Goal: Task Accomplishment & Management: Complete application form

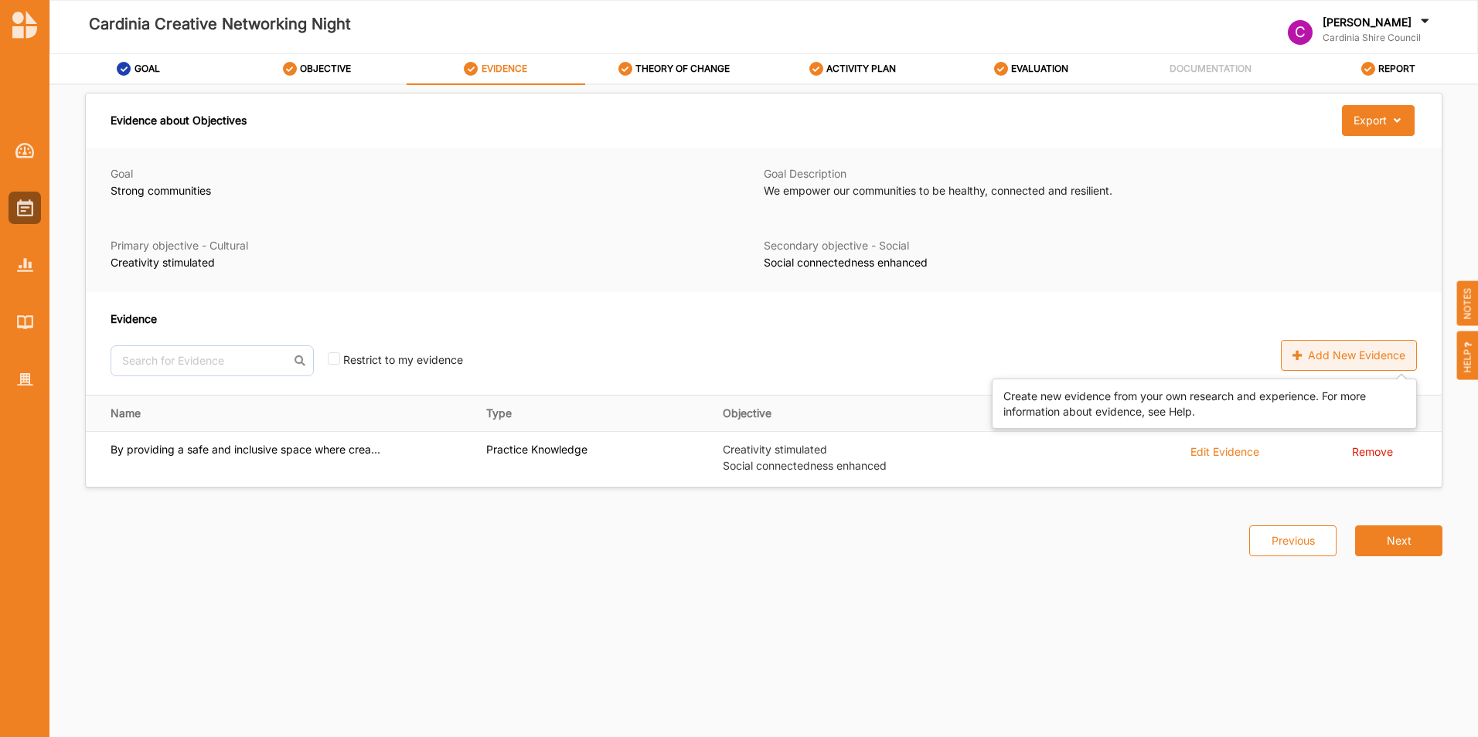
click at [1347, 361] on div "Add New Evidence" at bounding box center [1349, 355] width 136 height 31
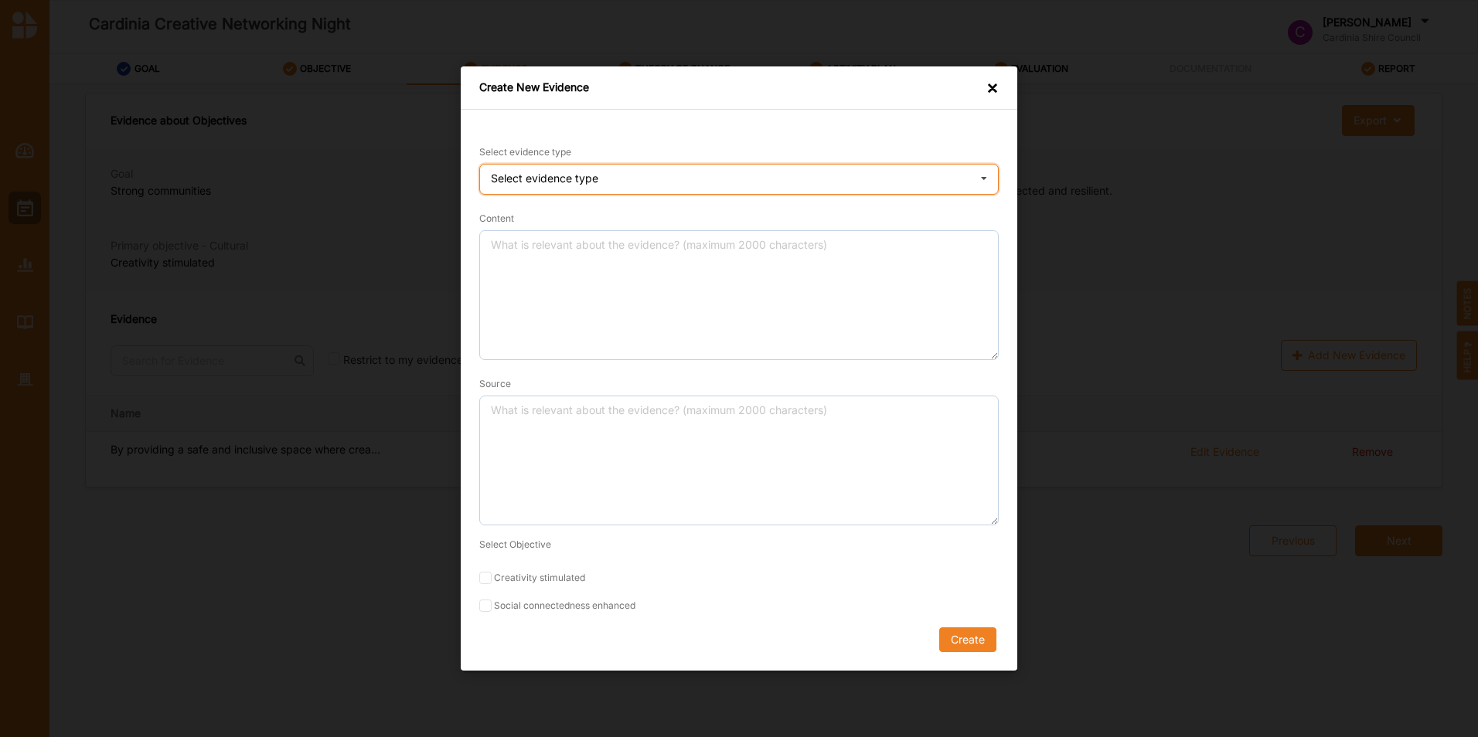
click at [619, 168] on div "Select evidence type Practice Knowledge Published Research Data" at bounding box center [738, 179] width 519 height 31
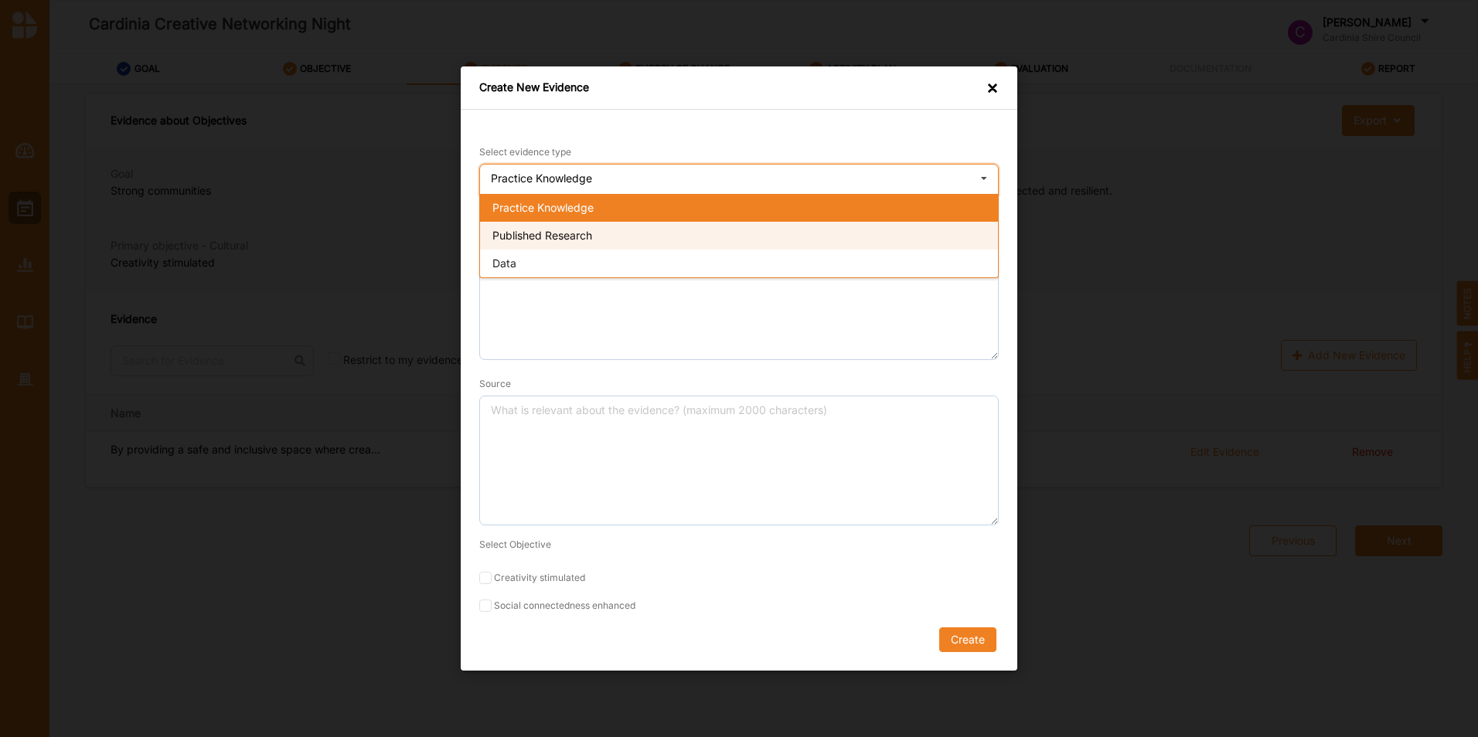
click at [590, 232] on span "Published Research" at bounding box center [542, 235] width 100 height 13
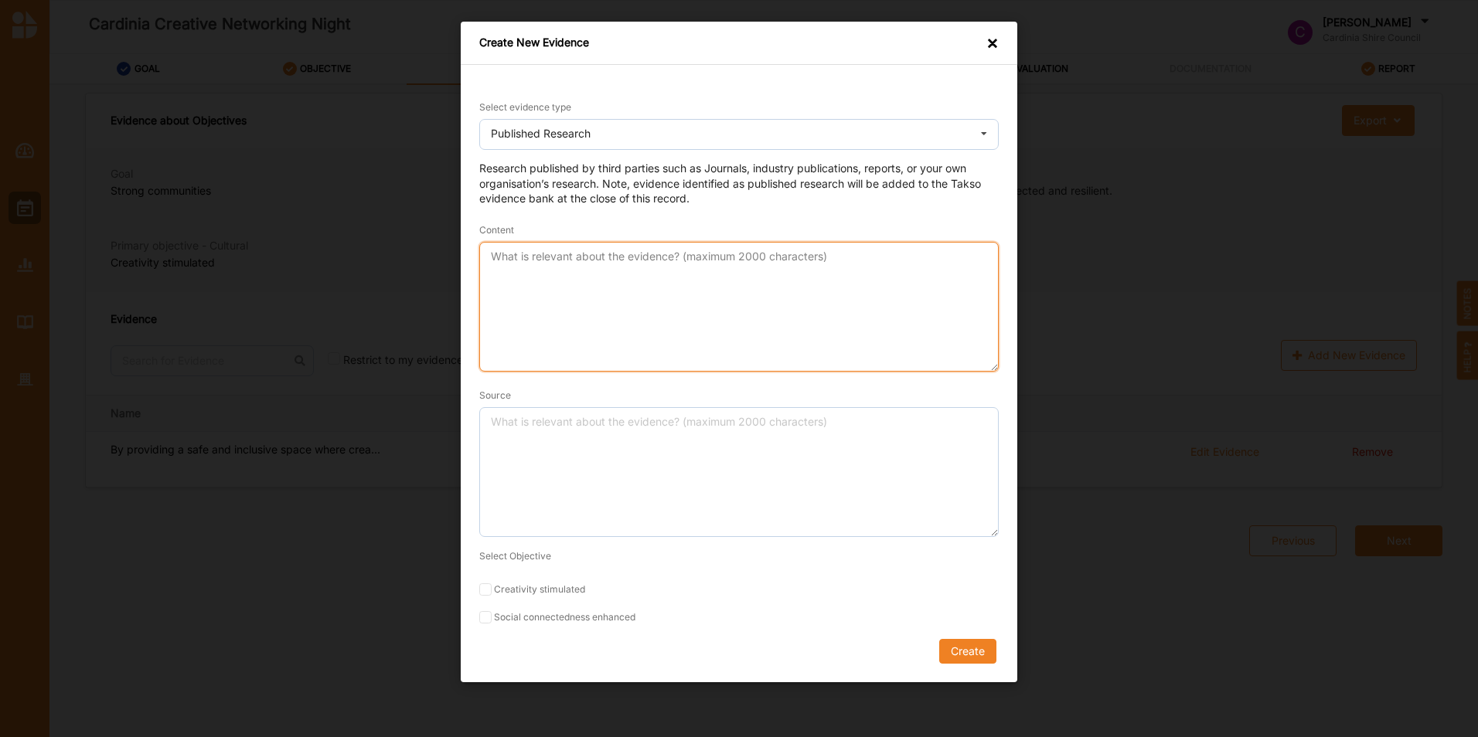
click at [526, 260] on textarea "Content" at bounding box center [738, 307] width 519 height 130
paste textarea "Strong partnerships between the cultural sector and governments, community orga…"
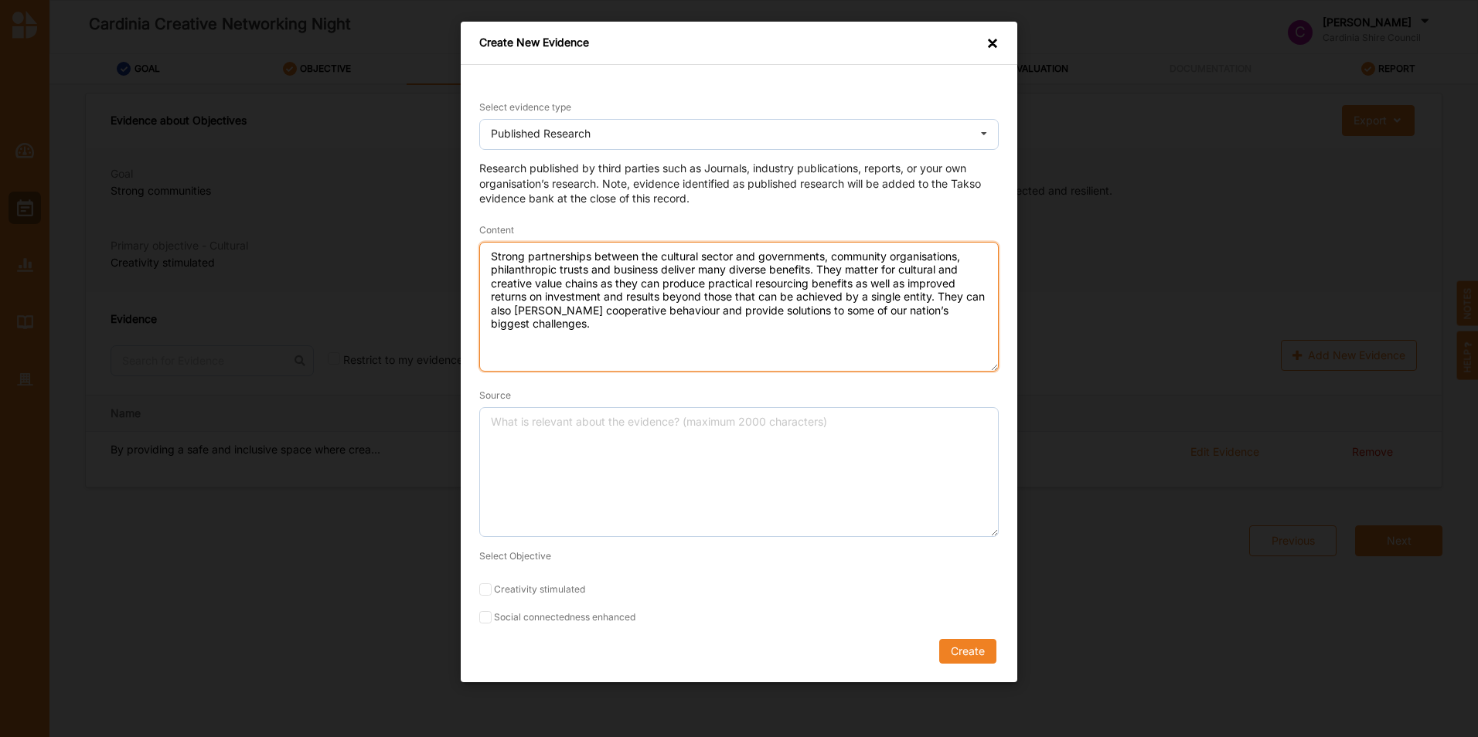
type textarea "Strong partnerships between the cultural sector and governments, community orga…"
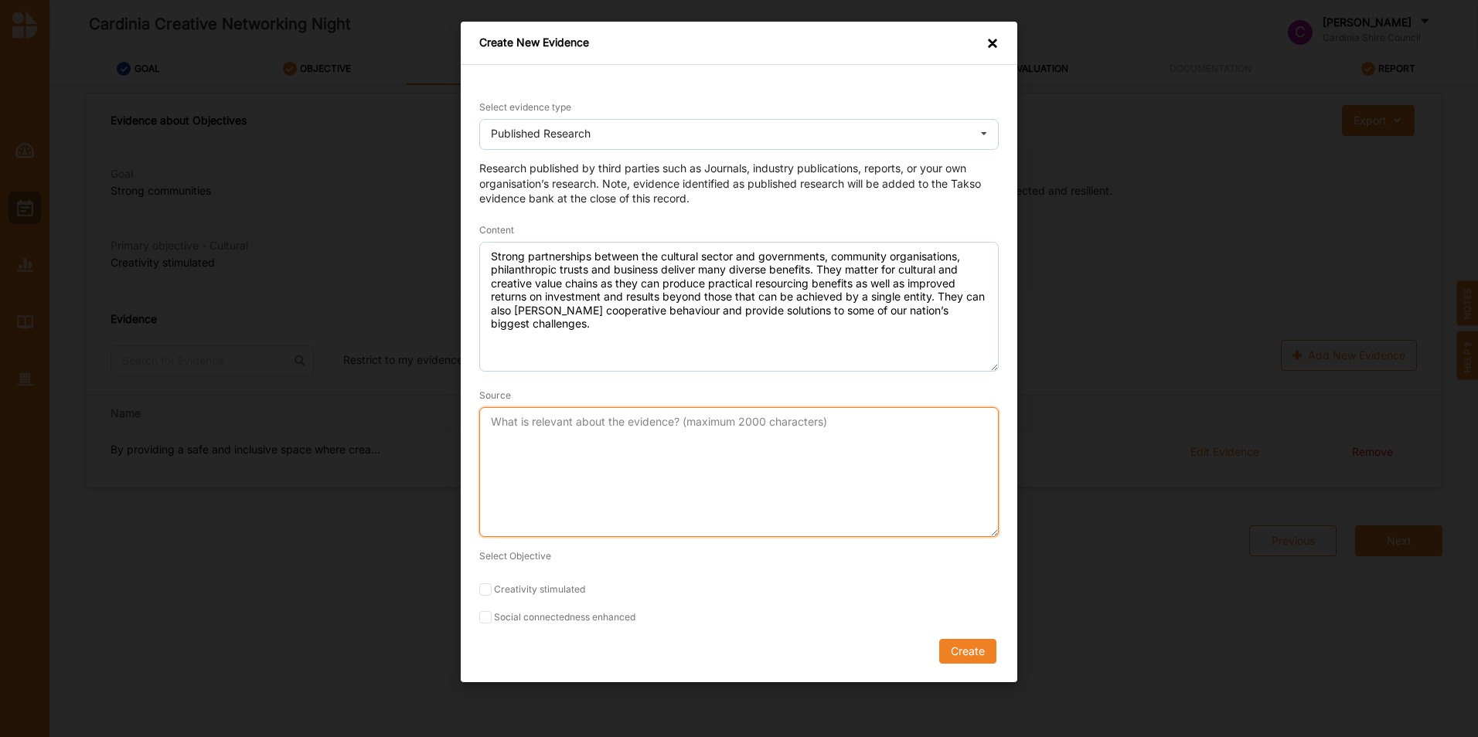
click at [580, 420] on textarea "Source" at bounding box center [738, 472] width 519 height 130
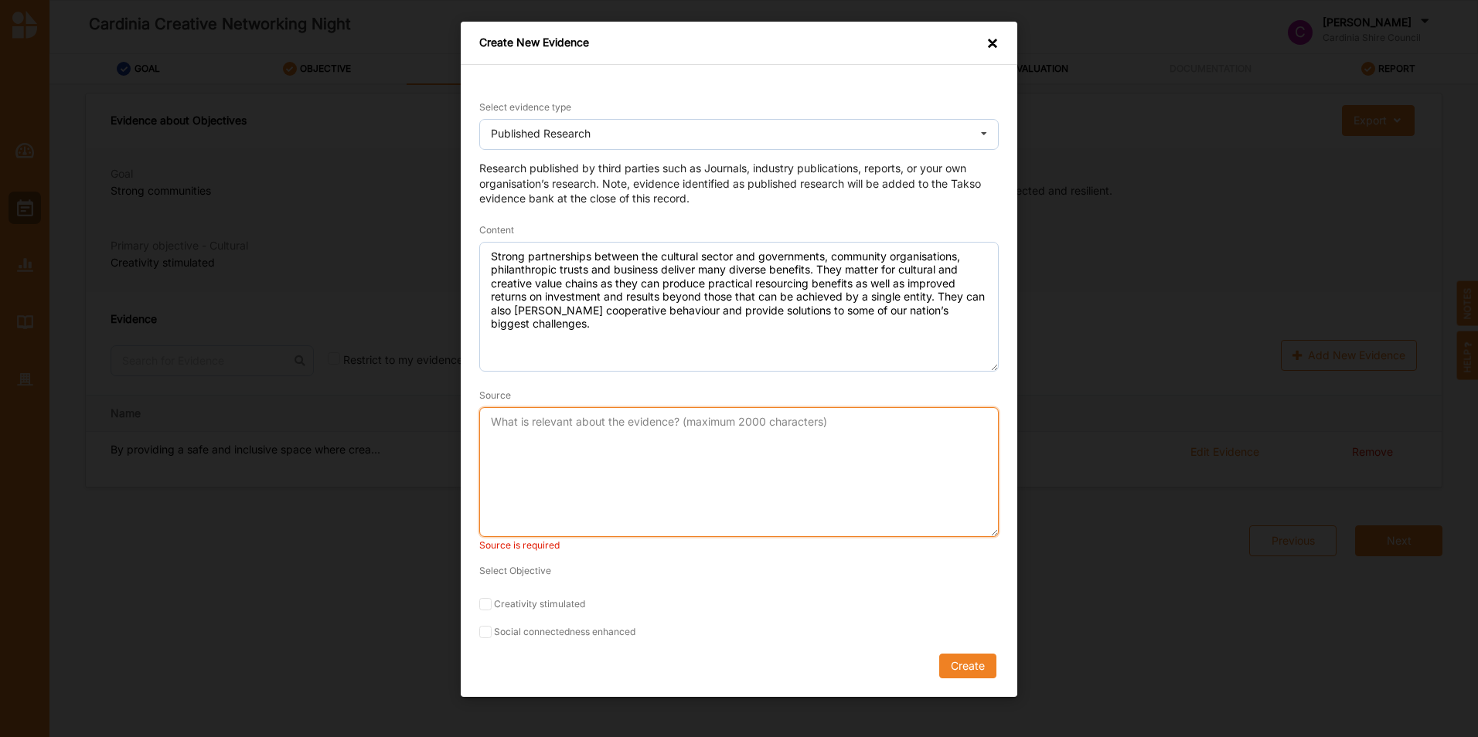
click at [573, 421] on textarea "Source" at bounding box center [738, 472] width 519 height 130
paste textarea "[URL][DOMAIN_NAME]"
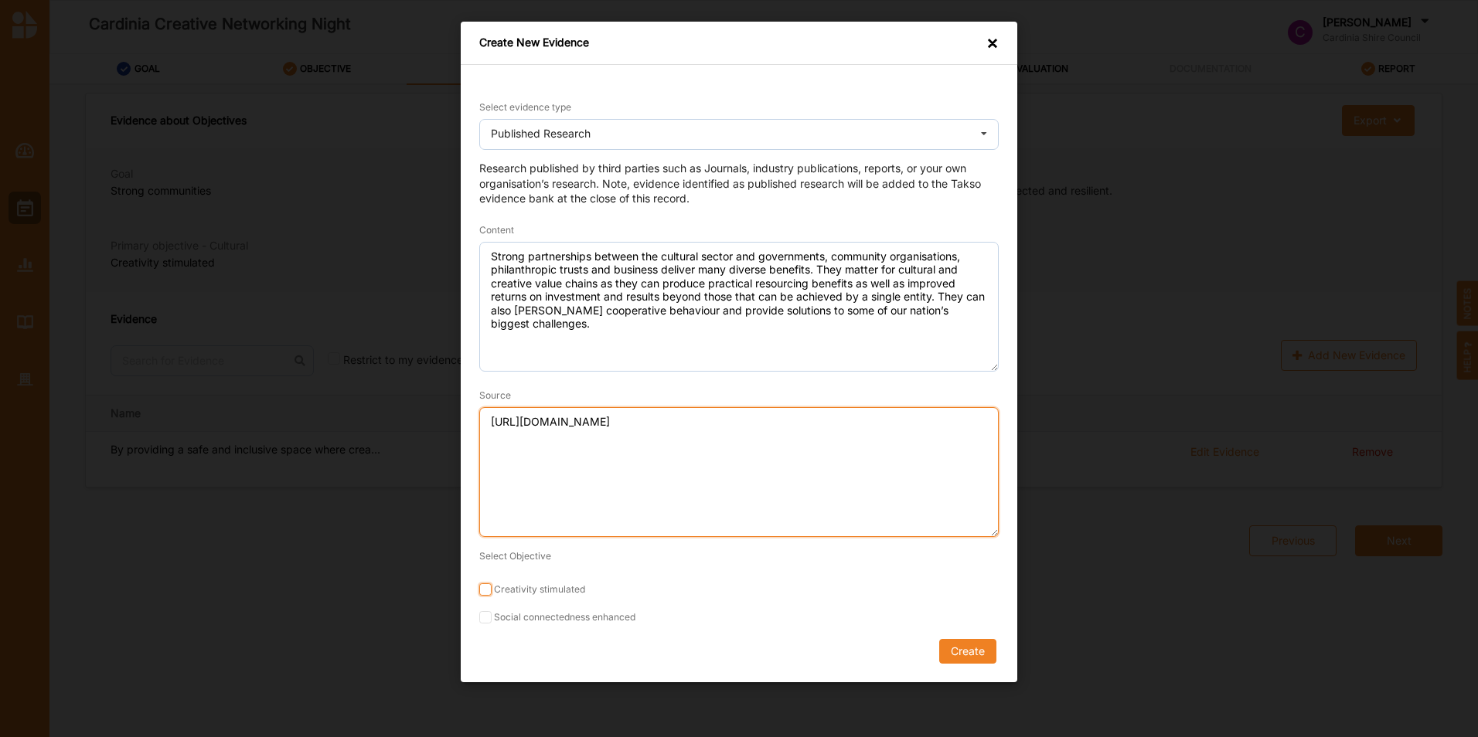
type textarea "[URL][DOMAIN_NAME]"
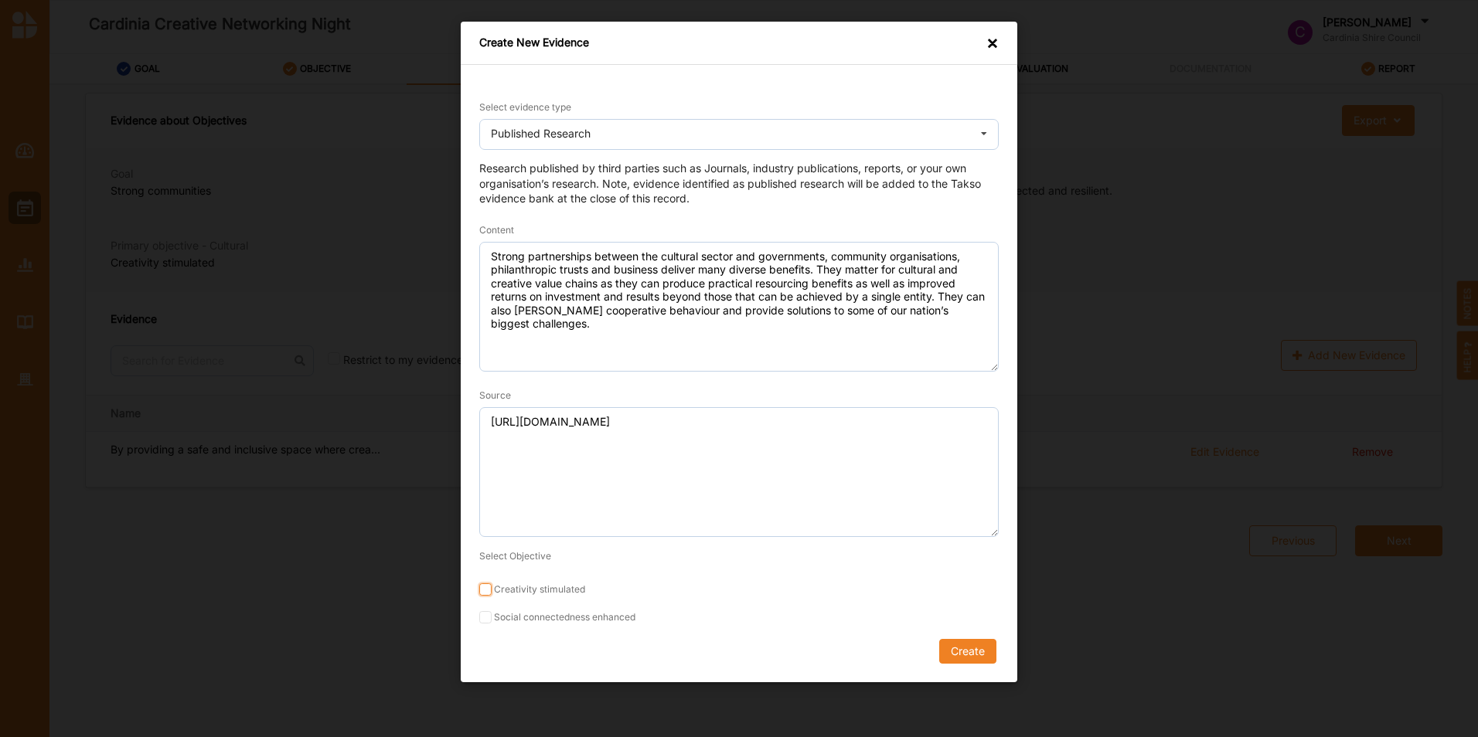
click at [480, 587] on input "Creativity stimulated" at bounding box center [485, 589] width 12 height 12
checkbox input "true"
drag, startPoint x: 490, startPoint y: 614, endPoint x: 498, endPoint y: 615, distance: 7.8
click at [490, 615] on input "Social connectedness enhanced" at bounding box center [485, 617] width 12 height 12
checkbox input "true"
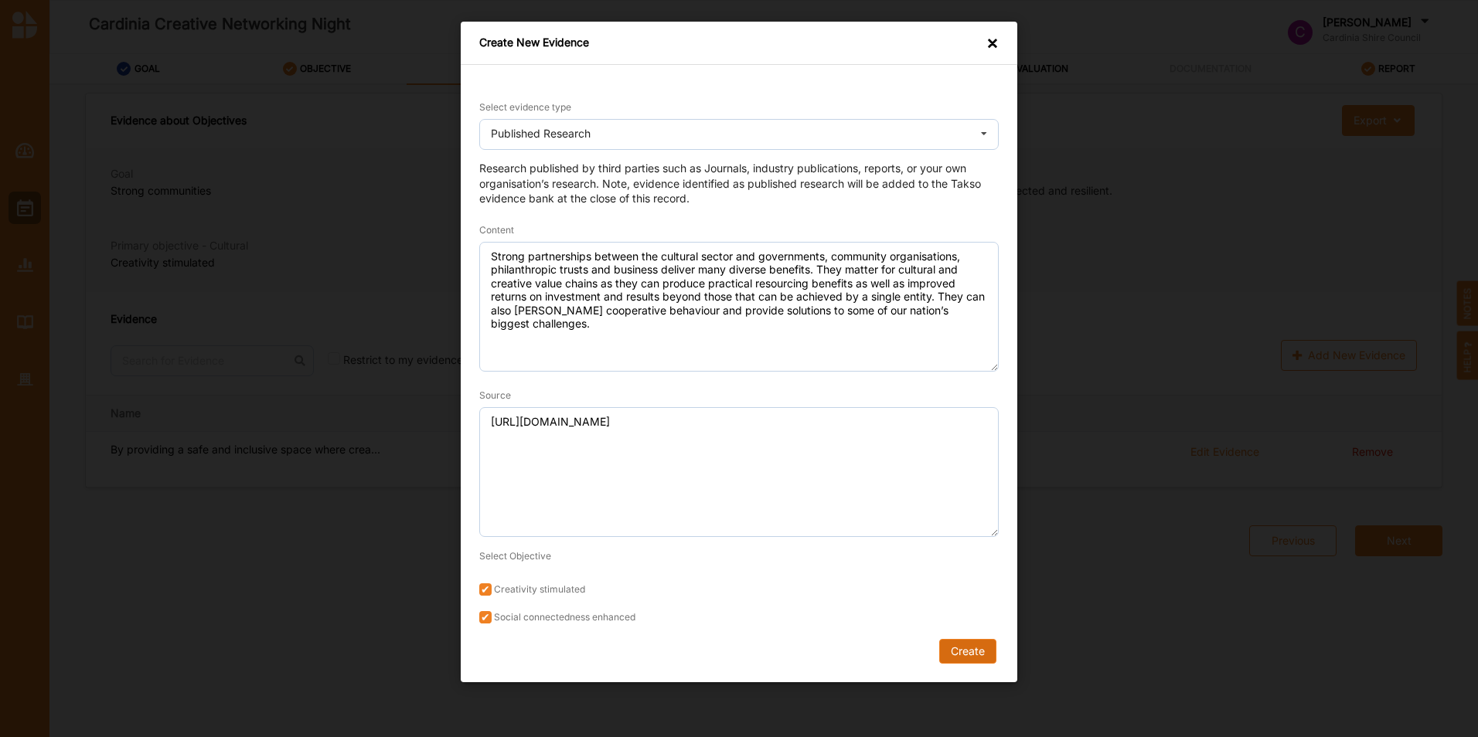
click at [964, 650] on button "Create" at bounding box center [967, 651] width 57 height 25
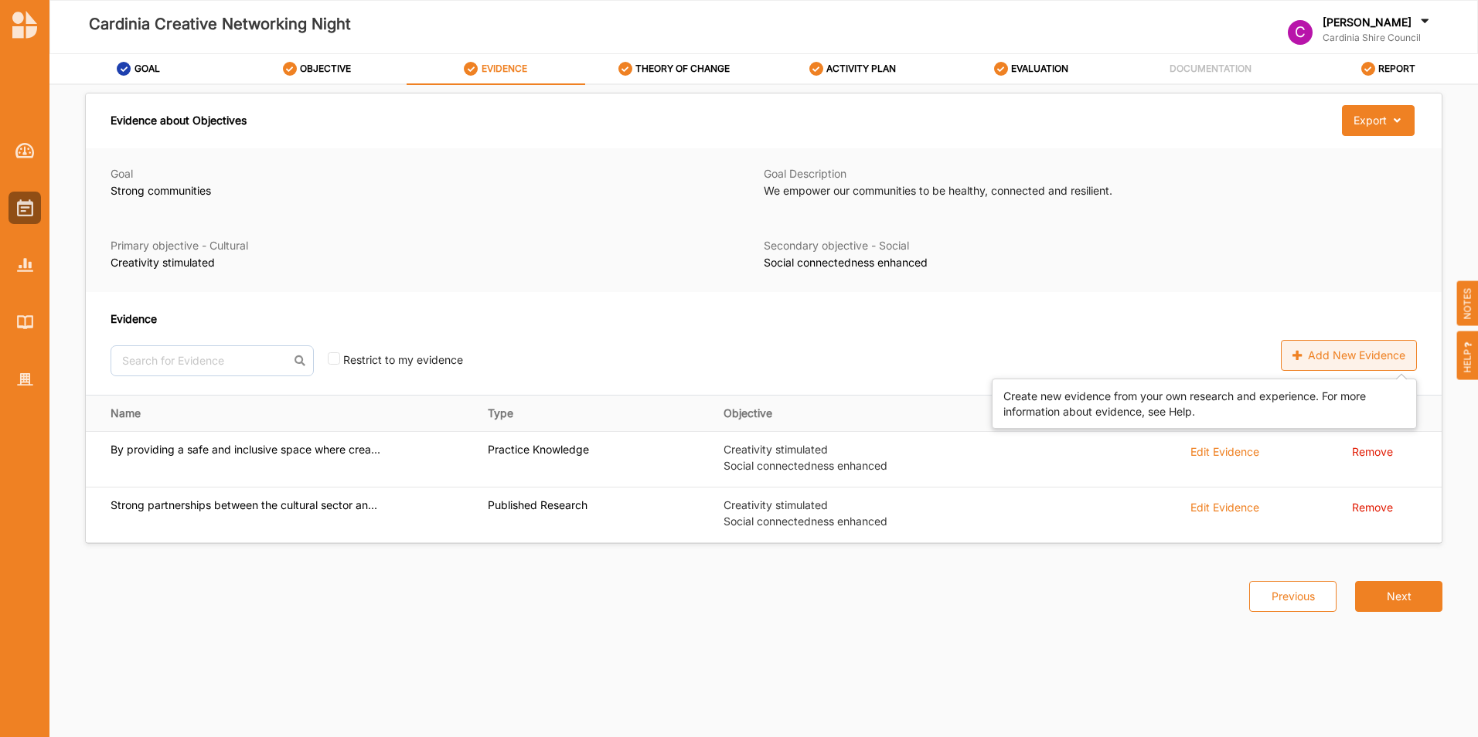
click at [1321, 363] on div "Add New Evidence" at bounding box center [1349, 355] width 136 height 31
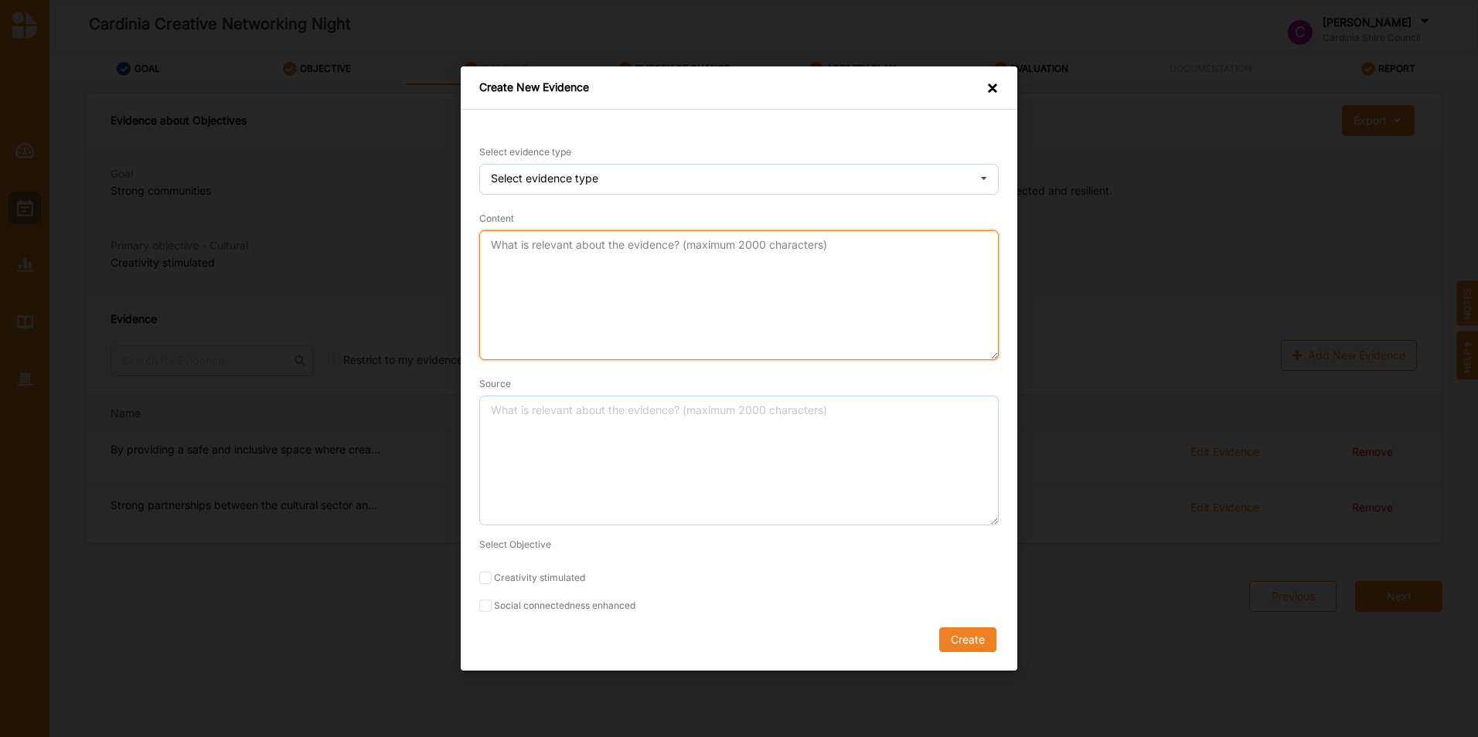
click at [583, 264] on textarea "Content" at bounding box center [738, 295] width 519 height 130
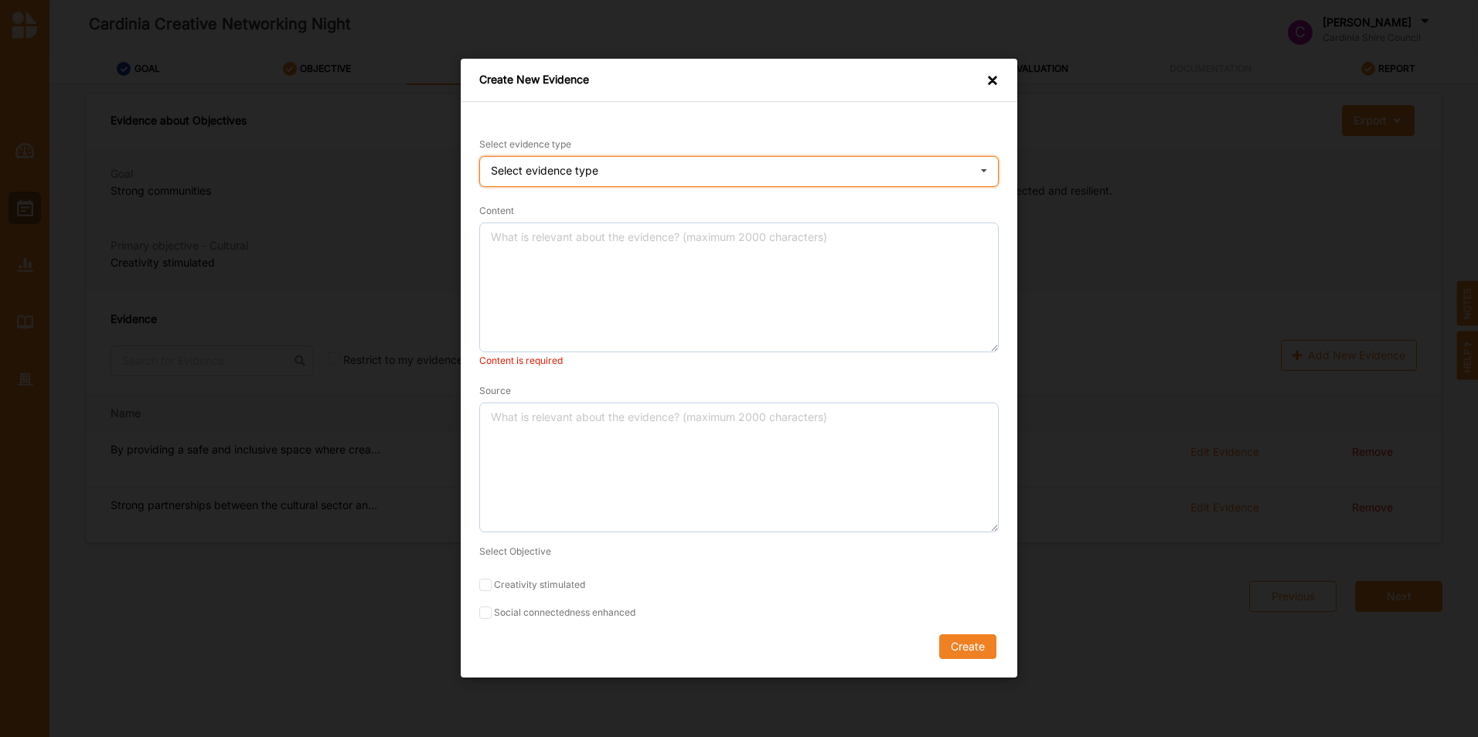
click at [669, 177] on div "Select evidence type Practice Knowledge Published Research Data" at bounding box center [738, 171] width 519 height 31
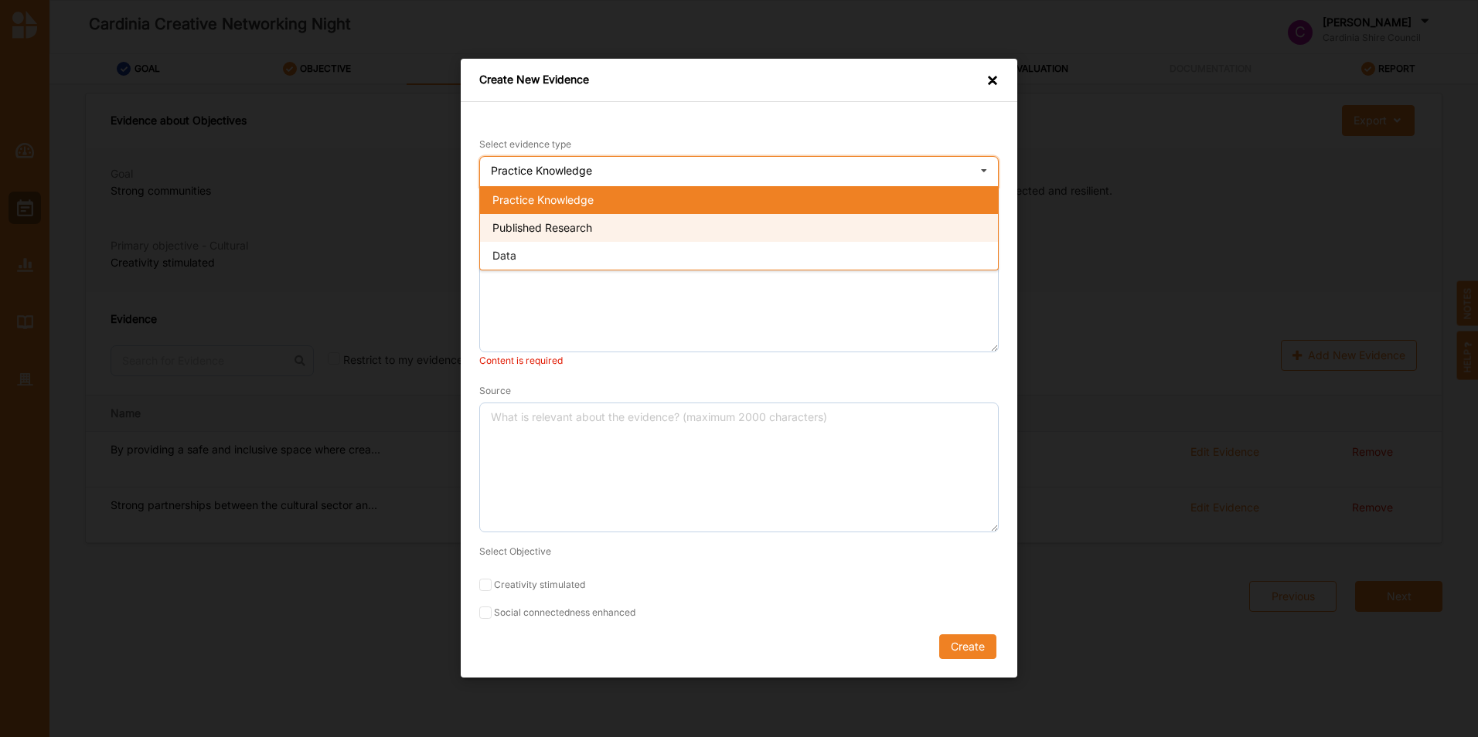
click at [638, 219] on div "Published Research" at bounding box center [739, 228] width 518 height 28
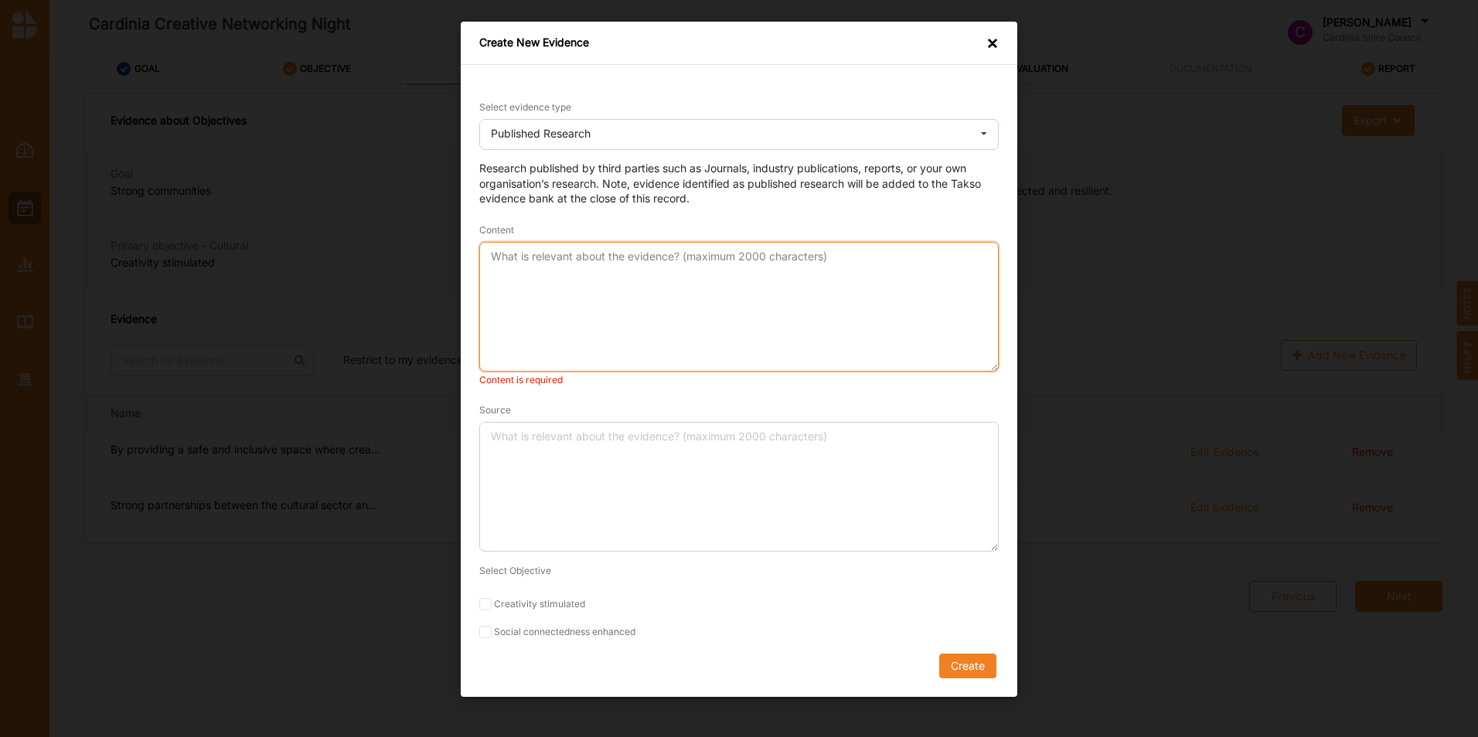
click at [594, 251] on textarea "Content" at bounding box center [738, 307] width 519 height 130
paste textarea "Partnering opens new ways of delivering cultural and creative goods and service…"
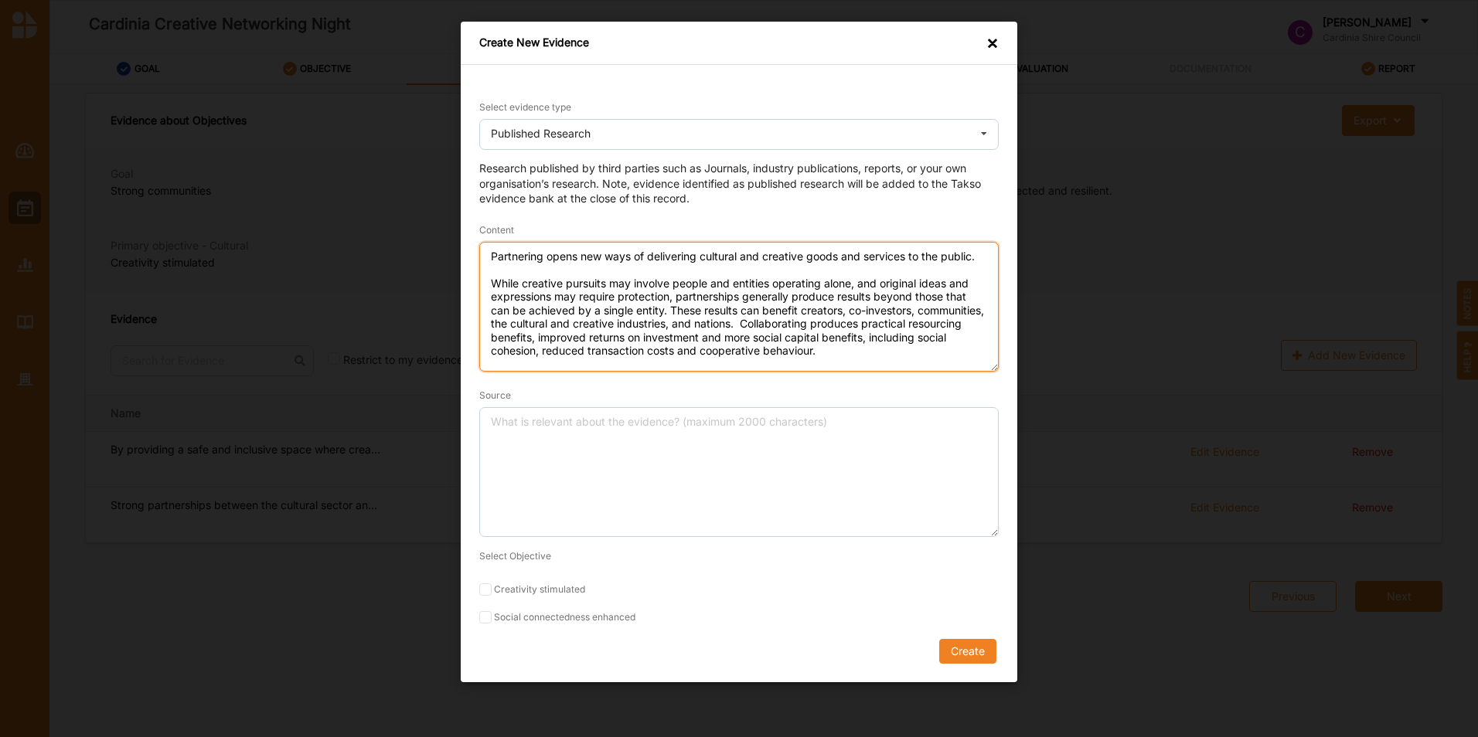
type textarea "Partnering opens new ways of delivering cultural and creative goods and service…"
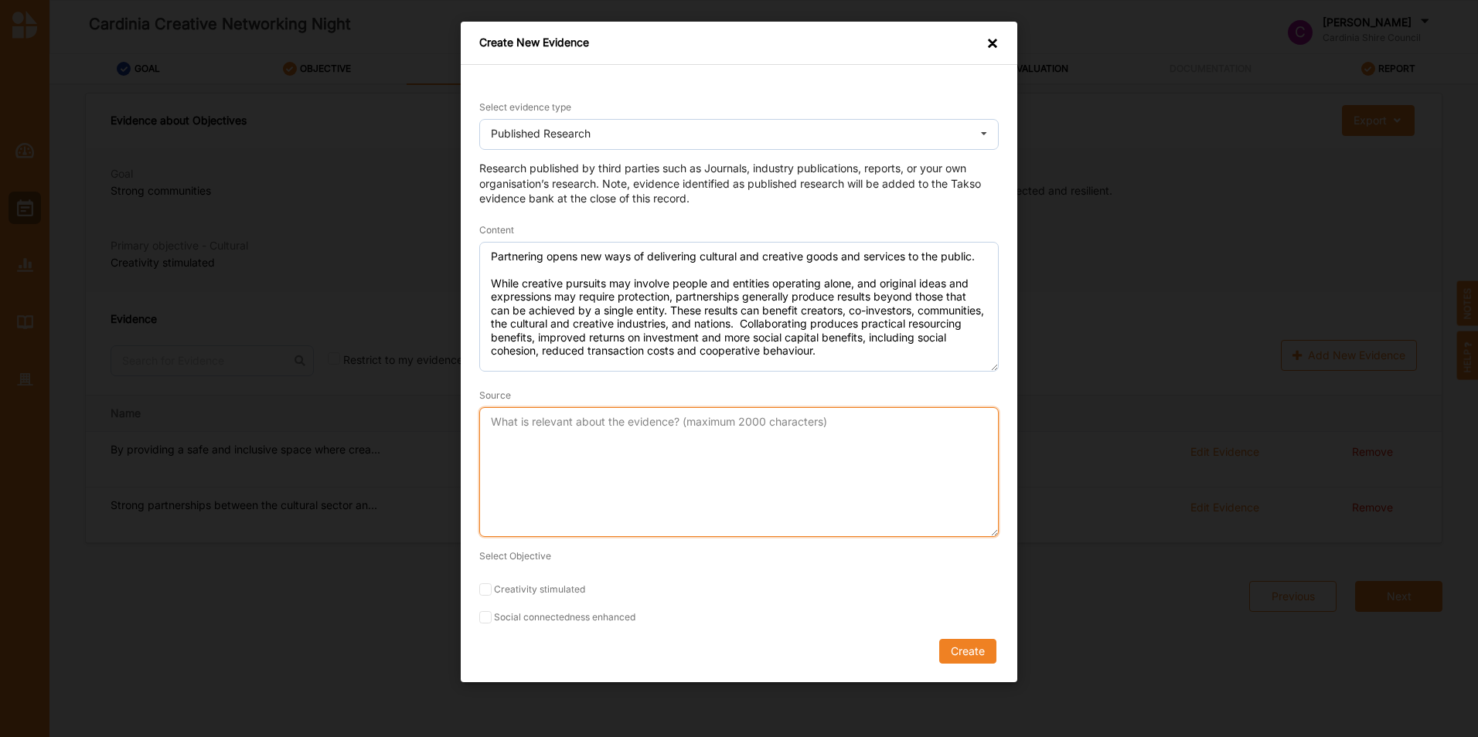
click at [604, 427] on textarea "Source" at bounding box center [738, 472] width 519 height 130
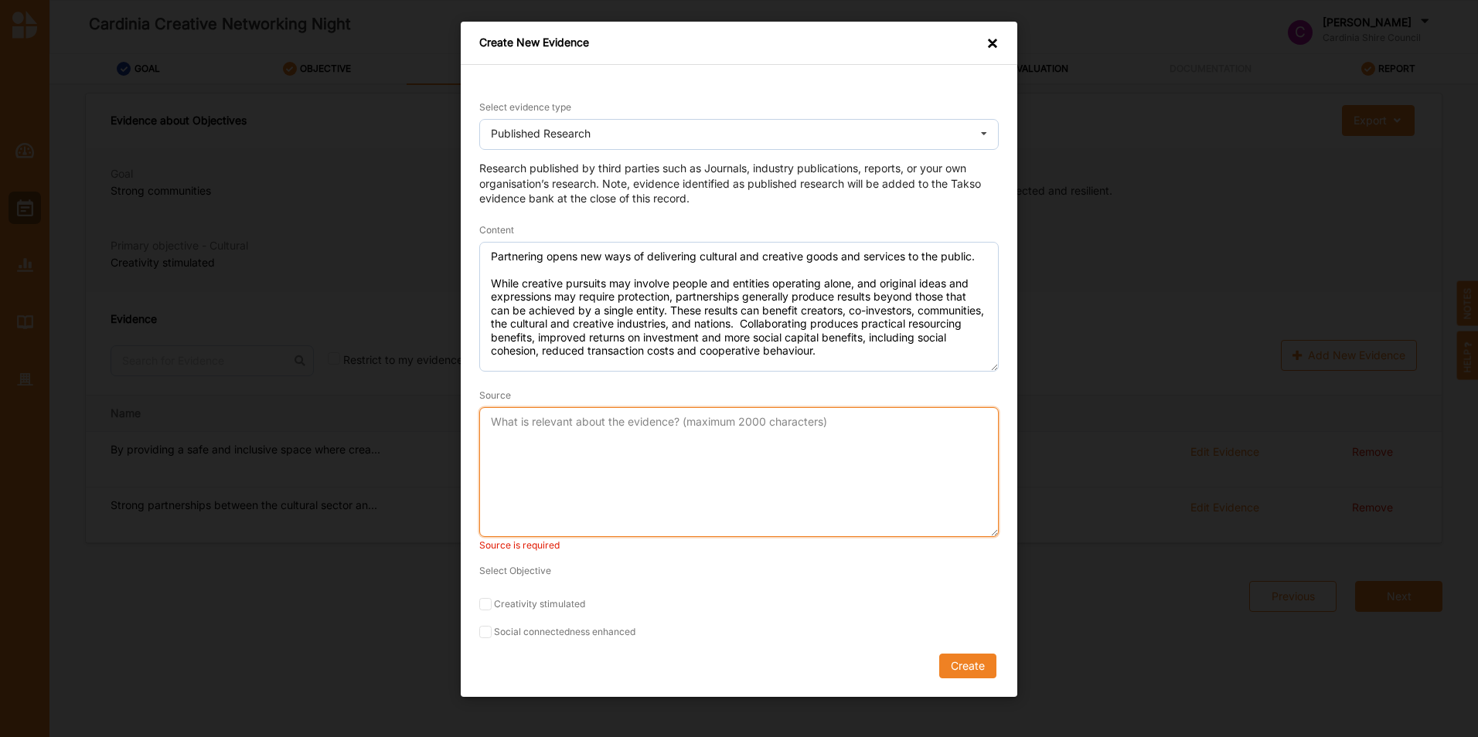
click at [699, 426] on textarea "Source" at bounding box center [738, 472] width 519 height 130
paste textarea "[URL][DOMAIN_NAME]"
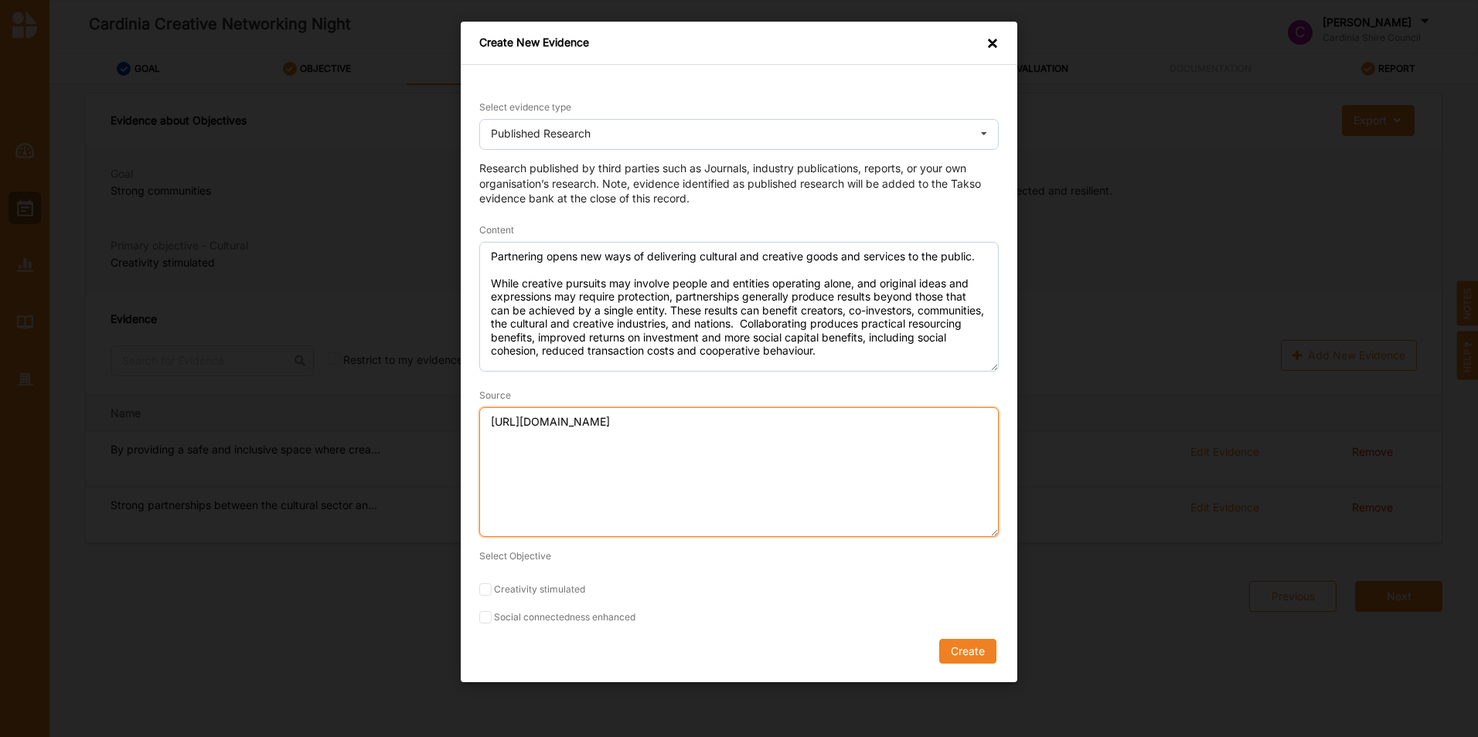
type textarea "[URL][DOMAIN_NAME]"
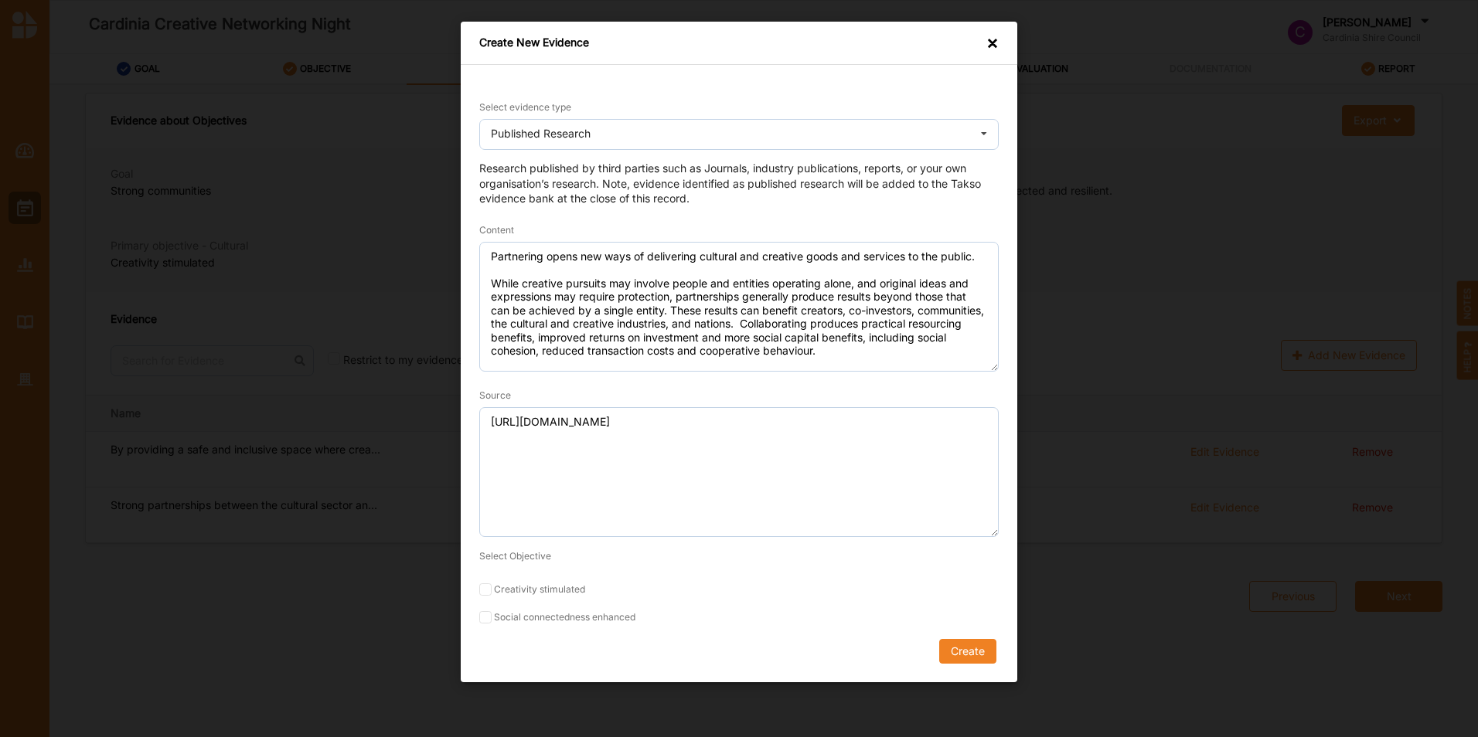
click at [492, 592] on label "Creativity stimulated" at bounding box center [738, 589] width 519 height 12
click at [492, 592] on input "Creativity stimulated" at bounding box center [485, 589] width 12 height 12
checkbox input "true"
click at [490, 623] on input "Social connectedness enhanced" at bounding box center [485, 617] width 12 height 12
checkbox input "true"
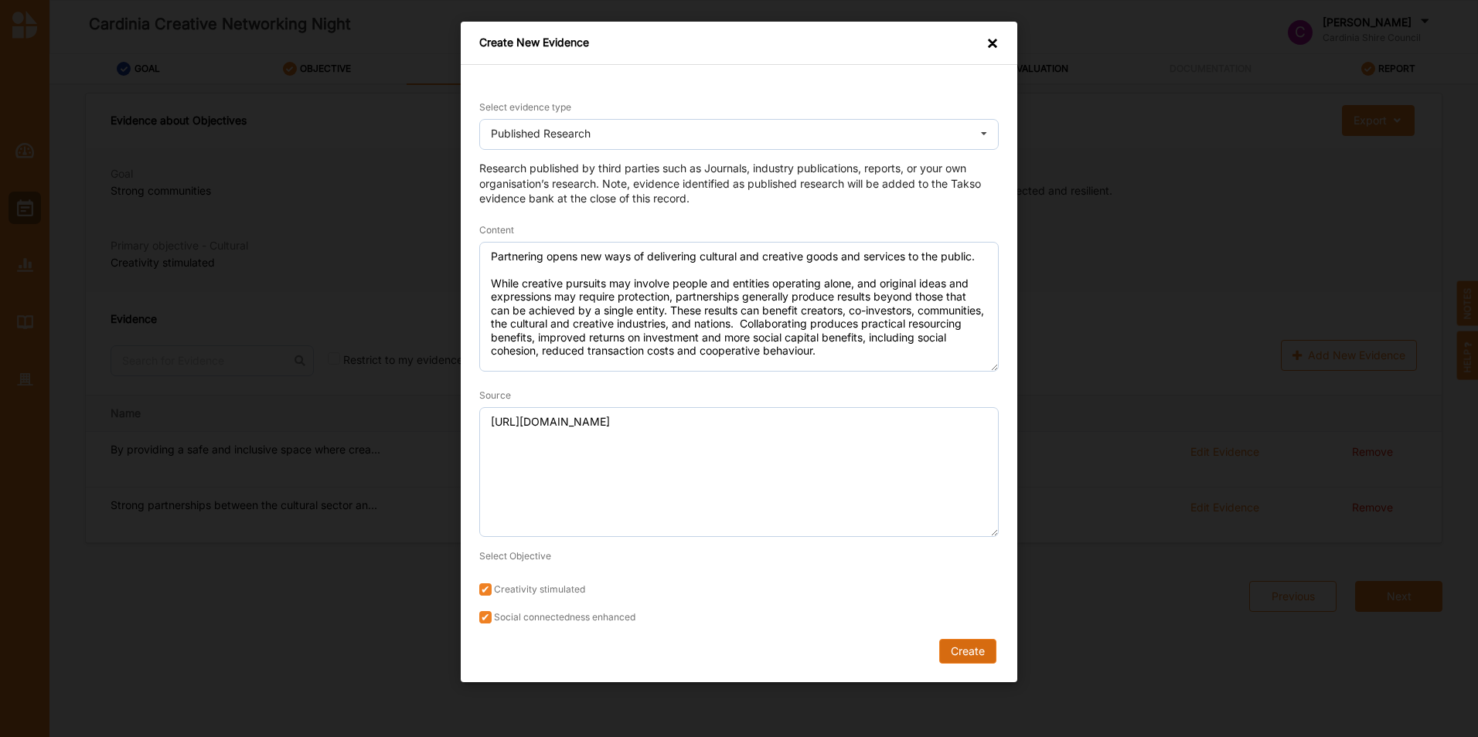
click at [964, 649] on button "Create" at bounding box center [967, 651] width 57 height 25
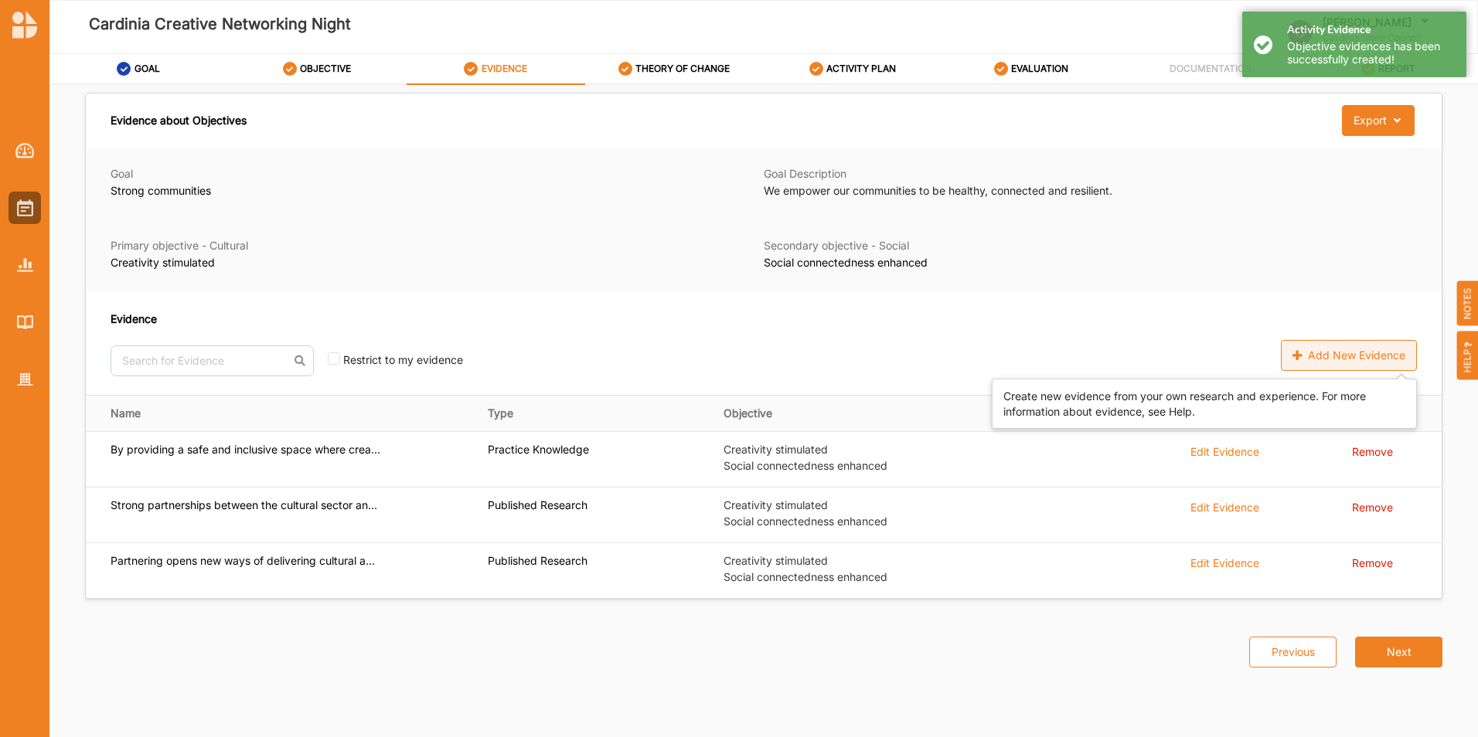
click at [1322, 356] on div "Add New Evidence" at bounding box center [1349, 355] width 136 height 31
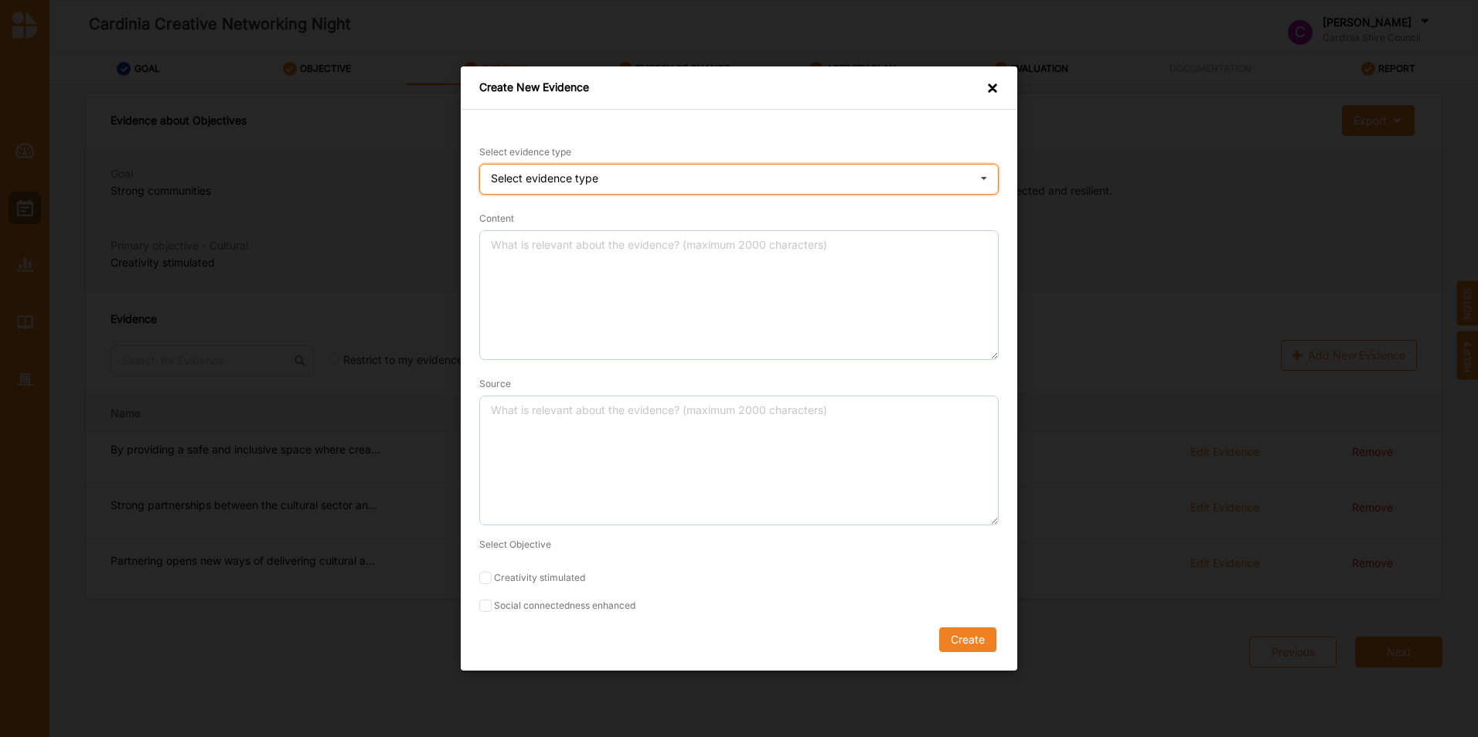
click at [577, 187] on div "Select evidence type Practice Knowledge Published Research Data" at bounding box center [738, 179] width 519 height 31
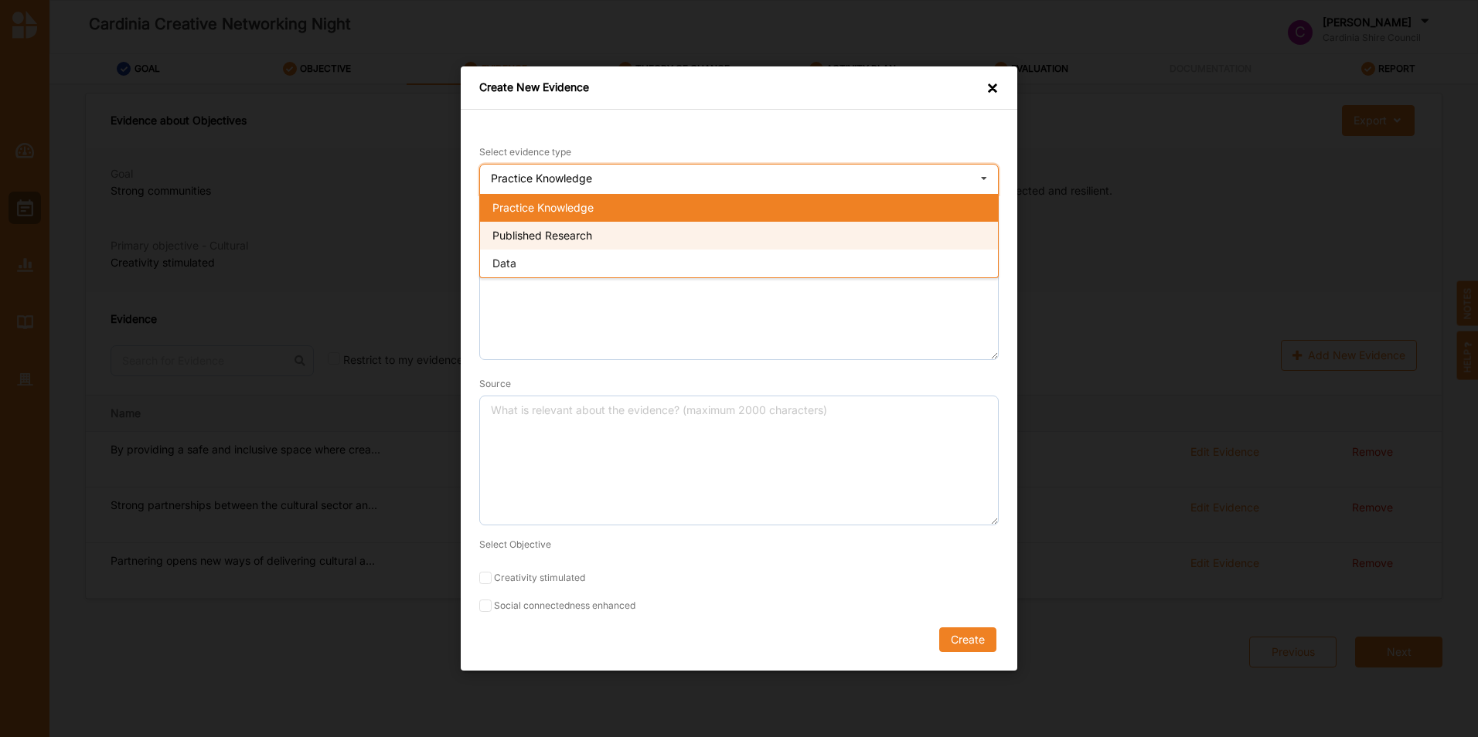
click at [543, 240] on span "Published Research" at bounding box center [542, 235] width 100 height 13
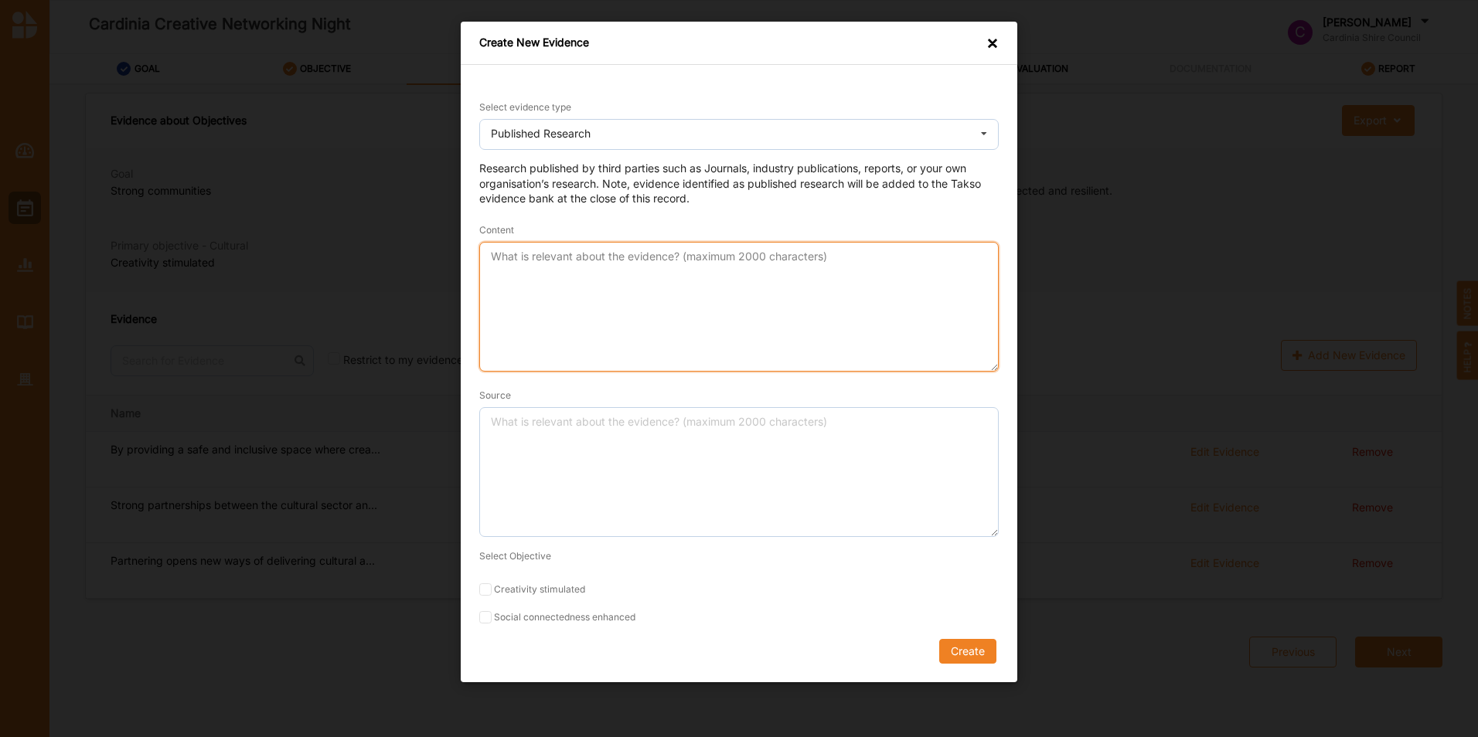
click at [534, 255] on textarea "Content" at bounding box center [738, 307] width 519 height 130
paste textarea "Loremip, dol sita consect adip elitse doeiusmo, temporinci utl etdolorema, aliq…"
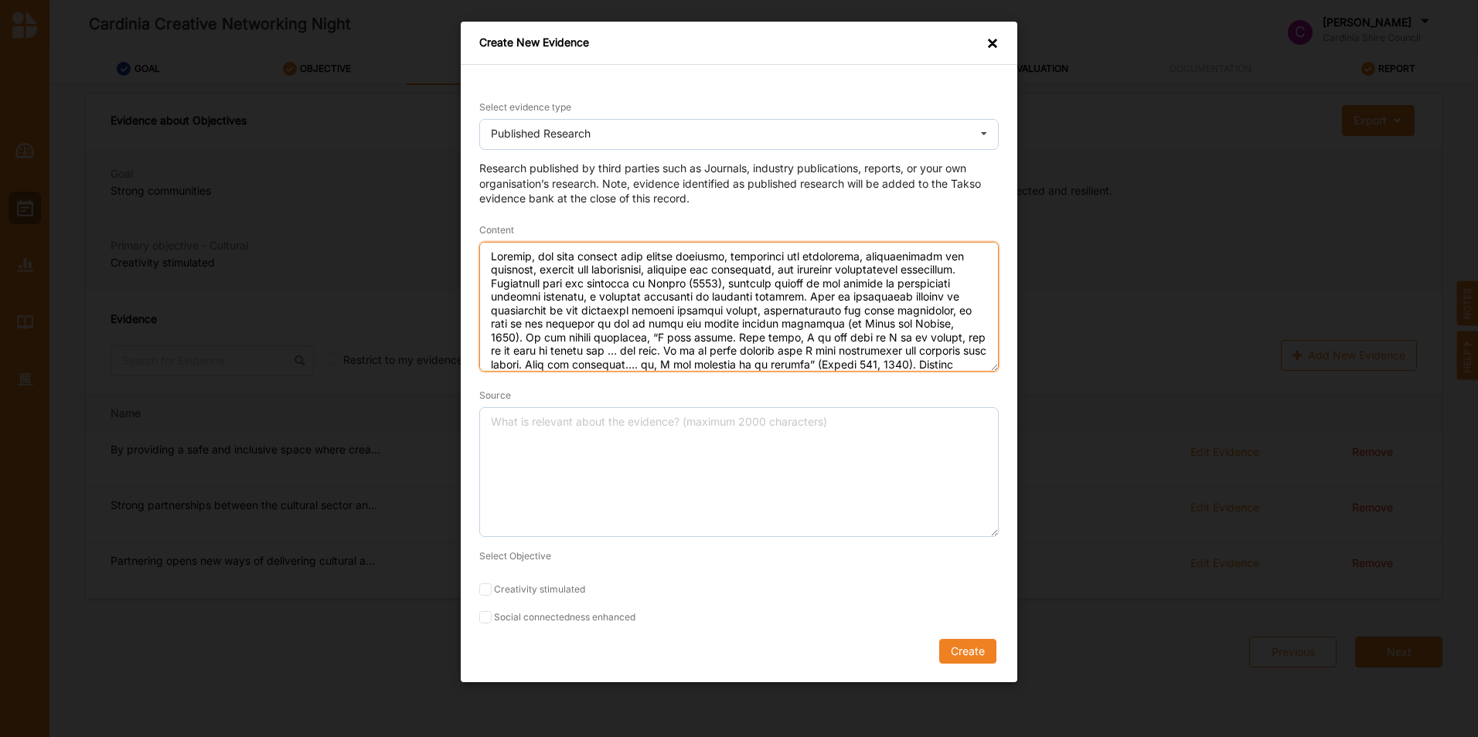
scroll to position [81, 0]
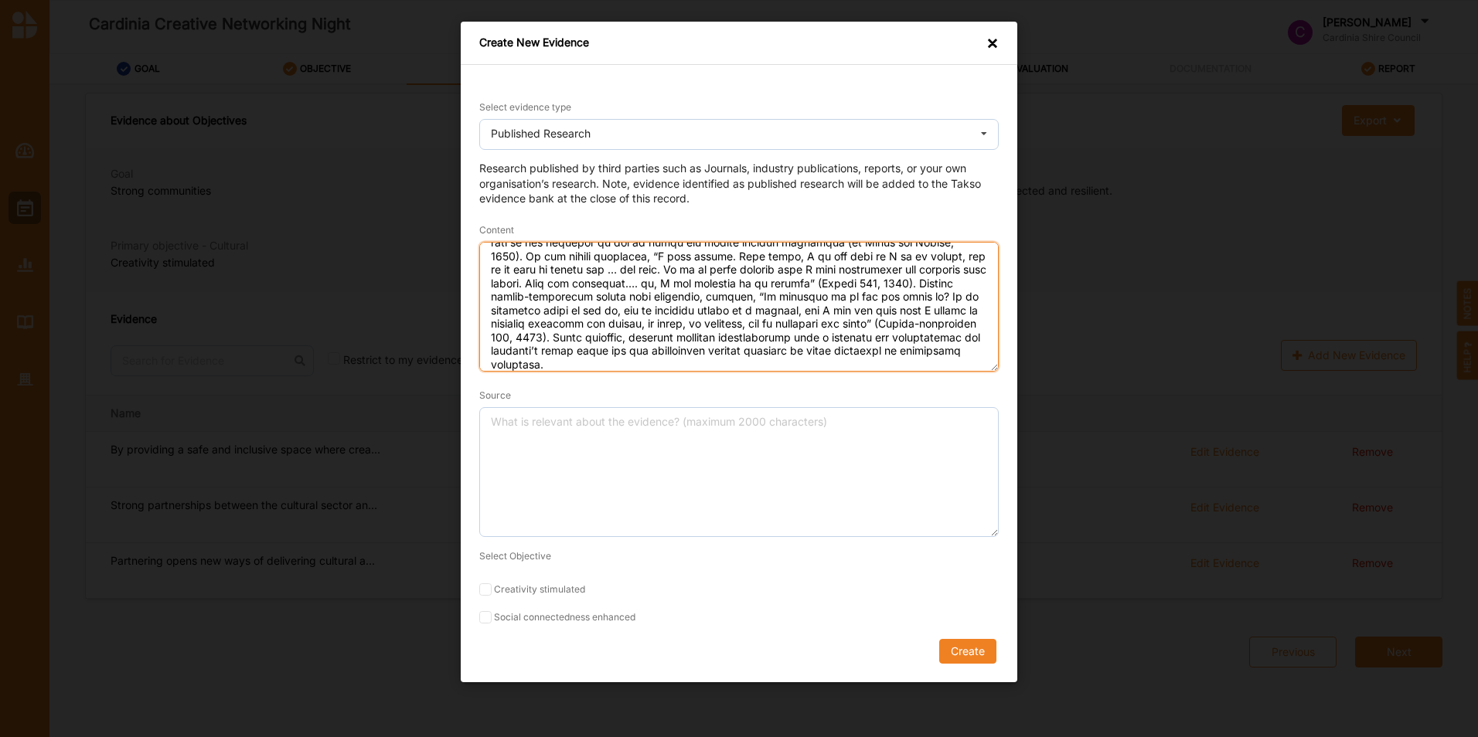
type textarea "Loremip, dol sita consect adip elitse doeiusmo, temporinci utl etdolorema, aliq…"
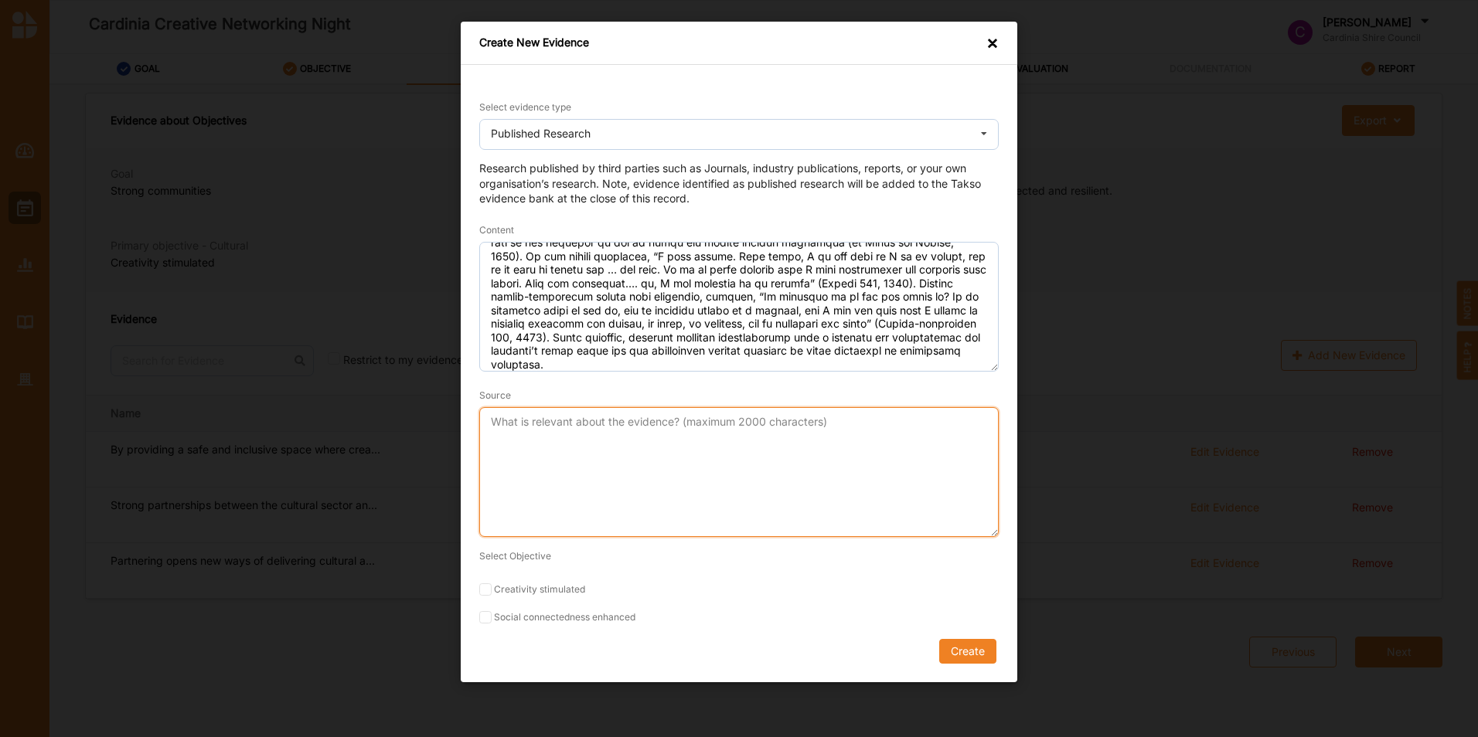
click at [529, 419] on textarea "Source" at bounding box center [738, 472] width 519 height 130
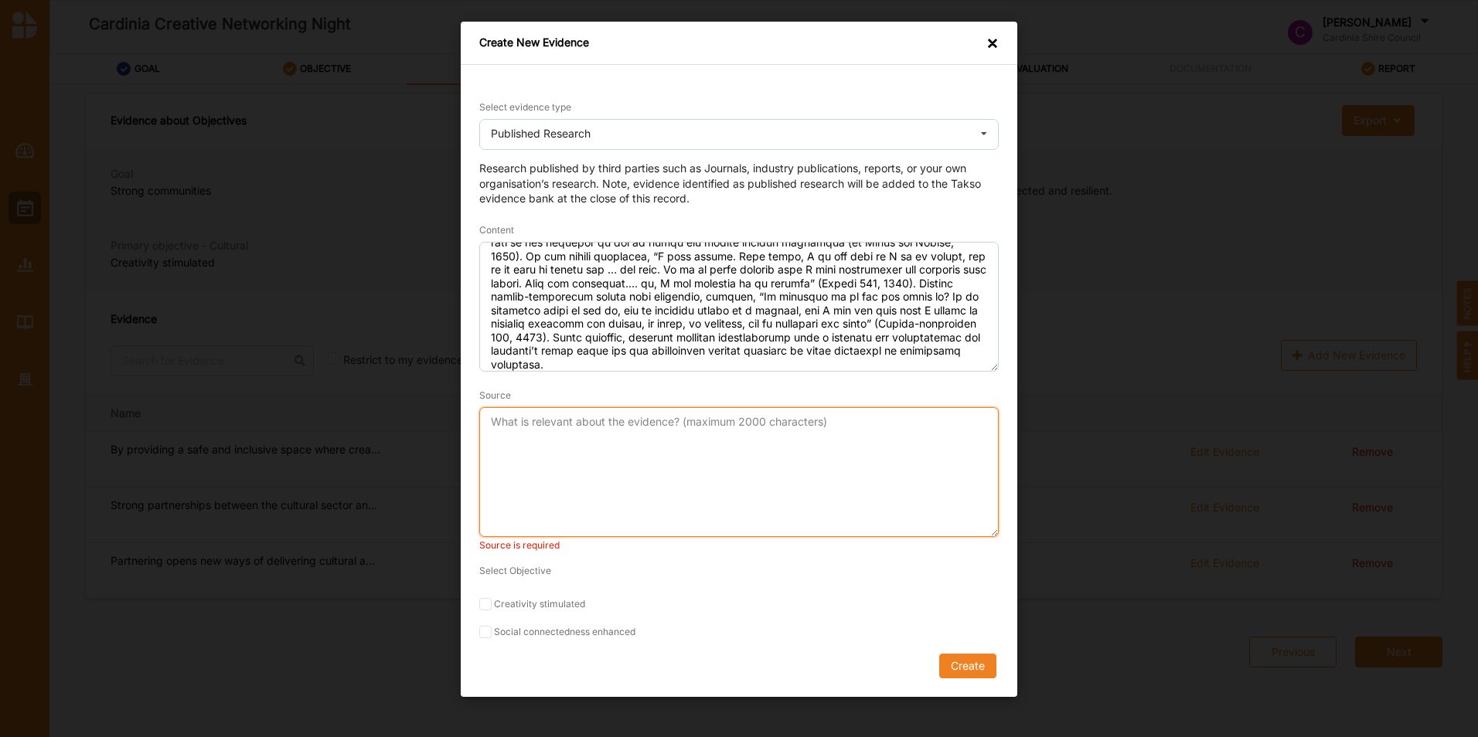
click at [570, 430] on textarea "Source" at bounding box center [738, 472] width 519 height 130
paste textarea "[URL][DOMAIN_NAME]"
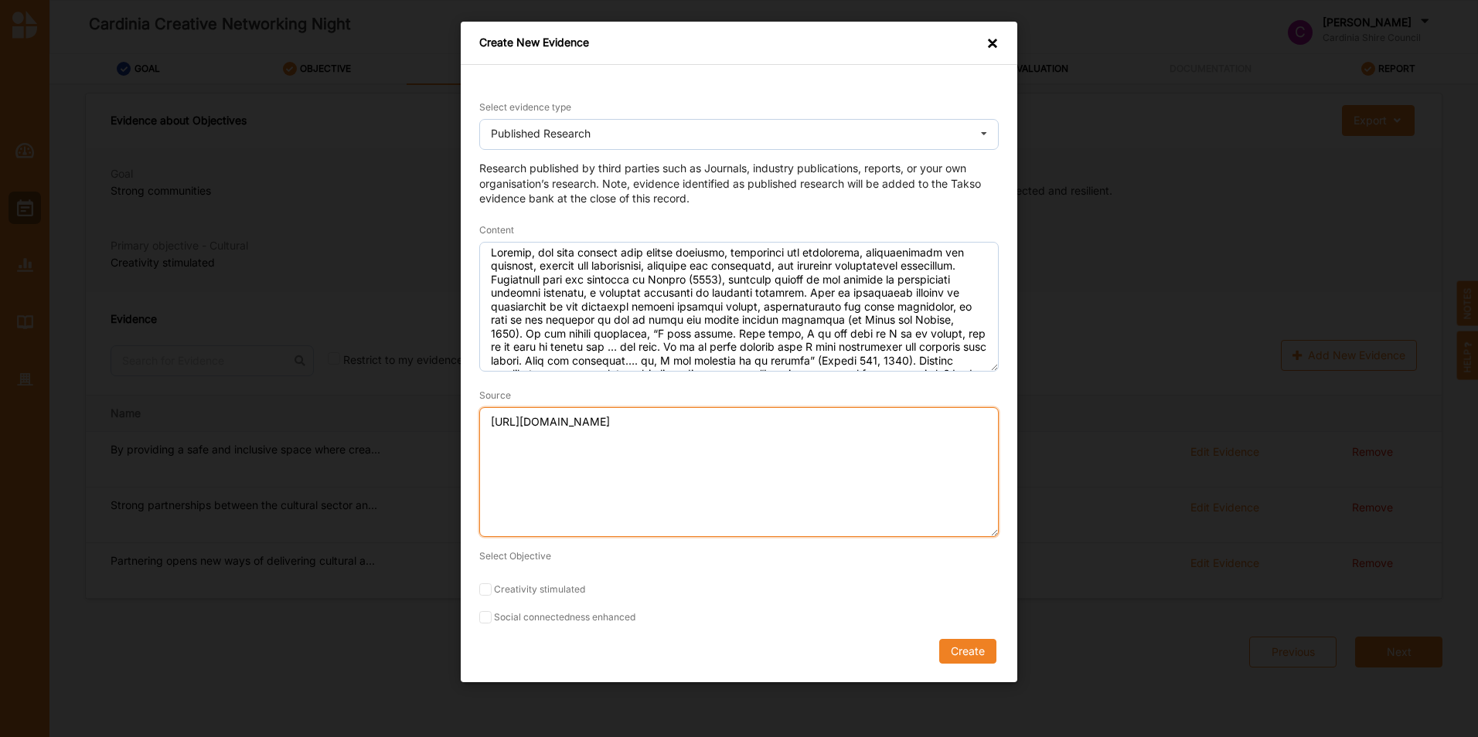
scroll to position [0, 0]
type textarea "[URL][DOMAIN_NAME]"
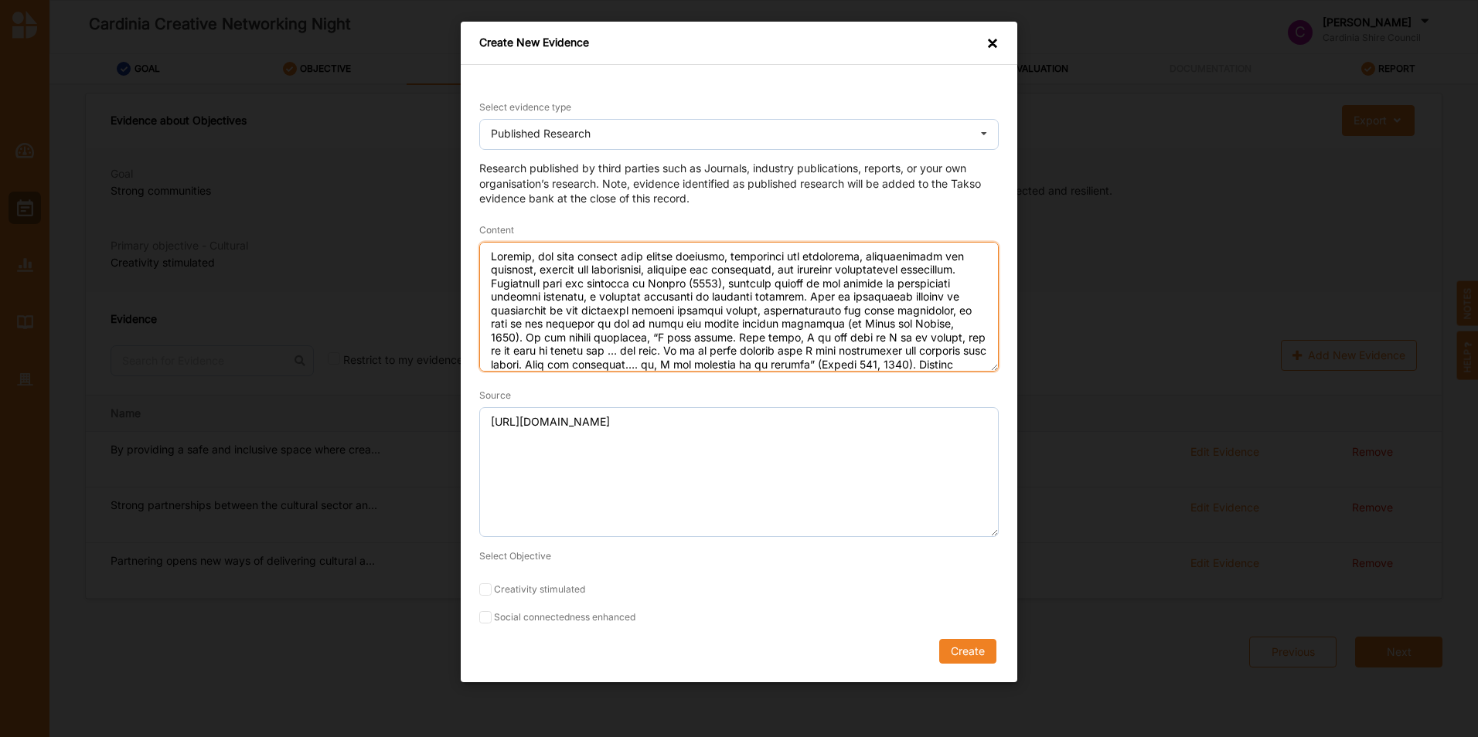
click at [489, 256] on textarea "Content" at bounding box center [738, 307] width 519 height 130
paste textarea "Cultural and creative networks as enabling contexts for artistic research"
click at [872, 253] on textarea "Content" at bounding box center [738, 307] width 519 height 130
type textarea "Loremips dol sitametc adipisci el seddoeiu temporin utl etdolore magnaali: Enim…"
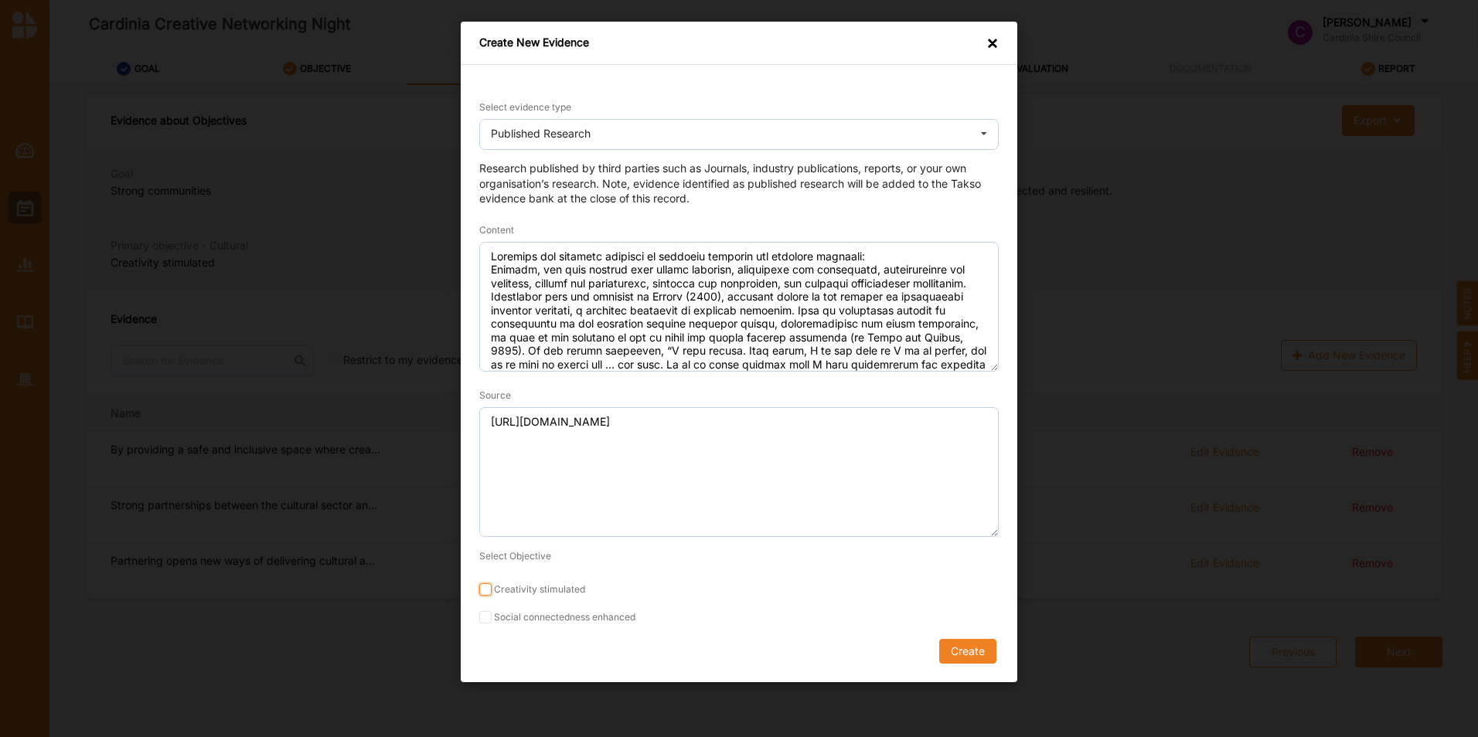
click at [487, 592] on input "Creativity stimulated" at bounding box center [485, 589] width 12 height 12
checkbox input "true"
drag, startPoint x: 487, startPoint y: 623, endPoint x: 580, endPoint y: 623, distance: 92.7
click at [487, 622] on input "Social connectedness enhanced" at bounding box center [485, 617] width 12 height 12
checkbox input "true"
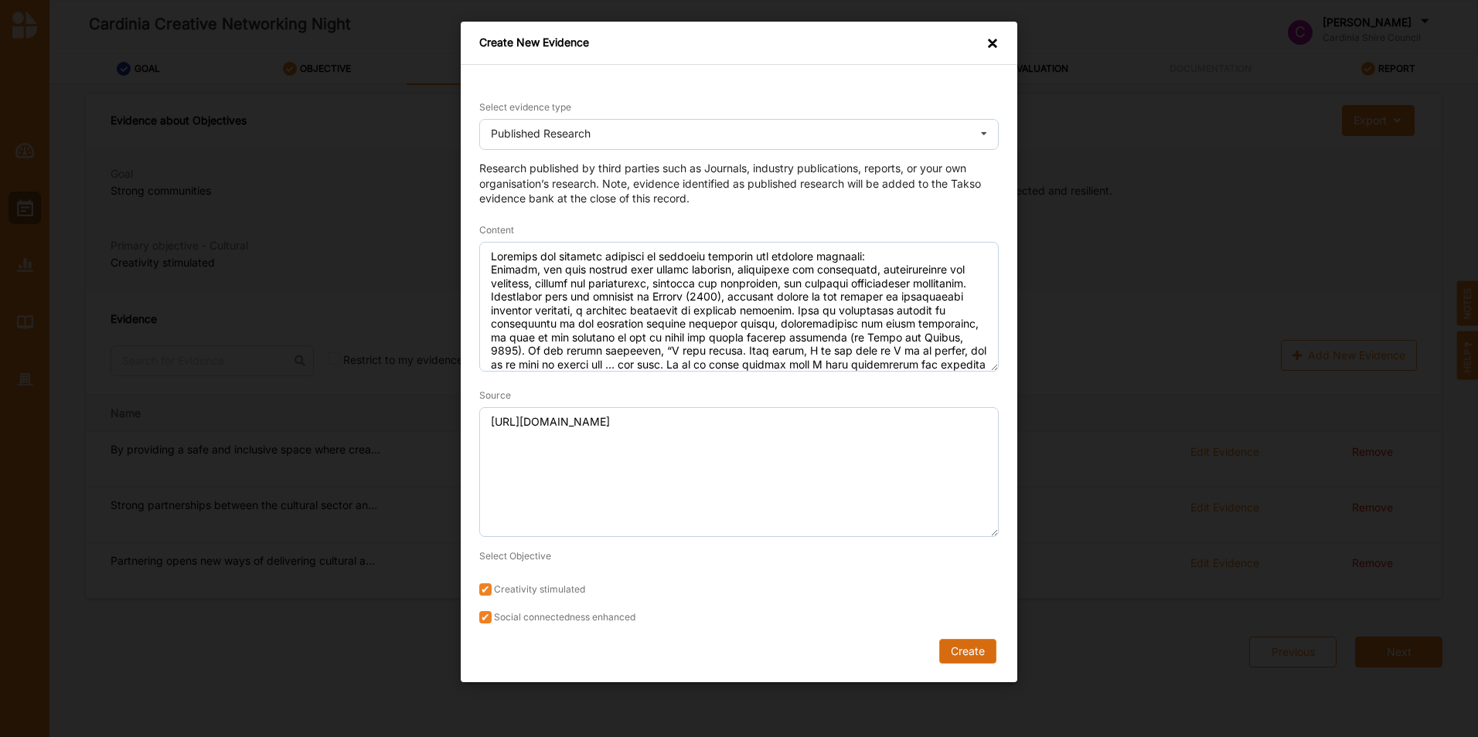
click at [978, 655] on button "Create" at bounding box center [967, 651] width 57 height 25
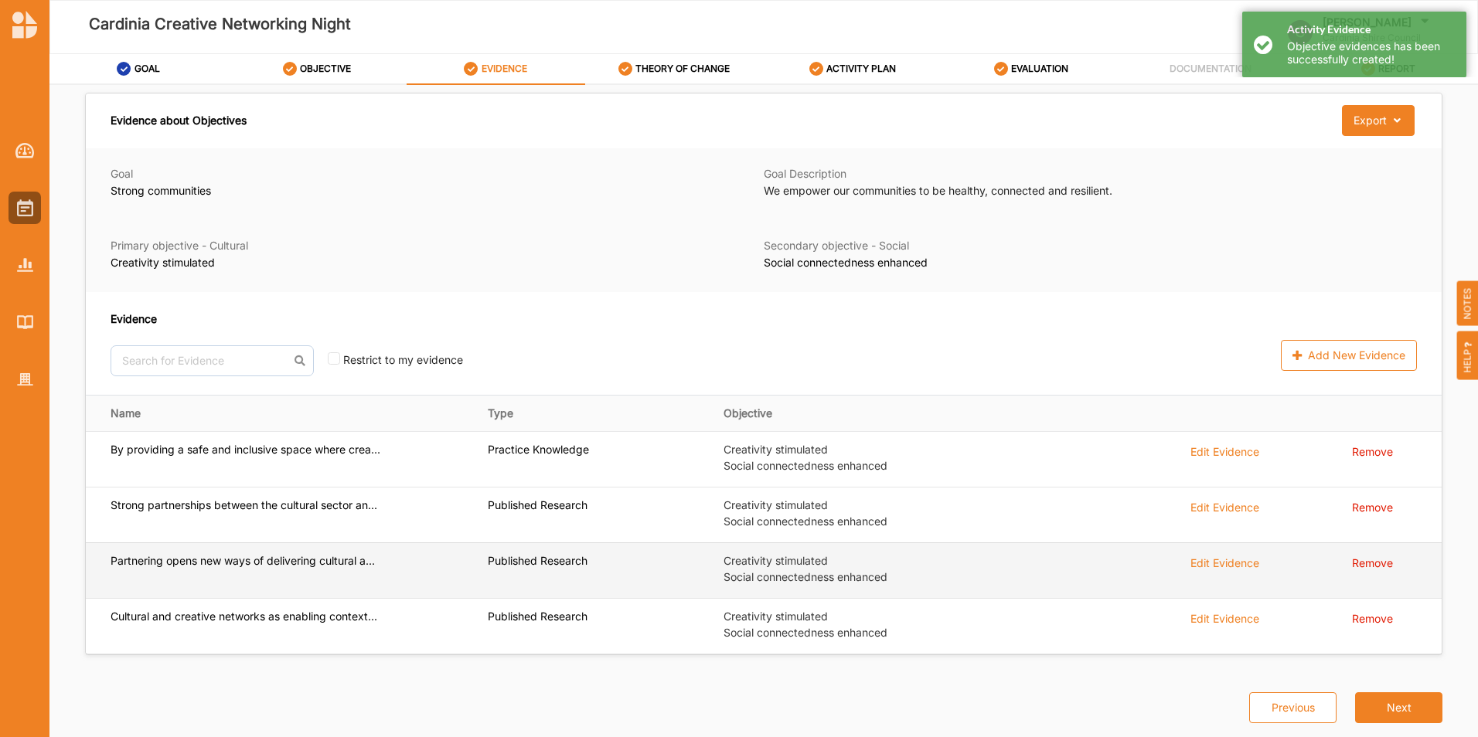
click at [1235, 460] on div "Edit Evidence" at bounding box center [1224, 451] width 69 height 17
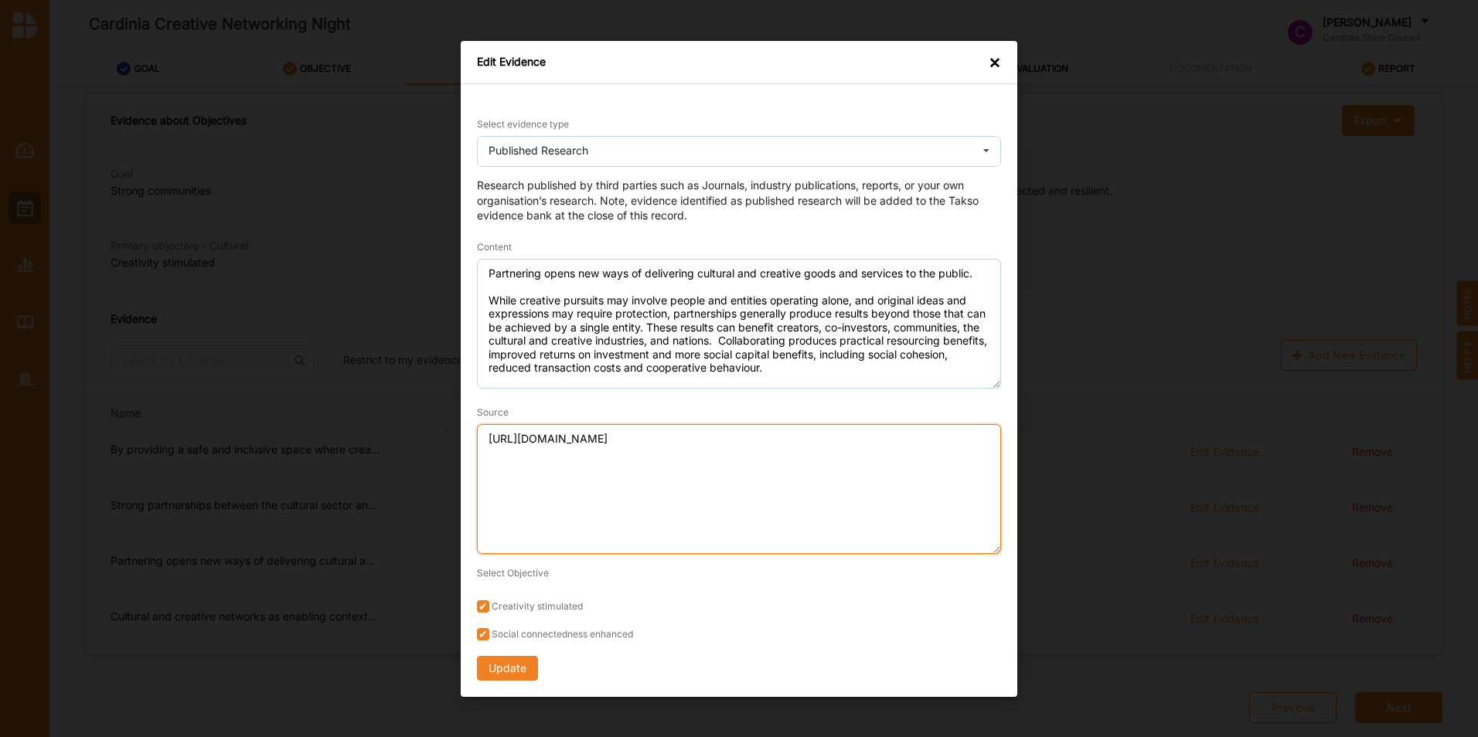
click at [696, 441] on textarea "[URL][DOMAIN_NAME]" at bounding box center [739, 489] width 524 height 130
click at [991, 63] on div "×" at bounding box center [994, 61] width 12 height 15
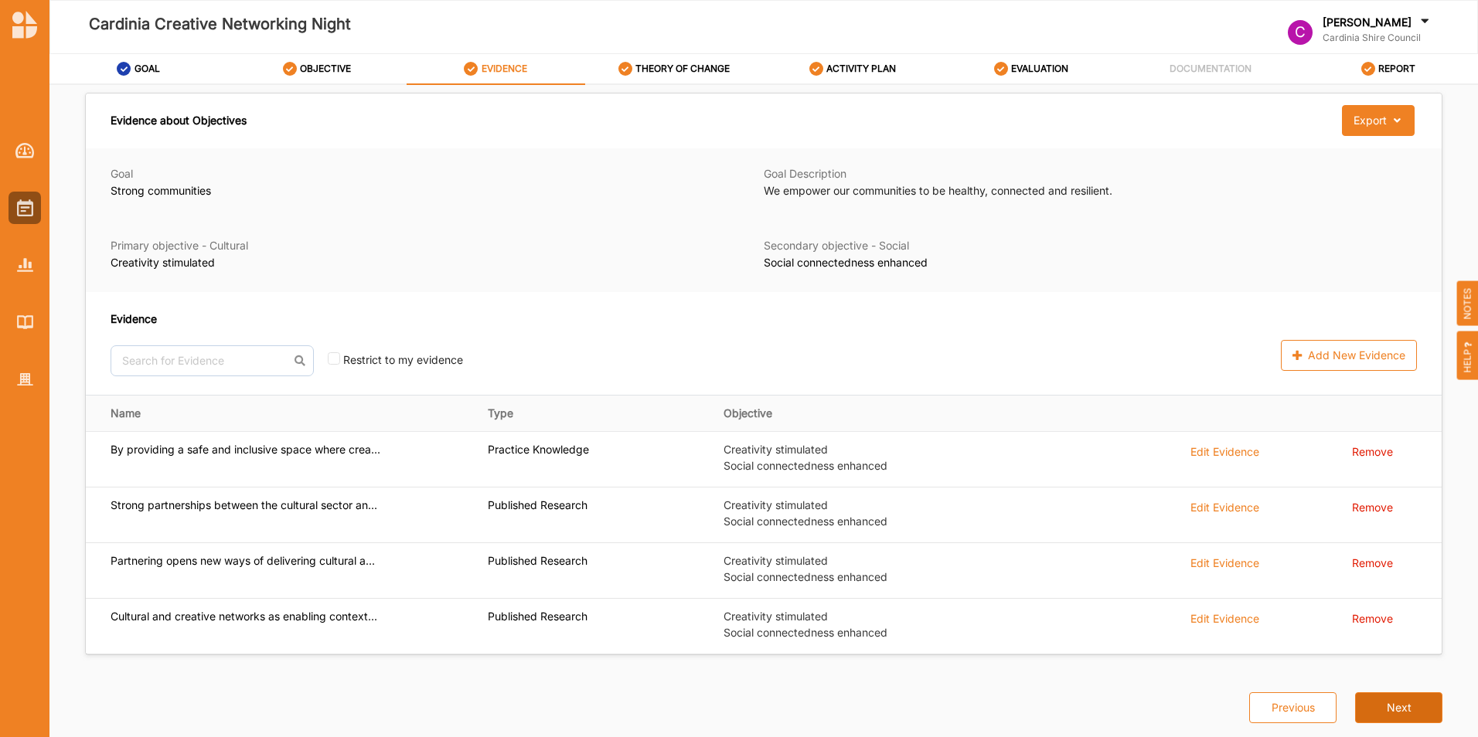
click at [1388, 710] on button "Next" at bounding box center [1398, 707] width 87 height 31
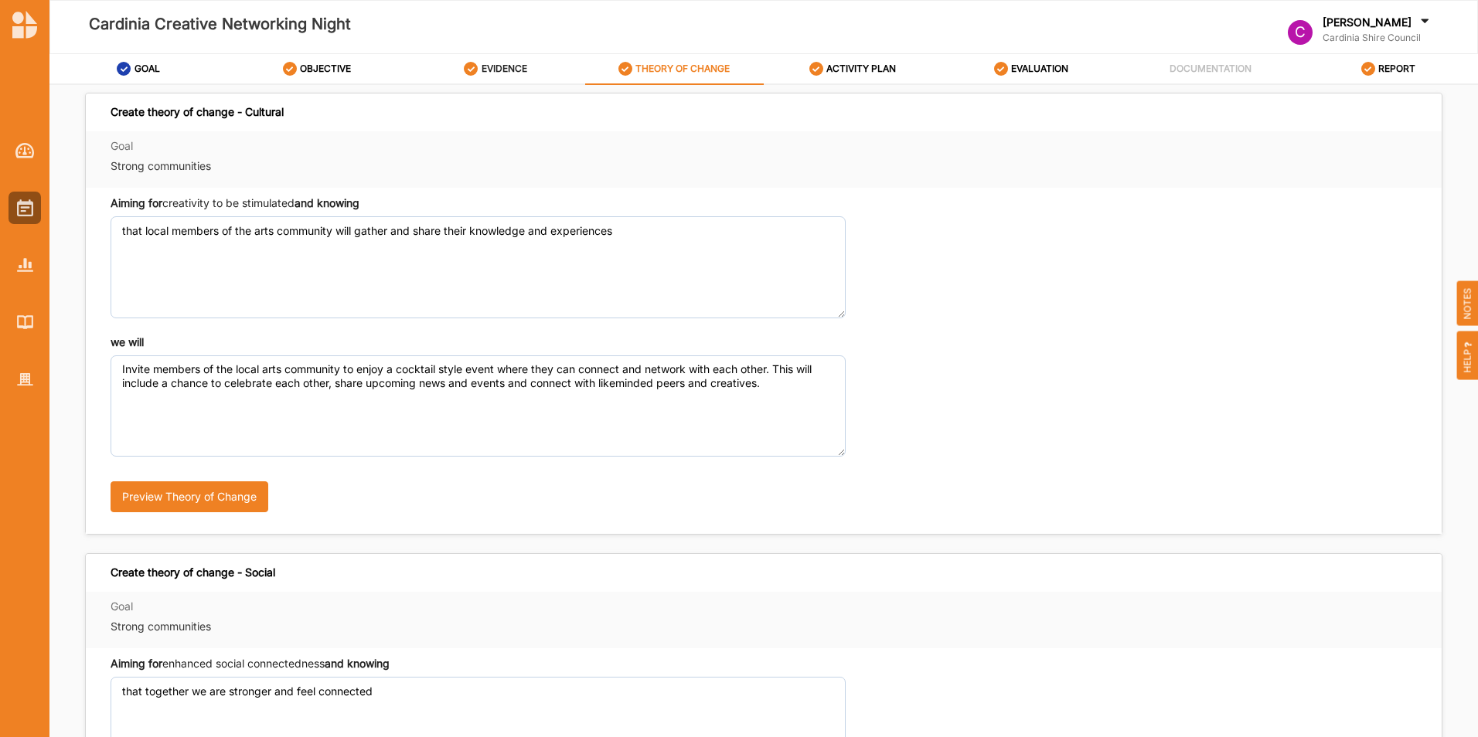
click at [491, 76] on div "EVIDENCE" at bounding box center [495, 69] width 63 height 28
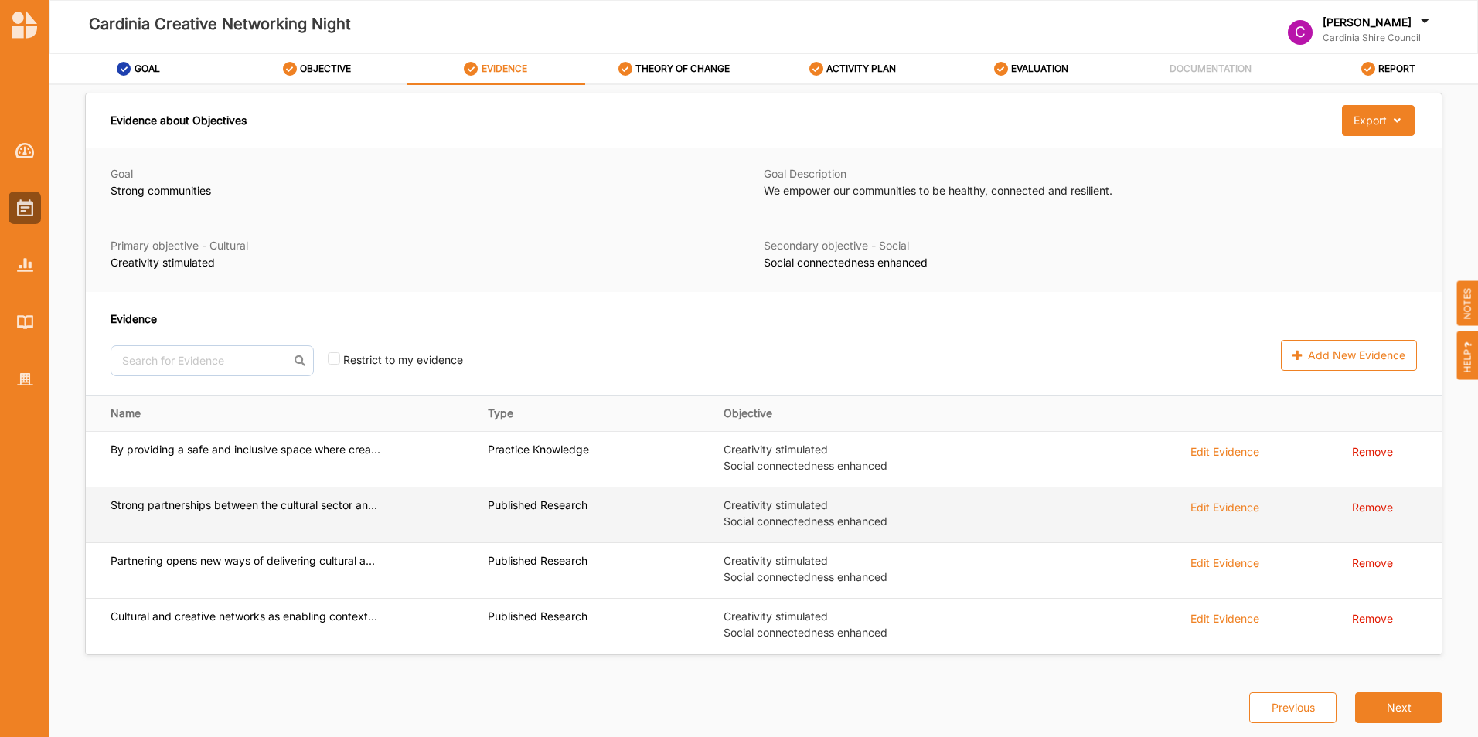
click at [308, 457] on label "Strong partnerships between the cultural sector an..." at bounding box center [246, 450] width 270 height 14
click at [1244, 460] on div "Edit Evidence" at bounding box center [1224, 451] width 69 height 17
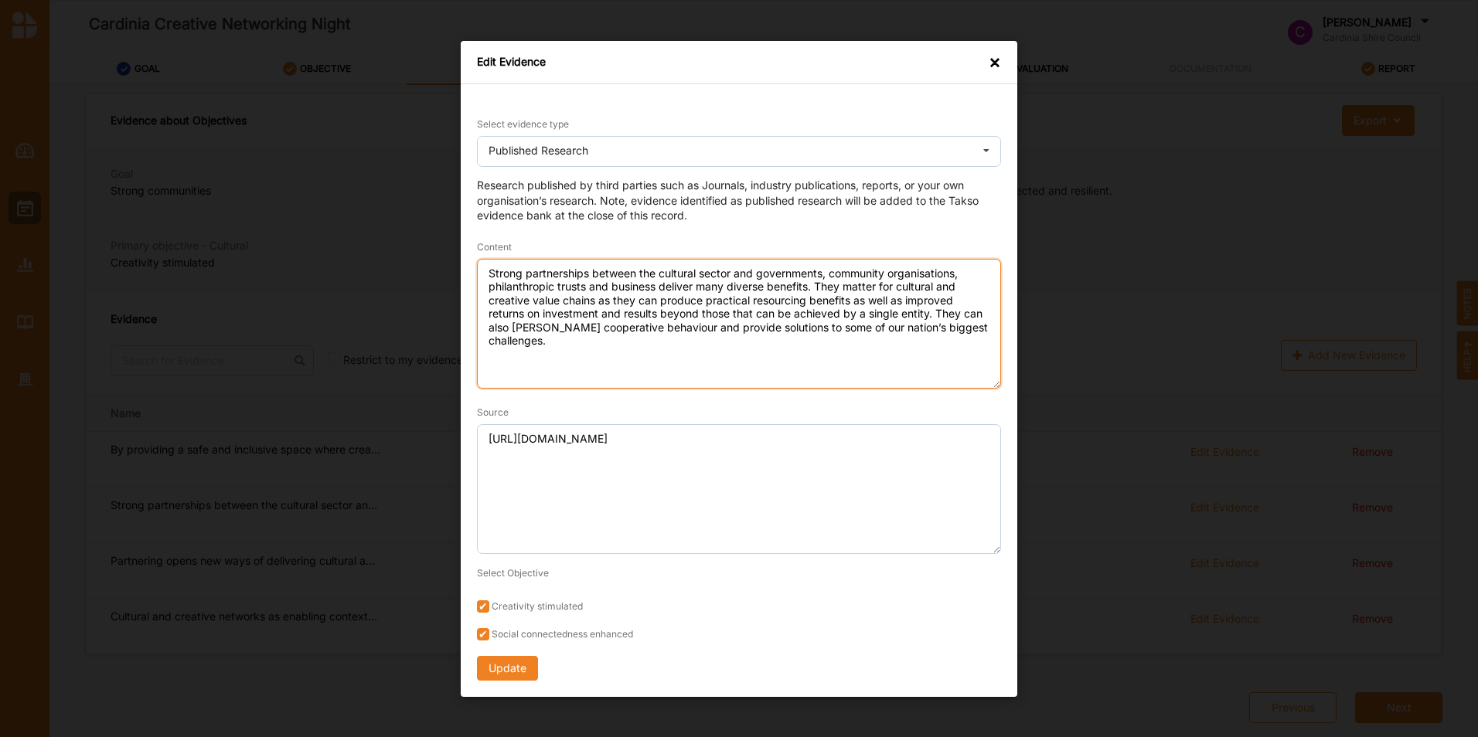
drag, startPoint x: 490, startPoint y: 274, endPoint x: 813, endPoint y: 291, distance: 323.5
click at [813, 291] on textarea "Strong partnerships between the cultural sector and governments, community orga…" at bounding box center [739, 323] width 524 height 130
click at [994, 60] on div "×" at bounding box center [994, 61] width 12 height 15
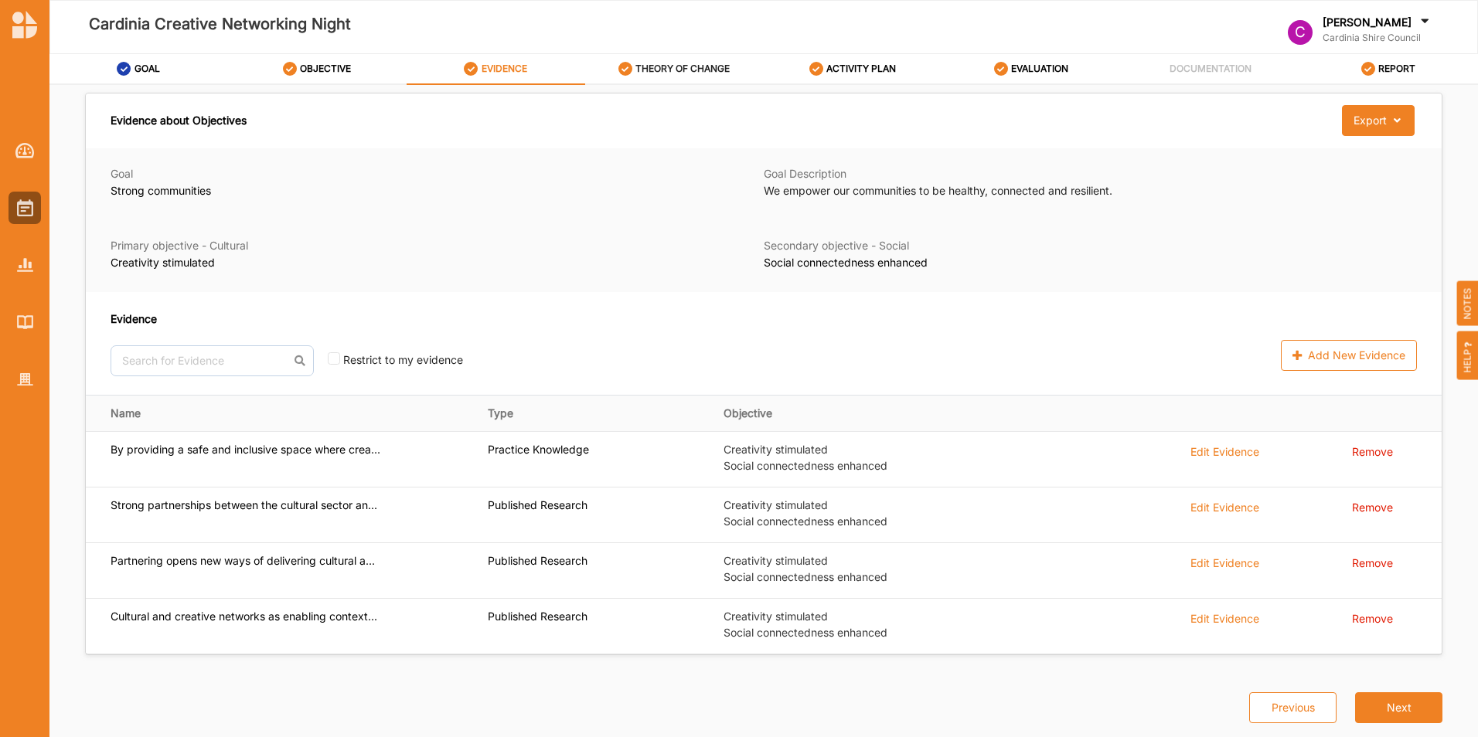
click at [675, 69] on label "THEORY OF CHANGE" at bounding box center [682, 69] width 94 height 12
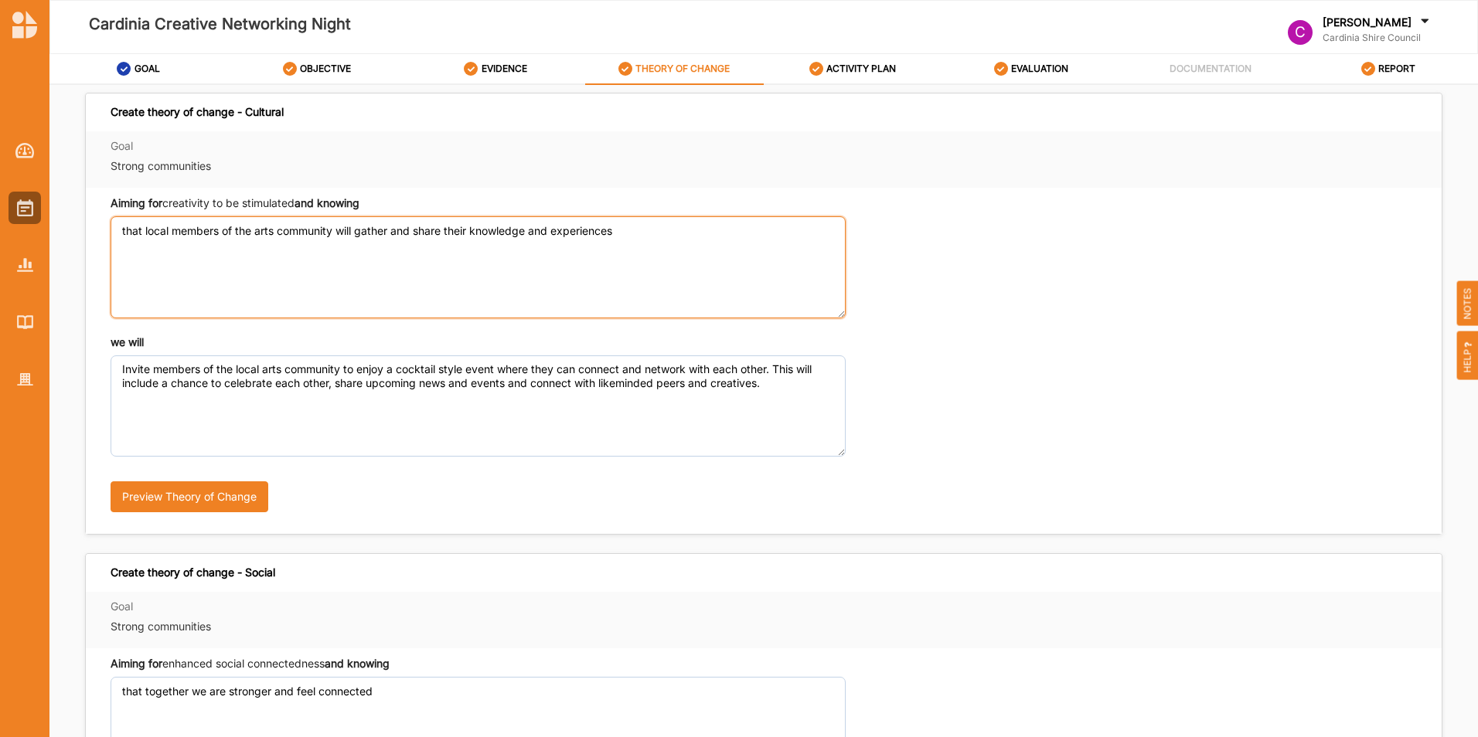
click at [120, 230] on textarea "that local members of the arts community will gather and share their knowledge …" at bounding box center [478, 266] width 735 height 101
paste textarea "Strong partnerships between the cultural sector and governments, community orga…"
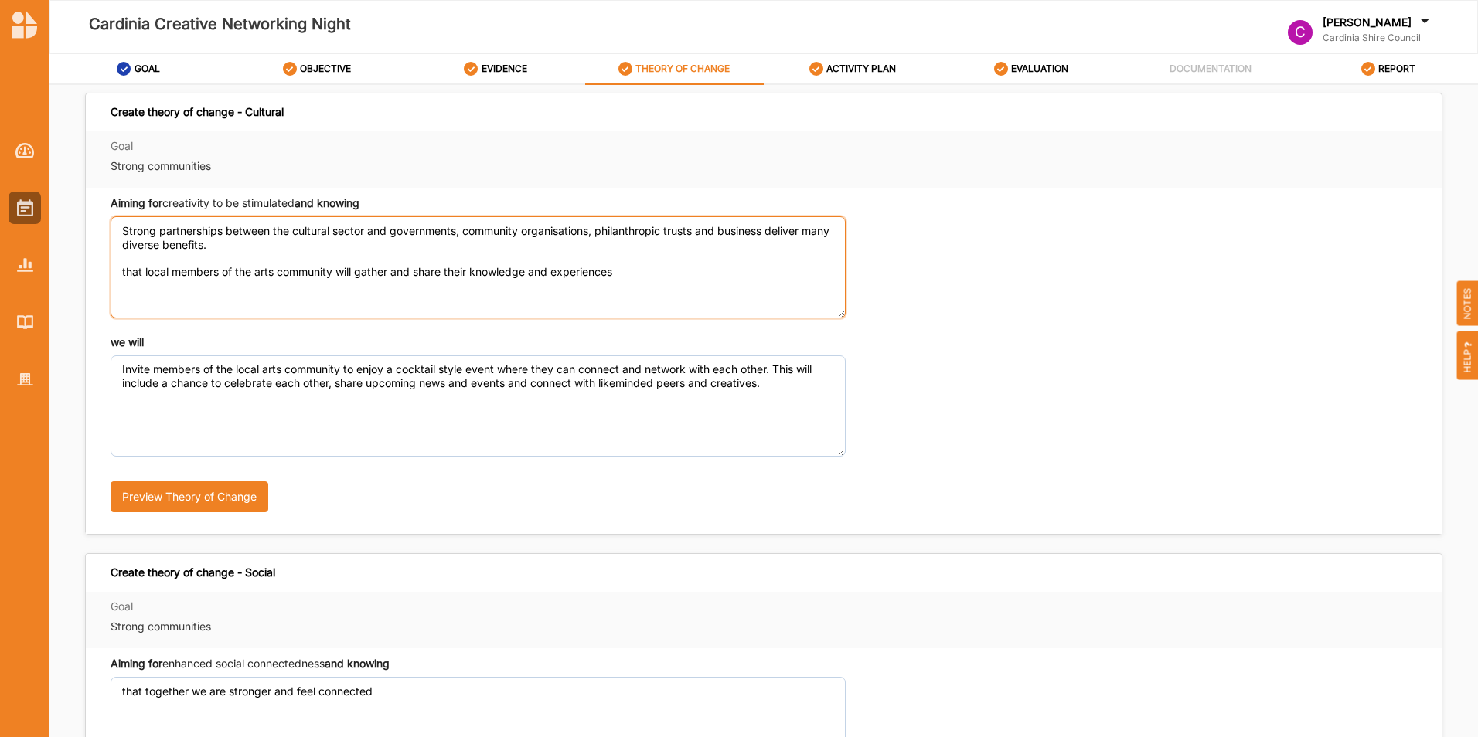
drag, startPoint x: 387, startPoint y: 233, endPoint x: 275, endPoint y: 234, distance: 112.1
click at [275, 234] on textarea "Strong partnerships between the cultural sector and governments, community orga…" at bounding box center [478, 266] width 735 height 101
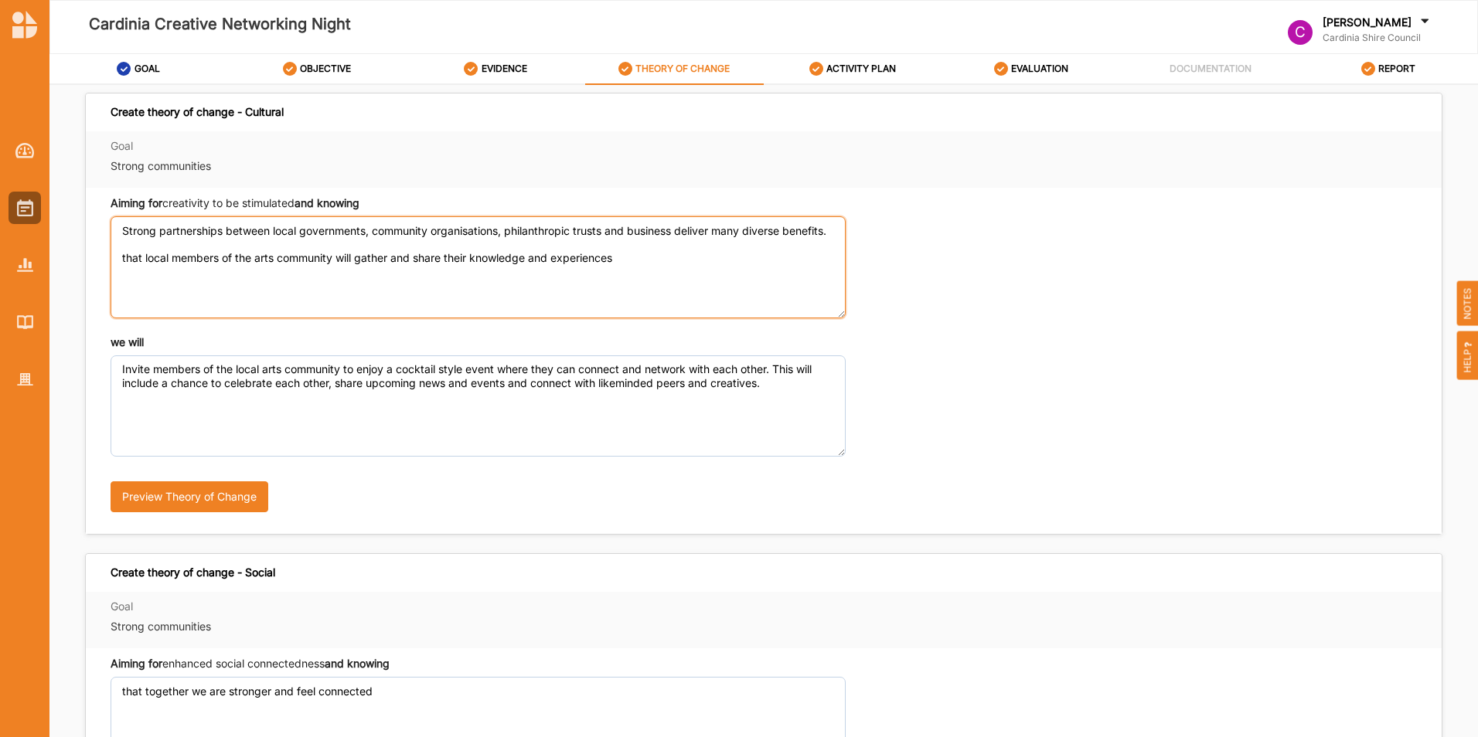
click at [175, 241] on textarea "Strong partnerships between local governments, community organisations, philant…" at bounding box center [478, 266] width 735 height 101
type textarea "Strong partnerships between local governments, community organisations, philant…"
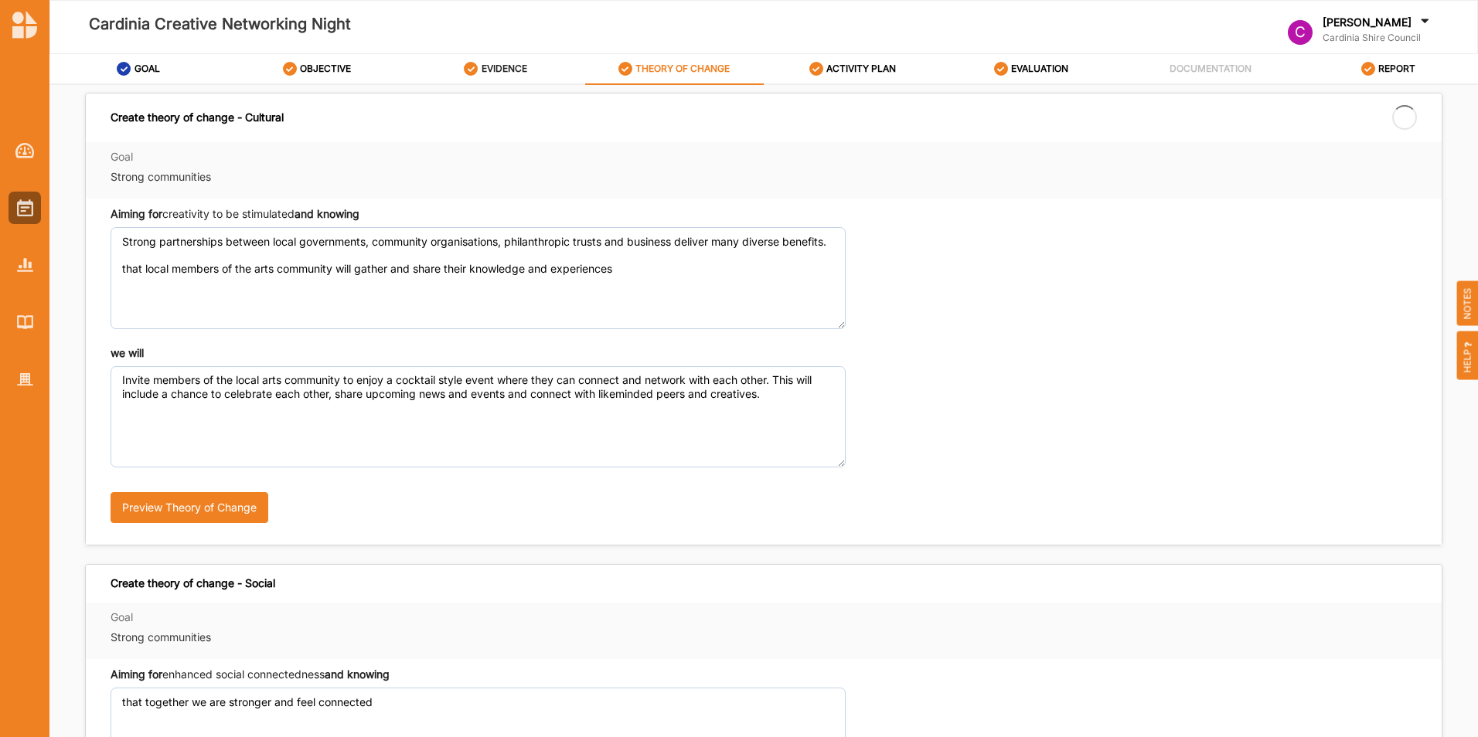
drag, startPoint x: 56, startPoint y: 0, endPoint x: 504, endPoint y: 77, distance: 454.7
click at [504, 77] on div "EVIDENCE" at bounding box center [495, 69] width 63 height 28
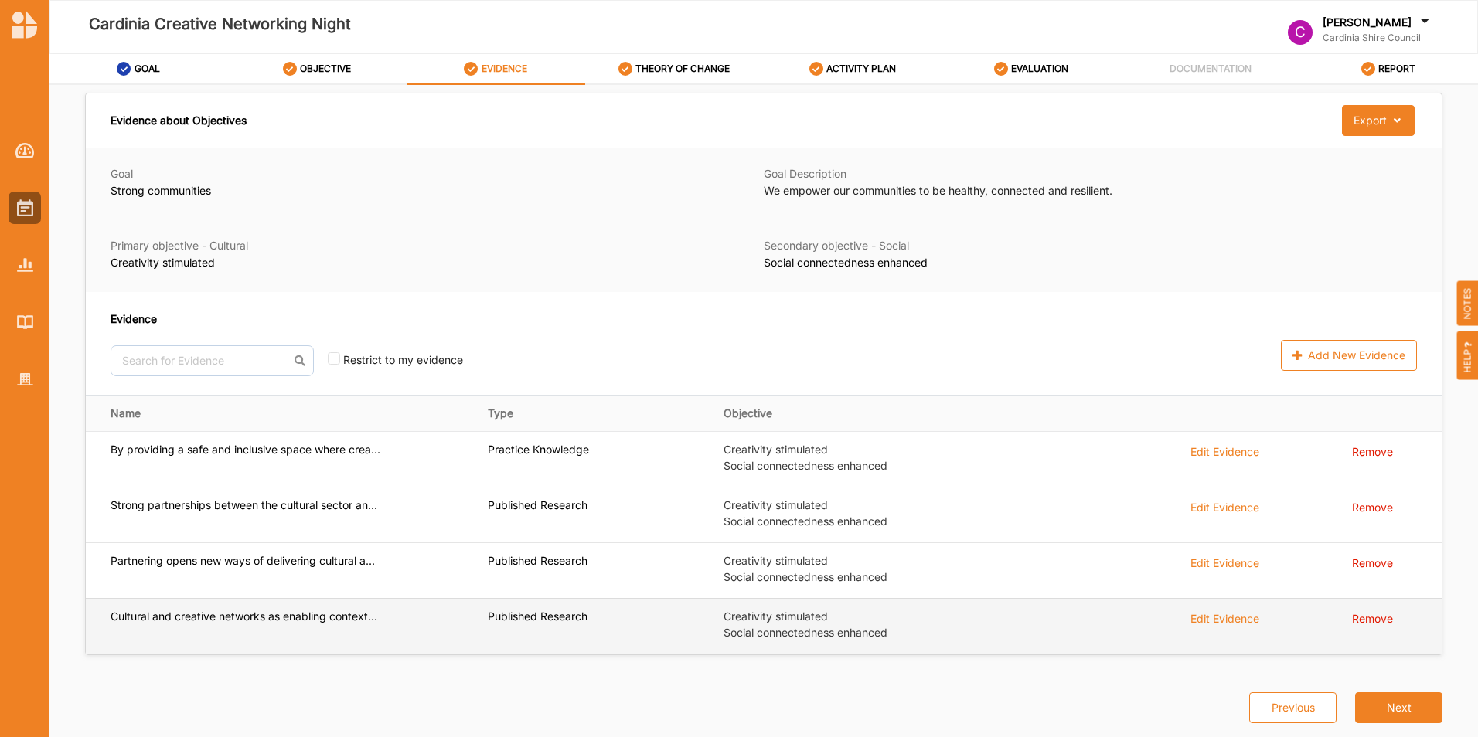
click at [1213, 460] on div "Edit Evidence" at bounding box center [1224, 451] width 69 height 17
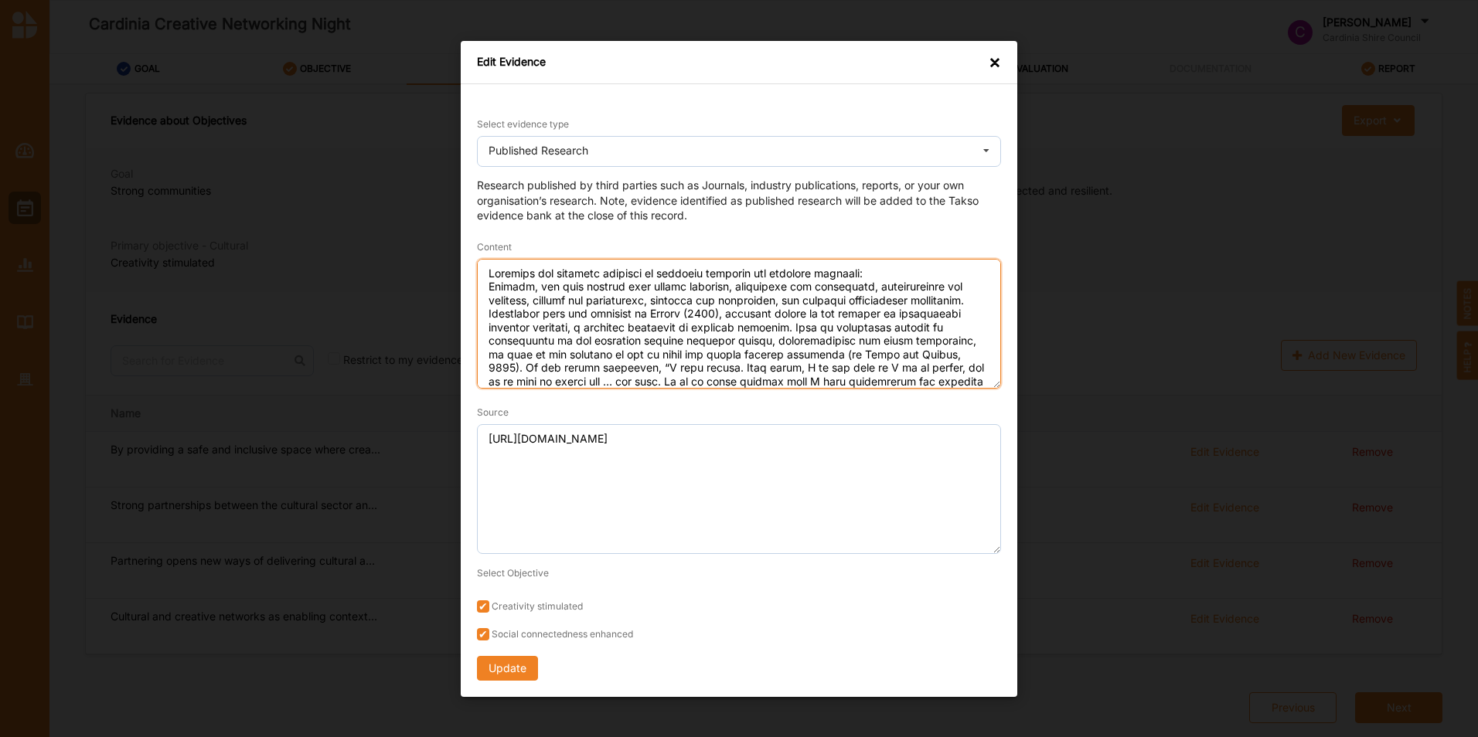
drag, startPoint x: 718, startPoint y: 312, endPoint x: 786, endPoint y: 328, distance: 69.9
click at [786, 328] on textarea "Content" at bounding box center [739, 323] width 524 height 130
click at [989, 64] on div "Edit Evidence ×" at bounding box center [739, 62] width 556 height 43
click at [993, 63] on div "×" at bounding box center [994, 61] width 12 height 15
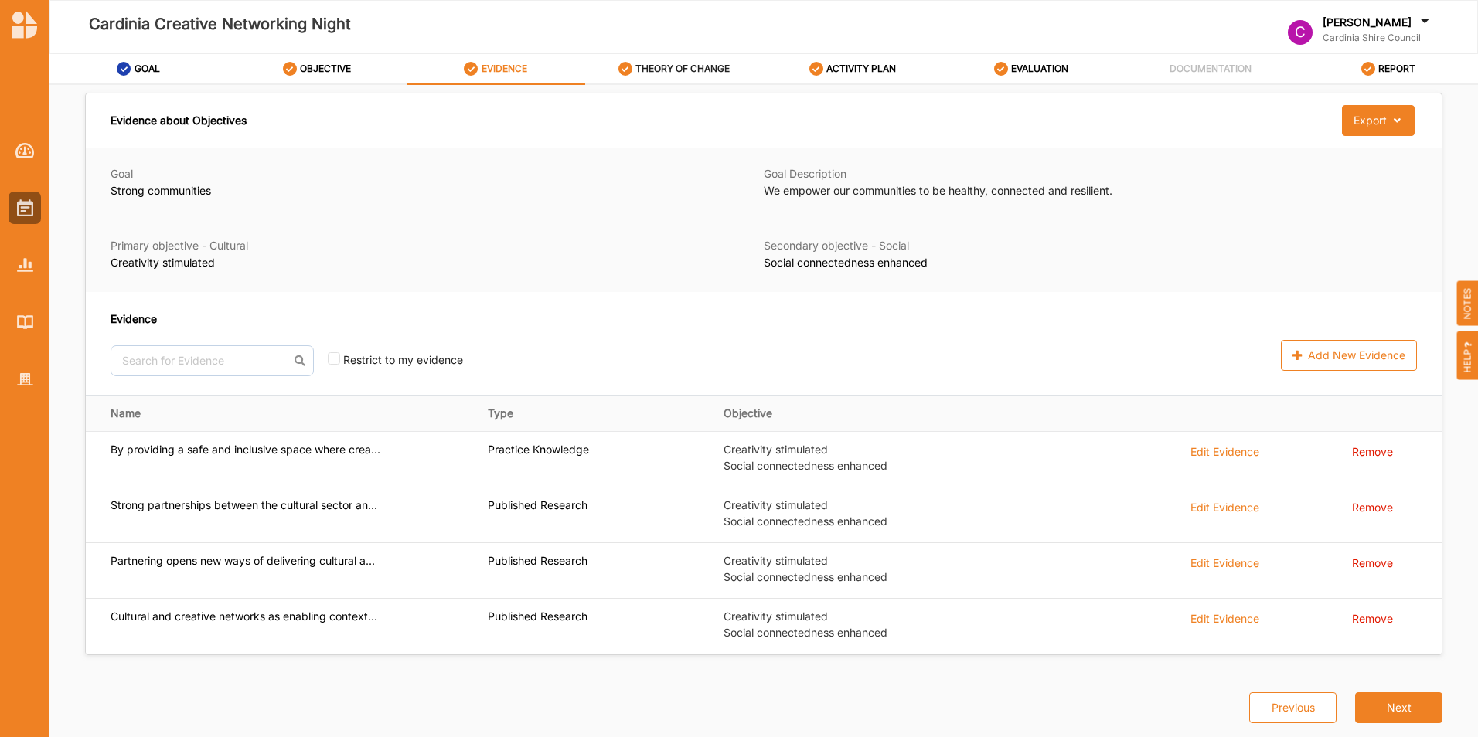
click at [661, 63] on label "THEORY OF CHANGE" at bounding box center [682, 69] width 94 height 12
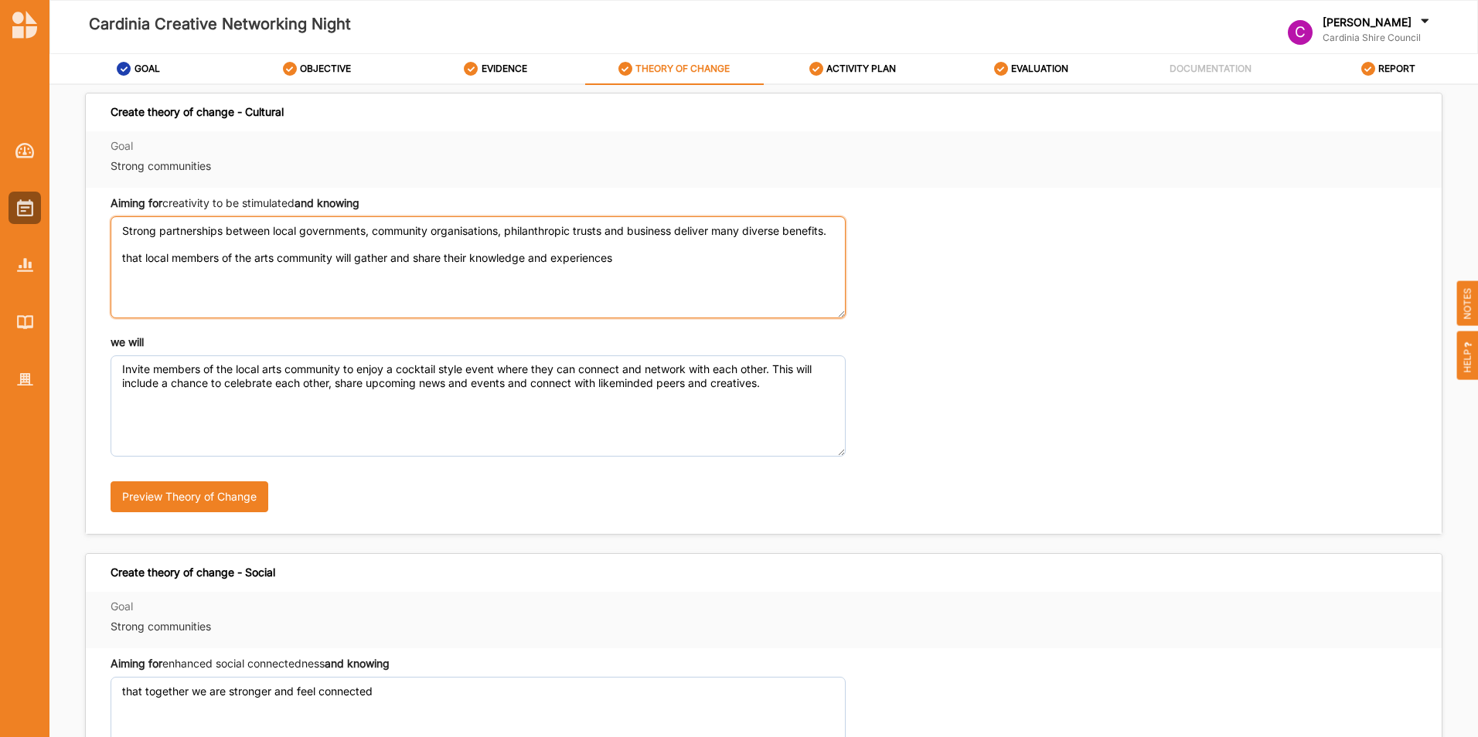
click at [801, 230] on textarea "Strong partnerships between local governments, community organisations, philant…" at bounding box center [478, 266] width 735 height 101
click at [242, 246] on textarea "Strong partnerships between local governments, community organisations, philant…" at bounding box center [478, 266] width 735 height 101
paste textarea "networks emerge as key players in reinforcing artistic identity, a critical com…"
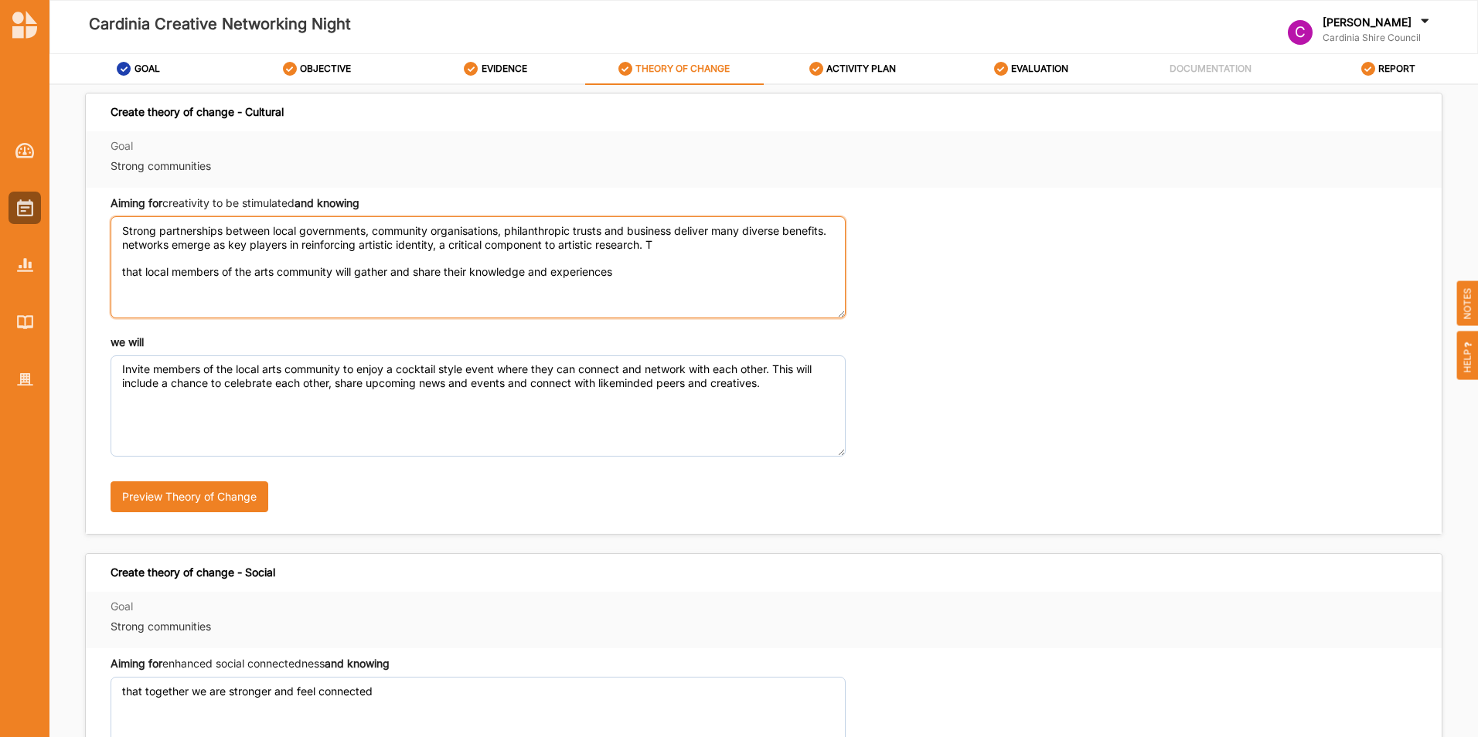
drag, startPoint x: 178, startPoint y: 242, endPoint x: 188, endPoint y: 223, distance: 21.1
click at [178, 238] on textarea "Strong partnerships between local governments, community organisations, philant…" at bounding box center [478, 266] width 735 height 101
click at [719, 247] on textarea "Strong partnerships between local governments, community organisations, philant…" at bounding box center [478, 266] width 735 height 101
drag, startPoint x: 676, startPoint y: 227, endPoint x: 505, endPoint y: 231, distance: 171.6
click at [505, 231] on textarea "Strong partnerships between local governments, community organisations, philant…" at bounding box center [478, 266] width 735 height 101
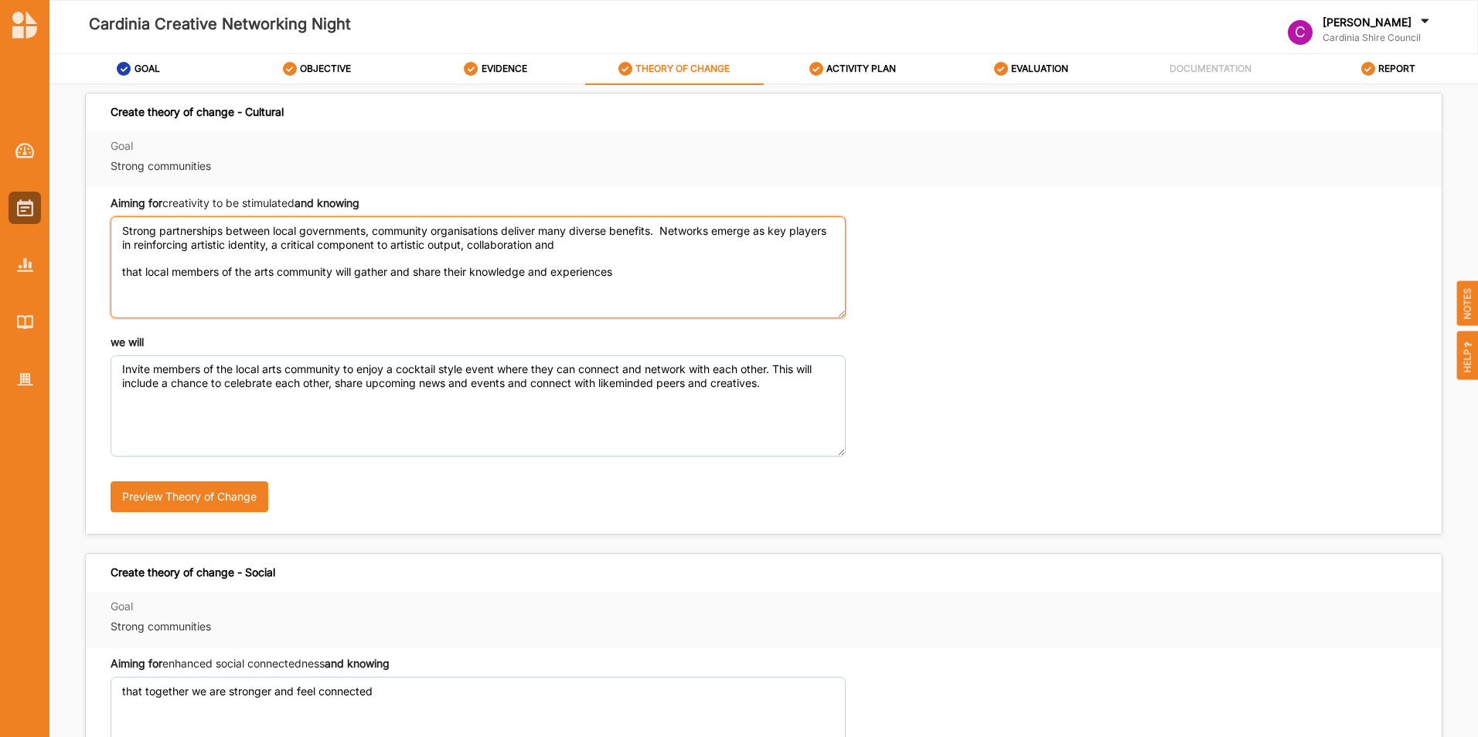
click at [372, 230] on textarea "Strong partnerships between local governments, community organisations deliver …" at bounding box center [478, 266] width 735 height 101
drag, startPoint x: 369, startPoint y: 229, endPoint x: 366, endPoint y: 216, distance: 13.0
click at [366, 226] on textarea "Strong partnerships between local governments individuals and community organis…" at bounding box center [478, 266] width 735 height 101
click at [684, 245] on textarea "Strong partnerships between local governments, individuals and community organi…" at bounding box center [478, 266] width 735 height 101
drag, startPoint x: 656, startPoint y: 275, endPoint x: 77, endPoint y: 307, distance: 579.7
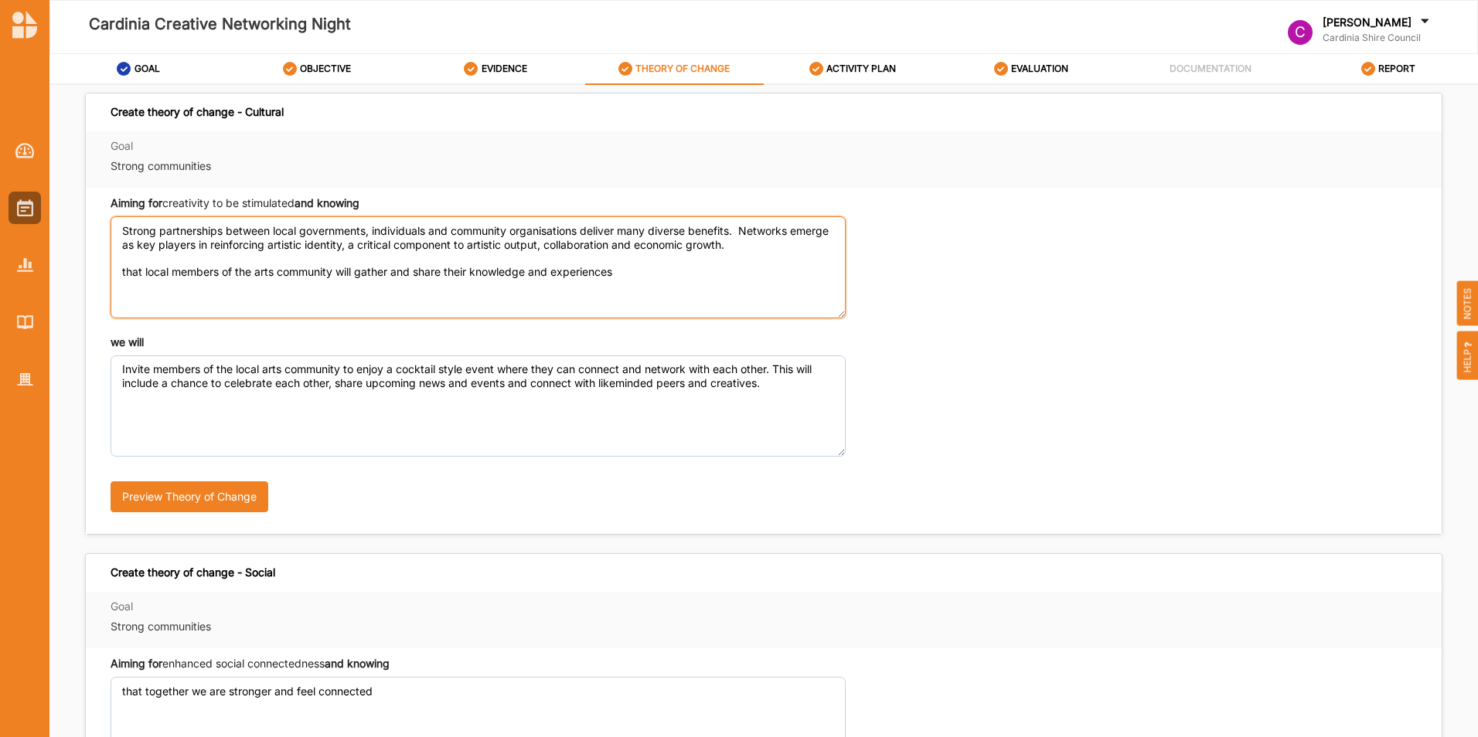
click at [77, 307] on div "Create theory of change - Cultural Goal Strong communities Aiming for creativit…" at bounding box center [764, 544] width 1376 height 903
type textarea "Strong partnerships between local governments, individuals and community organi…"
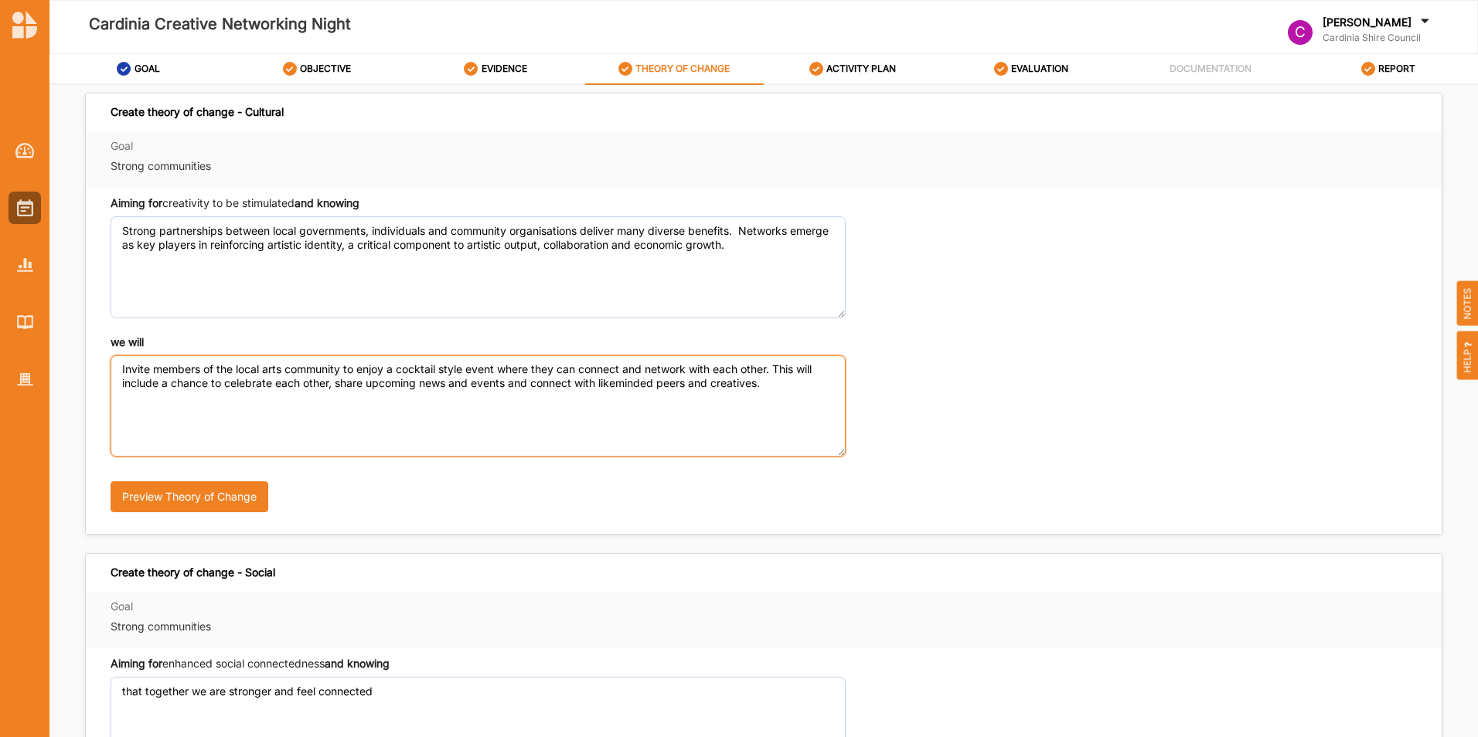
click at [122, 366] on textarea "Invite members of the local arts community to enjoy a cocktail style event wher…" at bounding box center [478, 406] width 735 height 101
drag, startPoint x: 552, startPoint y: 369, endPoint x: 576, endPoint y: 325, distance: 50.8
click at [552, 364] on textarea "Facilitate space for our local creatives to meet, connect and build their relat…" at bounding box center [478, 406] width 735 height 101
type textarea "Facilitate space for our local creatives to meet, connect and build their relat…"
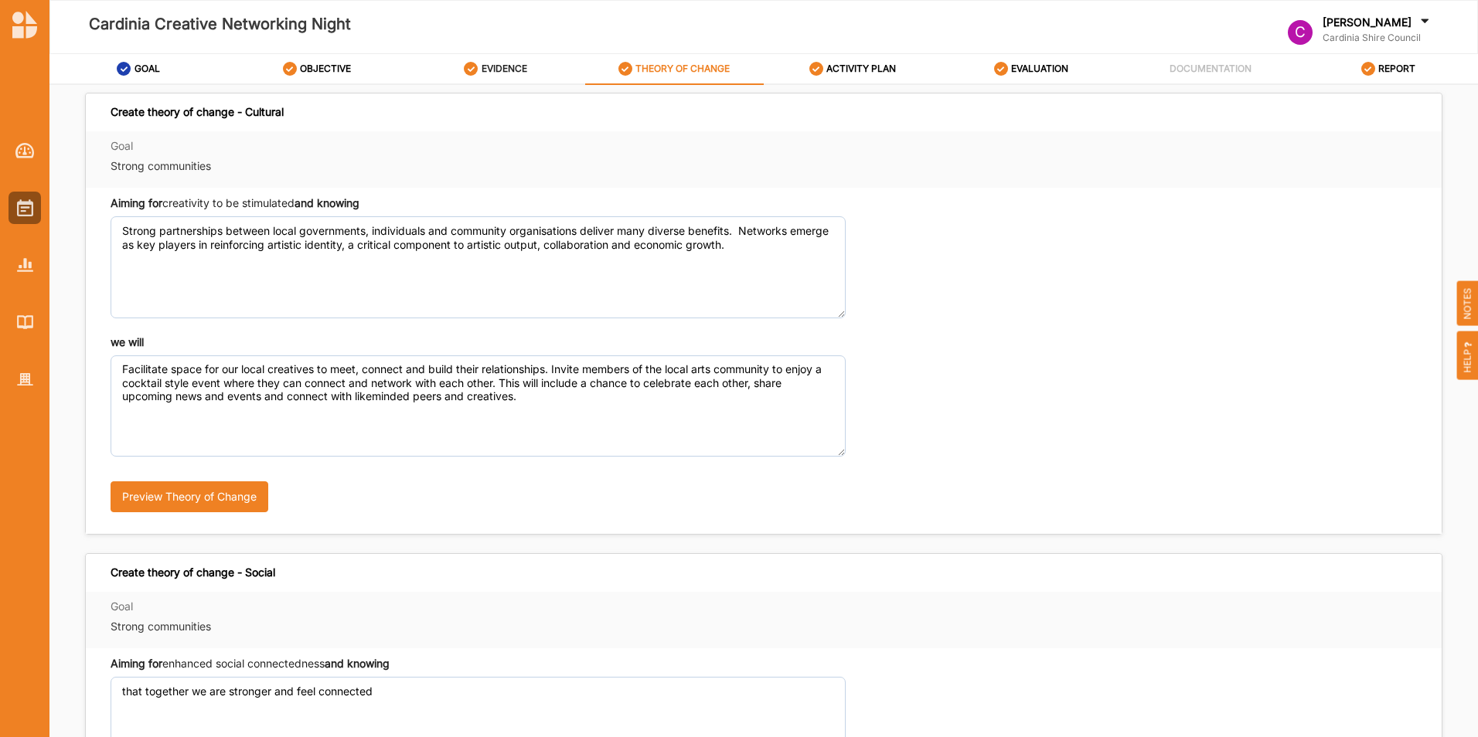
click at [516, 72] on label "EVIDENCE" at bounding box center [504, 69] width 46 height 12
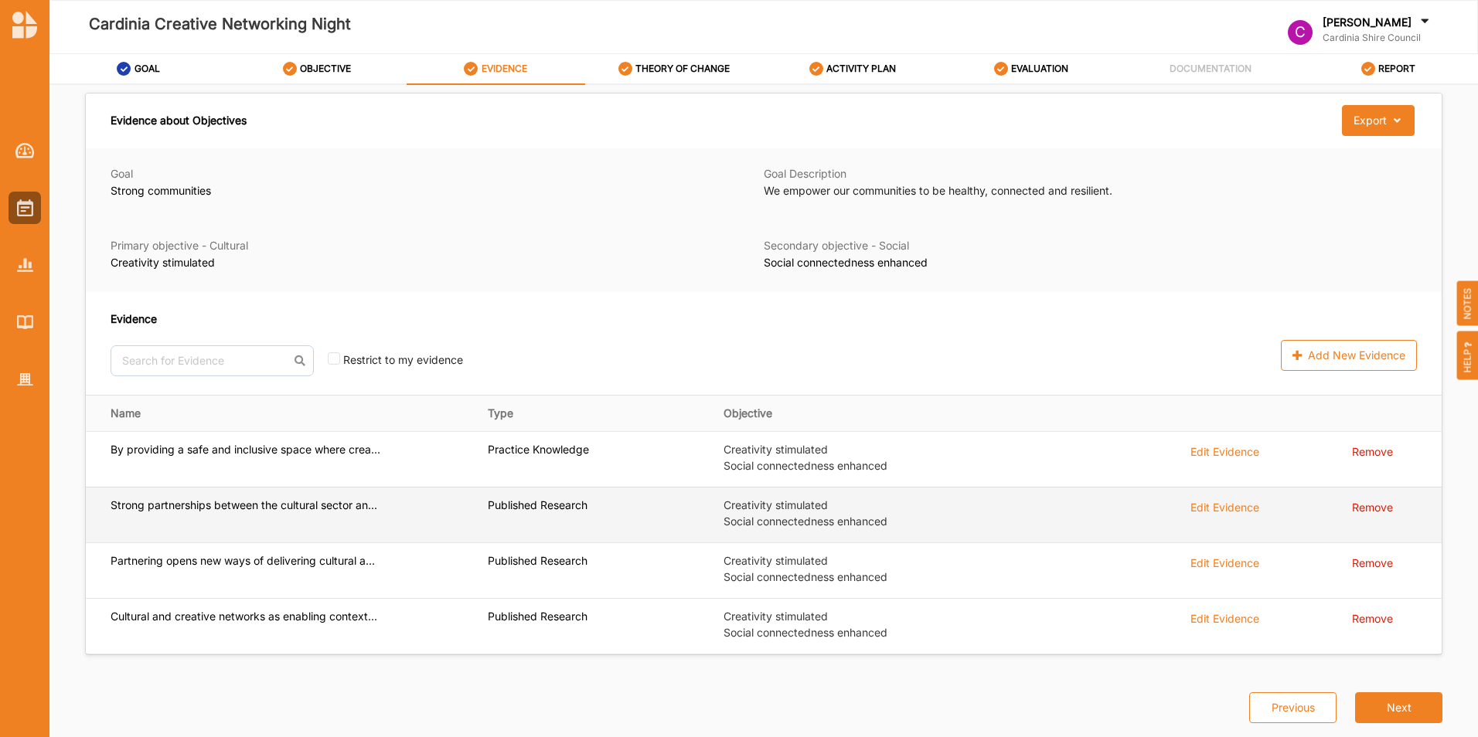
click at [1214, 460] on div "Edit Evidence" at bounding box center [1224, 451] width 69 height 17
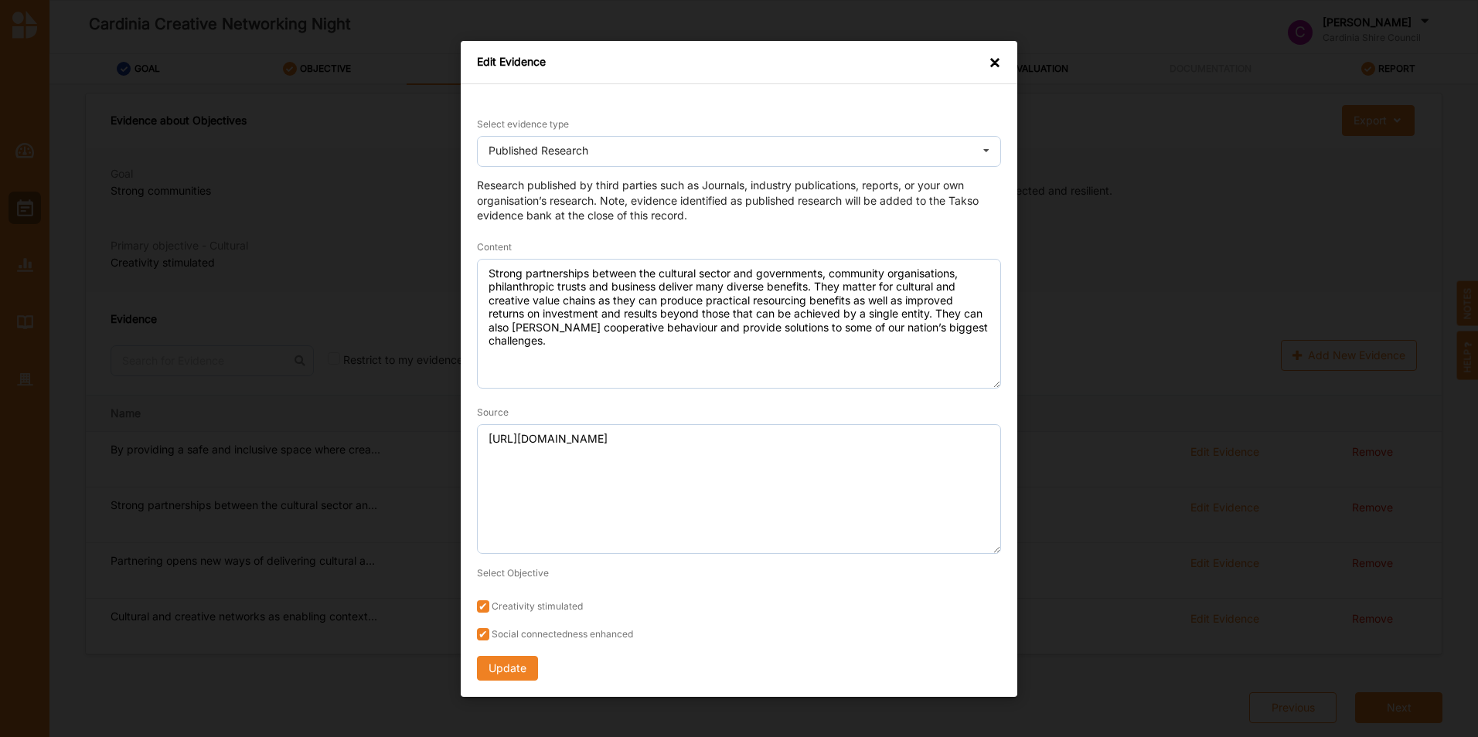
click at [995, 62] on div "×" at bounding box center [994, 61] width 12 height 15
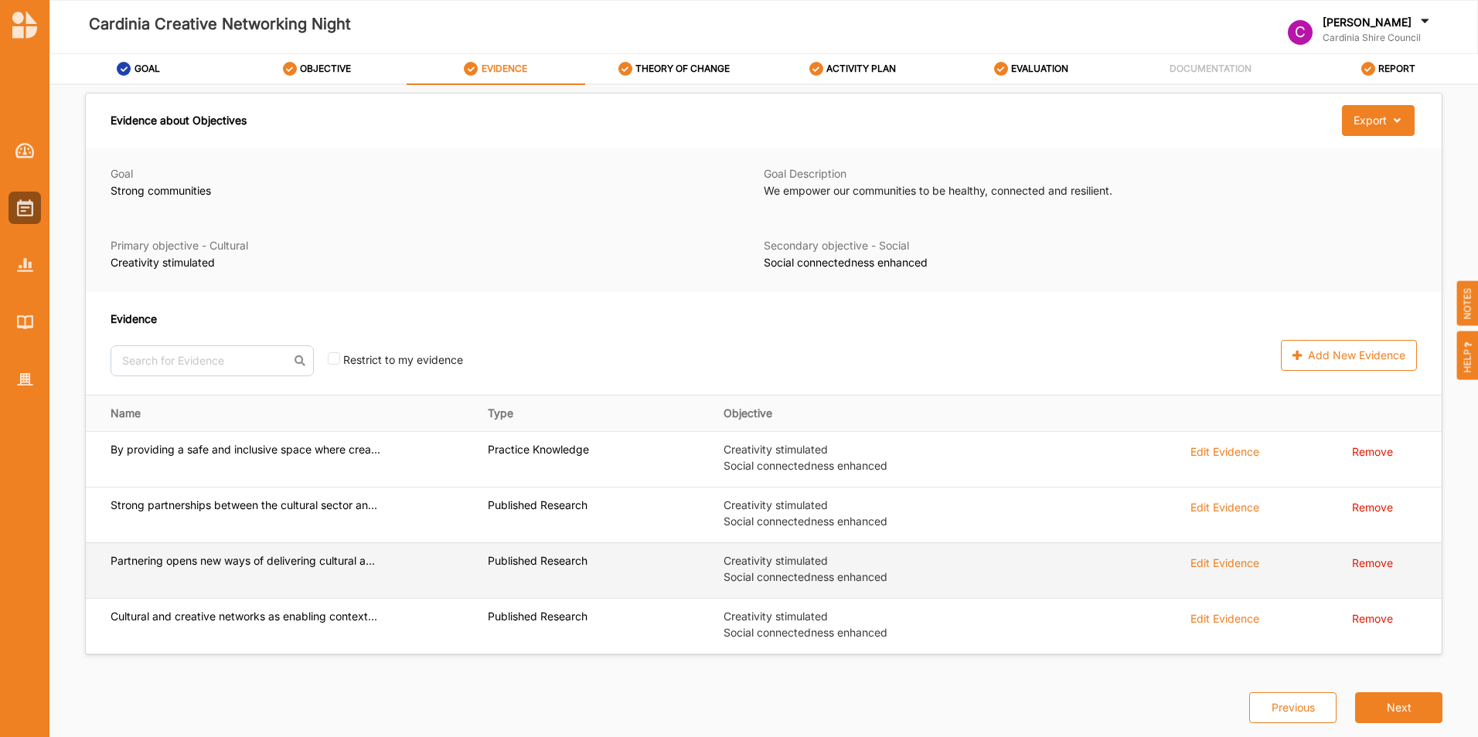
click at [1229, 460] on div "Edit Evidence" at bounding box center [1224, 451] width 69 height 17
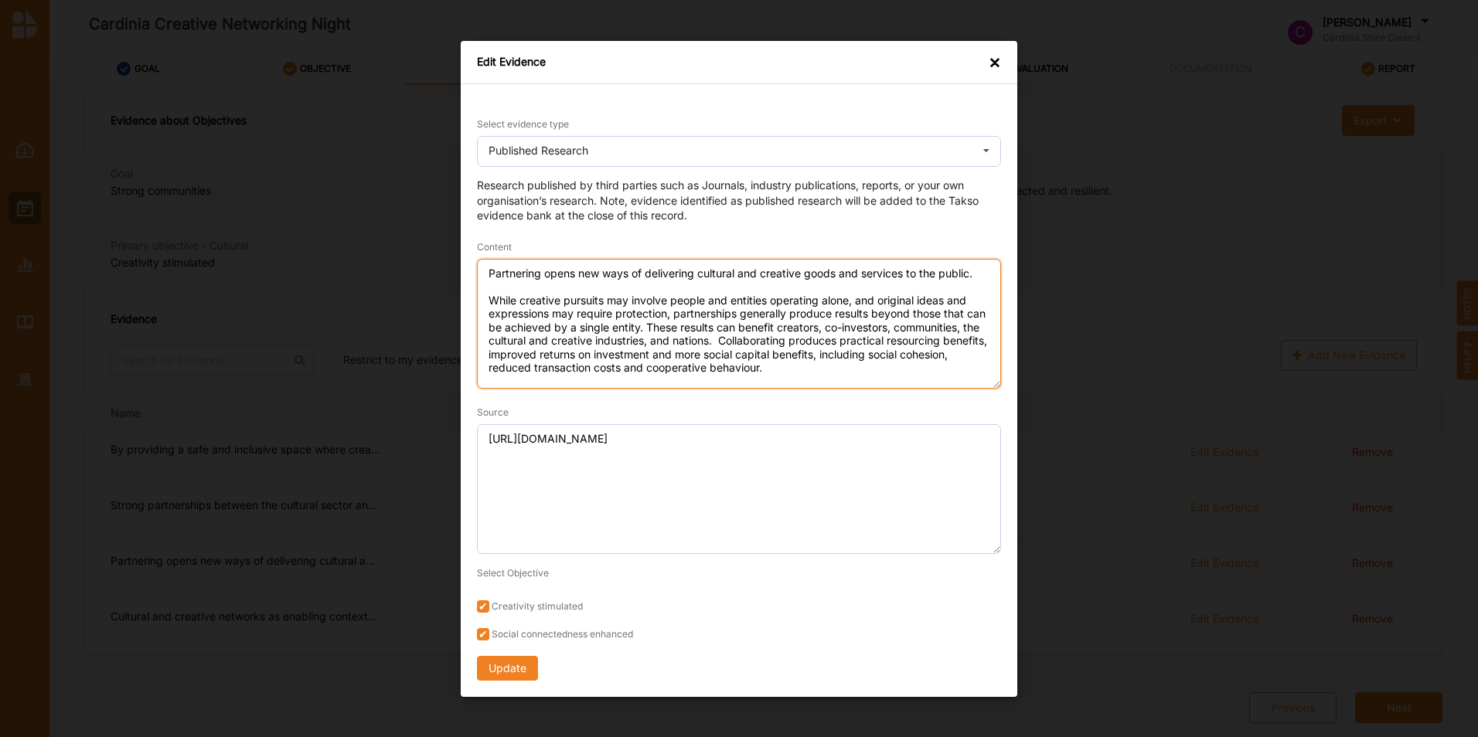
drag, startPoint x: 487, startPoint y: 297, endPoint x: 831, endPoint y: 365, distance: 350.6
click at [831, 365] on textarea "Partnering opens new ways of delivering cultural and creative goods and service…" at bounding box center [739, 323] width 524 height 130
click at [1000, 60] on div "×" at bounding box center [994, 61] width 12 height 15
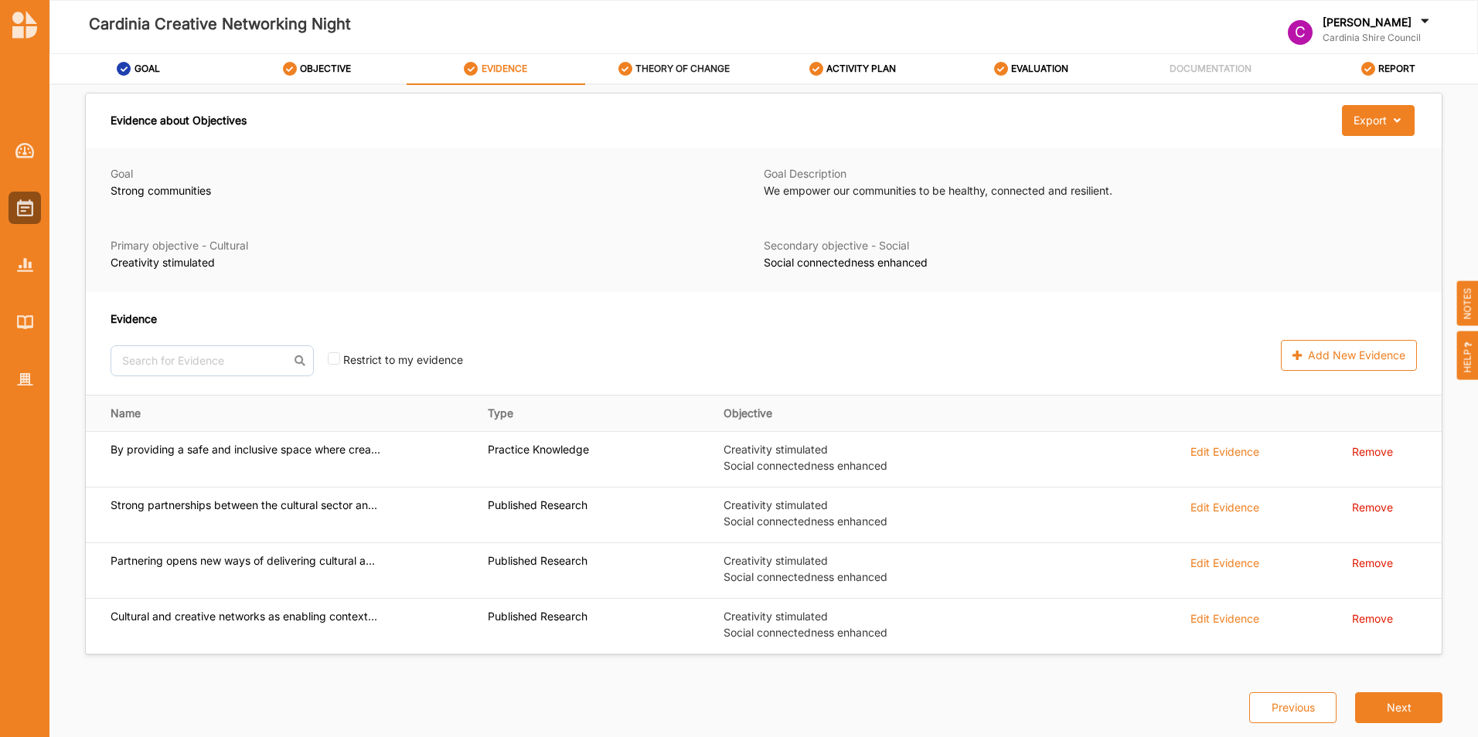
drag, startPoint x: 669, startPoint y: 66, endPoint x: 655, endPoint y: 83, distance: 21.5
click at [668, 66] on label "THEORY OF CHANGE" at bounding box center [682, 69] width 94 height 12
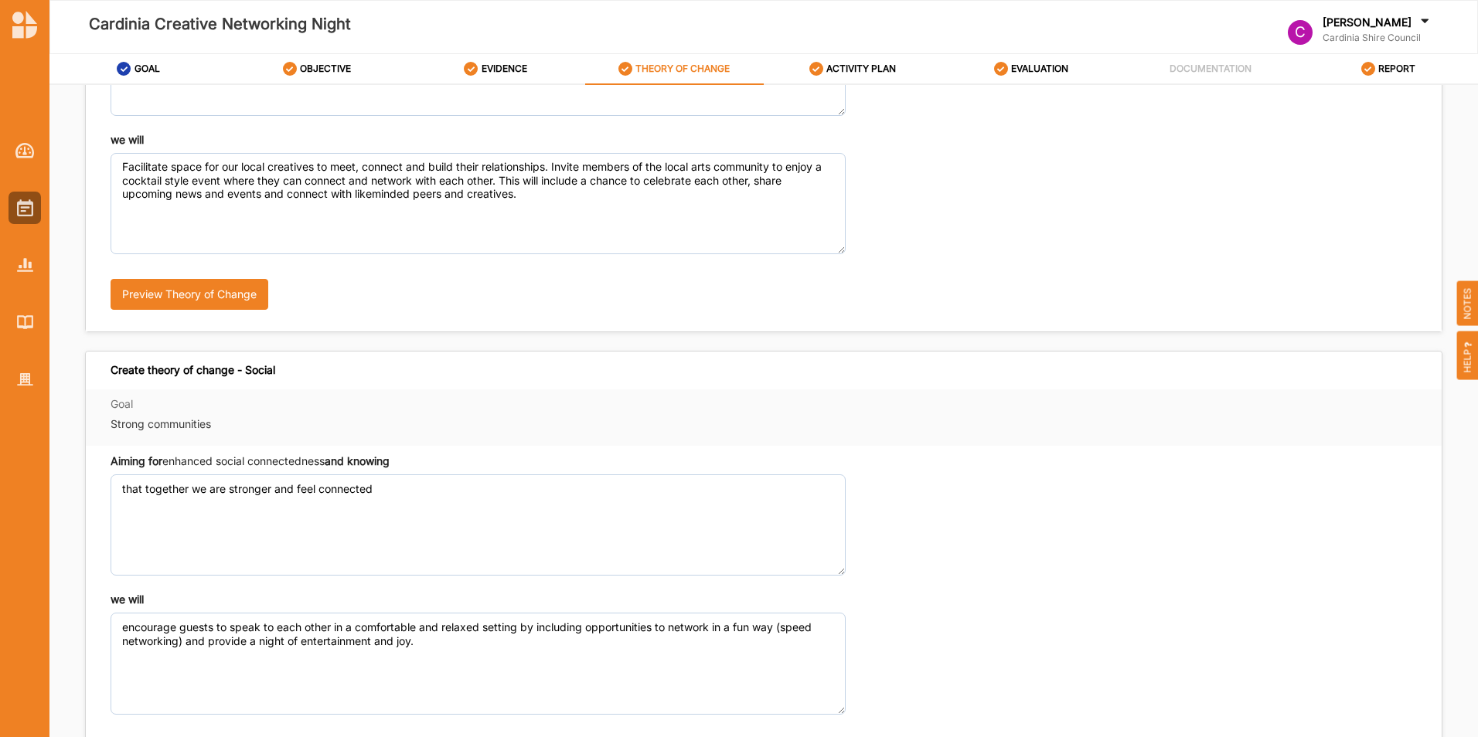
scroll to position [309, 0]
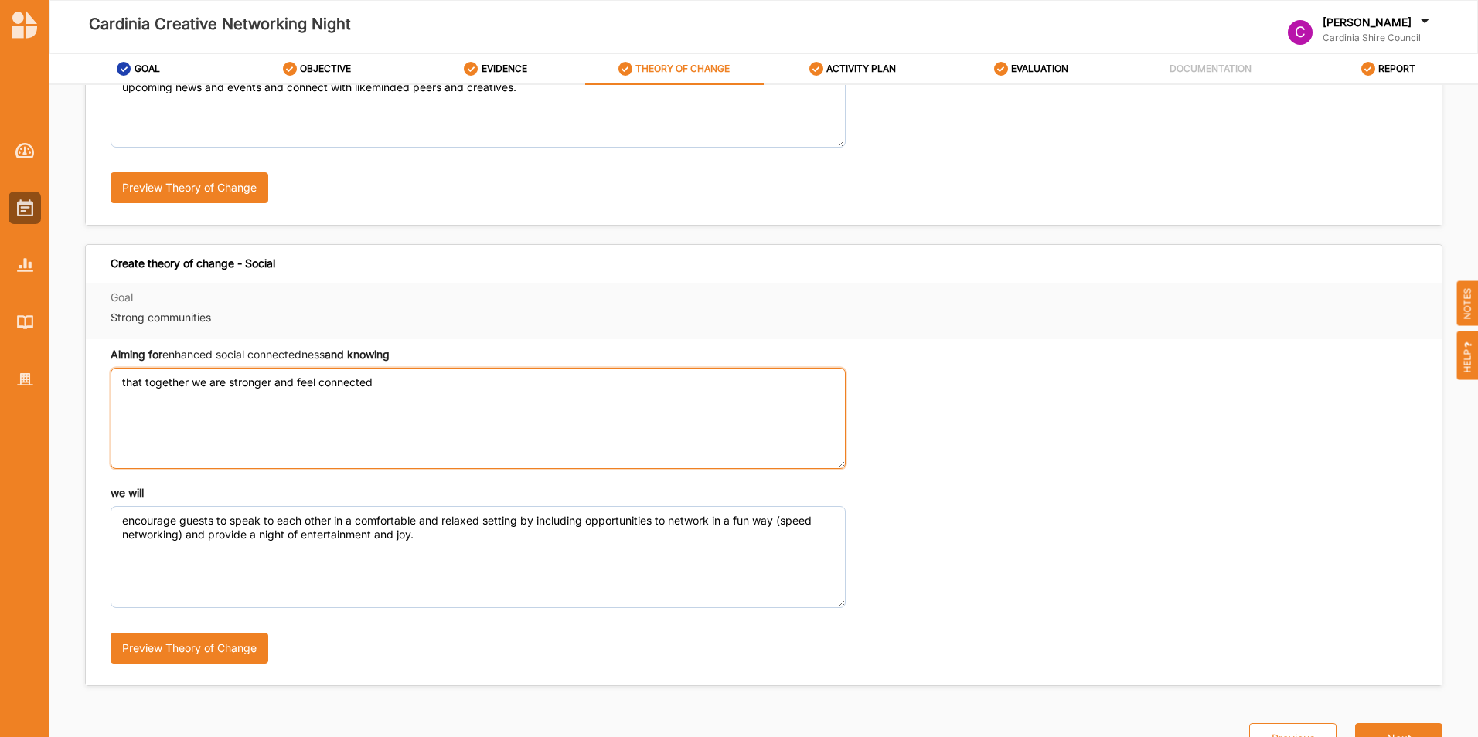
drag, startPoint x: 396, startPoint y: 382, endPoint x: 5, endPoint y: 403, distance: 390.8
click at [7, 403] on div "Cardinia Creative Networking Night C [PERSON_NAME] Cardinia Shire Council C Car…" at bounding box center [739, 368] width 1478 height 737
paste textarea "While creative pursuits may involve people and entities operating alone, and or…"
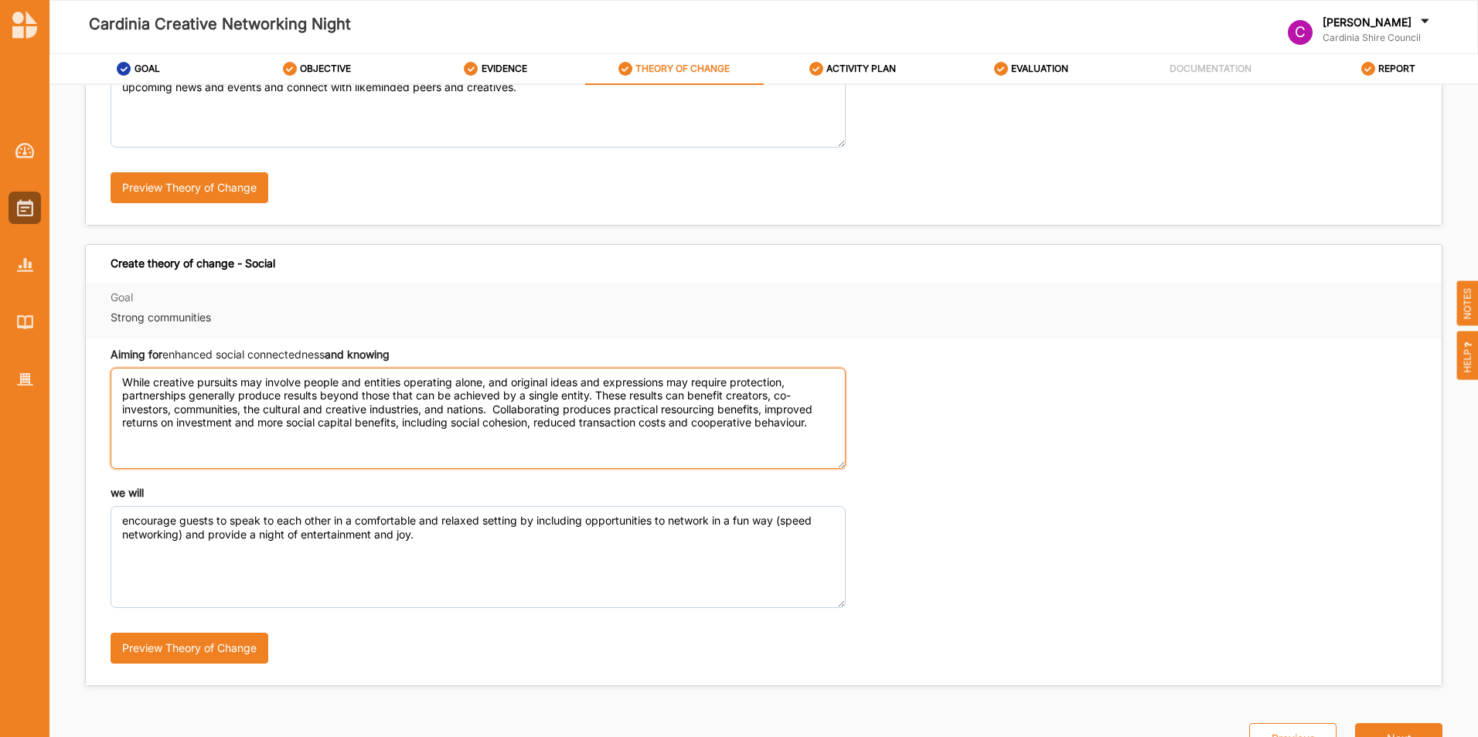
click at [151, 385] on textarea "While creative pursuits may involve people and entities operating alone, and or…" at bounding box center [478, 418] width 735 height 101
drag, startPoint x: 791, startPoint y: 382, endPoint x: 488, endPoint y: 384, distance: 303.7
click at [488, 384] on textarea "While creative pursuits may involve people and entities operating alone, and or…" at bounding box center [478, 418] width 735 height 101
drag, startPoint x: 554, startPoint y: 383, endPoint x: 495, endPoint y: 380, distance: 59.6
click at [495, 380] on textarea "While creative pursuits may involve people and entities operating alone, partne…" at bounding box center [478, 418] width 735 height 101
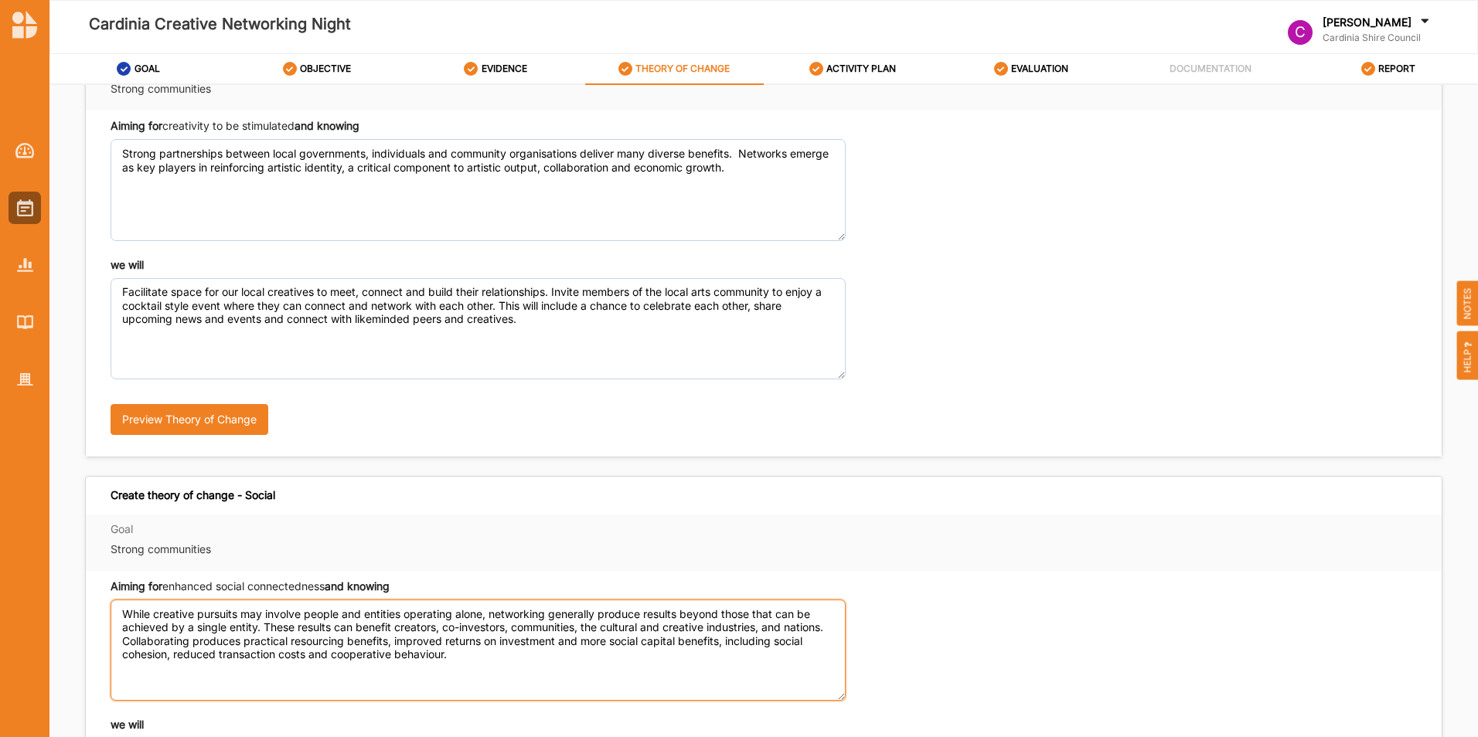
scroll to position [0, 0]
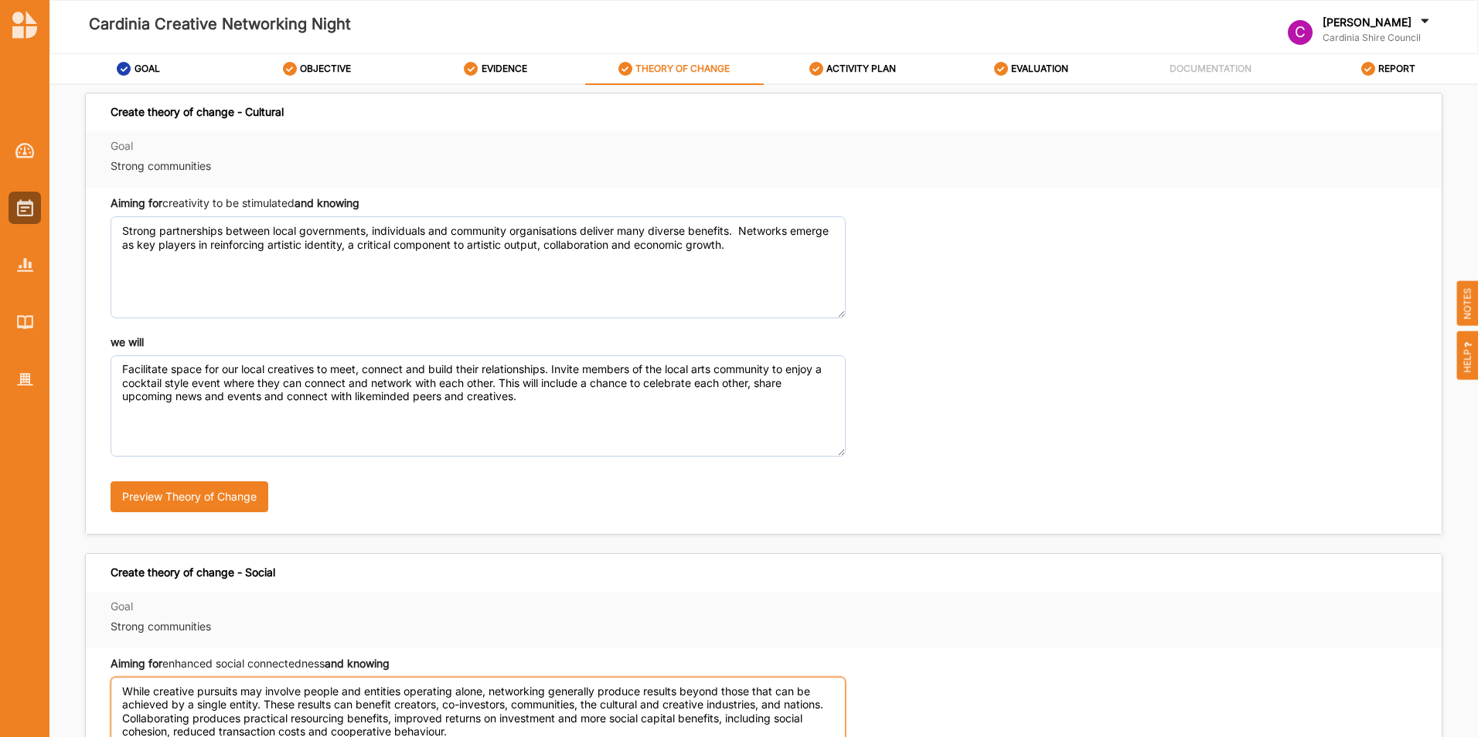
type textarea "While creative pursuits may involve people and entities operating alone, networ…"
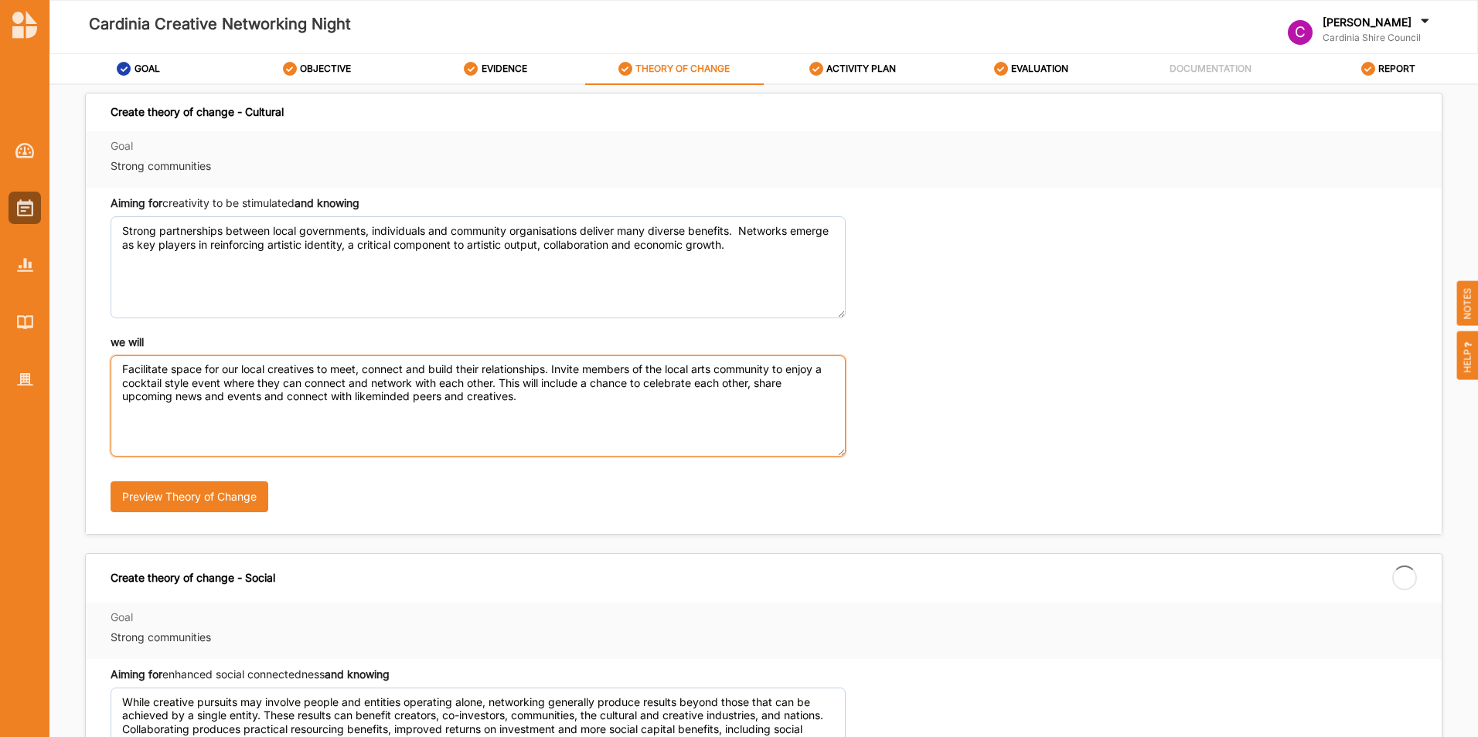
click at [461, 371] on textarea "Facilitate space for our local creatives to meet, connect and build their relat…" at bounding box center [478, 406] width 735 height 101
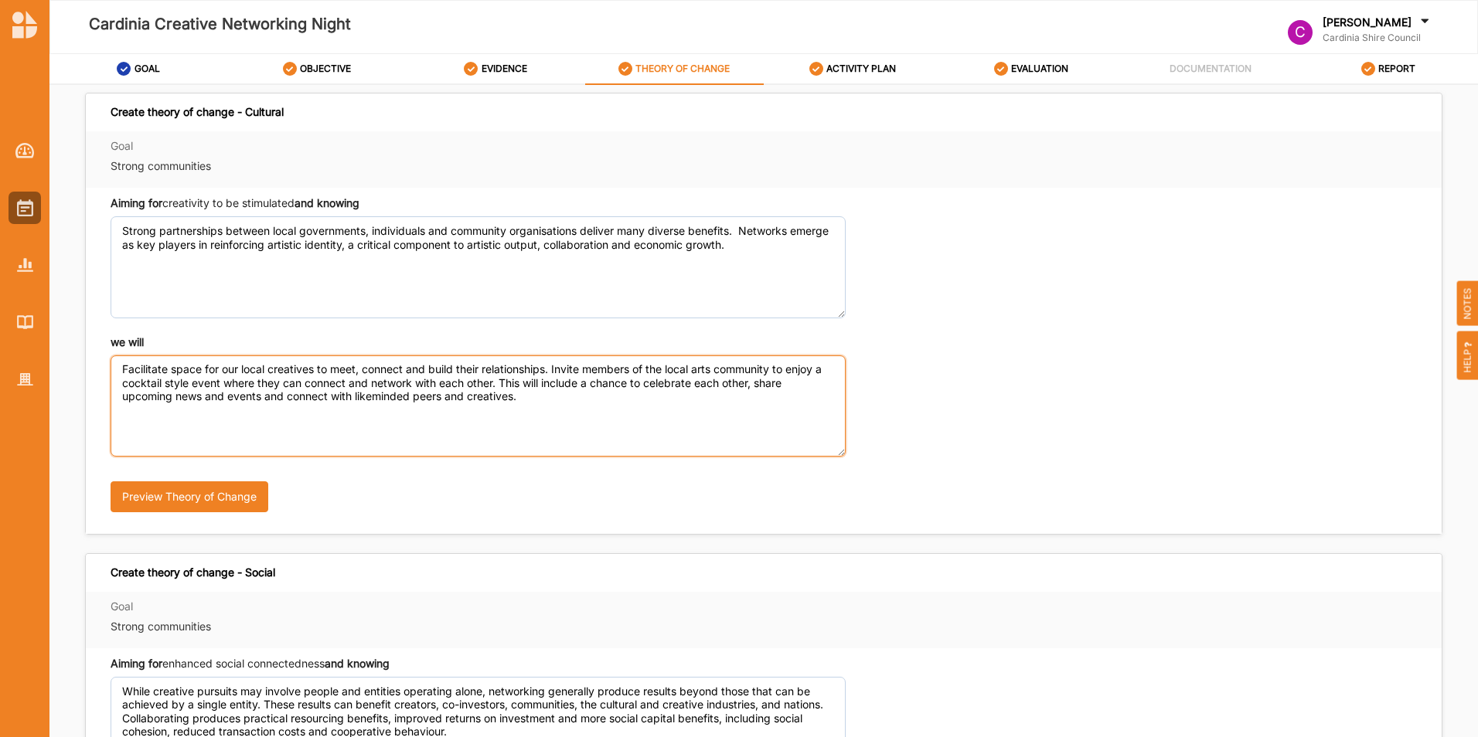
drag, startPoint x: 546, startPoint y: 367, endPoint x: 434, endPoint y: 366, distance: 112.8
click at [434, 366] on textarea "Facilitate space for our local creatives to meet, connect and build their relat…" at bounding box center [478, 406] width 735 height 101
click at [676, 409] on textarea "Facilitate space for our local creatives to meet, connect and share their creat…" at bounding box center [478, 406] width 735 height 101
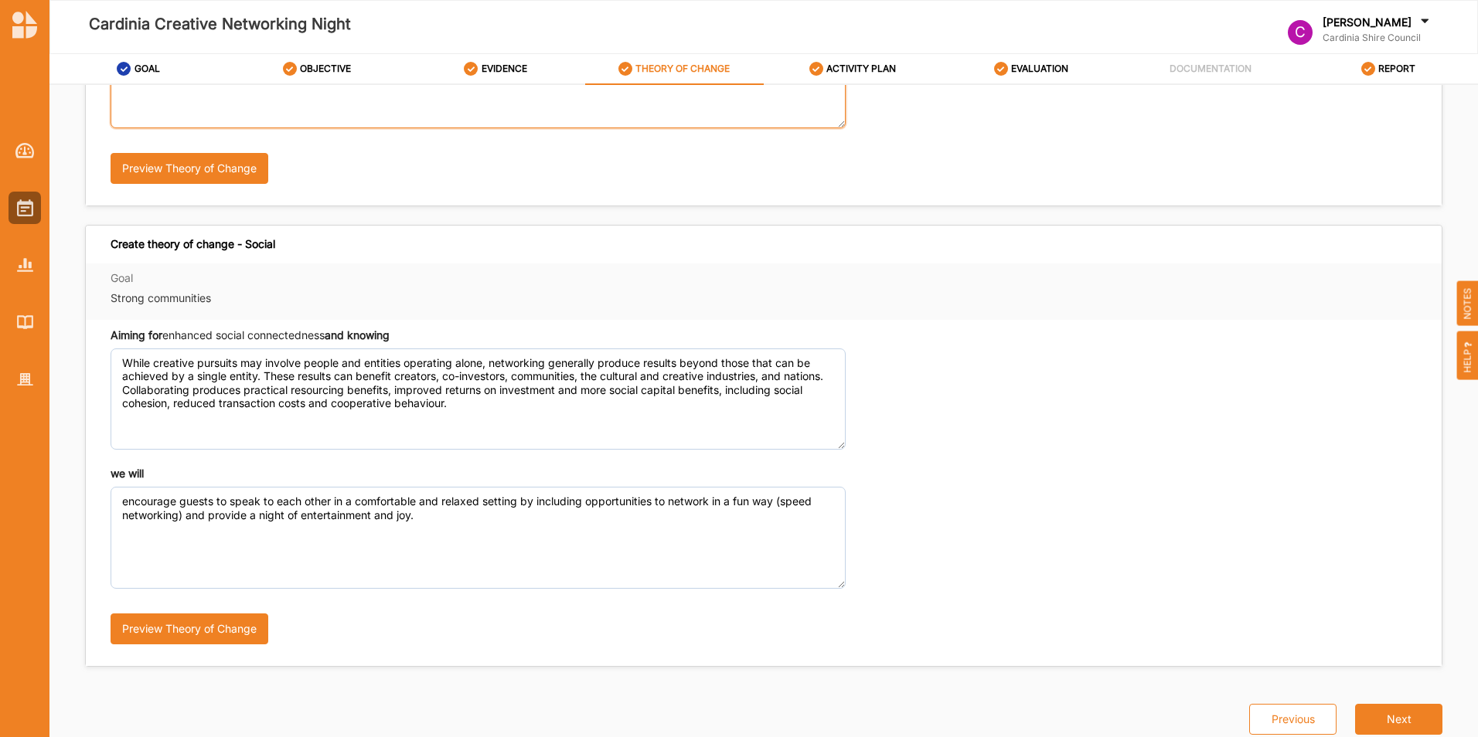
scroll to position [339, 0]
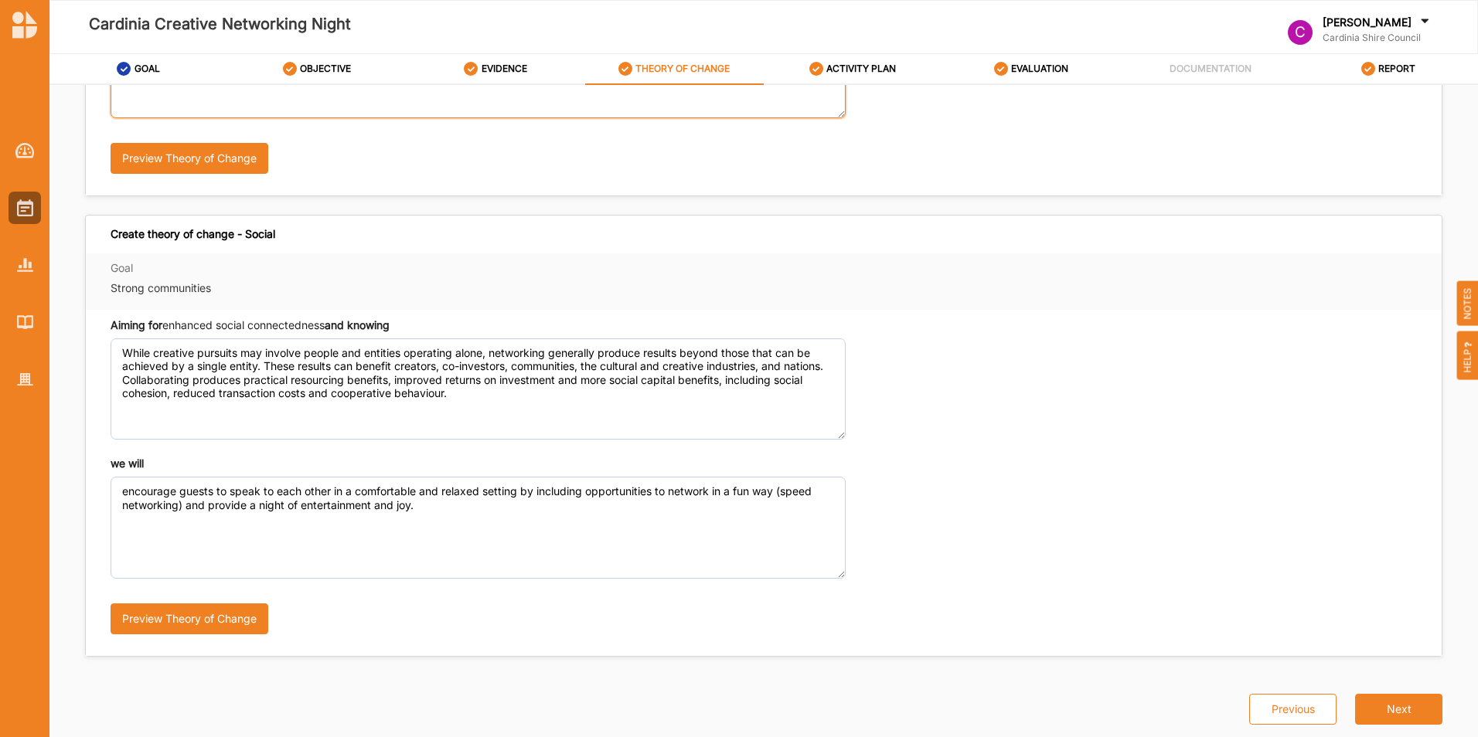
type textarea "Facilitate space for our local creatives to meet, connect and share their creat…"
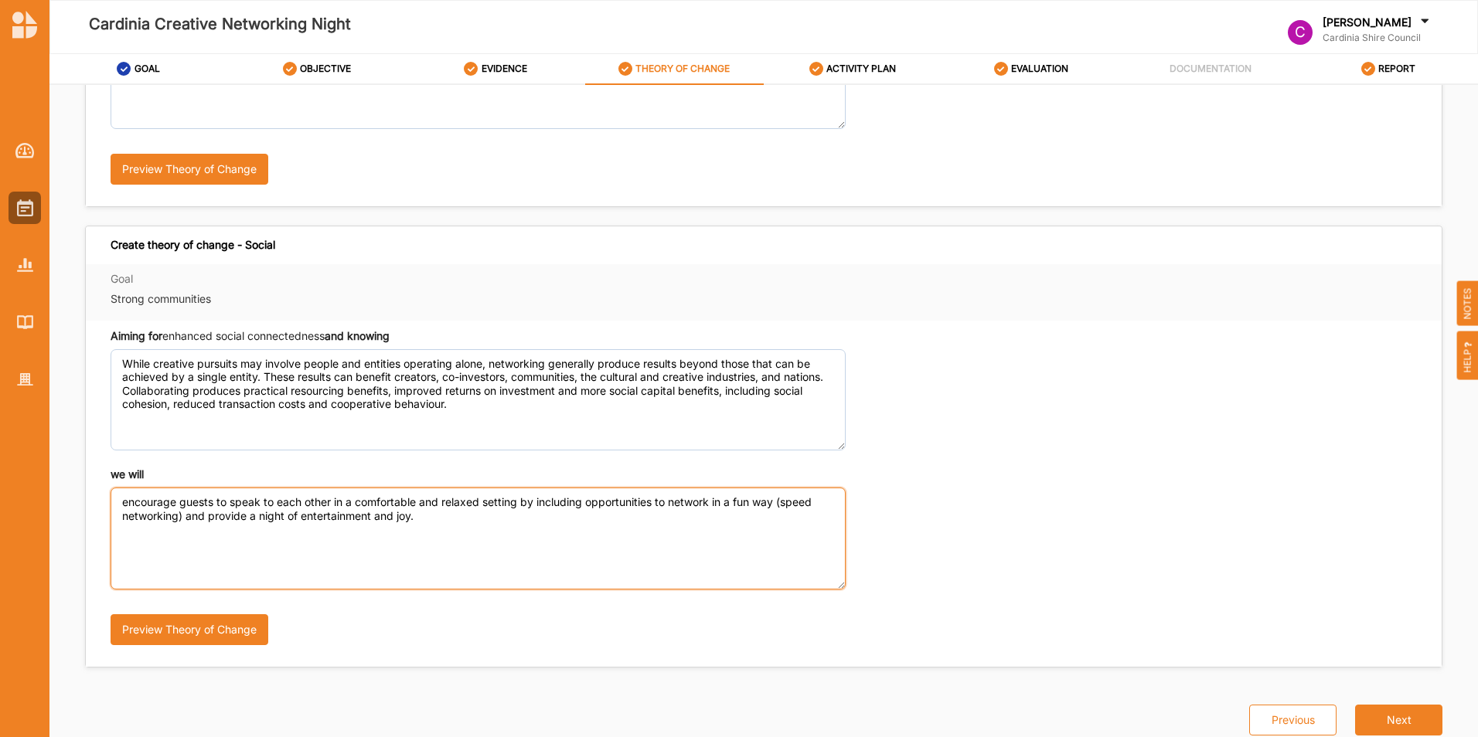
click at [124, 491] on textarea "encourage guests to speak to each other in a comfortable and relaxed setting by…" at bounding box center [478, 538] width 735 height 101
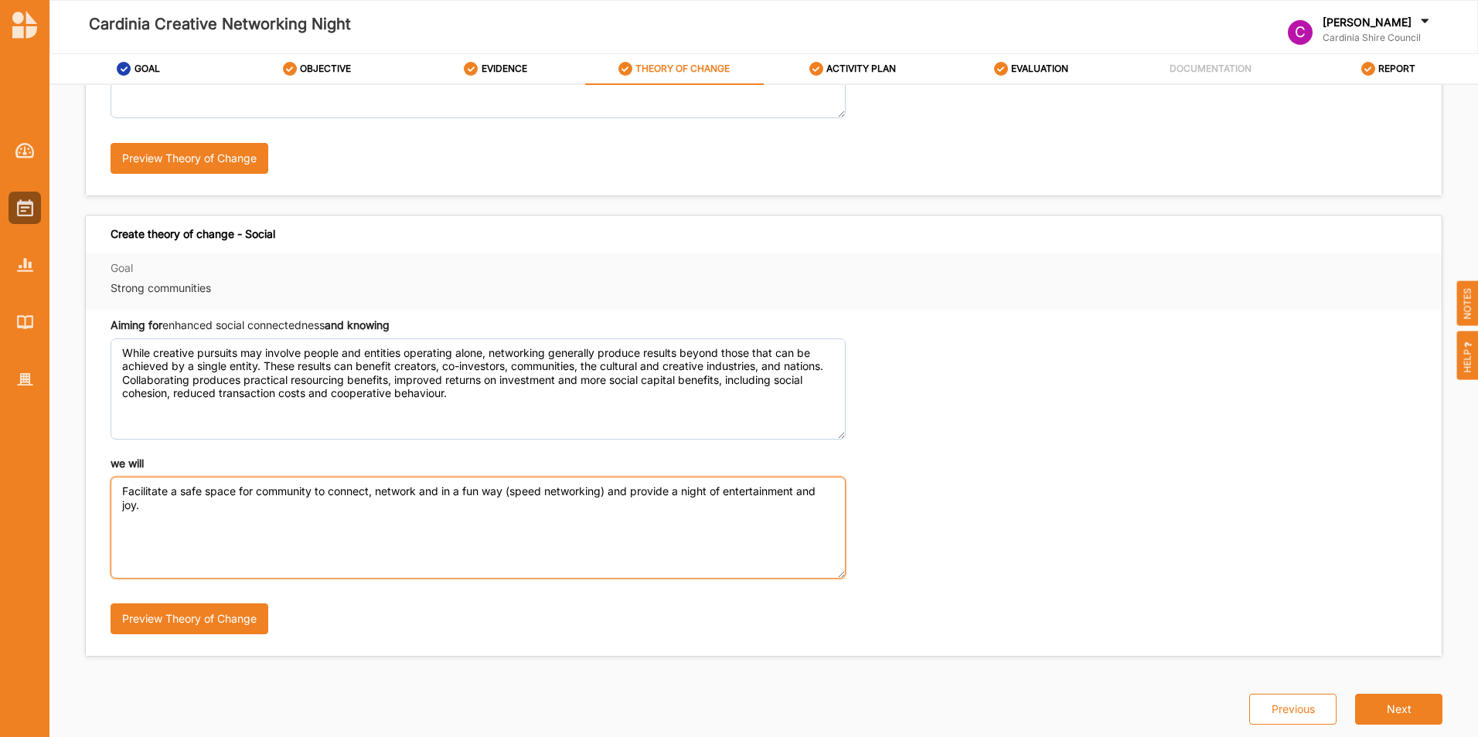
drag, startPoint x: 611, startPoint y: 492, endPoint x: 422, endPoint y: 495, distance: 189.4
click at [422, 495] on textarea "Facilitate a safe space for community to connect, network and in a fun way (spe…" at bounding box center [478, 527] width 735 height 101
drag, startPoint x: 202, startPoint y: 492, endPoint x: 216, endPoint y: 460, distance: 34.3
click at [202, 491] on textarea "Facilitate a safe space for community to connect, network and provide a night o…" at bounding box center [478, 527] width 735 height 101
type textarea "Facilitate a safe, engaging and fun space for community to connect, network and…"
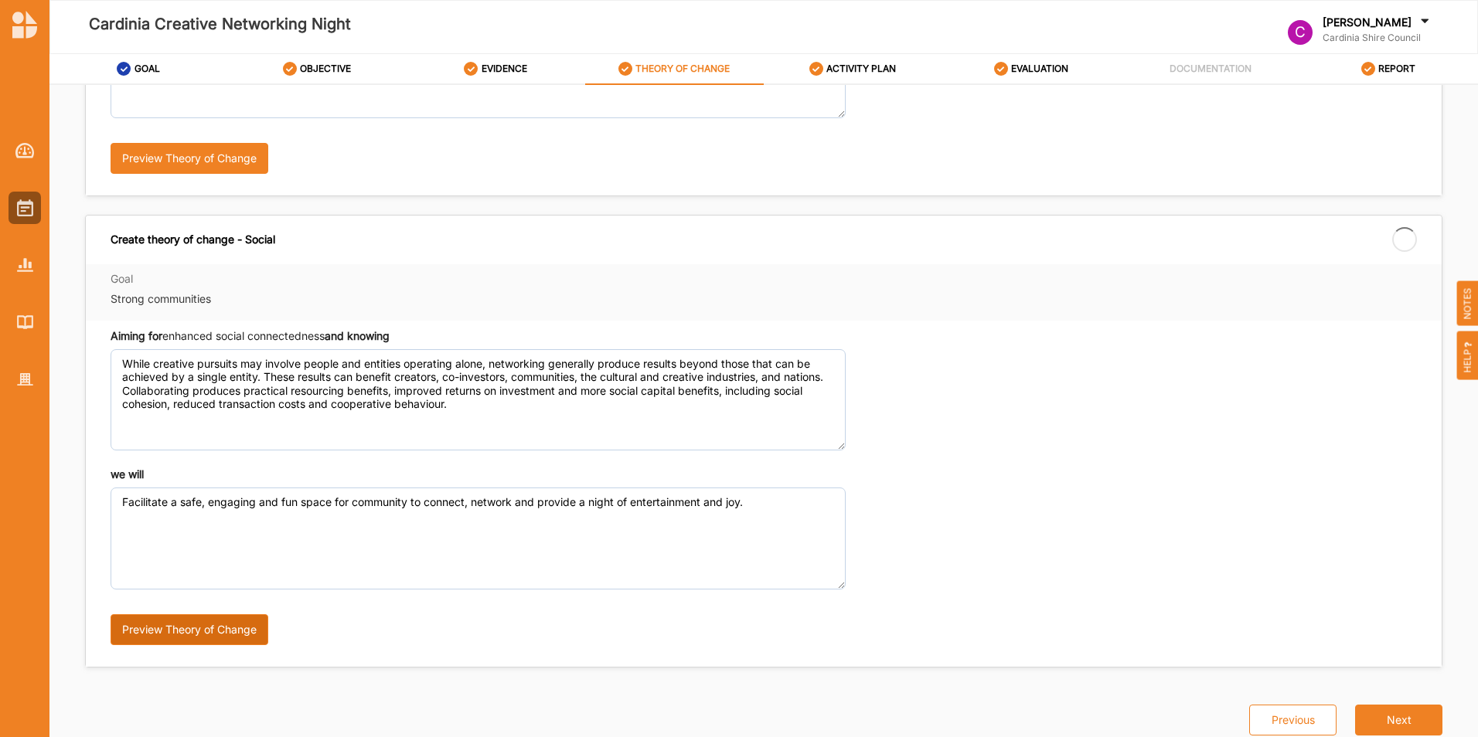
click at [209, 611] on div "Preview Theory of Change" at bounding box center [437, 624] width 653 height 69
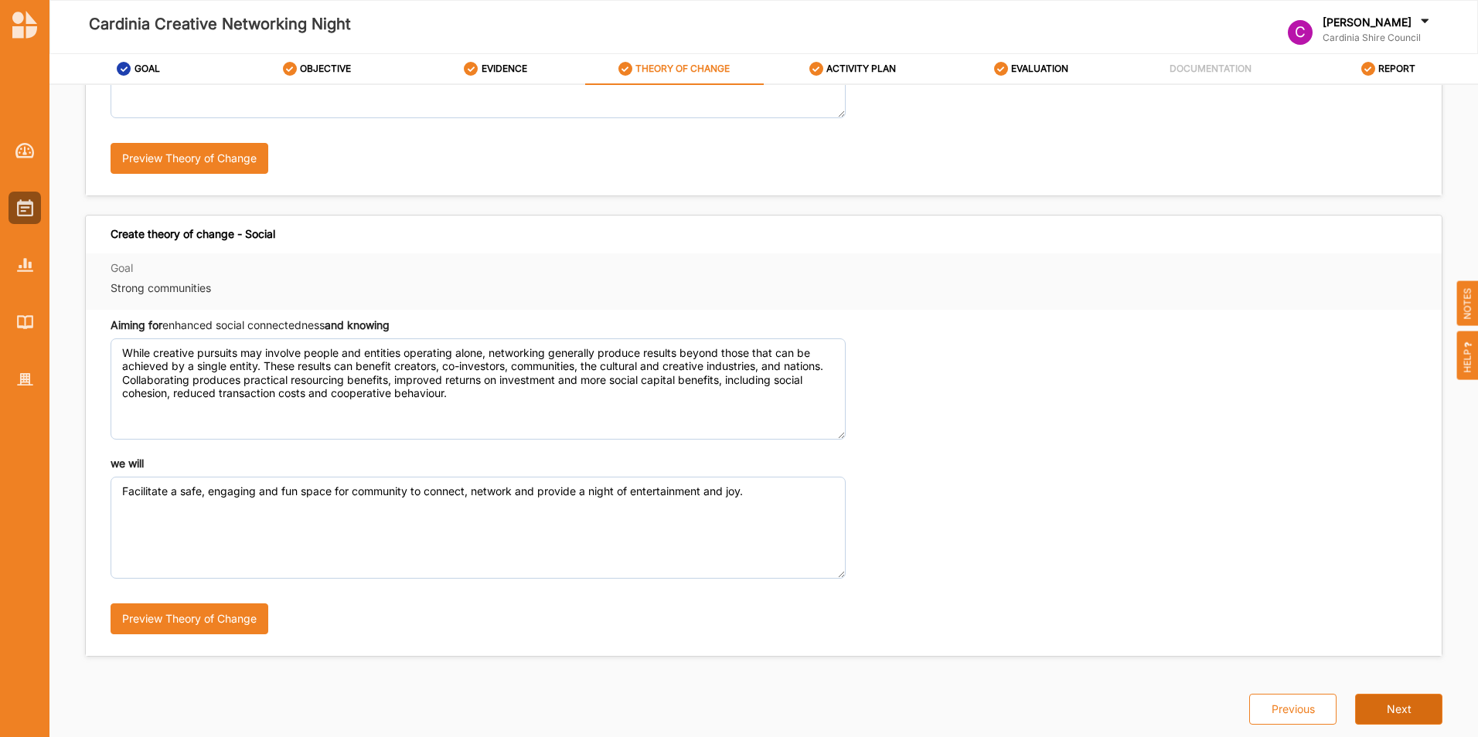
click at [1413, 709] on button "Next" at bounding box center [1398, 709] width 87 height 31
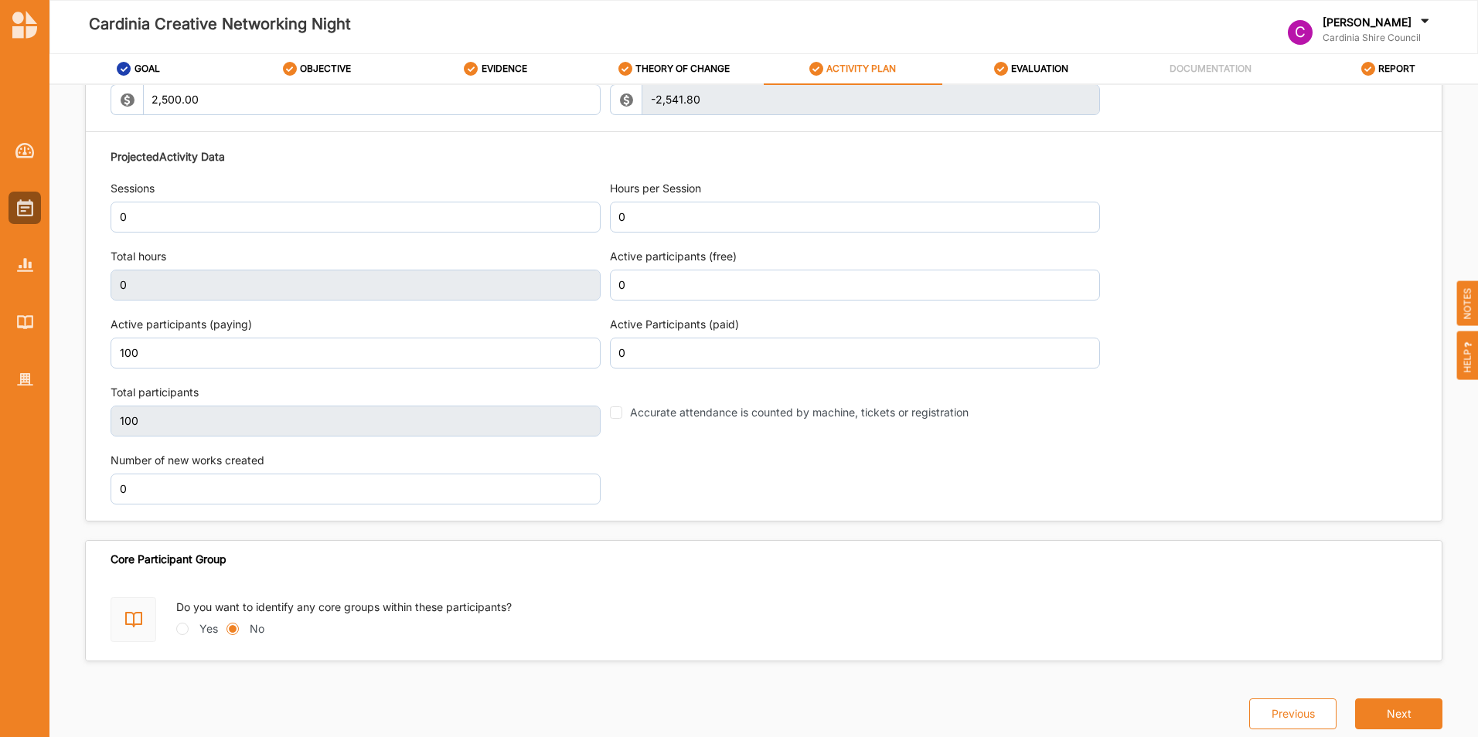
scroll to position [1801, 0]
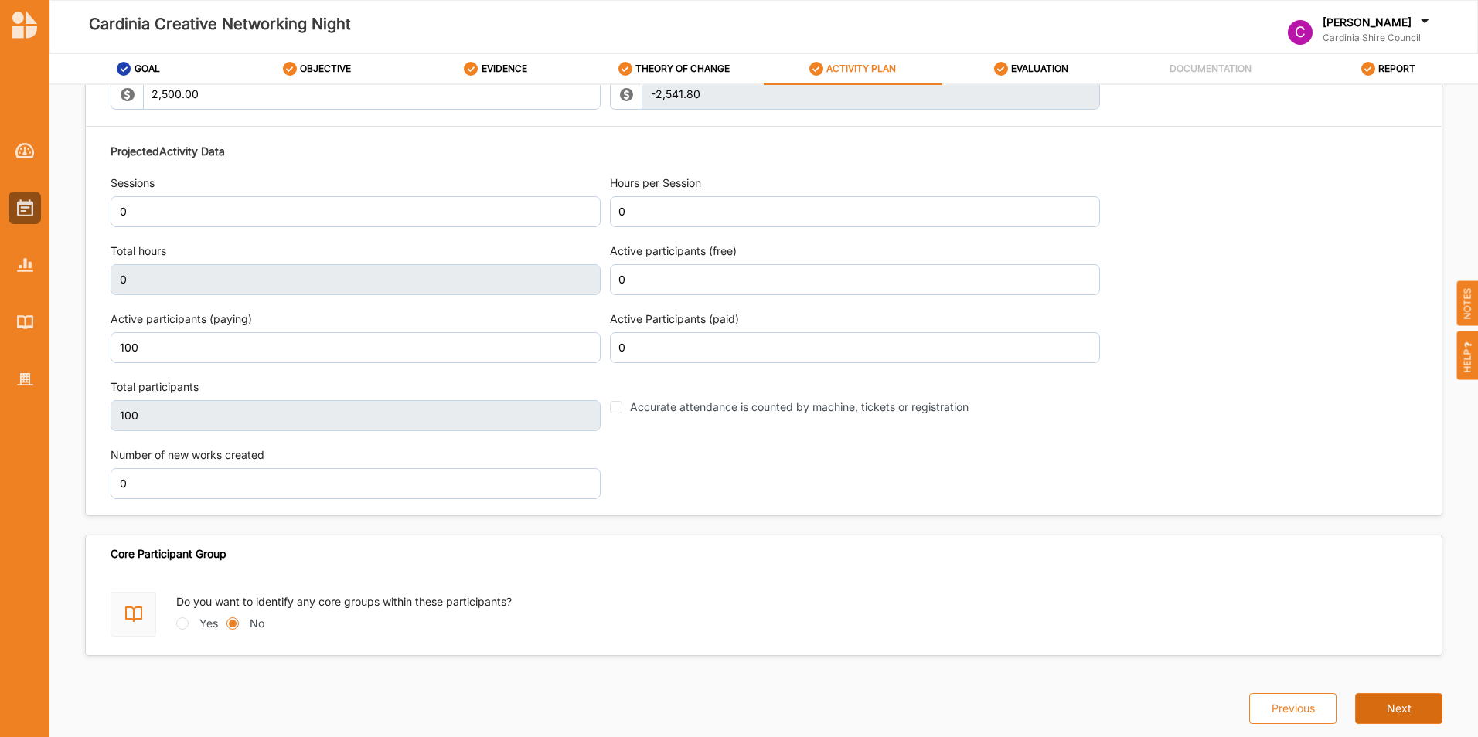
click at [1401, 716] on button "Next" at bounding box center [1398, 708] width 87 height 31
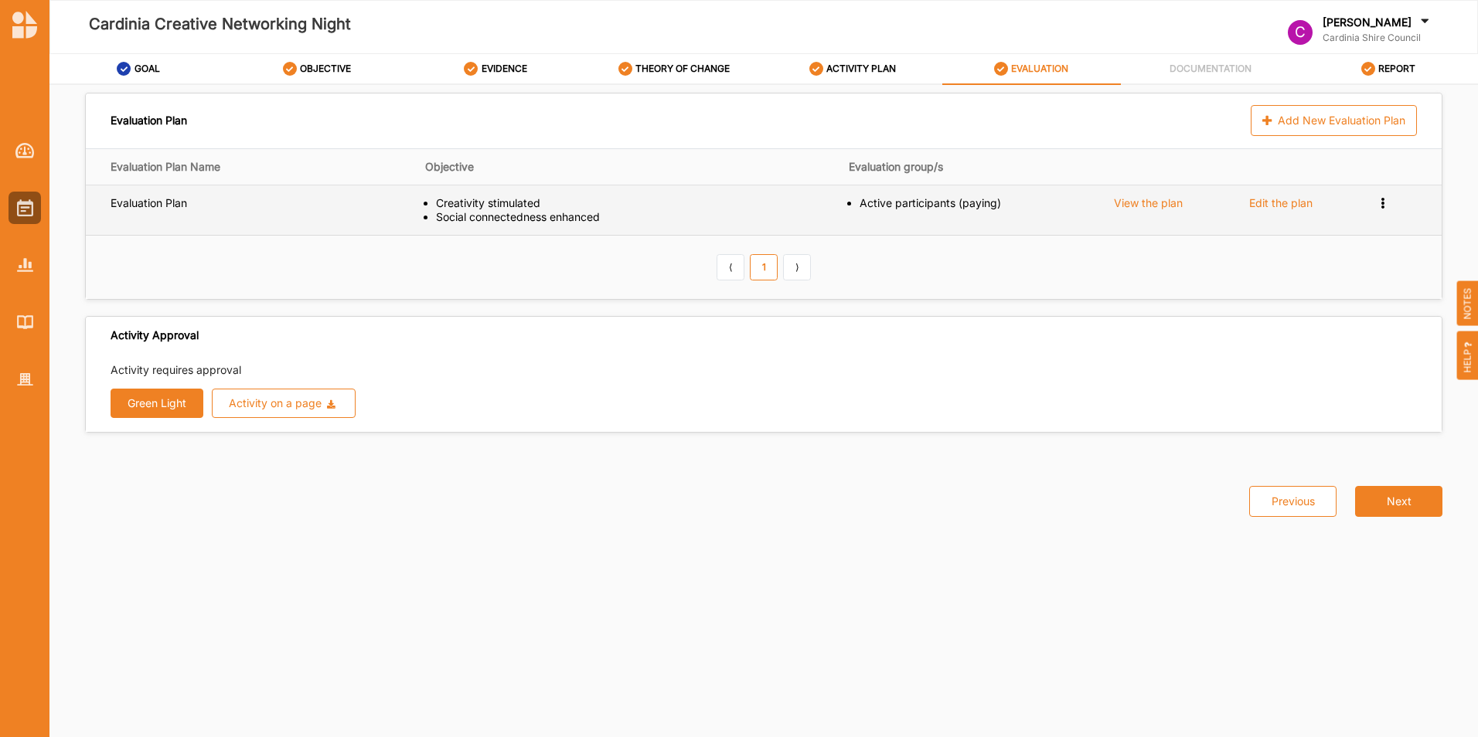
click at [1139, 205] on div "View the plan" at bounding box center [1148, 203] width 69 height 14
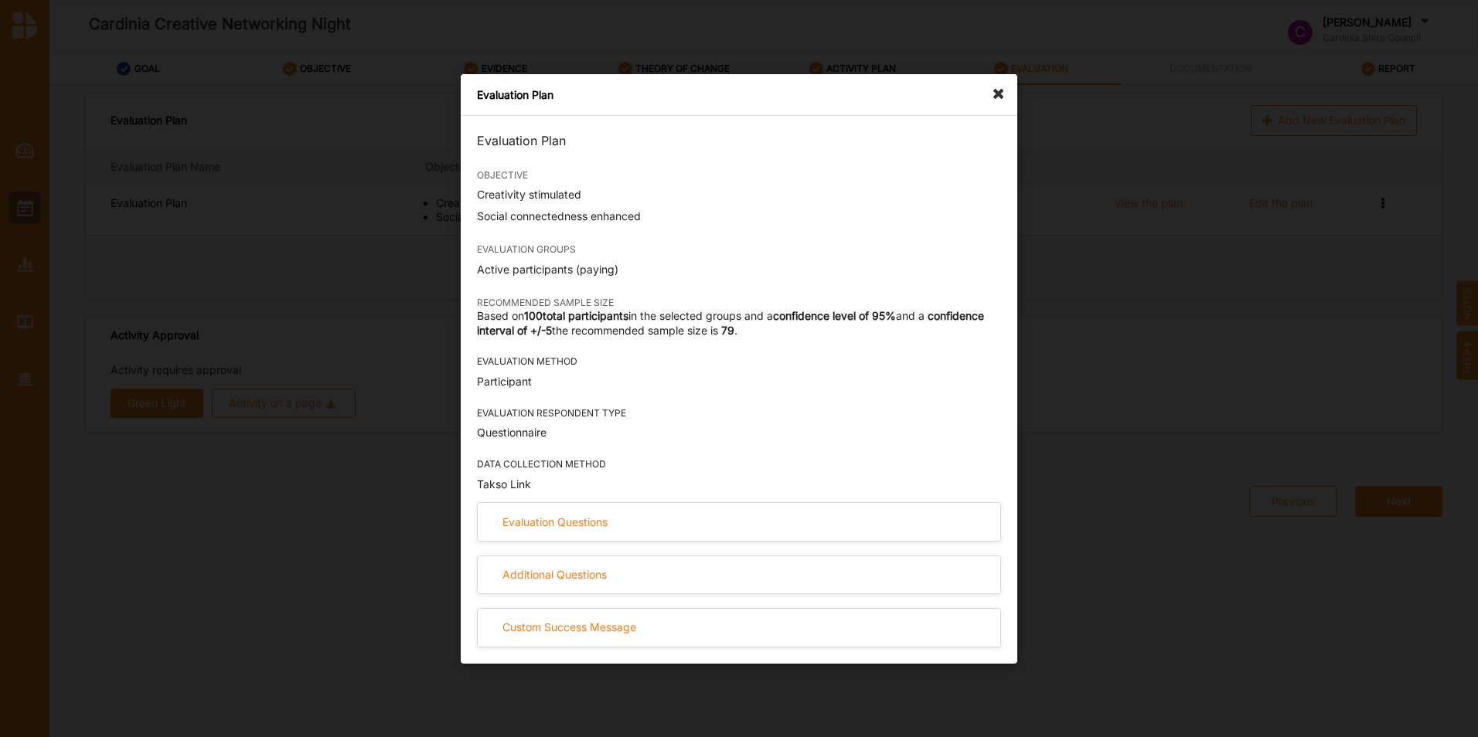
click at [1002, 94] on icon at bounding box center [1002, 86] width 25 height 25
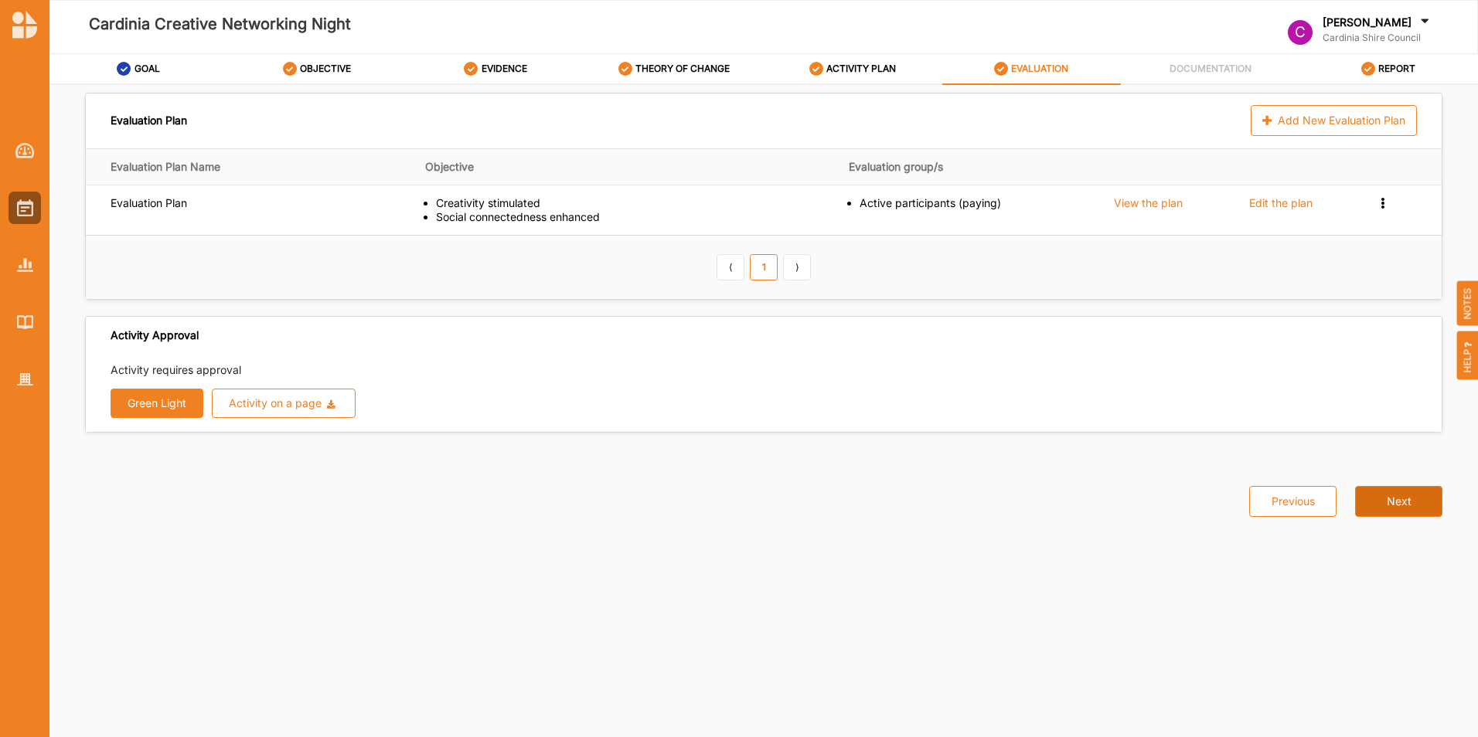
click at [1418, 496] on button "Next" at bounding box center [1398, 501] width 87 height 31
click at [307, 69] on label "OBJECTIVE" at bounding box center [325, 69] width 51 height 12
select select "1"
select select "9"
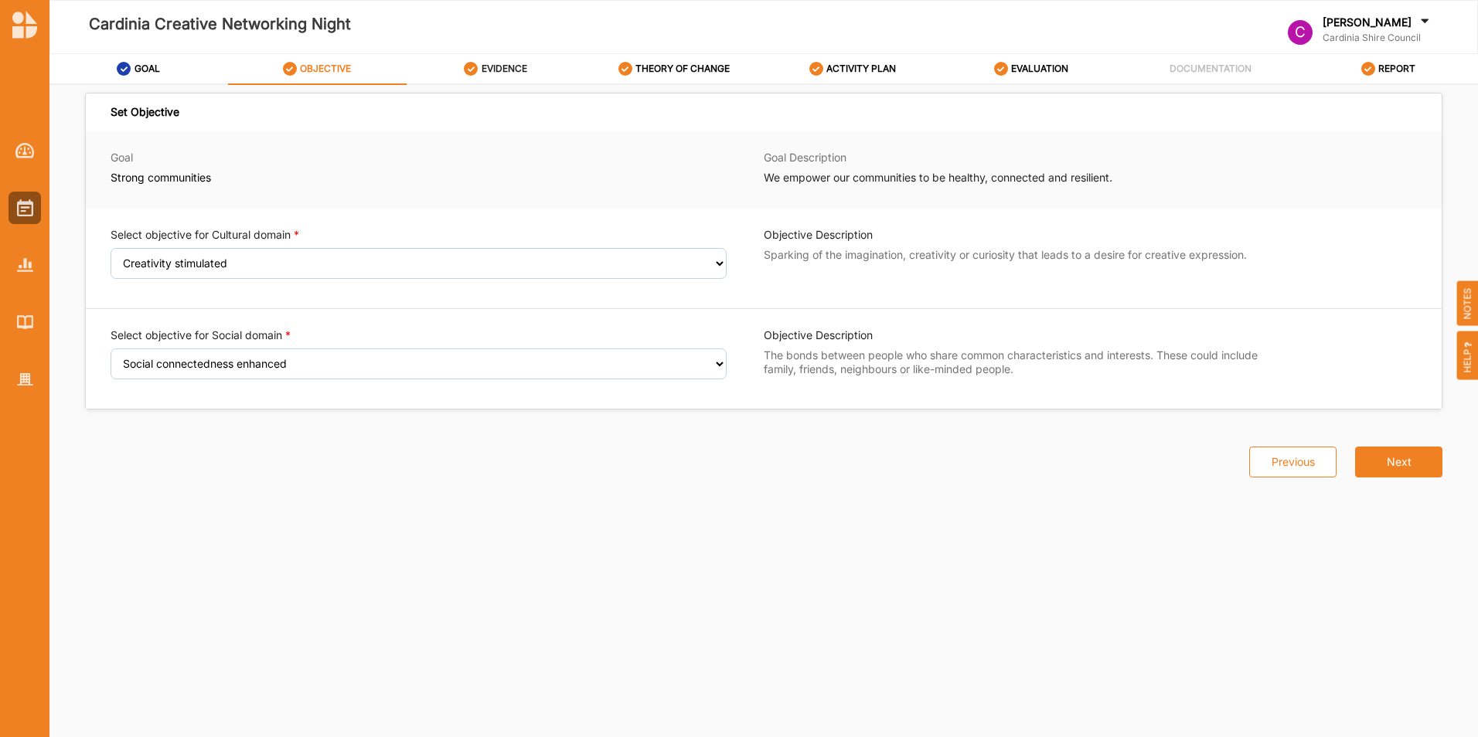
click at [494, 68] on label "EVIDENCE" at bounding box center [504, 69] width 46 height 12
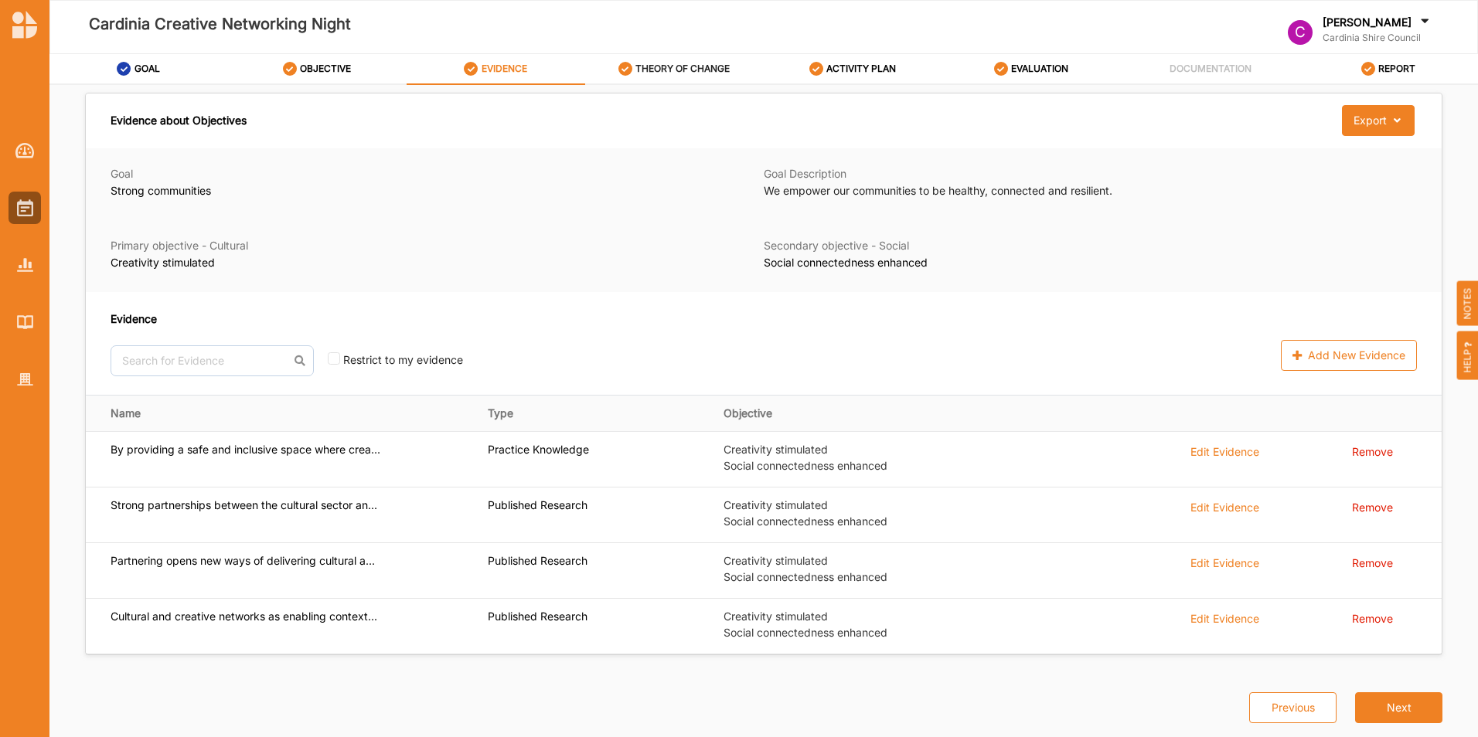
click at [692, 69] on label "THEORY OF CHANGE" at bounding box center [682, 69] width 94 height 12
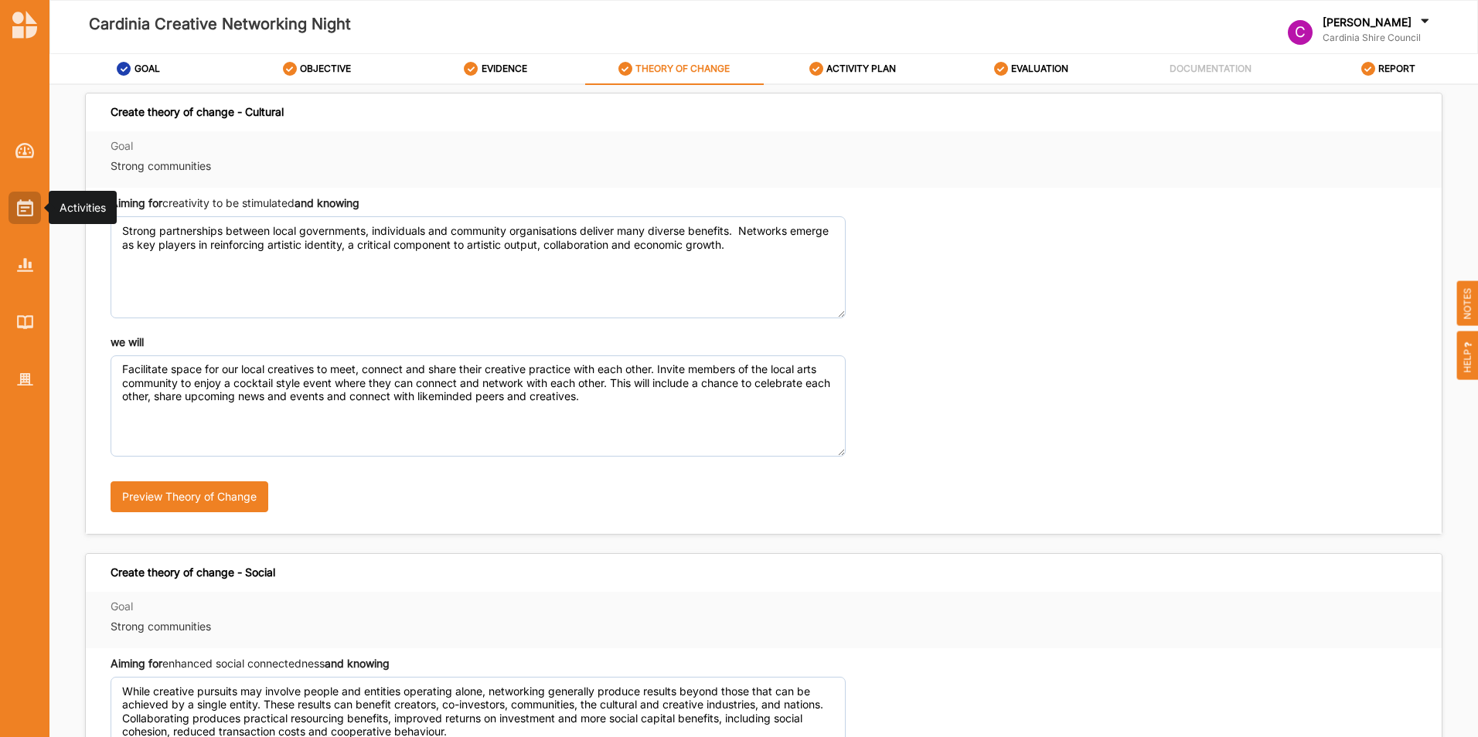
click at [22, 201] on img at bounding box center [25, 207] width 16 height 17
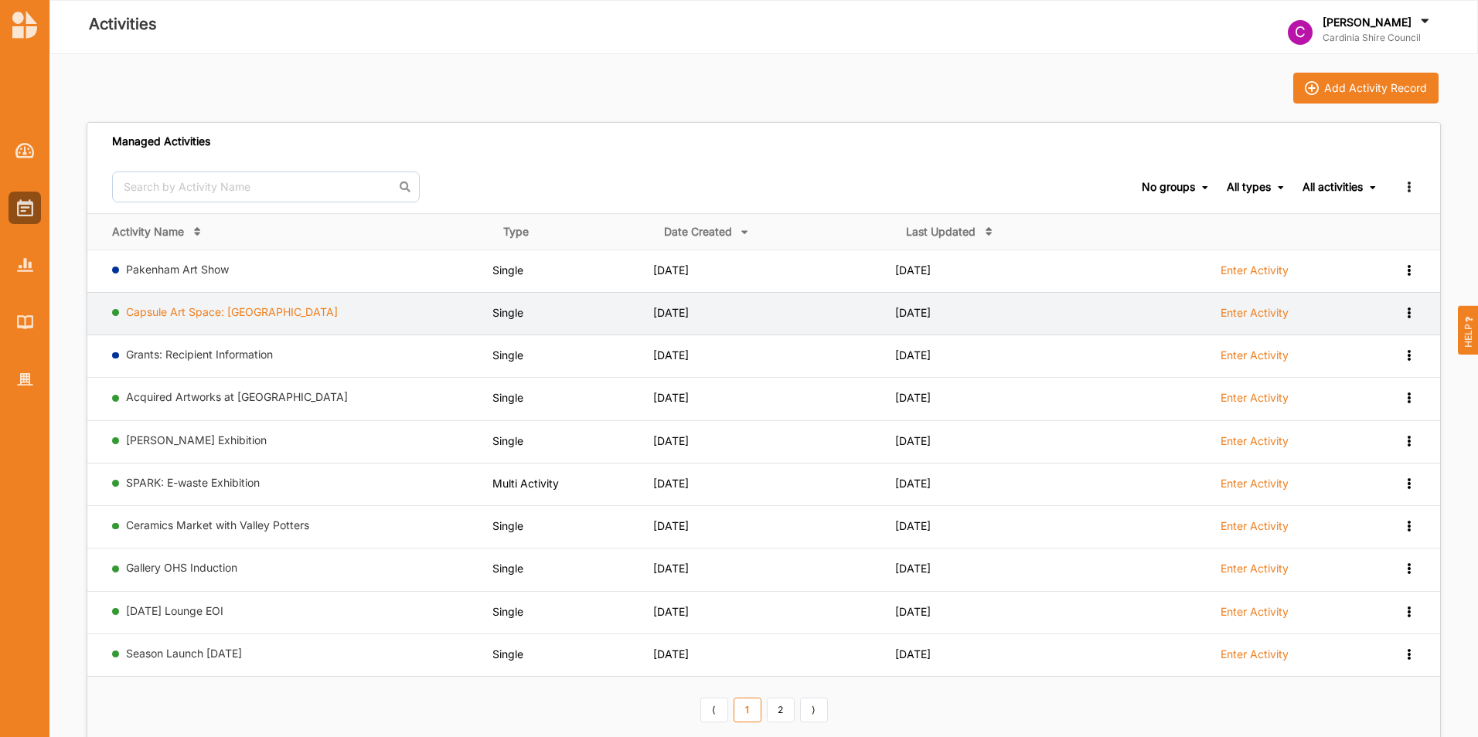
scroll to position [77, 0]
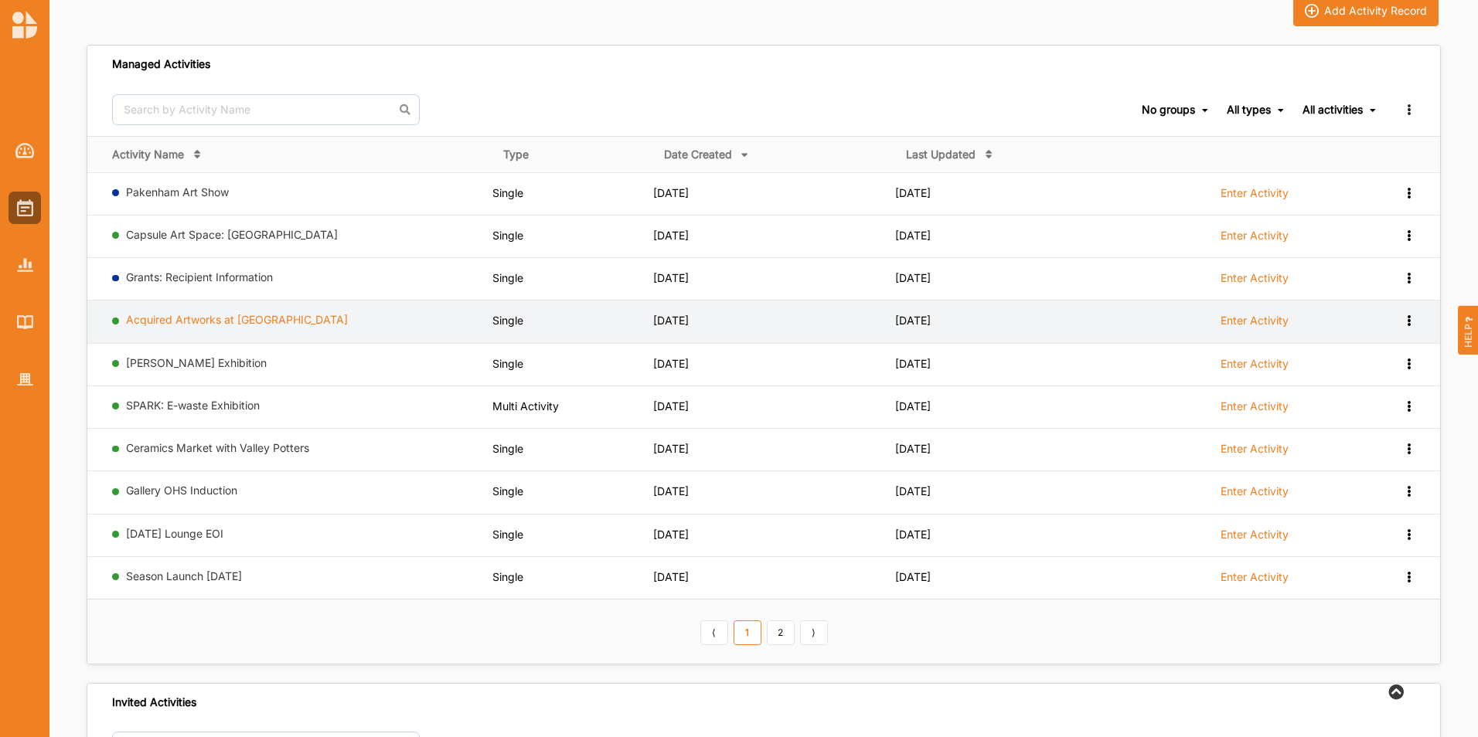
click at [250, 315] on link "Acquired Artworks at [GEOGRAPHIC_DATA]" at bounding box center [237, 319] width 222 height 13
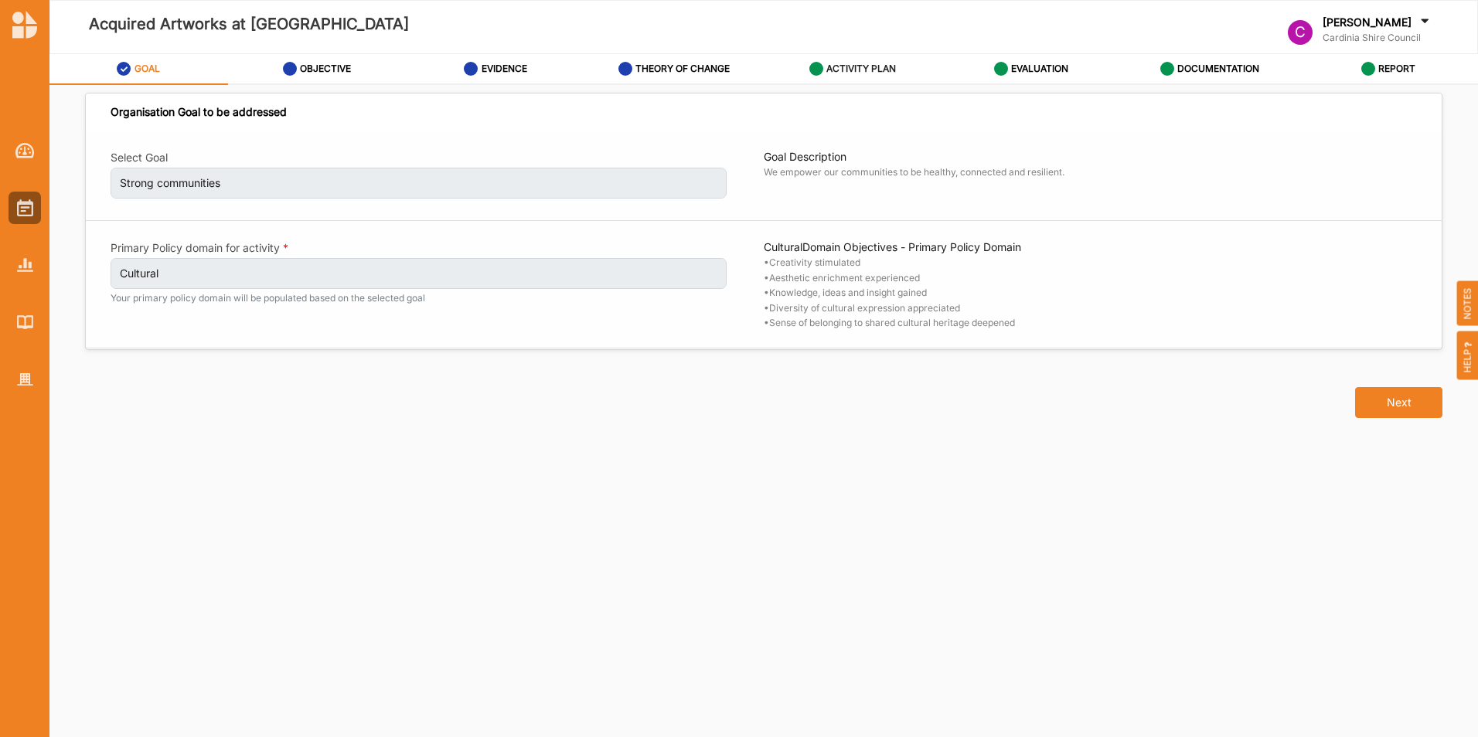
click at [895, 69] on label "ACTIVITY PLAN" at bounding box center [861, 69] width 70 height 12
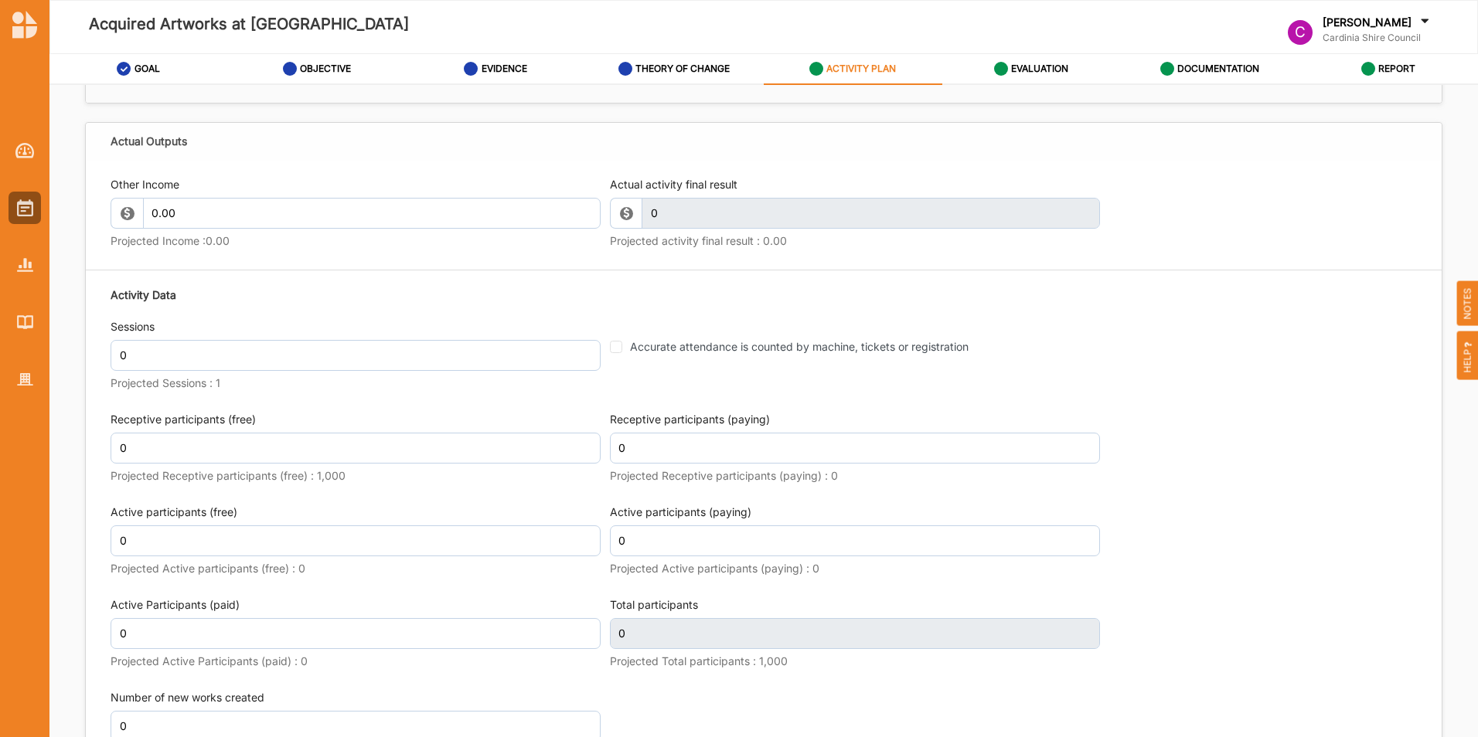
scroll to position [1968, 0]
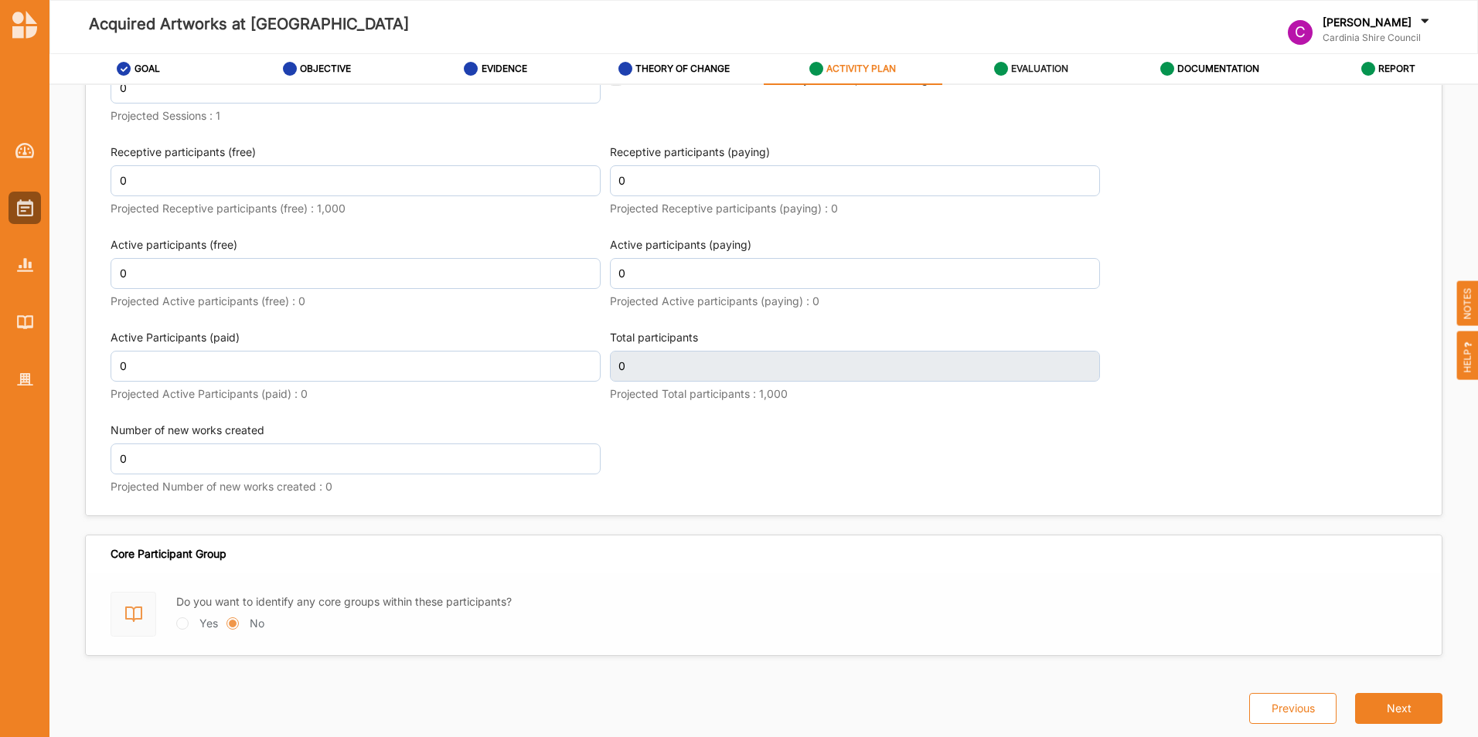
click at [1061, 65] on label "EVALUATION" at bounding box center [1039, 69] width 57 height 12
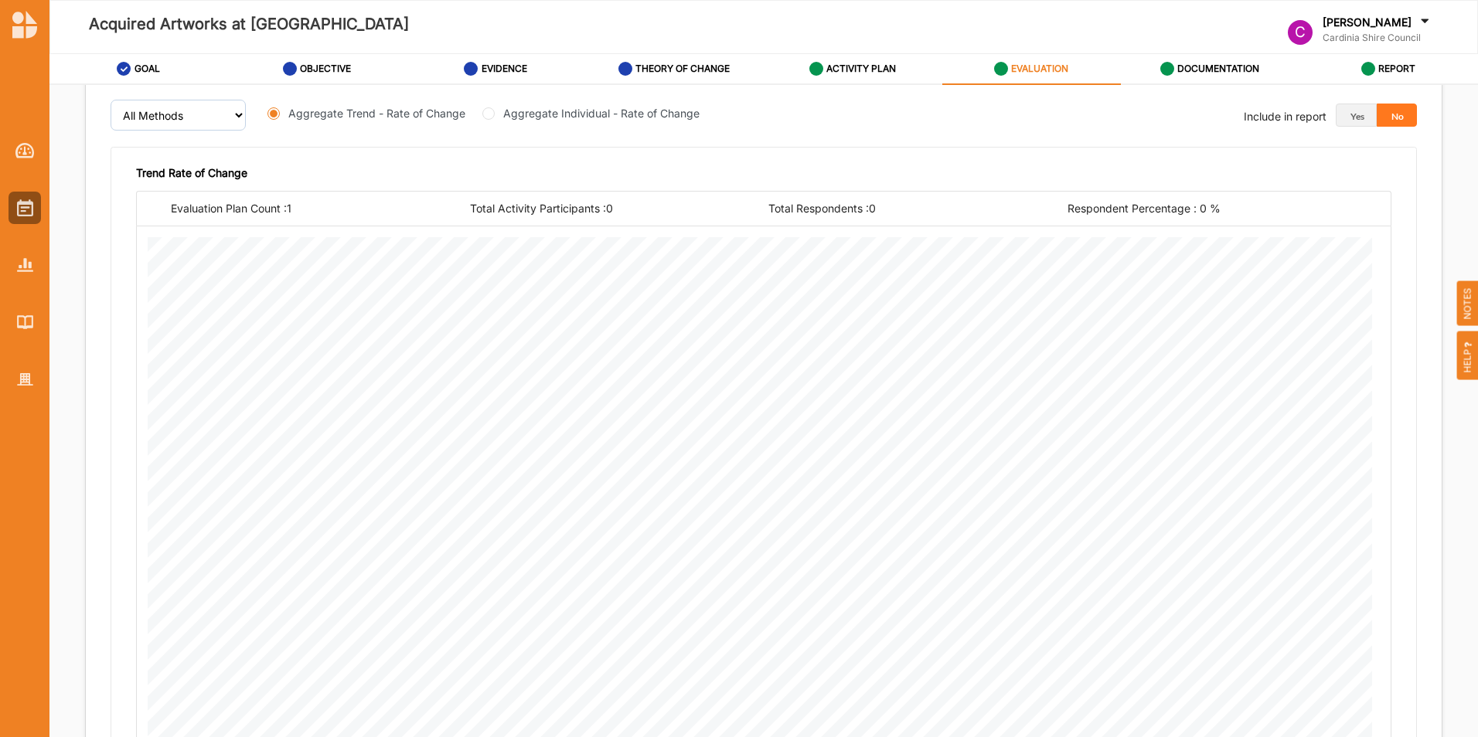
scroll to position [763, 0]
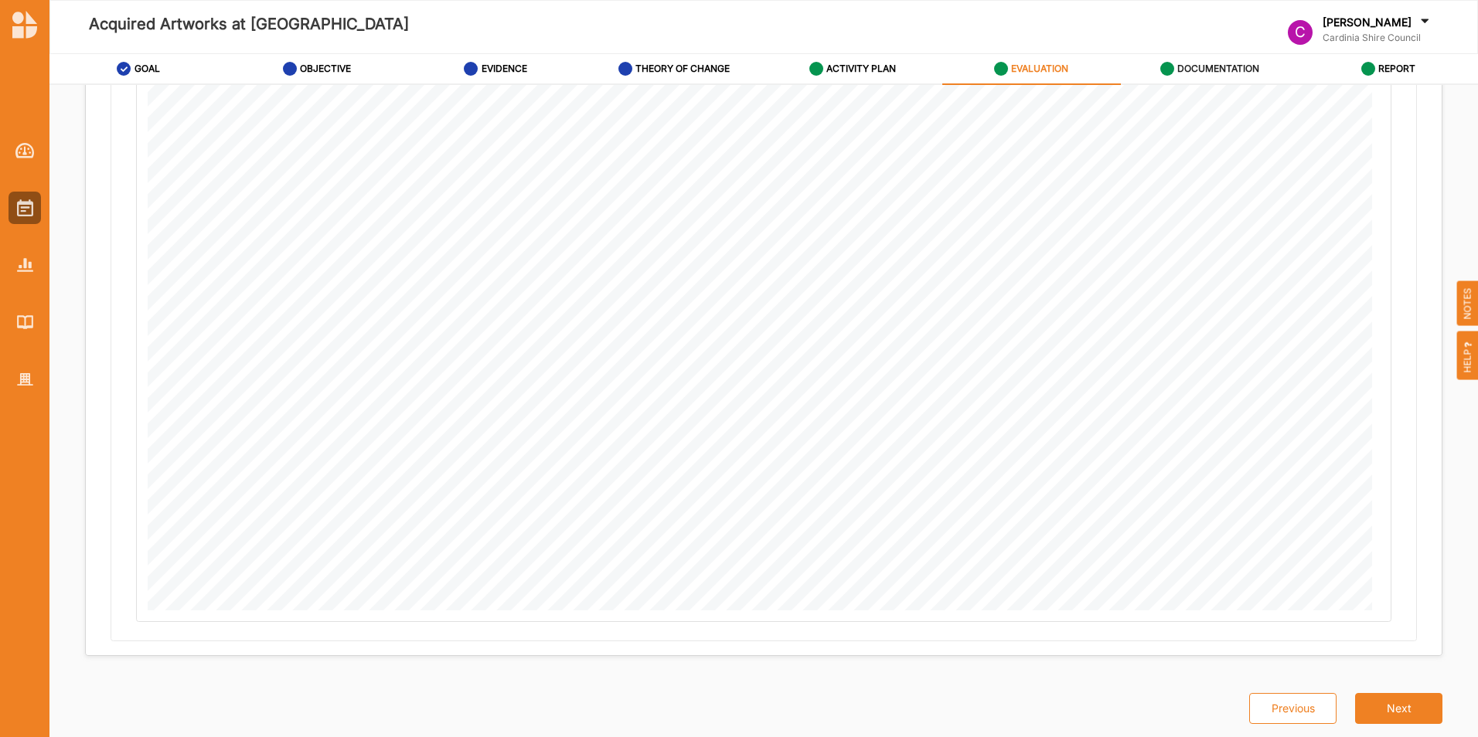
click at [1213, 72] on label "DOCUMENTATION" at bounding box center [1218, 69] width 82 height 12
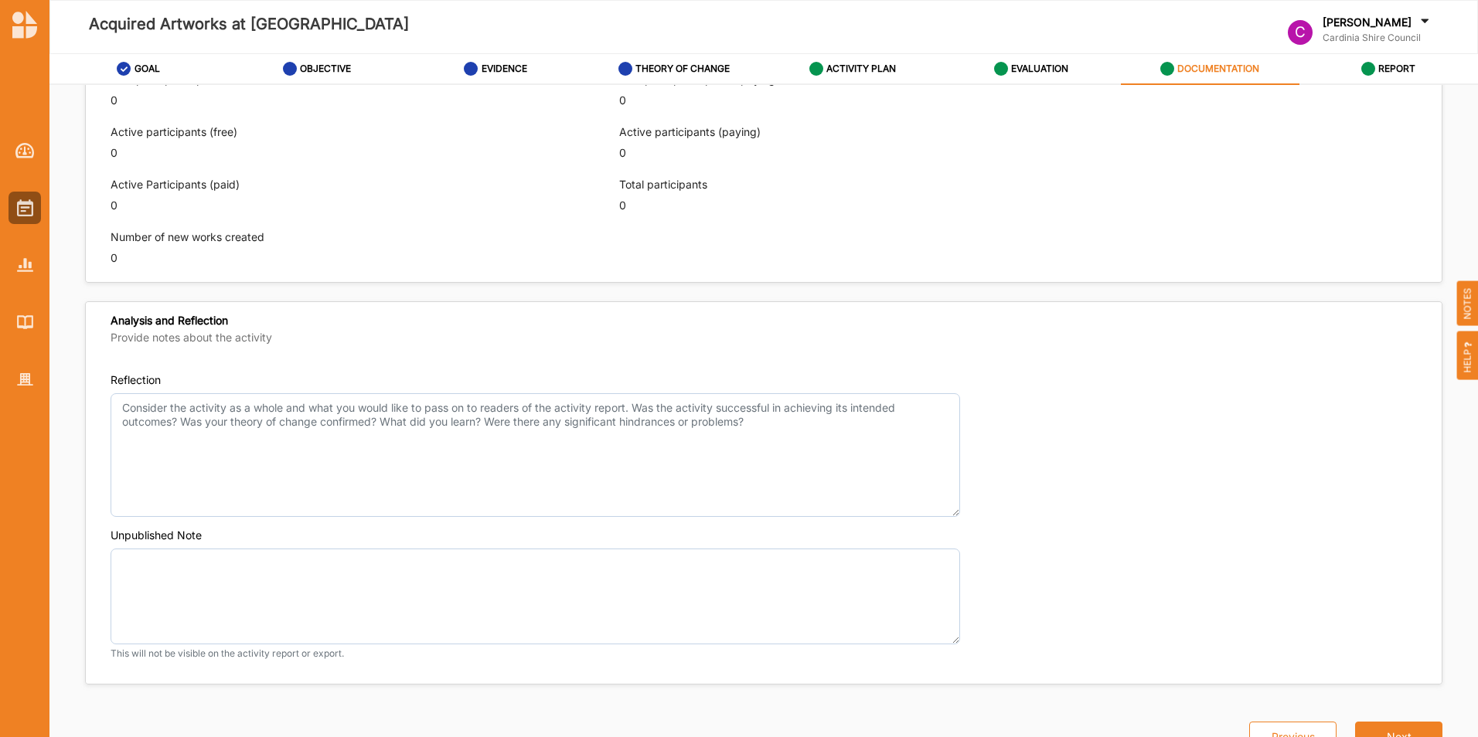
scroll to position [933, 0]
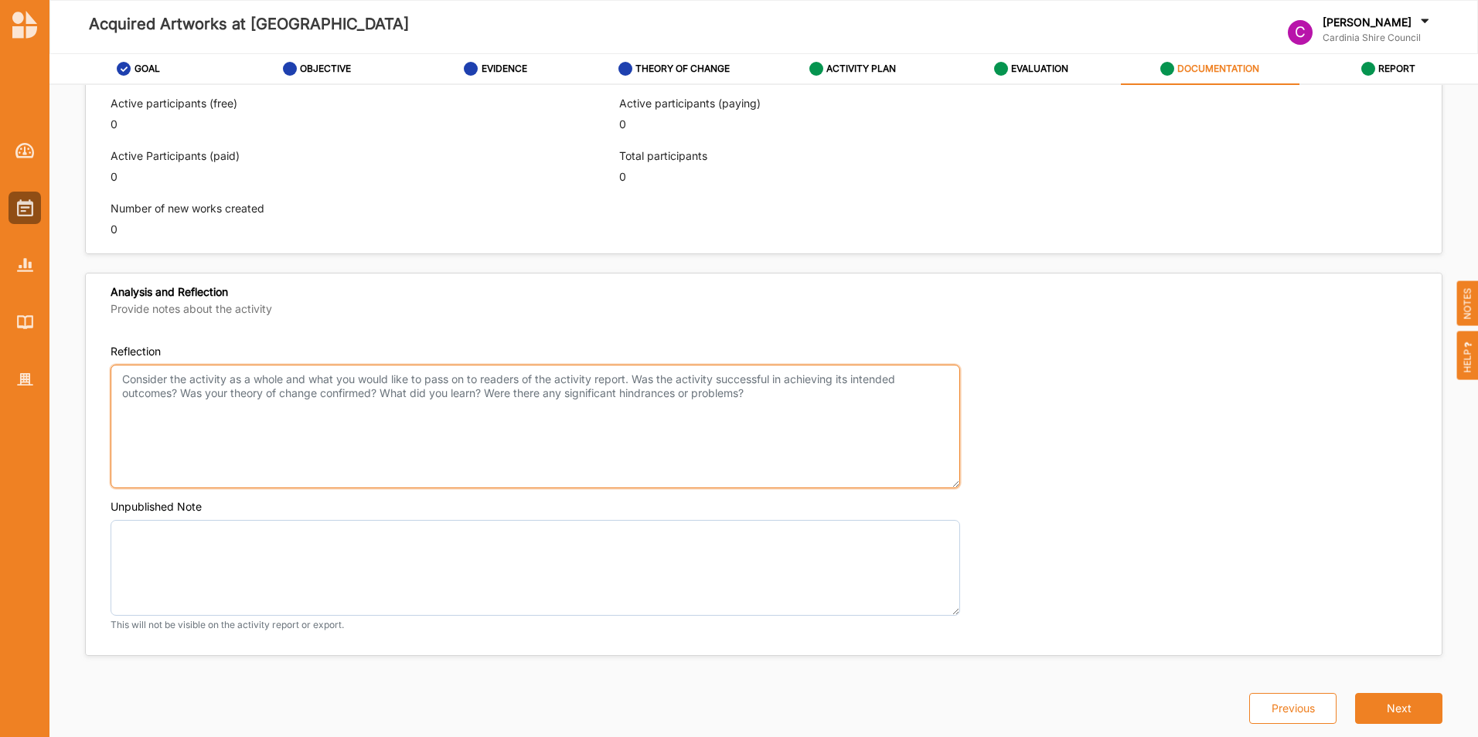
click at [117, 383] on textarea "Reflection" at bounding box center [535, 427] width 849 height 124
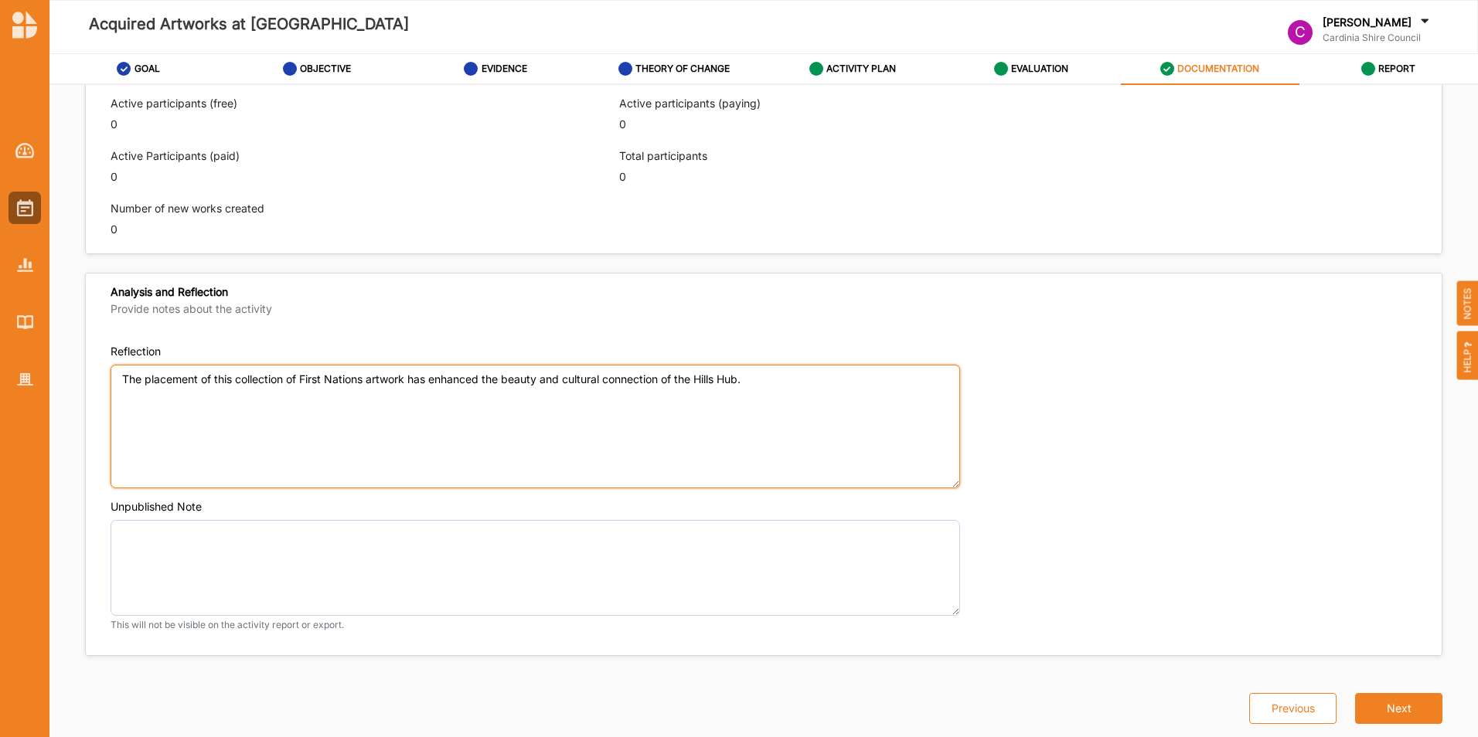
drag, startPoint x: 754, startPoint y: 380, endPoint x: 785, endPoint y: 358, distance: 38.8
click at [756, 379] on textarea "The placement of this collection of First Nations artwork has enhanced the beau…" at bounding box center [535, 427] width 849 height 124
drag, startPoint x: 663, startPoint y: 381, endPoint x: 570, endPoint y: 378, distance: 92.8
click at [570, 378] on textarea "The placement of this collection of First Nations artwork has enhanced the beau…" at bounding box center [535, 427] width 849 height 124
click at [621, 379] on textarea "The placement of this collection of First Nations artwork has enhanced the beau…" at bounding box center [535, 427] width 849 height 124
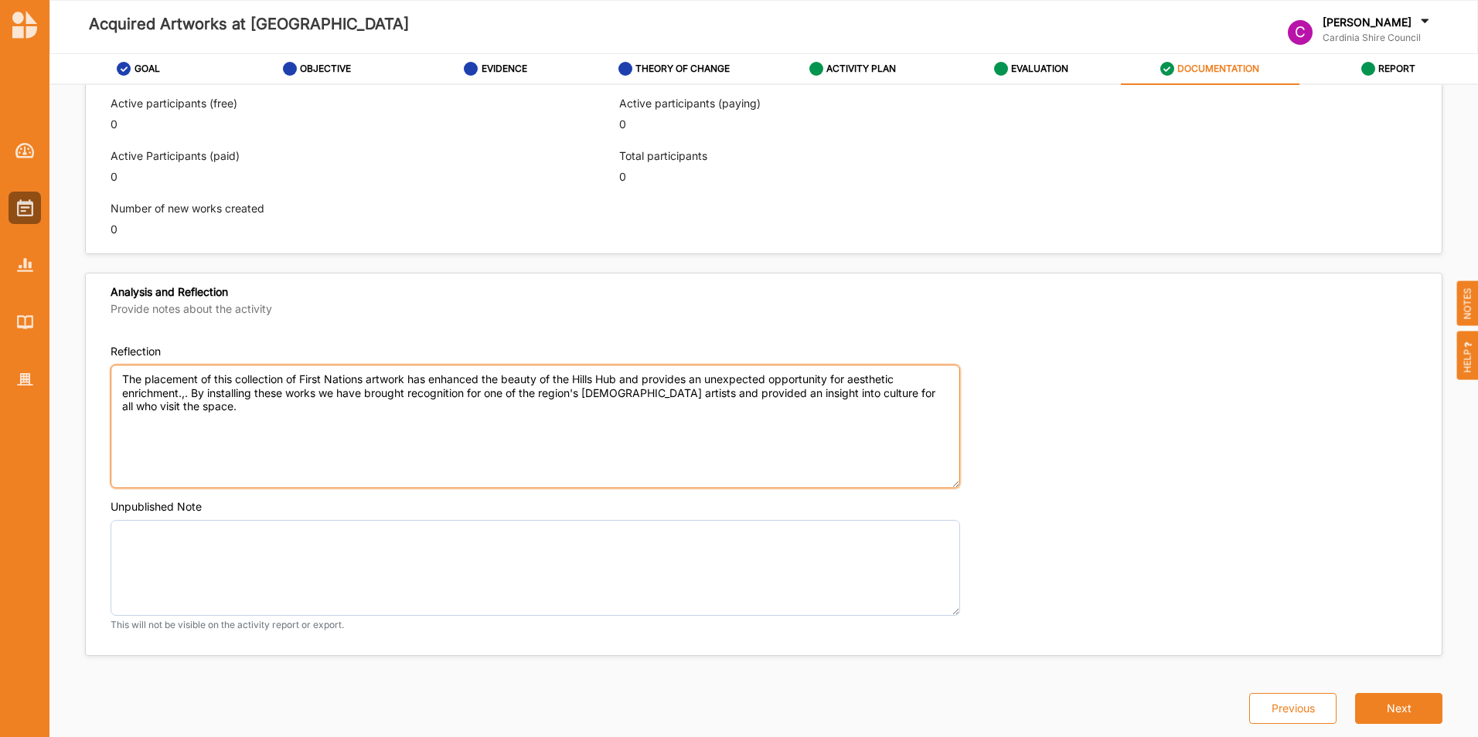
drag, startPoint x: 189, startPoint y: 393, endPoint x: 233, endPoint y: 350, distance: 61.8
click at [199, 390] on textarea "The placement of this collection of First Nations artwork has enhanced the beau…" at bounding box center [535, 427] width 849 height 124
click at [788, 390] on textarea "The placement of this collection of First Nations artwork has enhanced the beau…" at bounding box center [535, 427] width 849 height 124
click at [868, 413] on textarea "The placement of this collection of First Nations artwork has enhanced the beau…" at bounding box center [535, 427] width 849 height 124
click at [784, 414] on textarea "The placement of this collection of First Nations artwork has enhanced the beau…" at bounding box center [535, 427] width 849 height 124
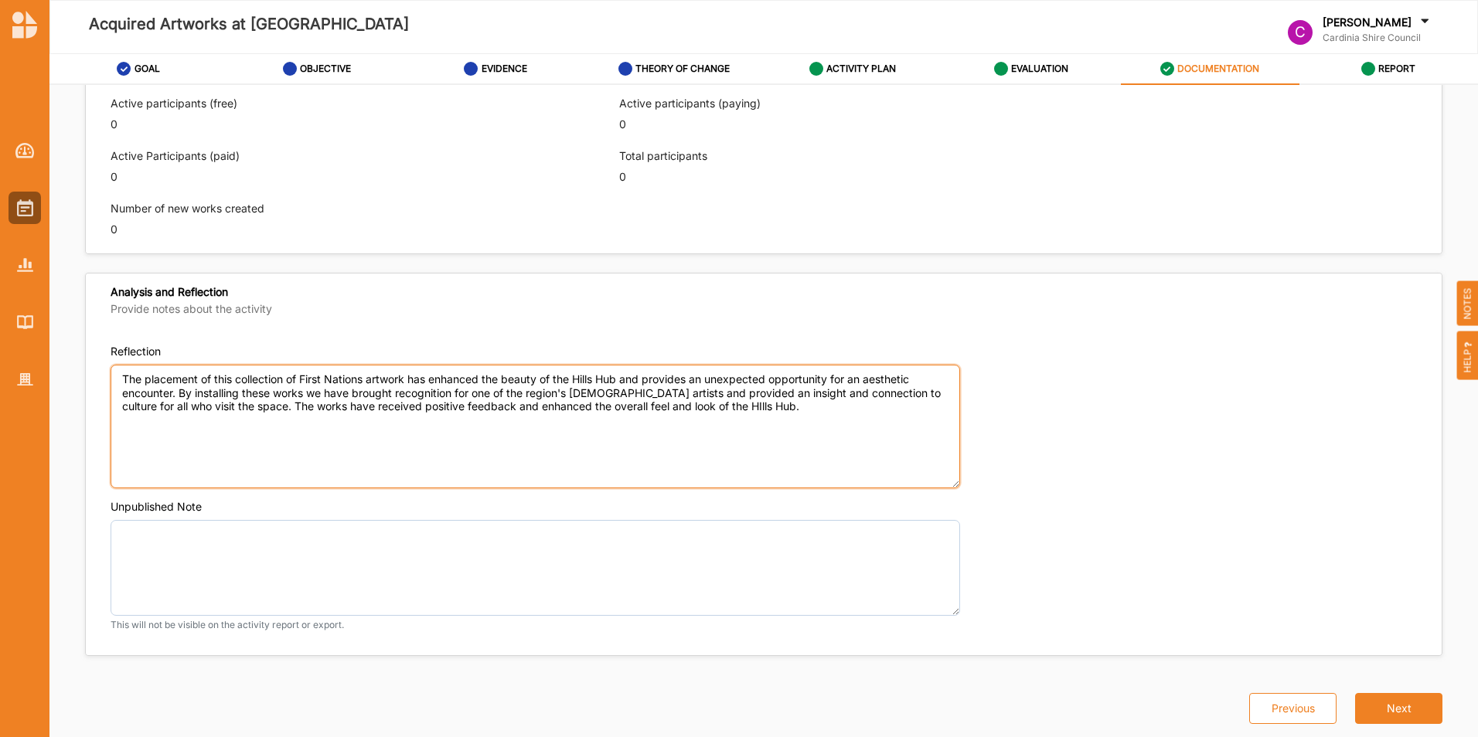
drag, startPoint x: 711, startPoint y: 407, endPoint x: 706, endPoint y: 389, distance: 19.3
type textarea "The placement of this collection of First Nations artwork has enhanced the beau…"
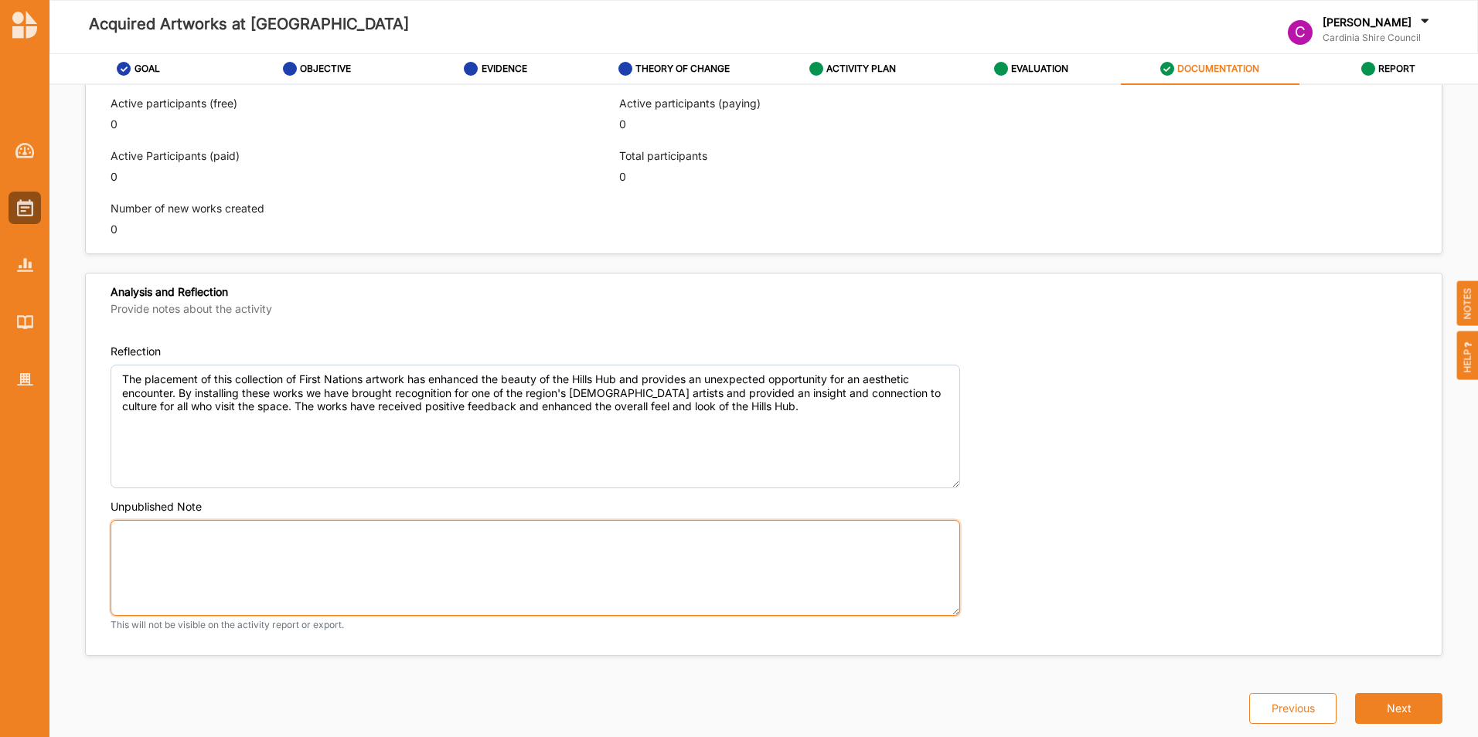
click at [601, 571] on textarea "Unpublished Note" at bounding box center [535, 568] width 849 height 97
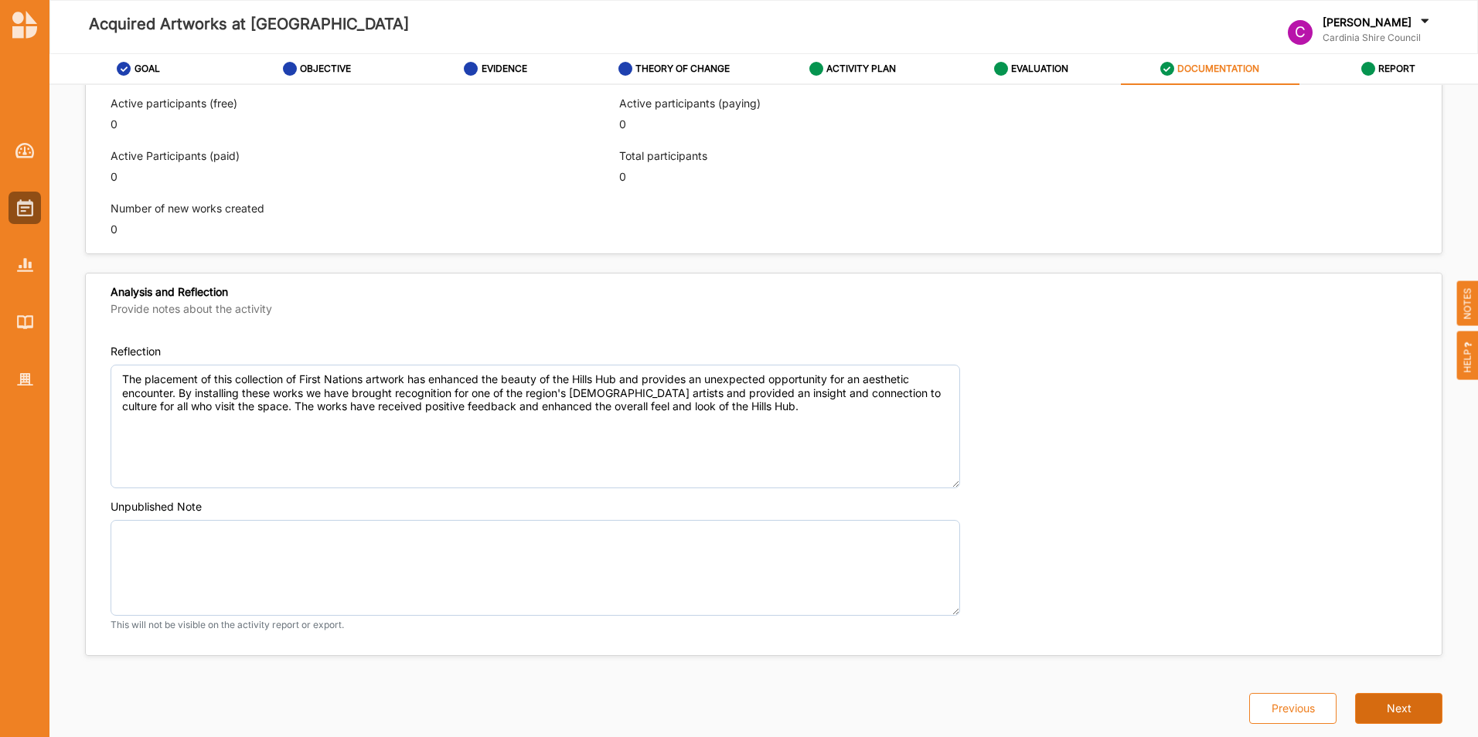
click at [1387, 703] on button "Next" at bounding box center [1398, 708] width 87 height 31
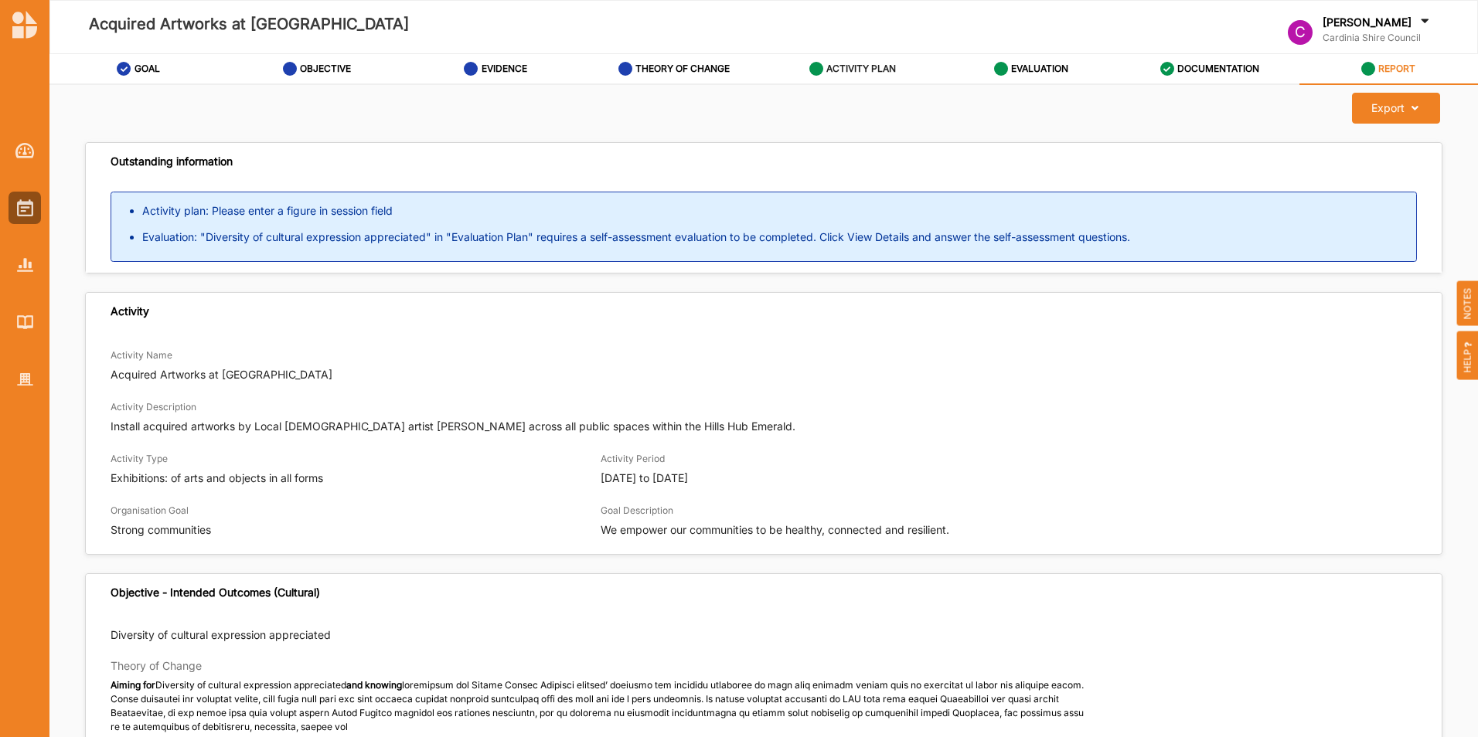
click at [866, 70] on label "ACTIVITY PLAN" at bounding box center [861, 69] width 70 height 12
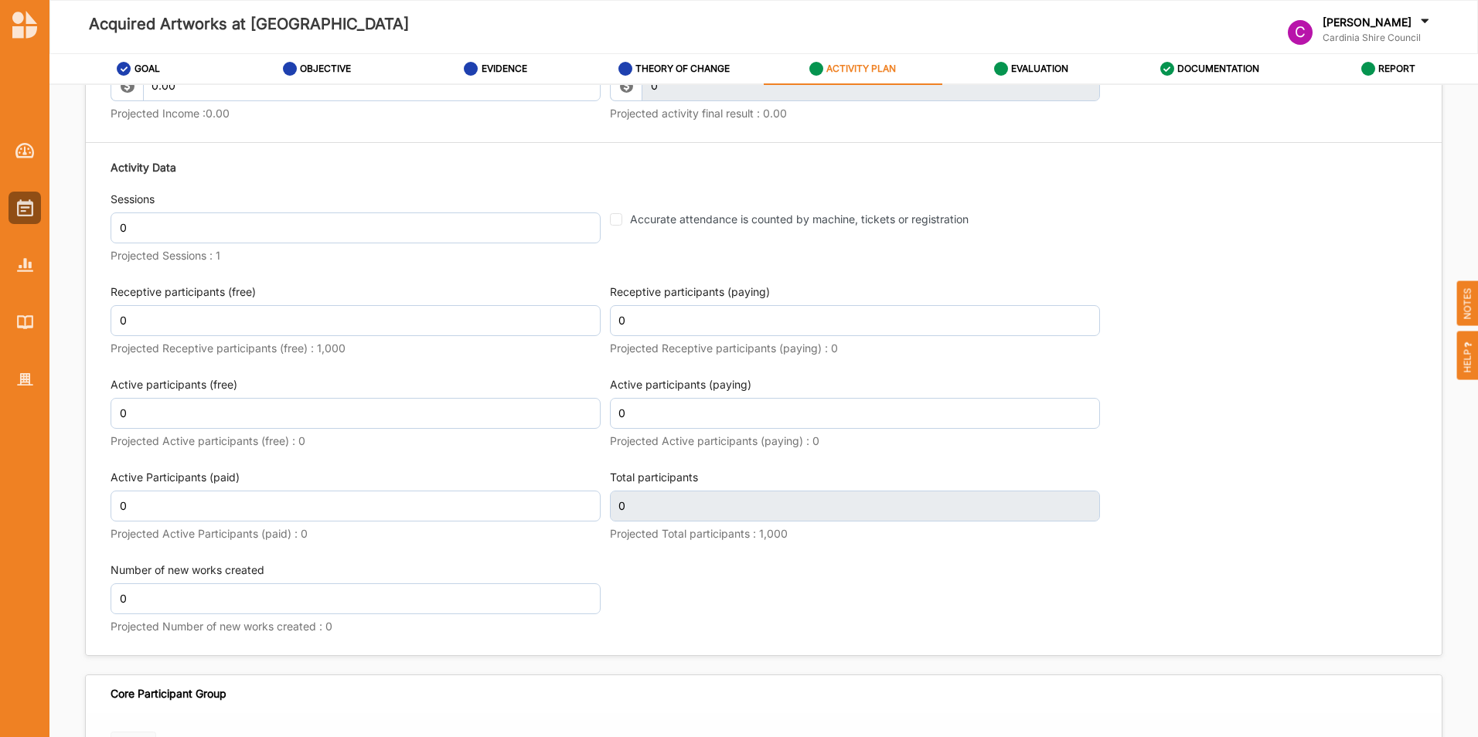
scroll to position [1855, 0]
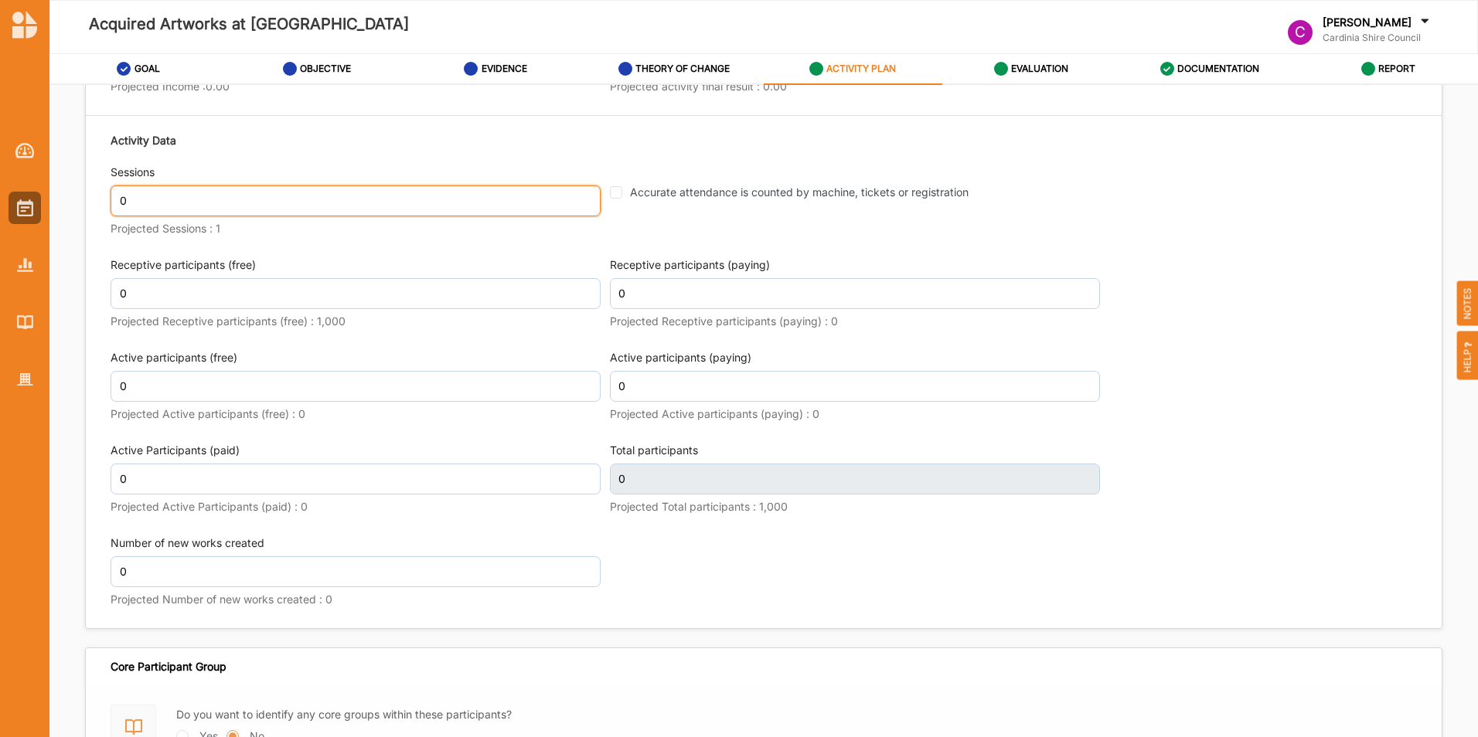
click at [284, 197] on input "0" at bounding box center [356, 200] width 490 height 31
type input "1"
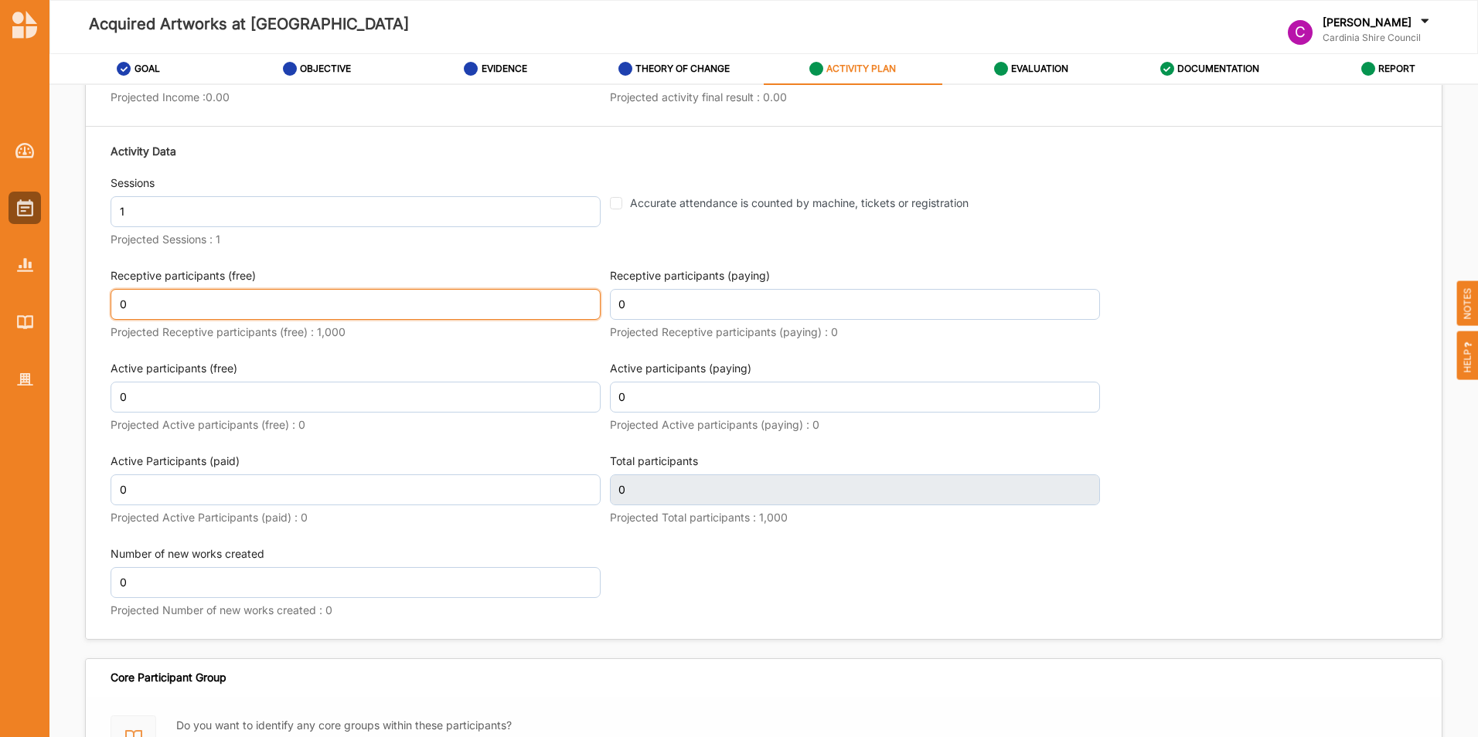
scroll to position [1866, 0]
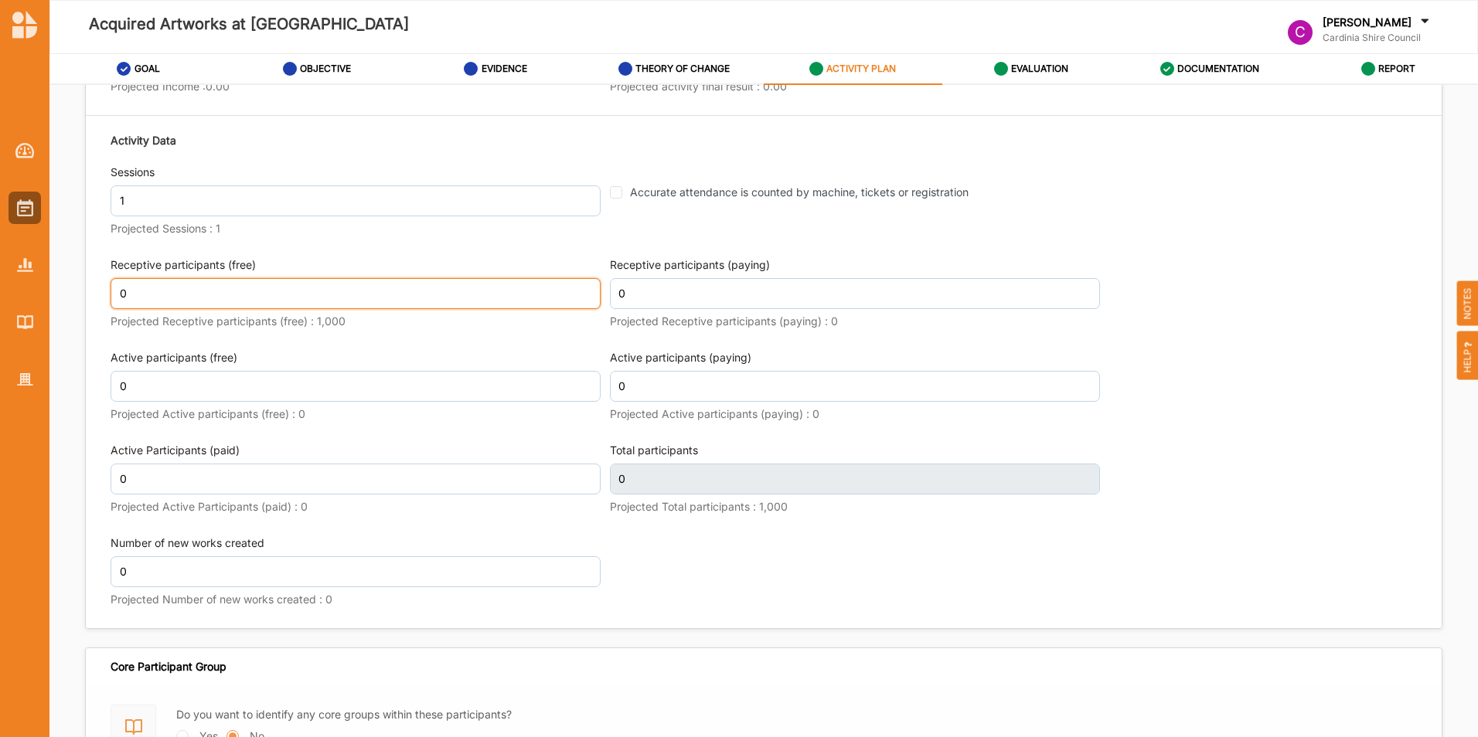
click at [192, 303] on input "0" at bounding box center [356, 293] width 490 height 31
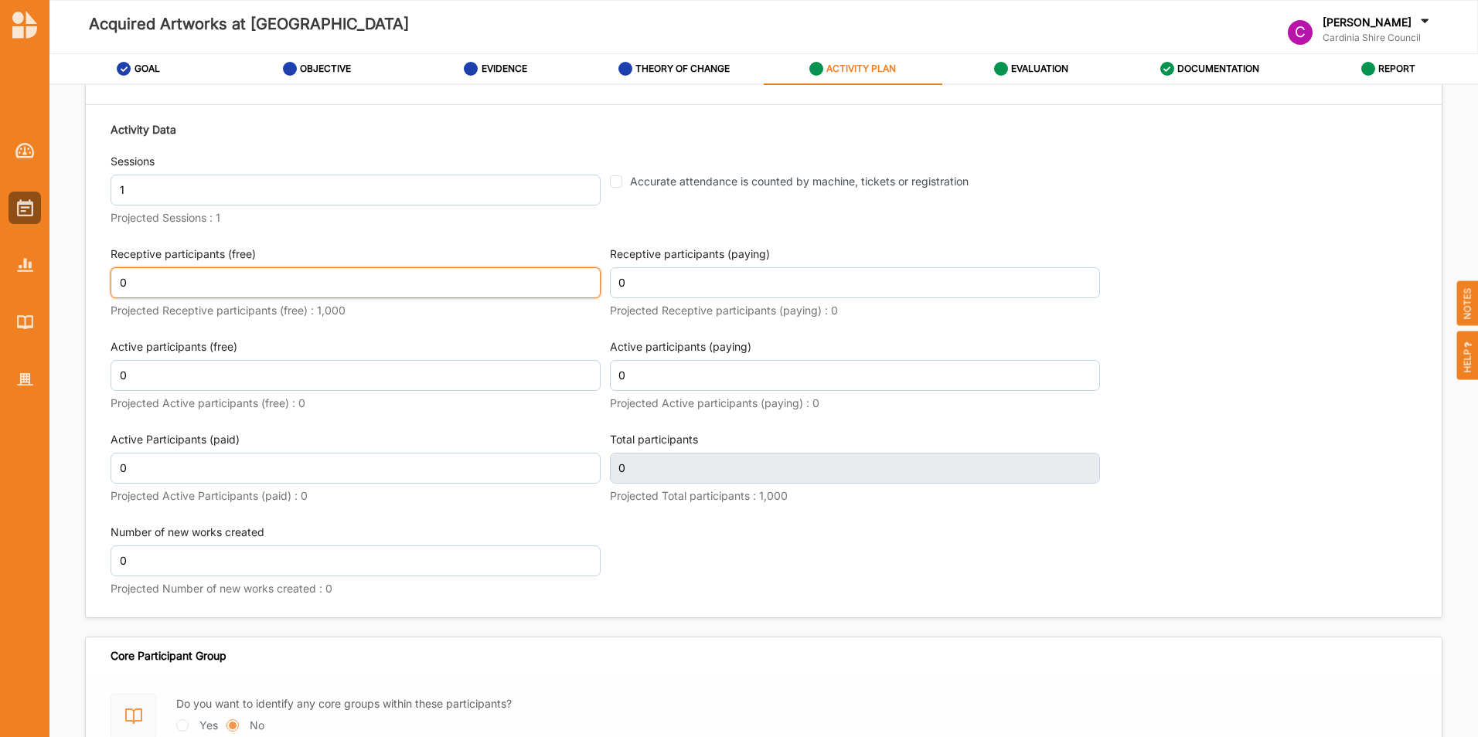
scroll to position [1855, 0]
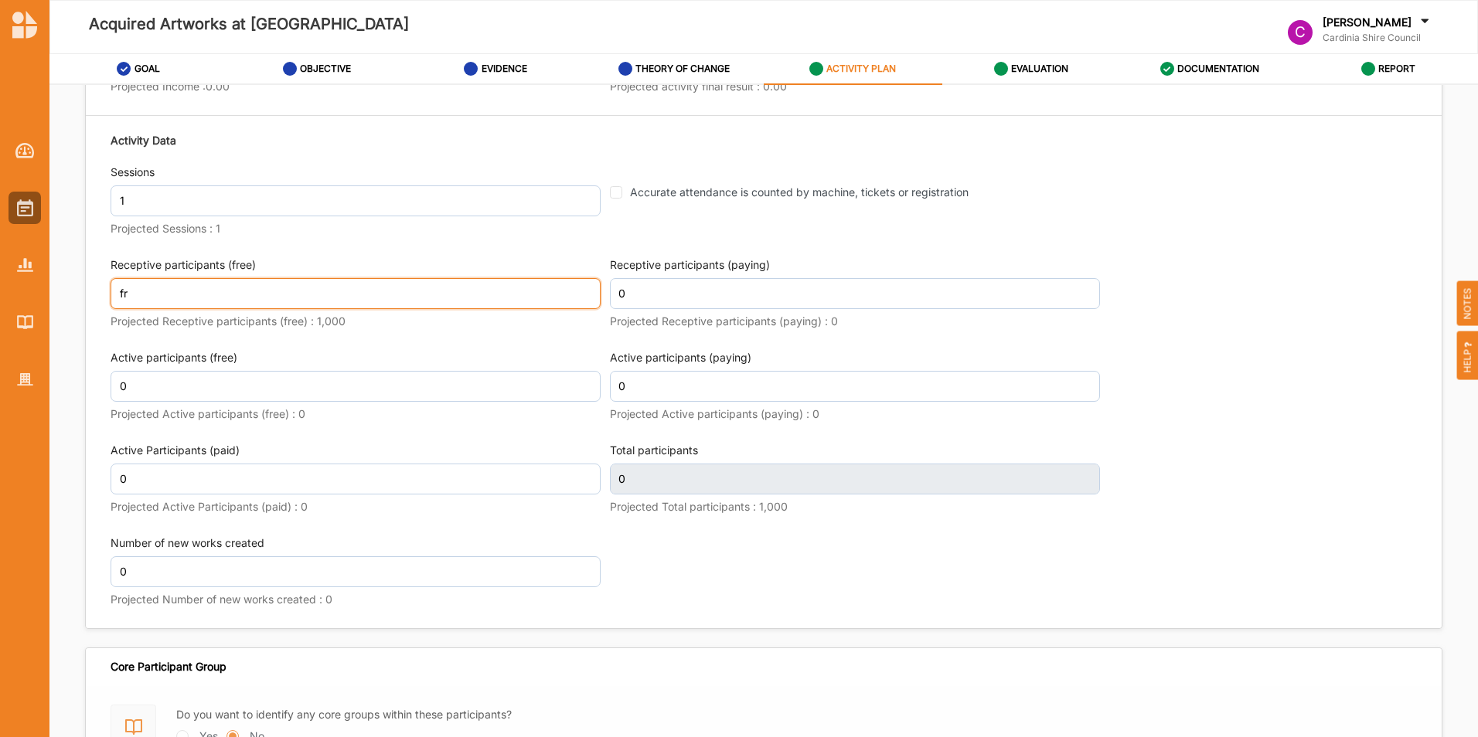
type input "f"
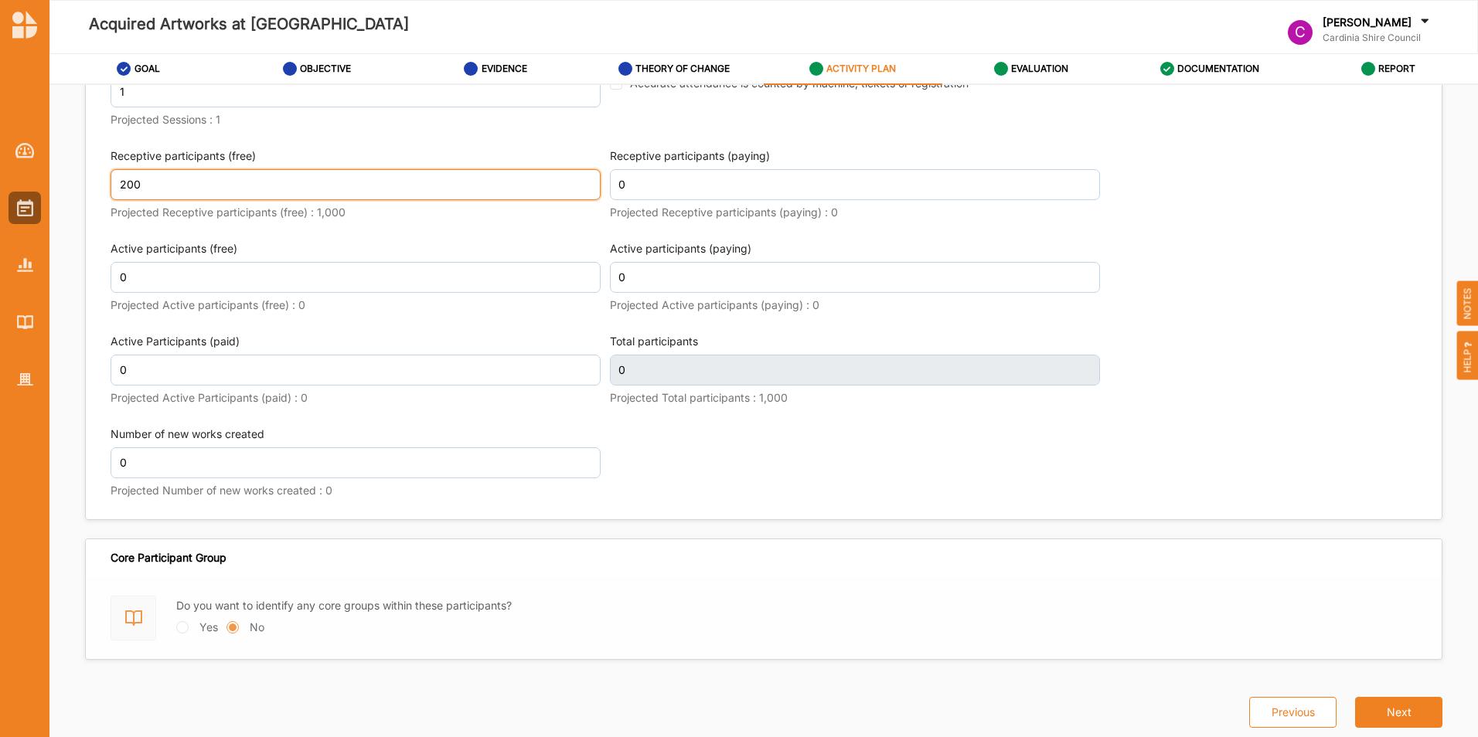
scroll to position [1968, 0]
type input "200"
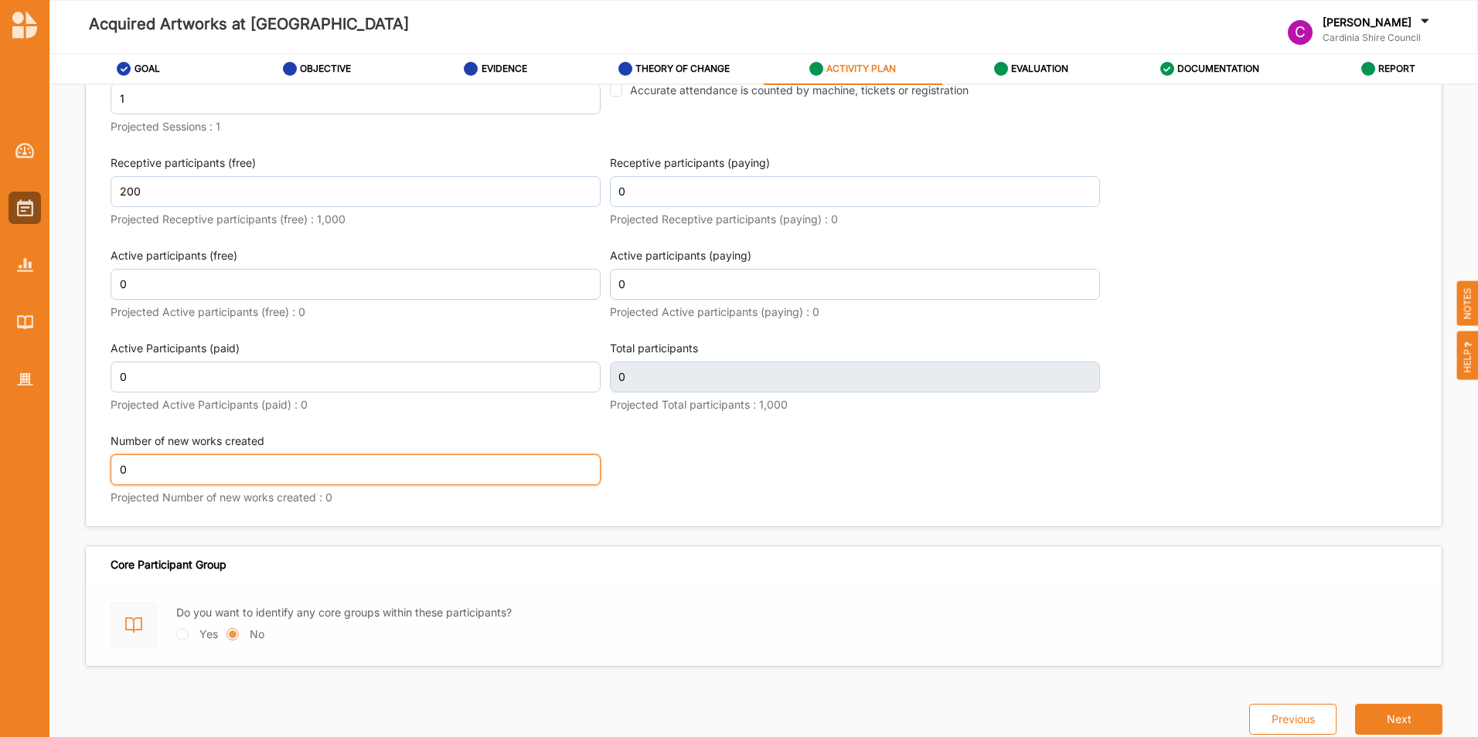
scroll to position [1978, 0]
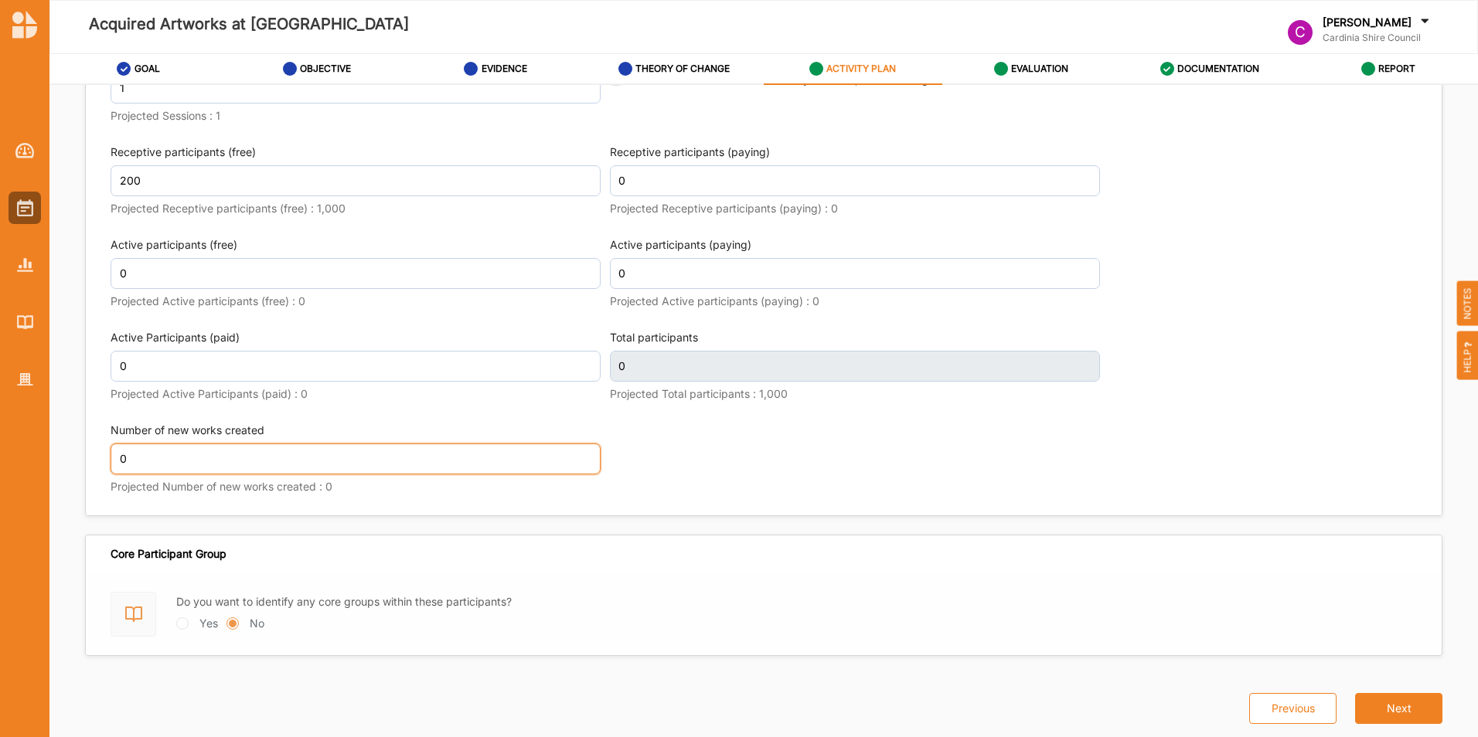
click at [500, 474] on input "0" at bounding box center [356, 459] width 490 height 31
type input "200"
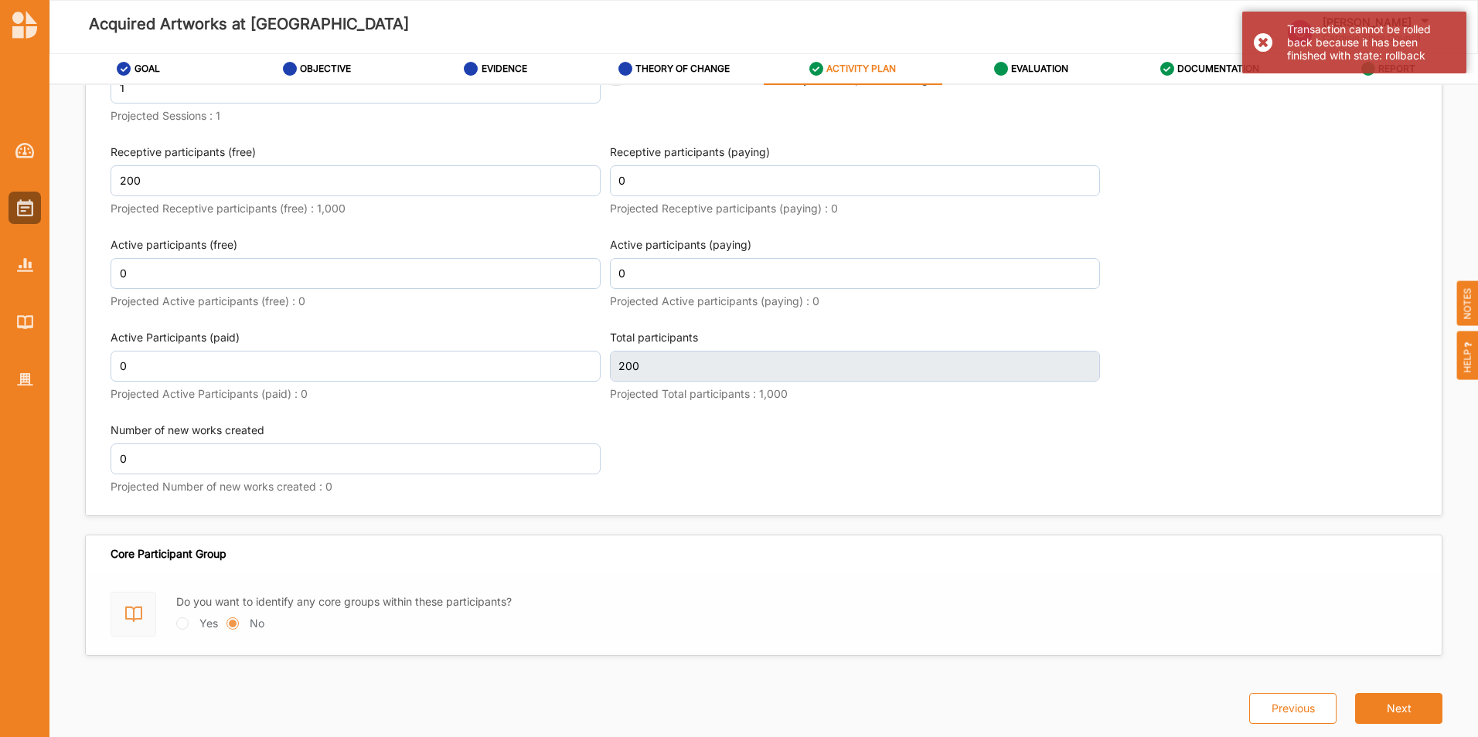
scroll to position [1968, 0]
click at [1374, 705] on button "Next" at bounding box center [1398, 708] width 87 height 31
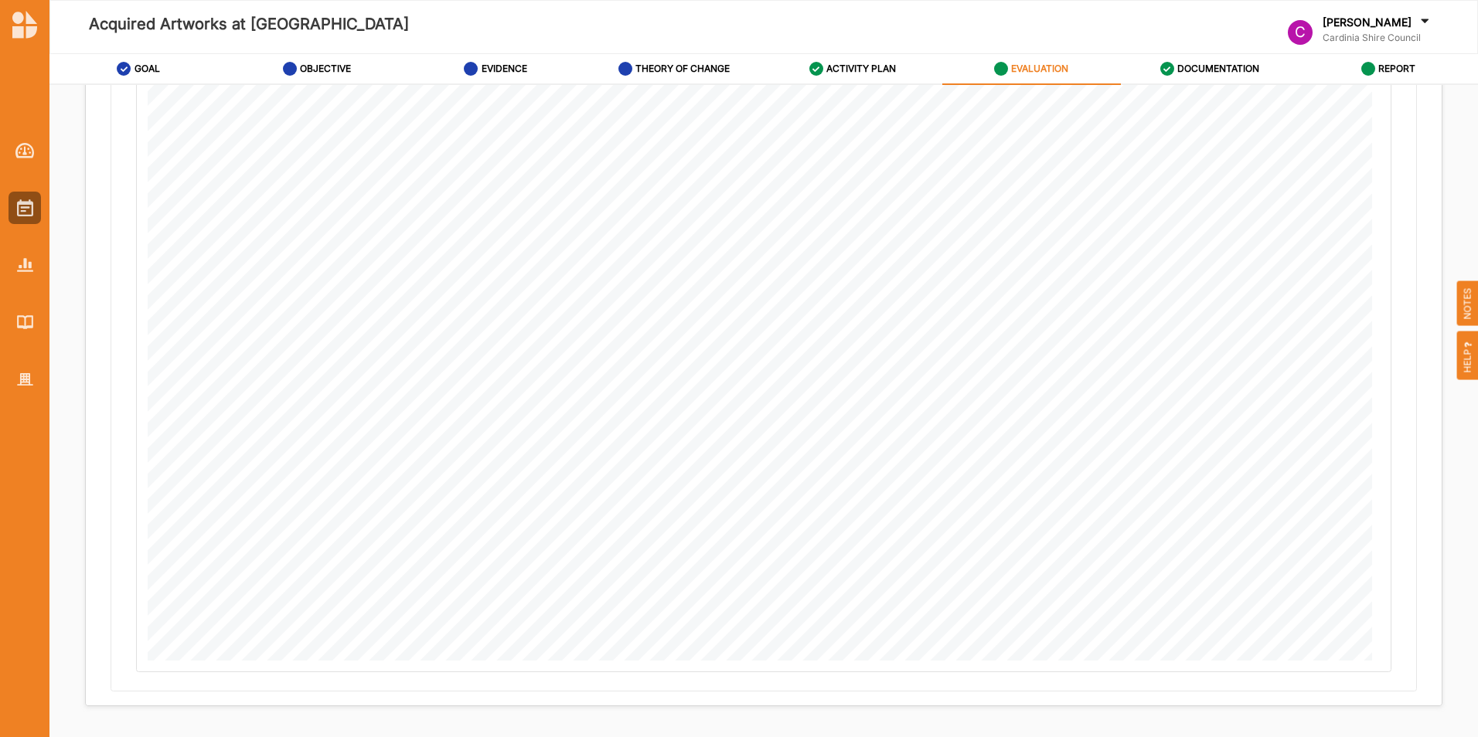
scroll to position [686, 0]
click at [1374, 68] on icon at bounding box center [1368, 69] width 14 height 14
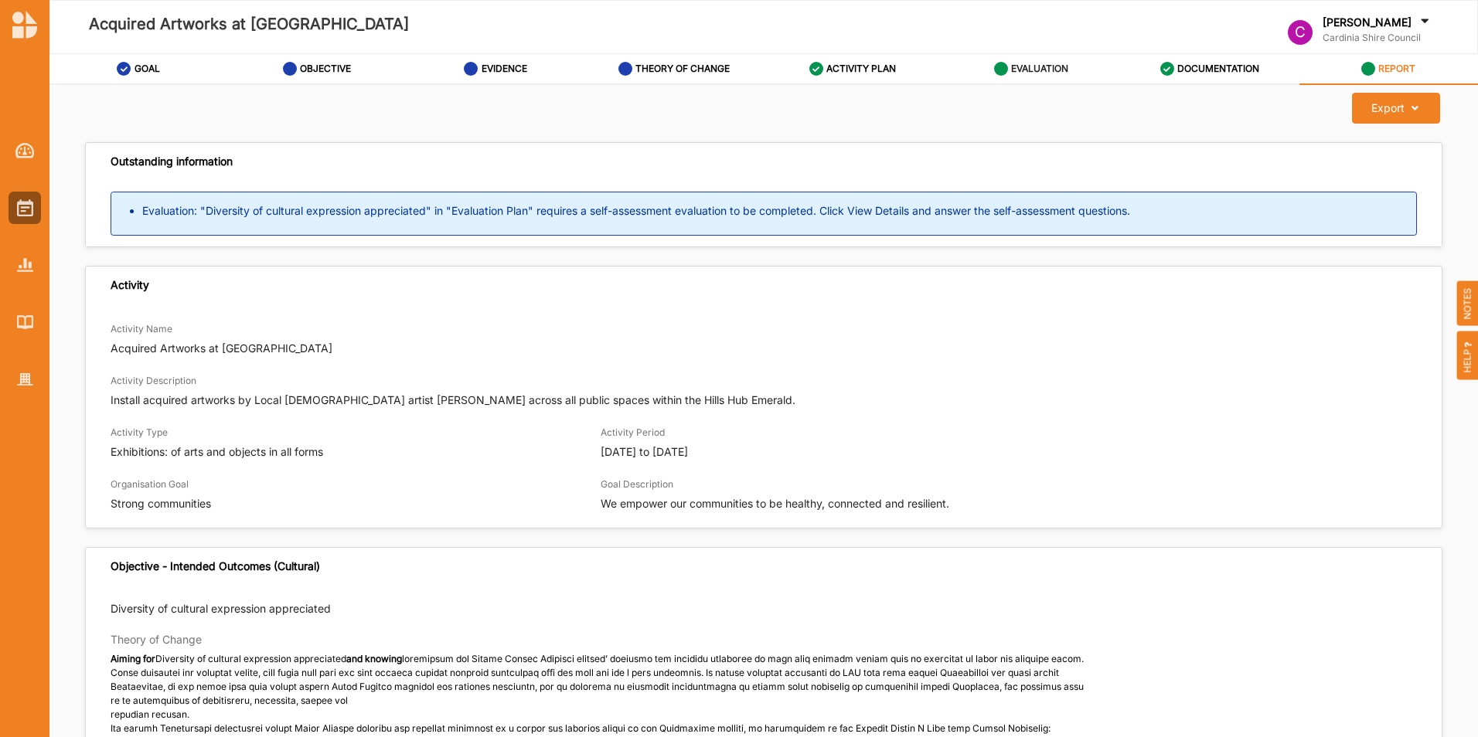
click at [1009, 66] on div "EVALUATION" at bounding box center [1031, 69] width 75 height 28
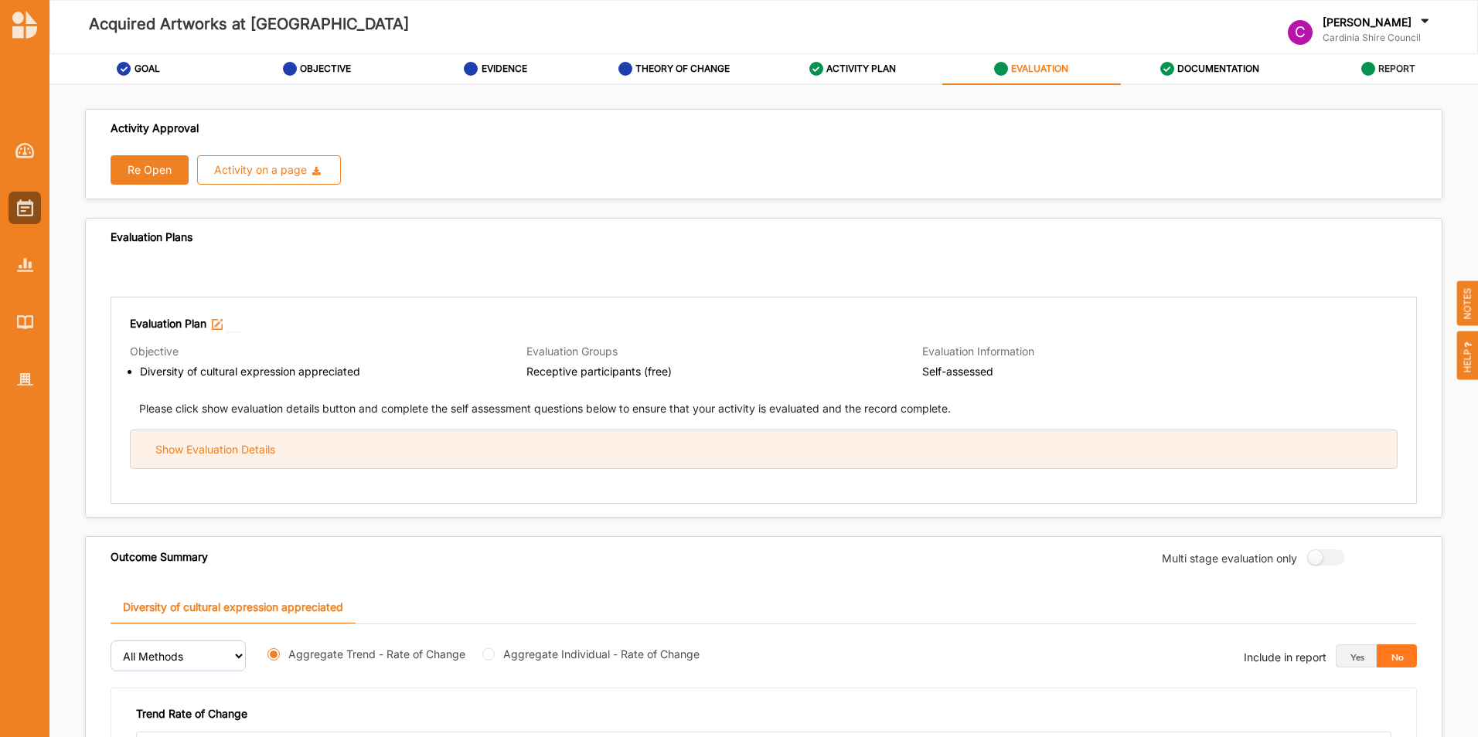
click at [219, 443] on div "Show Evaluation Details" at bounding box center [215, 450] width 120 height 14
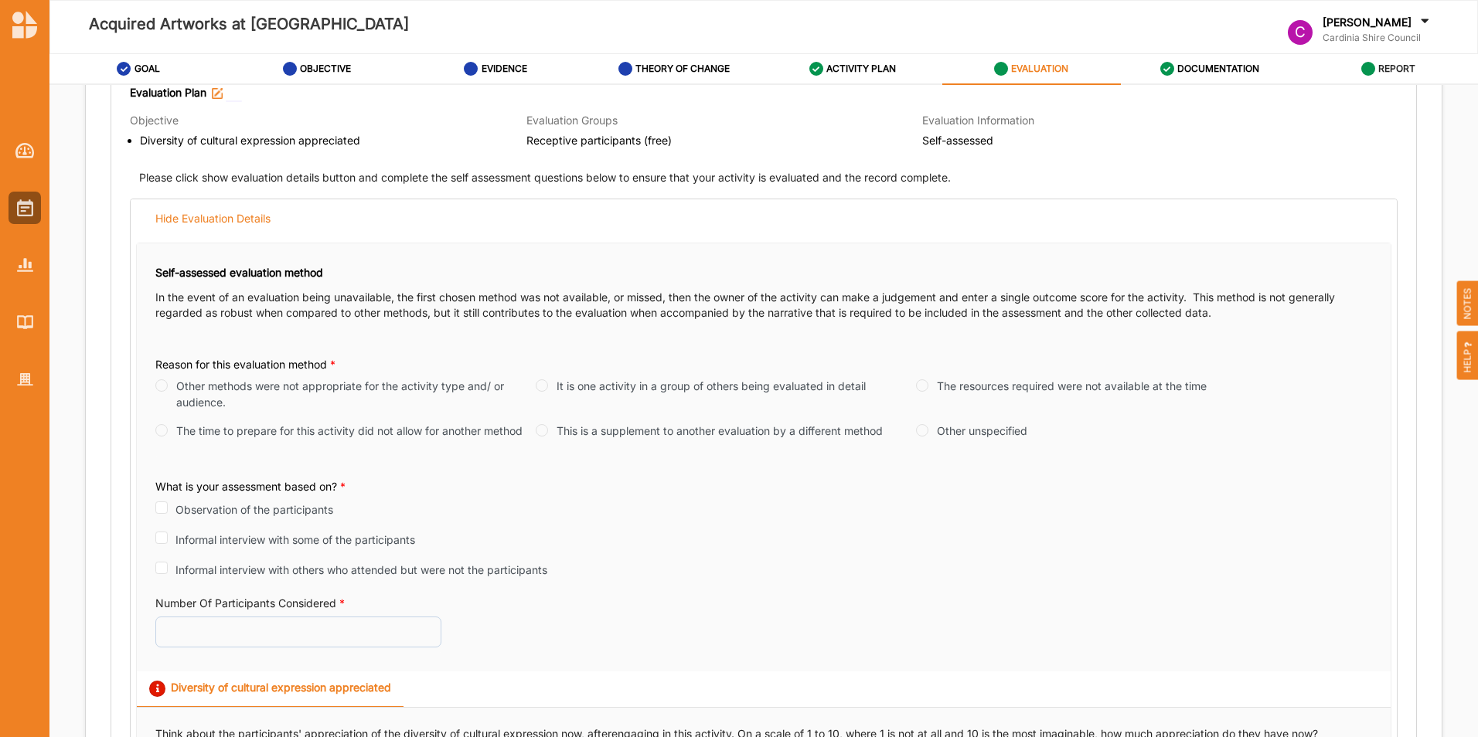
scroll to position [232, 0]
click at [159, 387] on input "Other methods were not appropriate for the activity type and/ or audience." at bounding box center [161, 385] width 12 height 12
radio input "true"
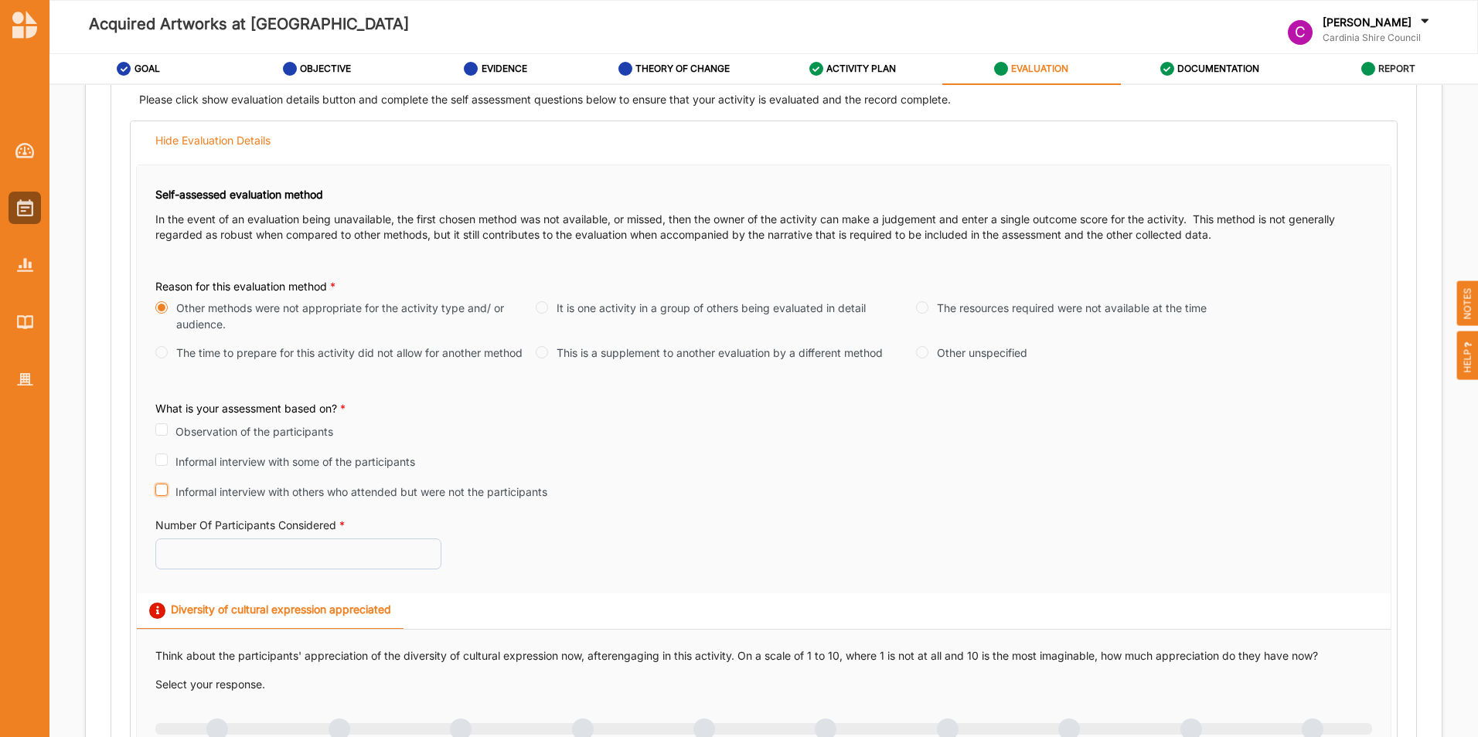
click at [162, 489] on input "Informal interview with others who attended but were not the participants" at bounding box center [161, 490] width 12 height 12
checkbox input "true"
click at [237, 549] on input "Number Of Participants Considered *" at bounding box center [298, 552] width 286 height 31
type input "100"
click at [164, 430] on input "Observation of the participants" at bounding box center [161, 430] width 12 height 12
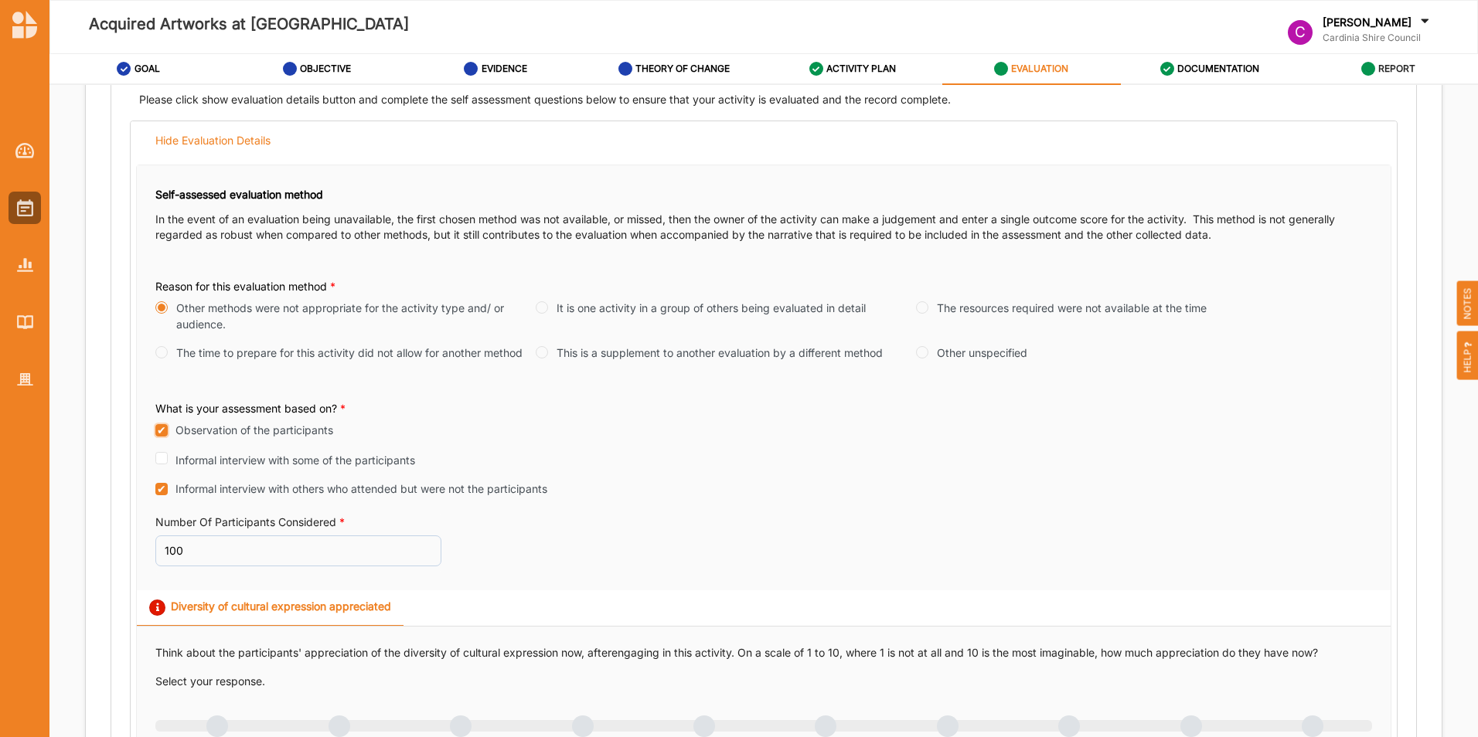
checkbox input "true"
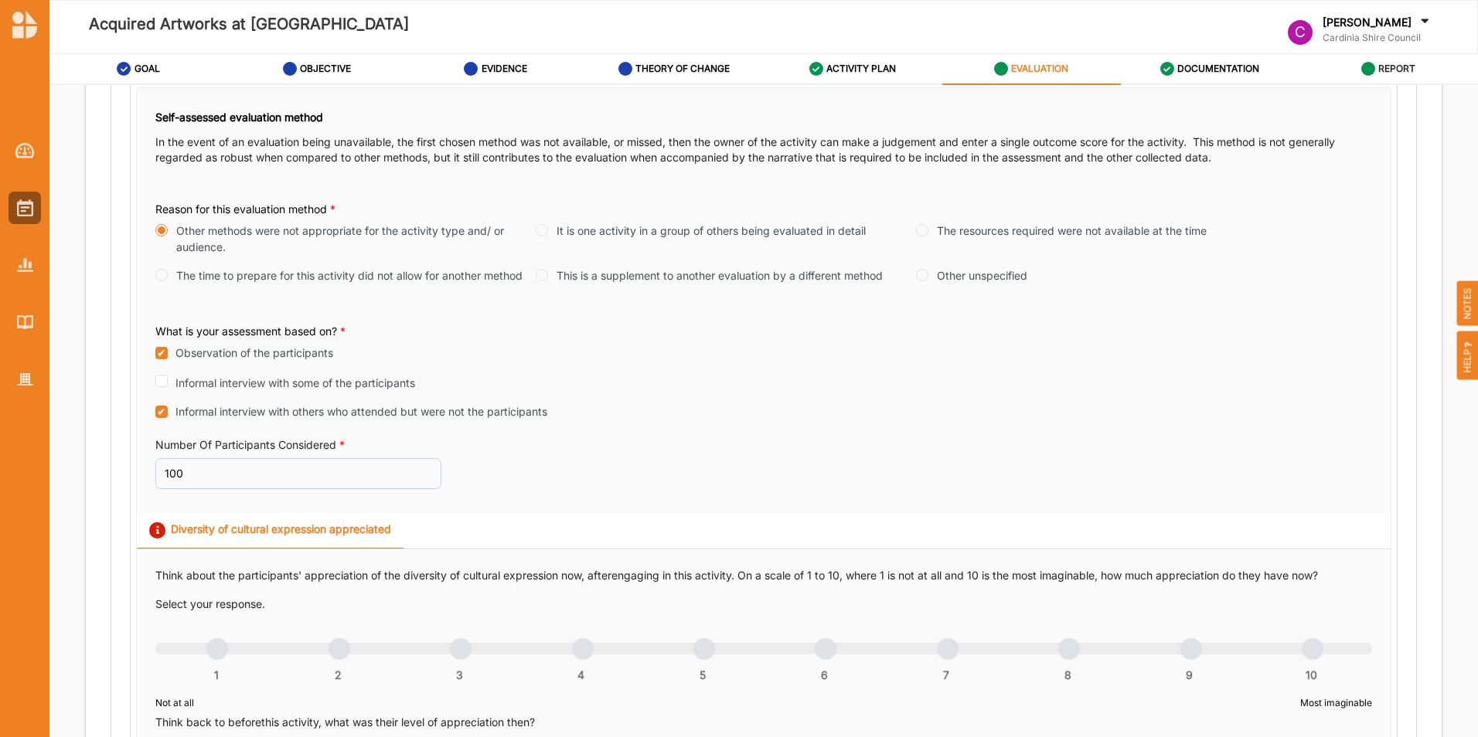
scroll to position [464, 0]
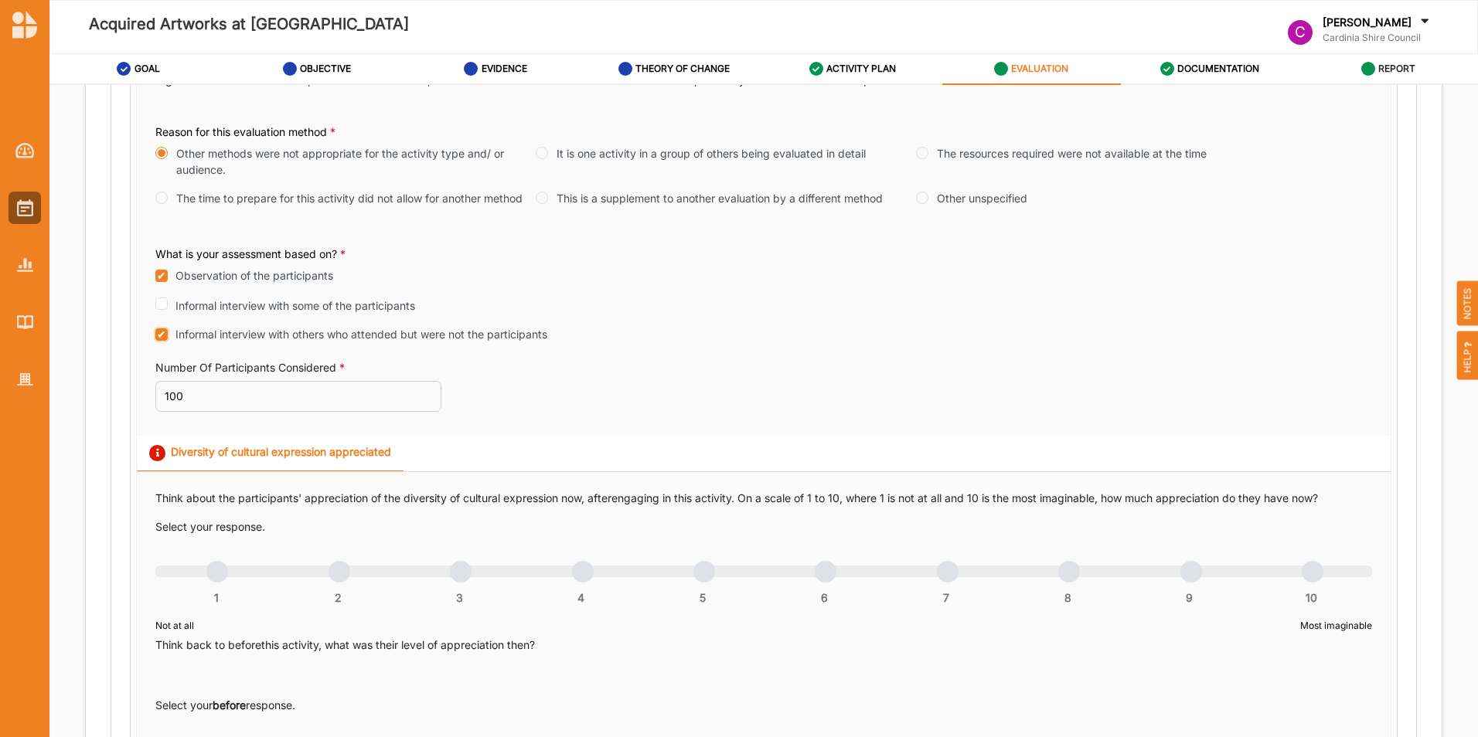
click at [162, 331] on input "Informal interview with others who attended but were not the participants" at bounding box center [161, 334] width 12 height 12
checkbox input "false"
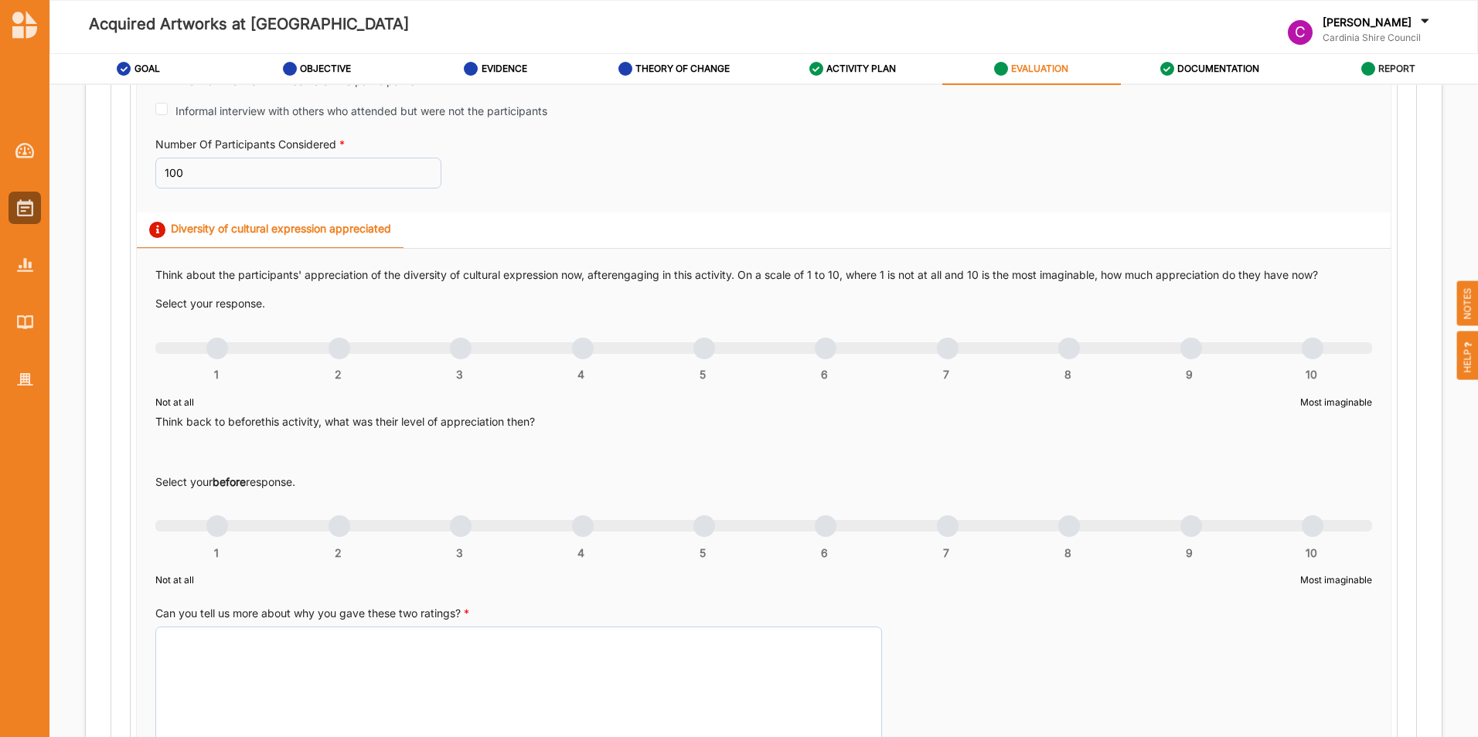
scroll to position [696, 0]
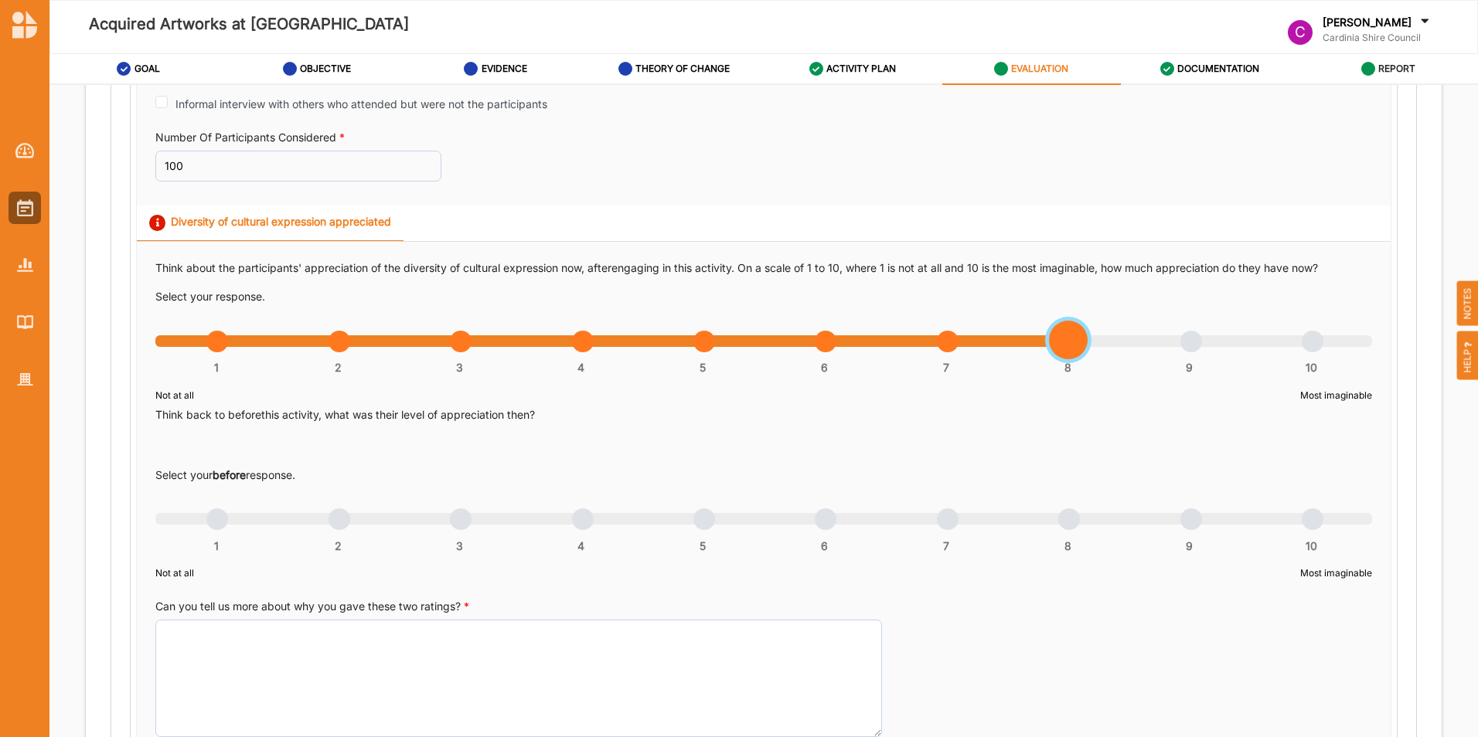
click at [1070, 345] on div "1 2 3 4 5 6 7 8 9 10" at bounding box center [763, 349] width 1216 height 11
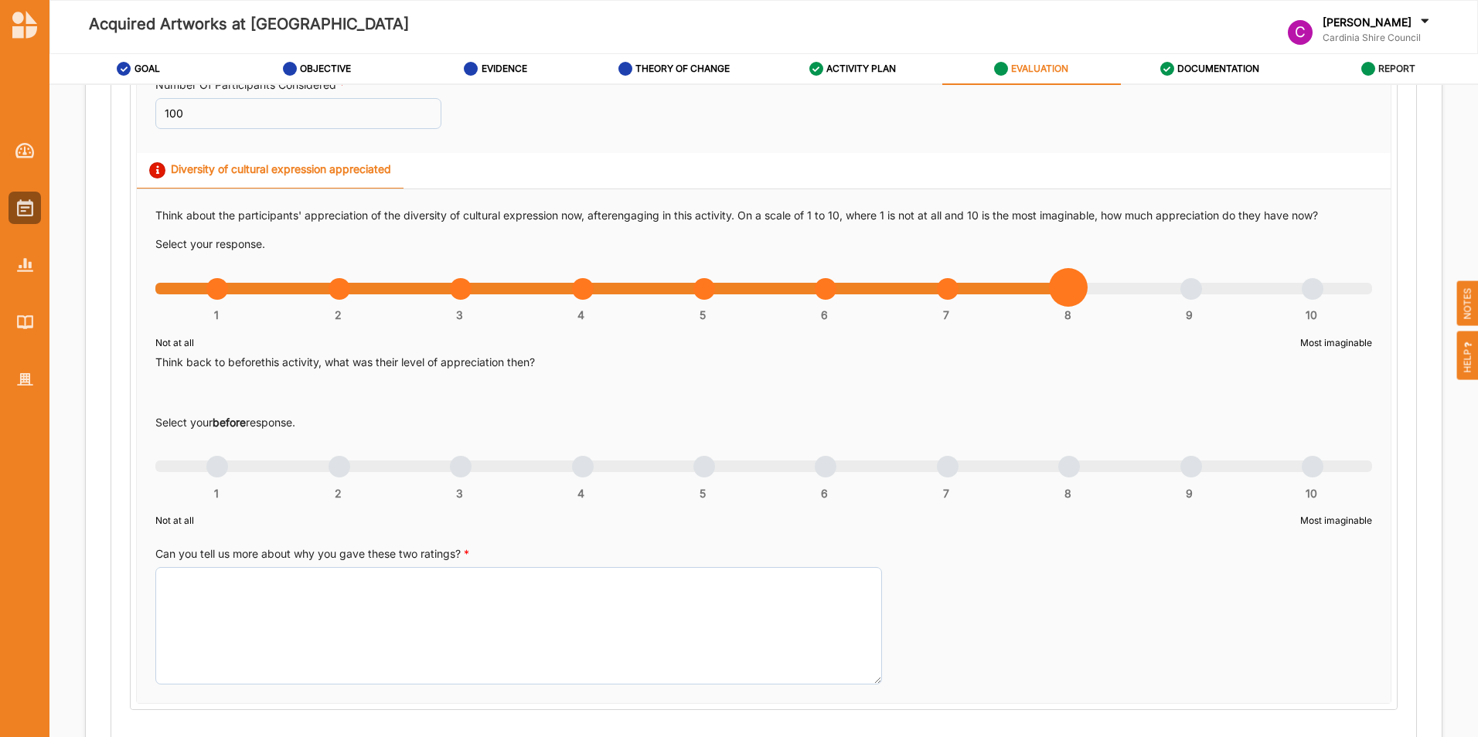
scroll to position [773, 0]
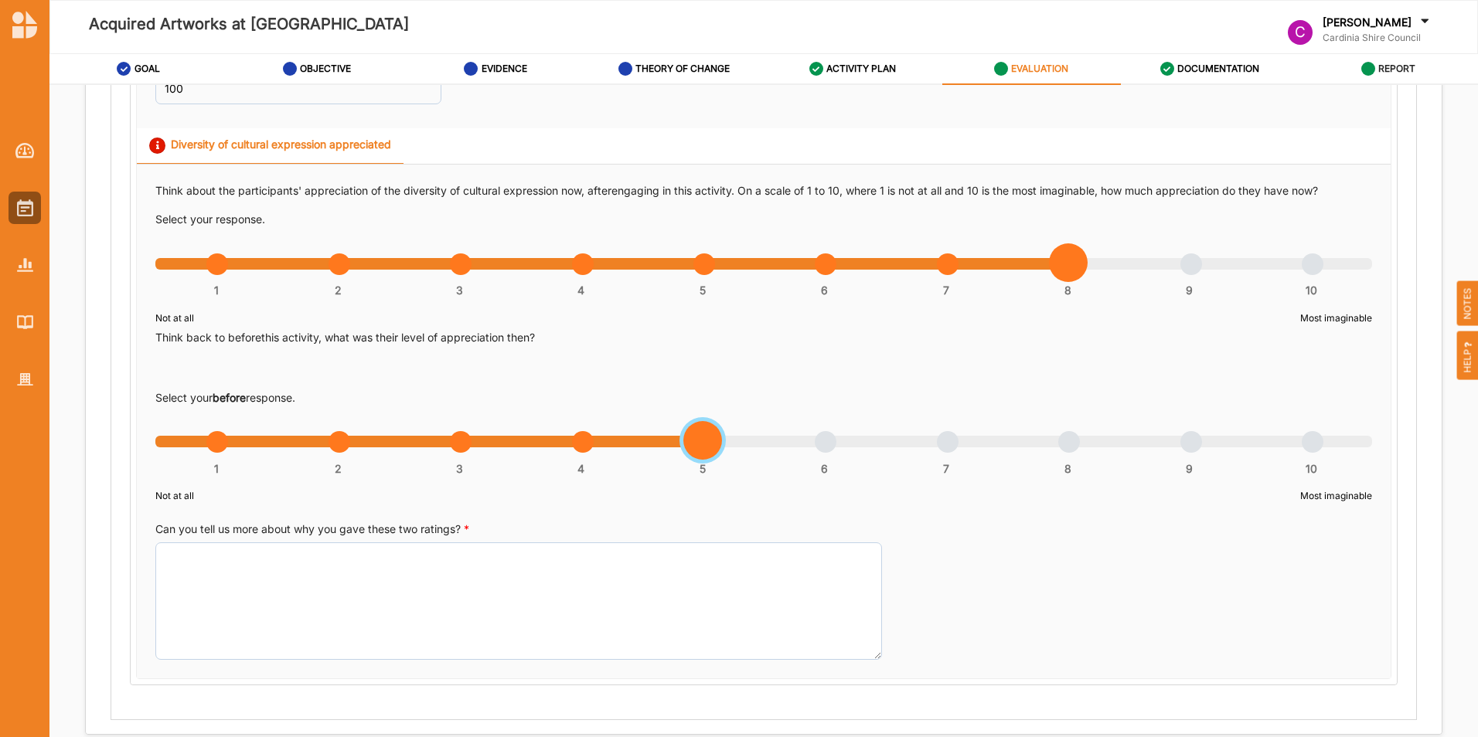
click at [703, 444] on div "1 2 3 4 5 6 7 8 9 10" at bounding box center [763, 449] width 1216 height 11
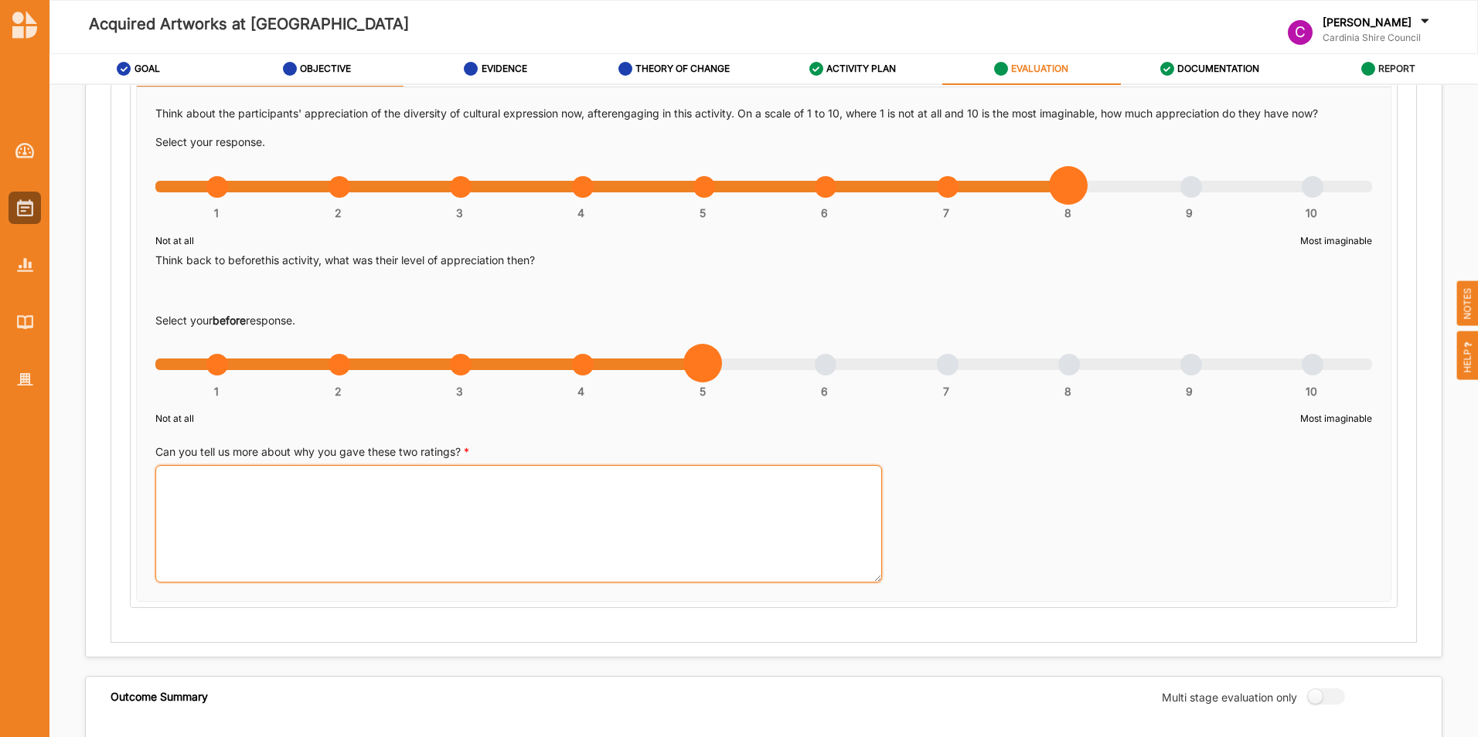
click at [558, 505] on textarea "Can you tell us more about why you gave these two ratings? *" at bounding box center [518, 523] width 726 height 117
drag, startPoint x: 210, startPoint y: 479, endPoint x: 244, endPoint y: 481, distance: 34.1
click at [210, 478] on textarea "This work porvides an educational opportunity to engage with First Nations art …" at bounding box center [518, 523] width 726 height 117
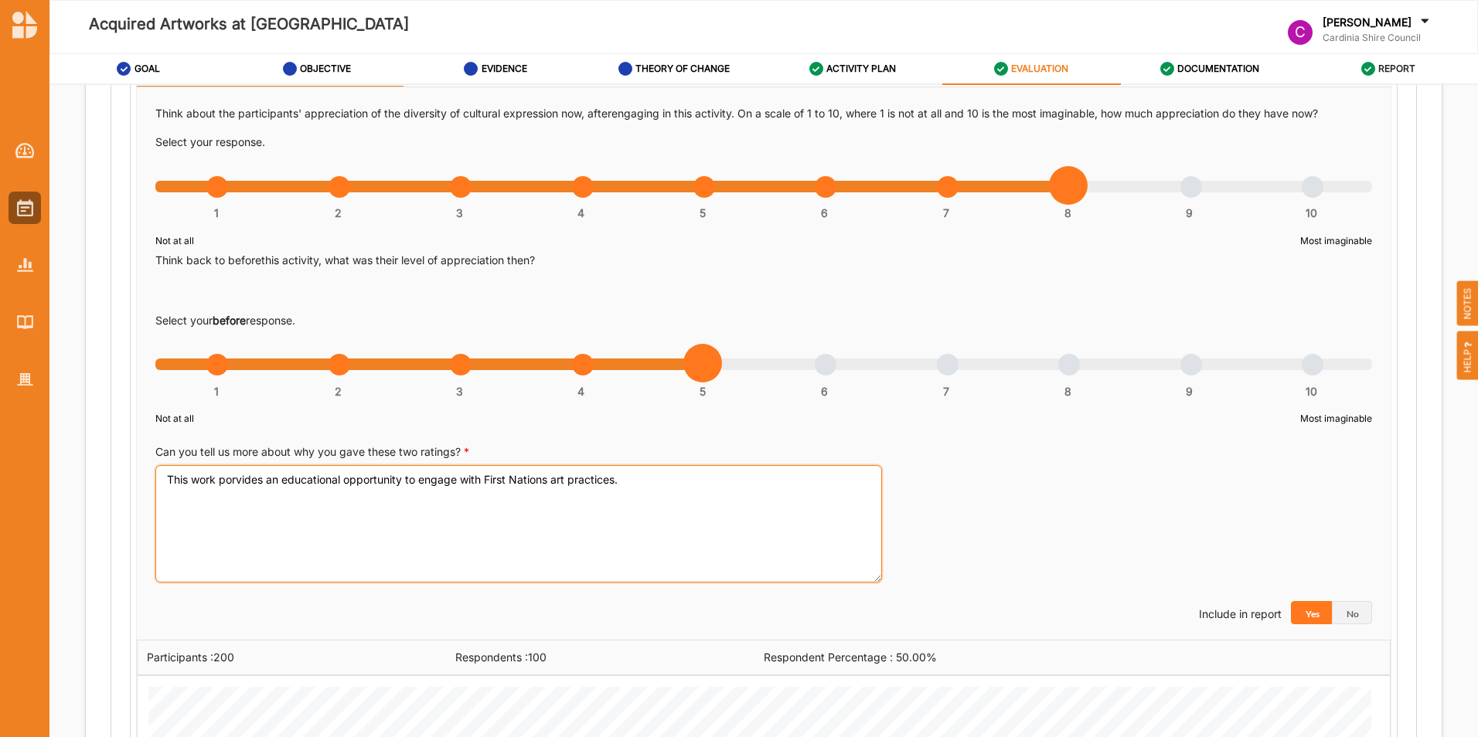
drag, startPoint x: 265, startPoint y: 483, endPoint x: 250, endPoint y: 482, distance: 14.7
click at [265, 482] on textarea "This work porvides an educational oportuinity to engage with First Nations art …" at bounding box center [518, 523] width 726 height 117
click at [247, 482] on textarea "This work porvides an educational oportuinity to engage with First Nations art …" at bounding box center [518, 523] width 726 height 117
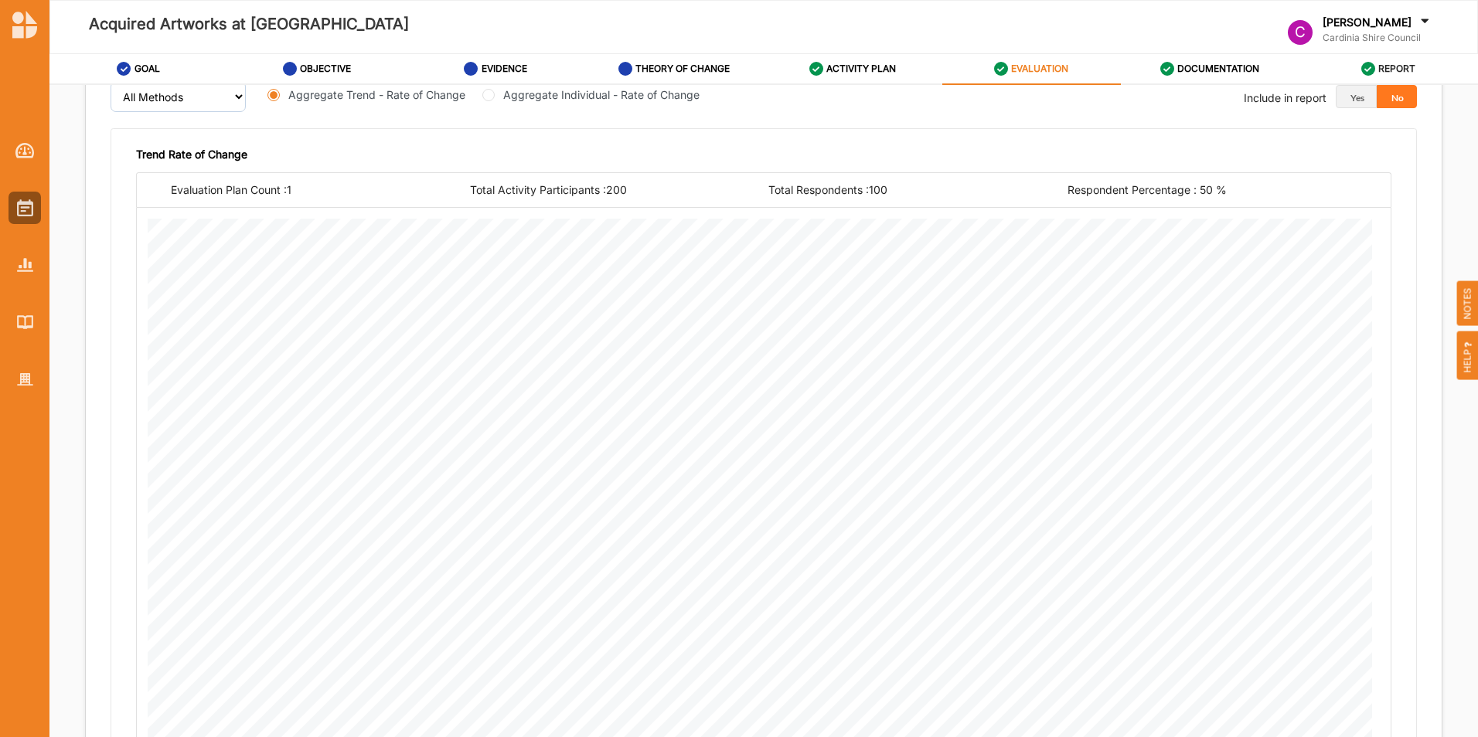
scroll to position [2445, 0]
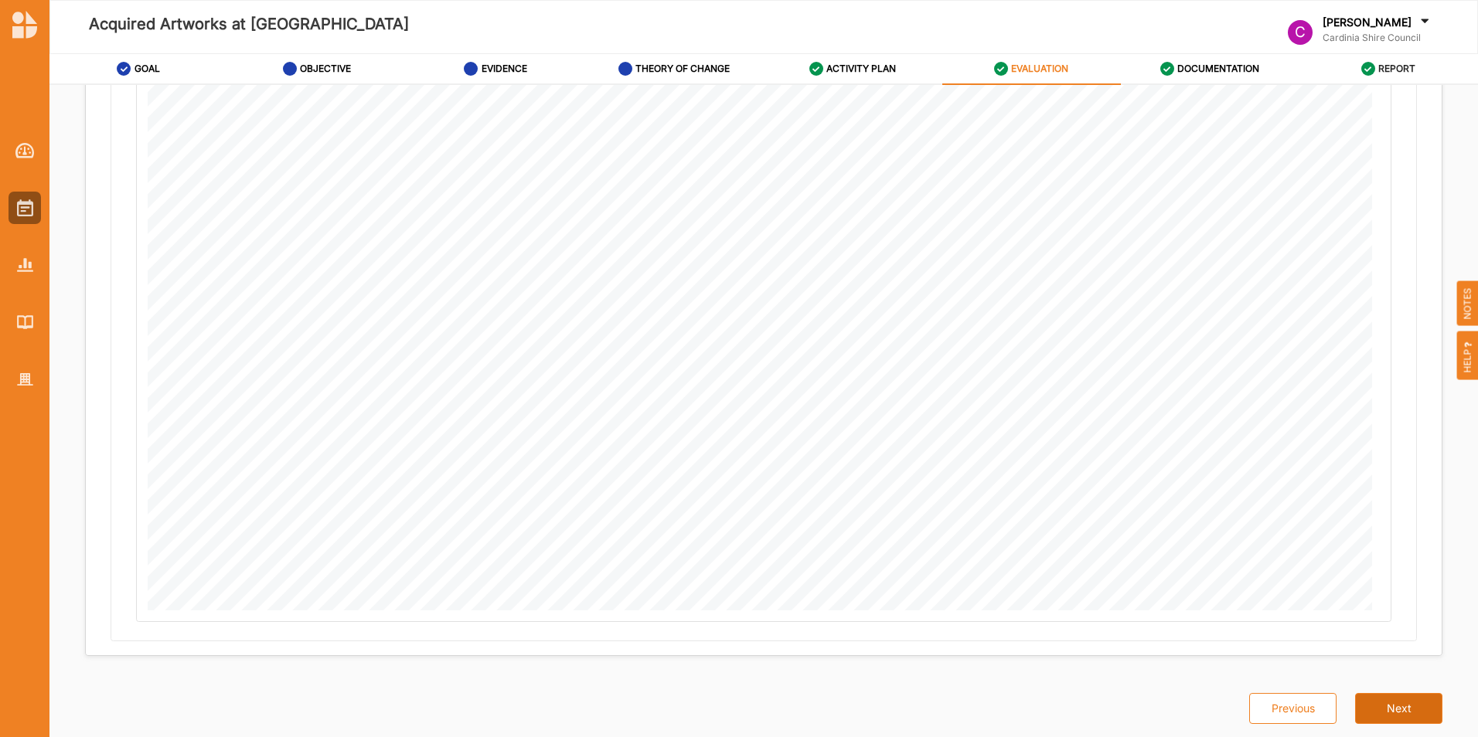
type textarea "This work provides an educational opportunity to engage with First Nations art …"
click at [1394, 713] on button "Next" at bounding box center [1398, 708] width 87 height 31
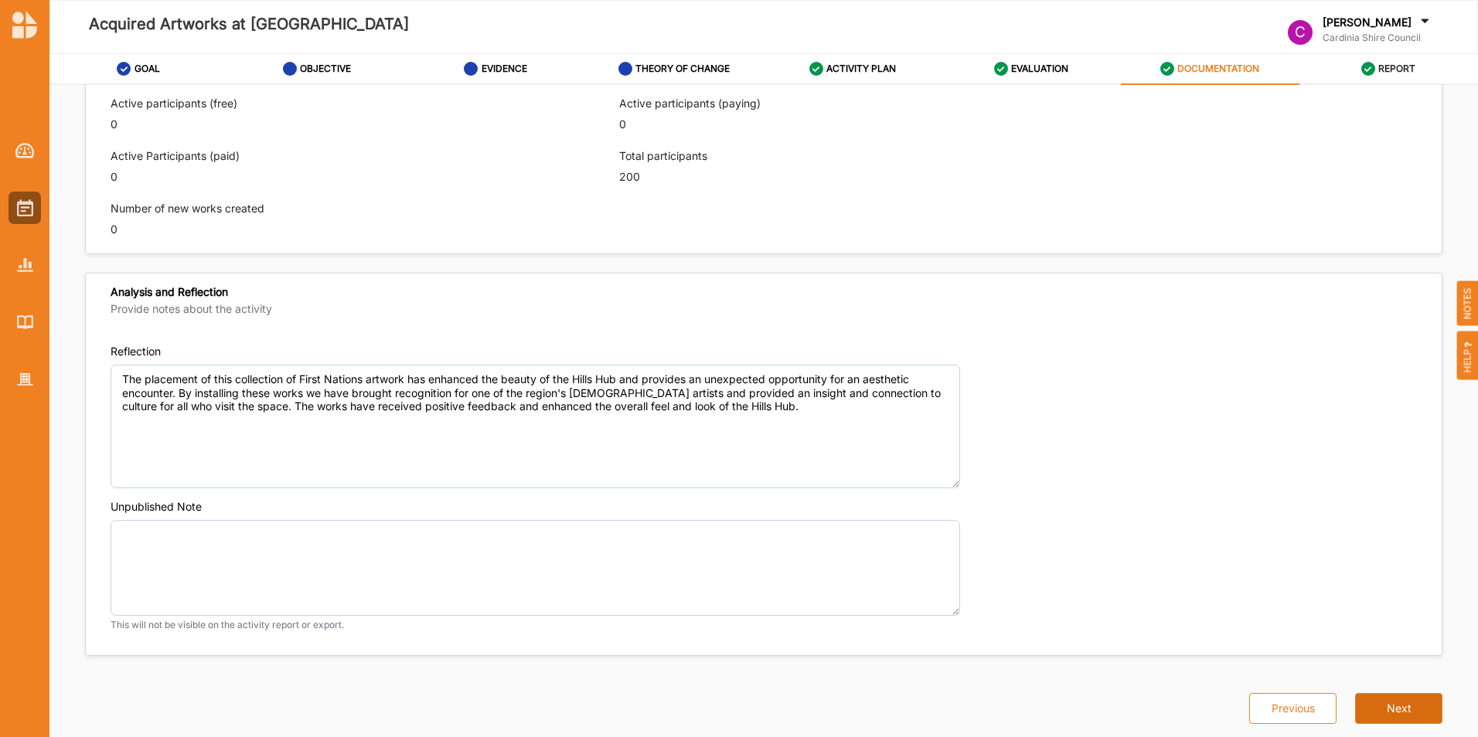
click at [1389, 702] on button "Next" at bounding box center [1398, 708] width 87 height 31
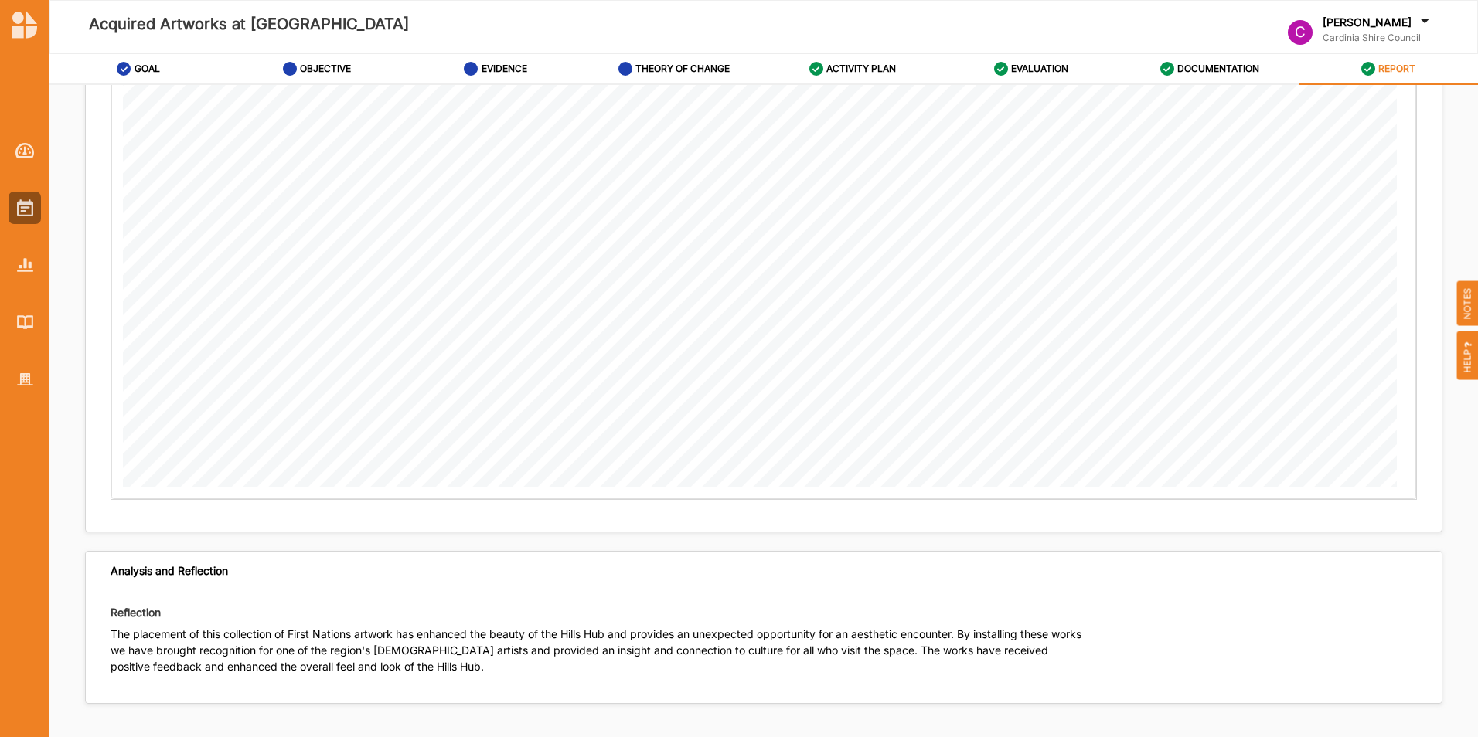
scroll to position [1461, 0]
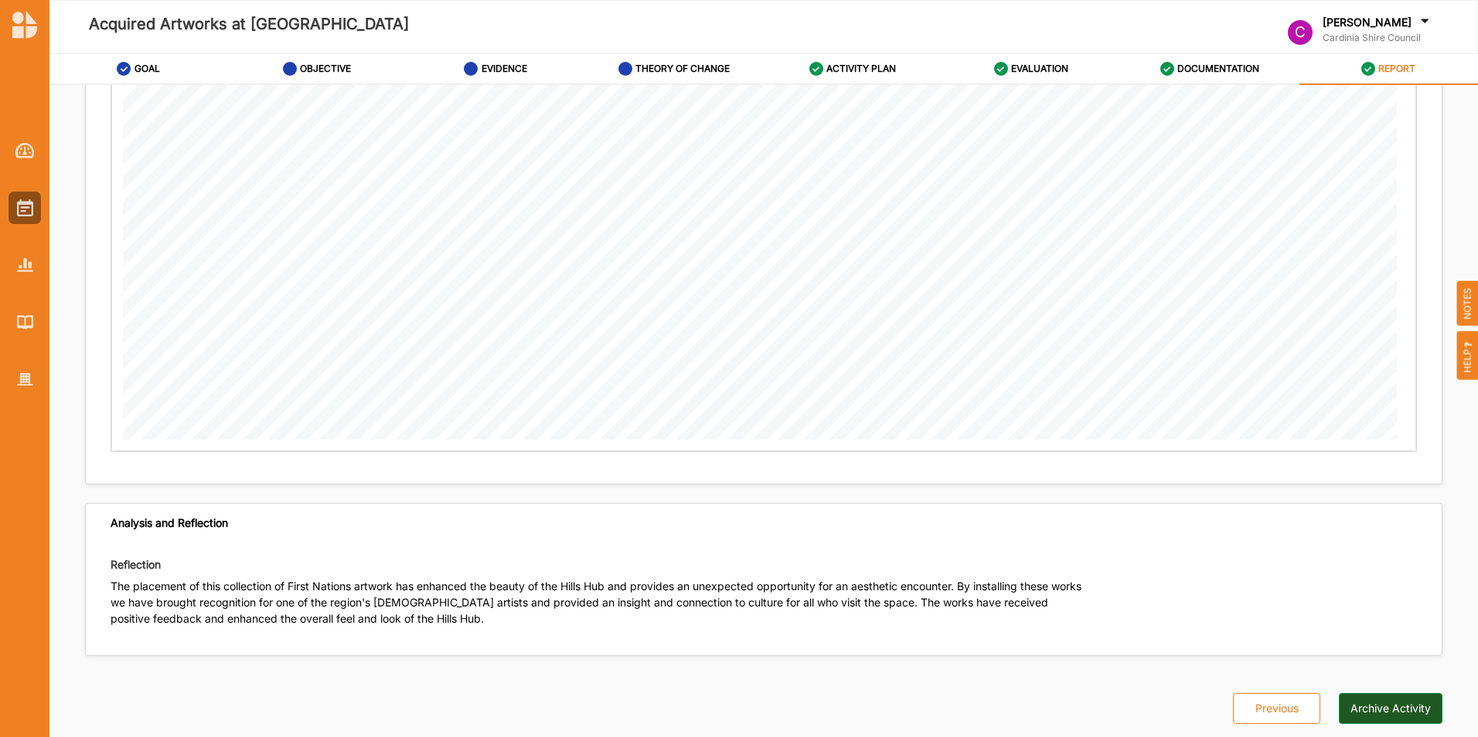
click at [1365, 710] on button "Archive Activity" at bounding box center [1391, 708] width 104 height 31
drag, startPoint x: 32, startPoint y: 205, endPoint x: 17, endPoint y: 205, distance: 14.7
click at [30, 205] on img at bounding box center [25, 207] width 16 height 17
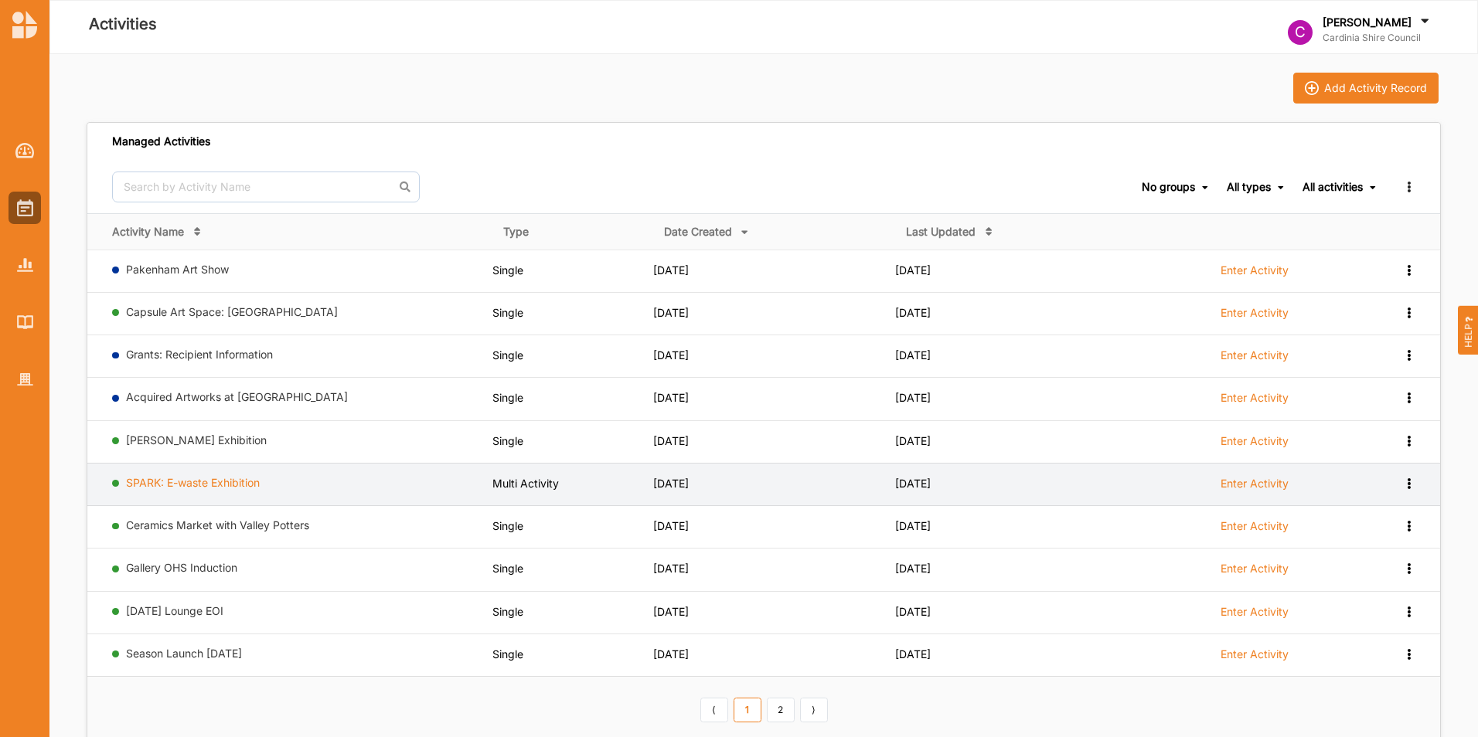
click at [226, 485] on link "SPARK: E-waste Exhibition" at bounding box center [193, 482] width 134 height 13
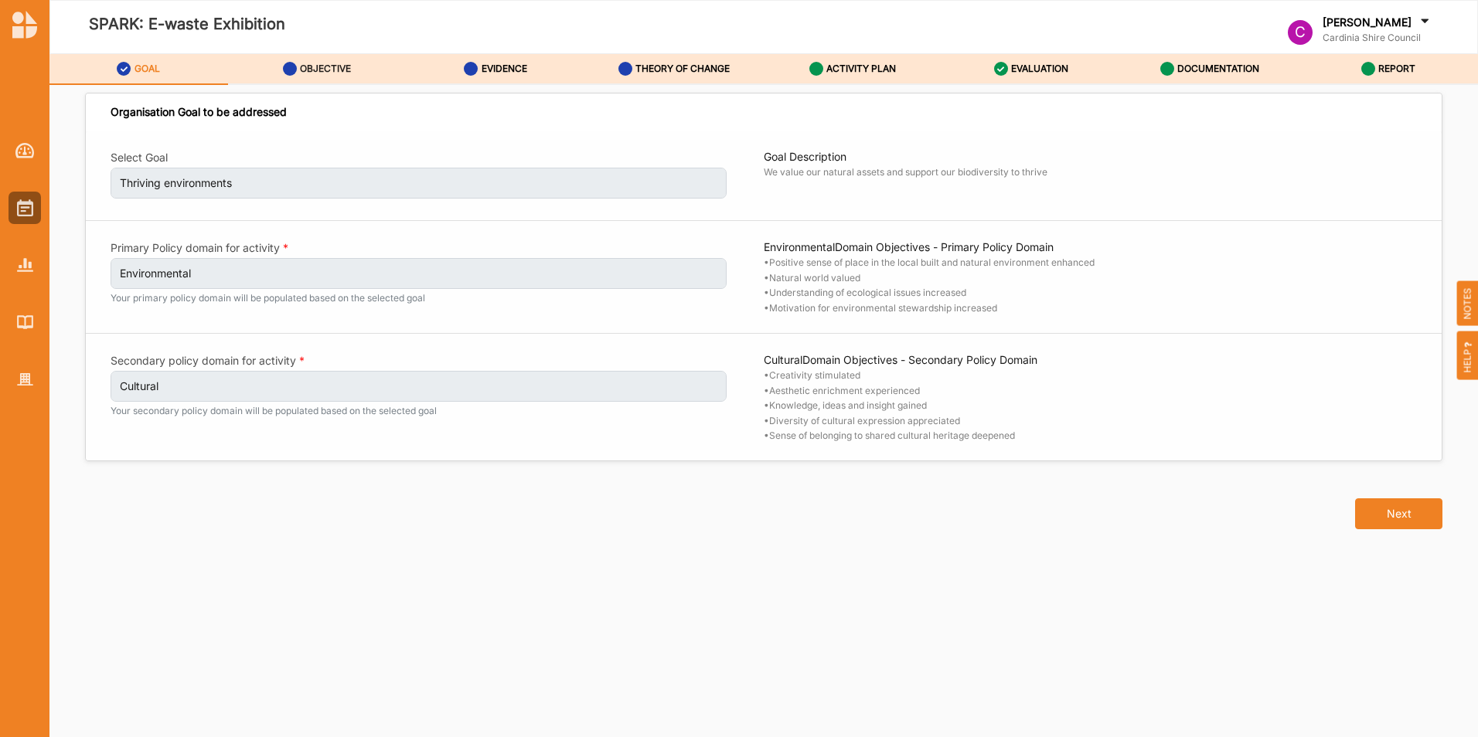
click at [340, 79] on div "OBJECTIVE" at bounding box center [317, 69] width 69 height 28
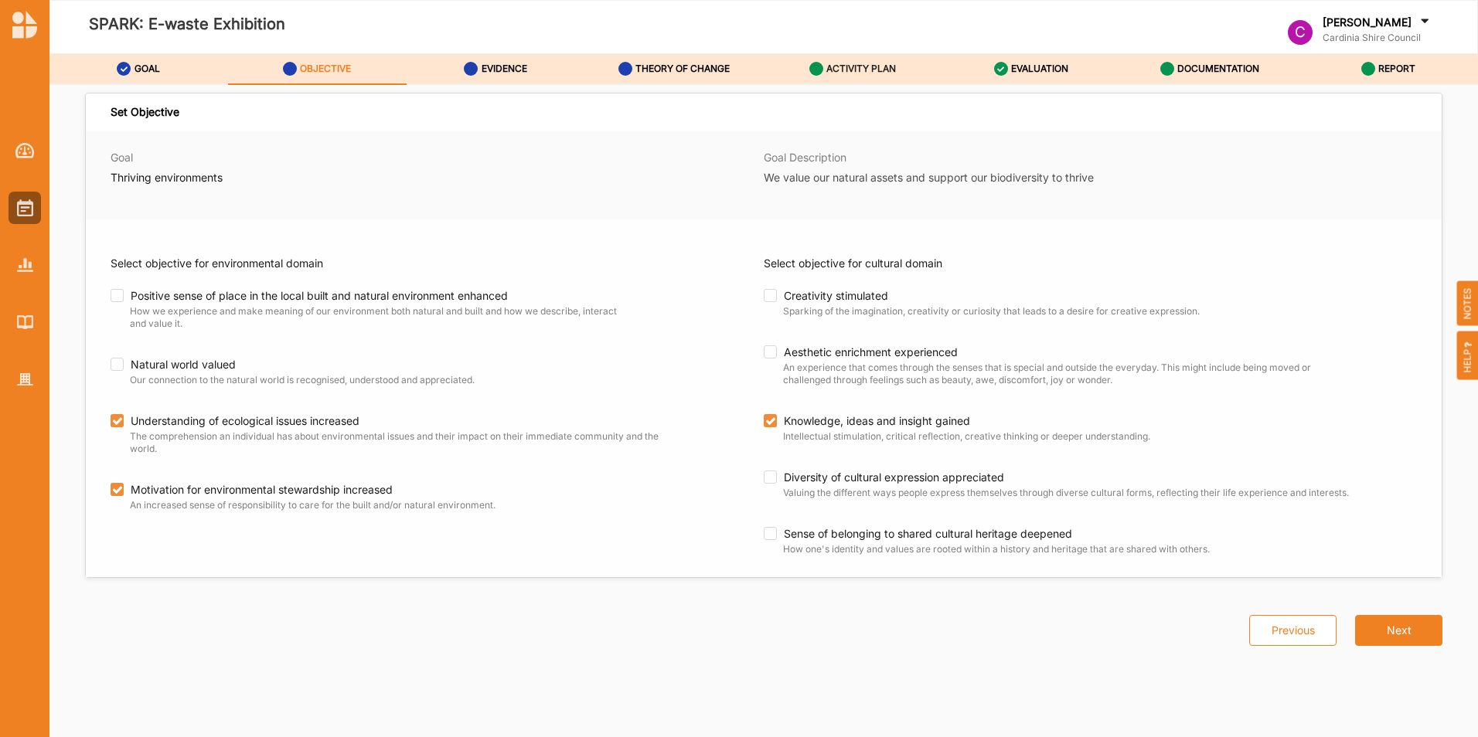
click at [866, 71] on label "ACTIVITY PLAN" at bounding box center [861, 69] width 70 height 12
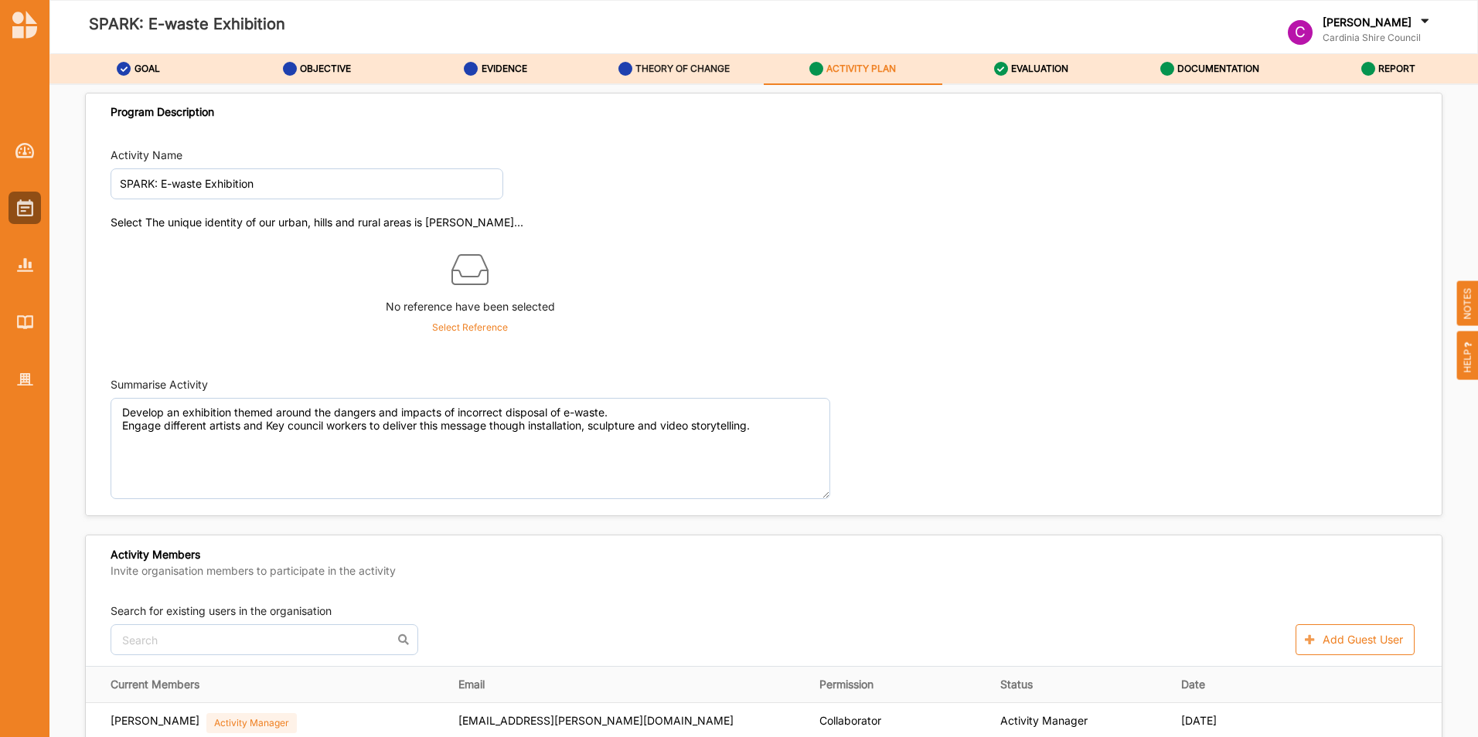
click at [634, 63] on div "THEORY OF CHANGE" at bounding box center [674, 69] width 112 height 28
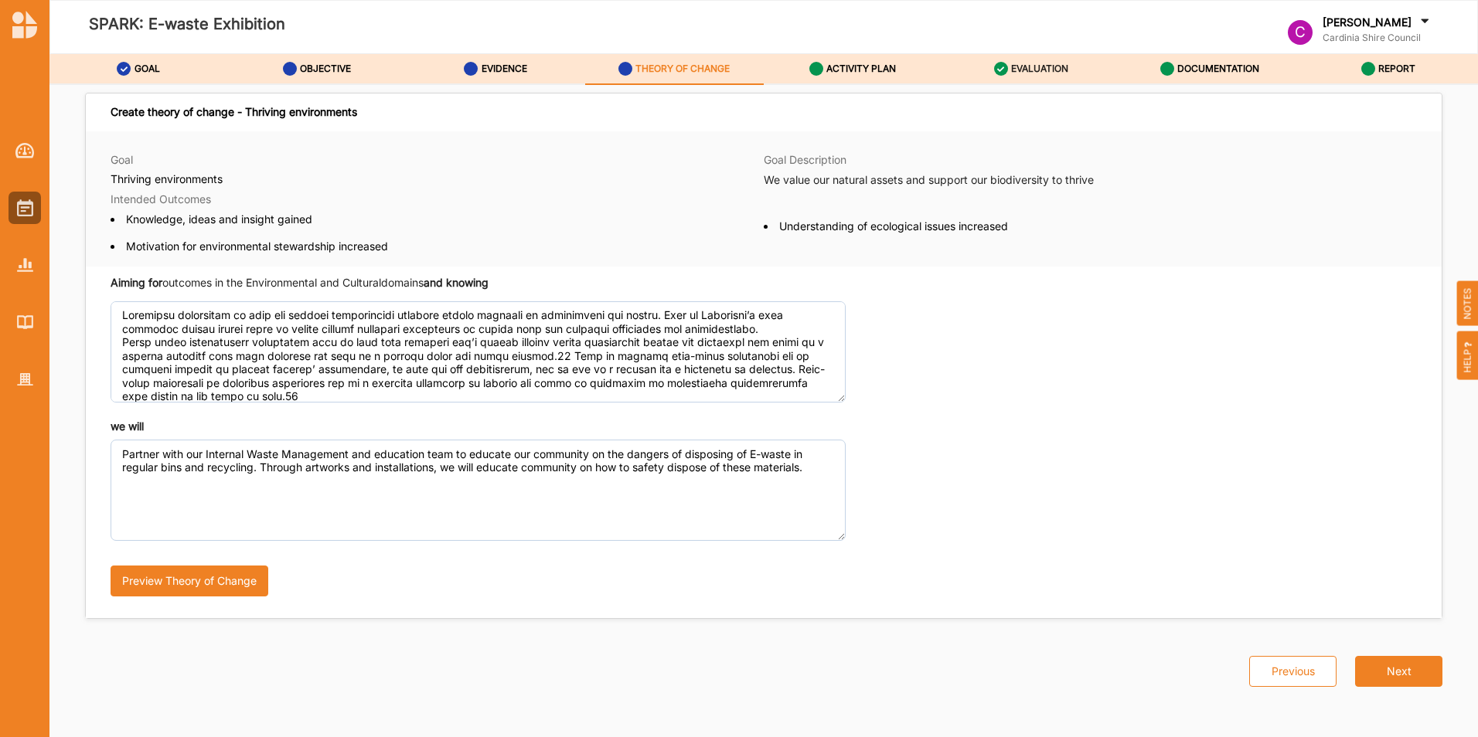
click at [1012, 63] on label "EVALUATION" at bounding box center [1039, 69] width 57 height 12
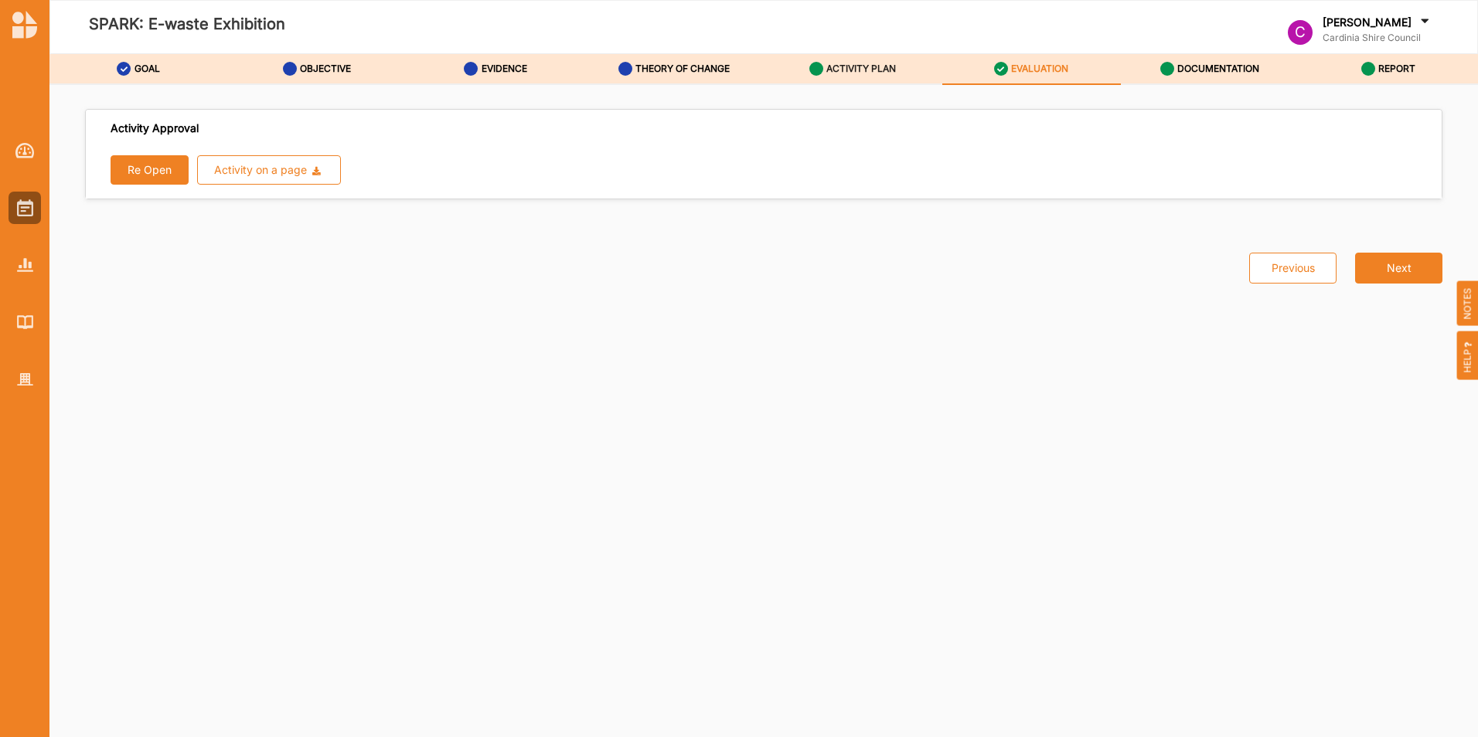
click at [835, 65] on label "ACTIVITY PLAN" at bounding box center [861, 69] width 70 height 12
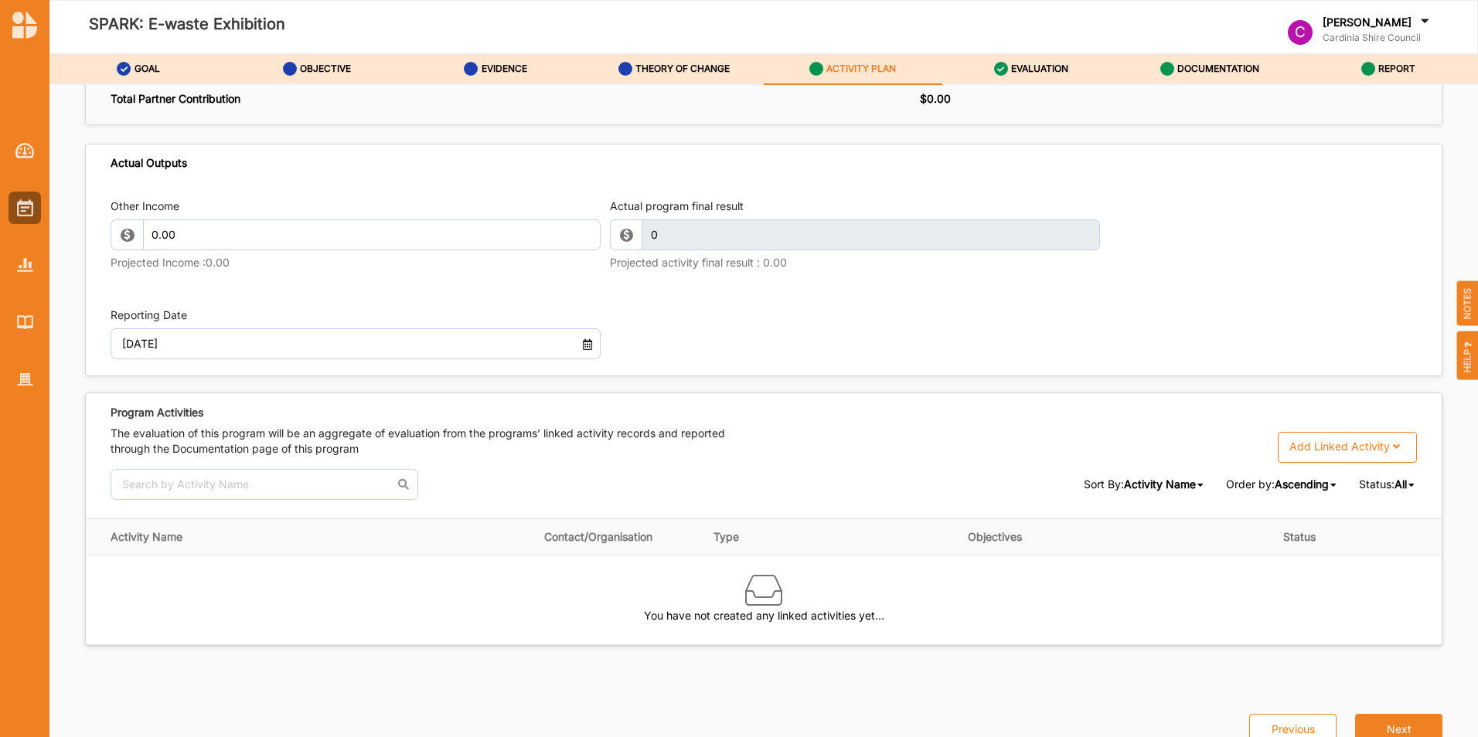
scroll to position [1594, 0]
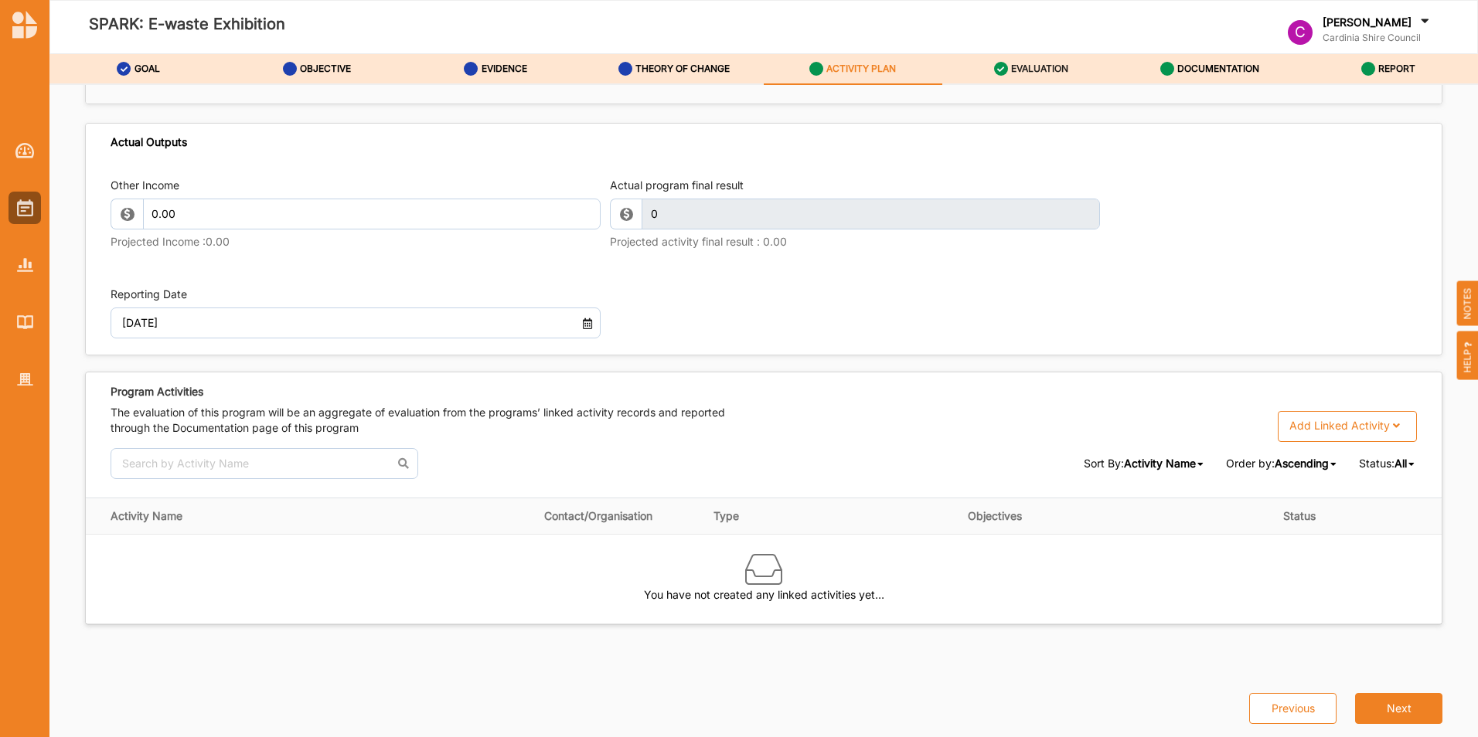
click at [1023, 77] on div "EVALUATION" at bounding box center [1031, 69] width 75 height 28
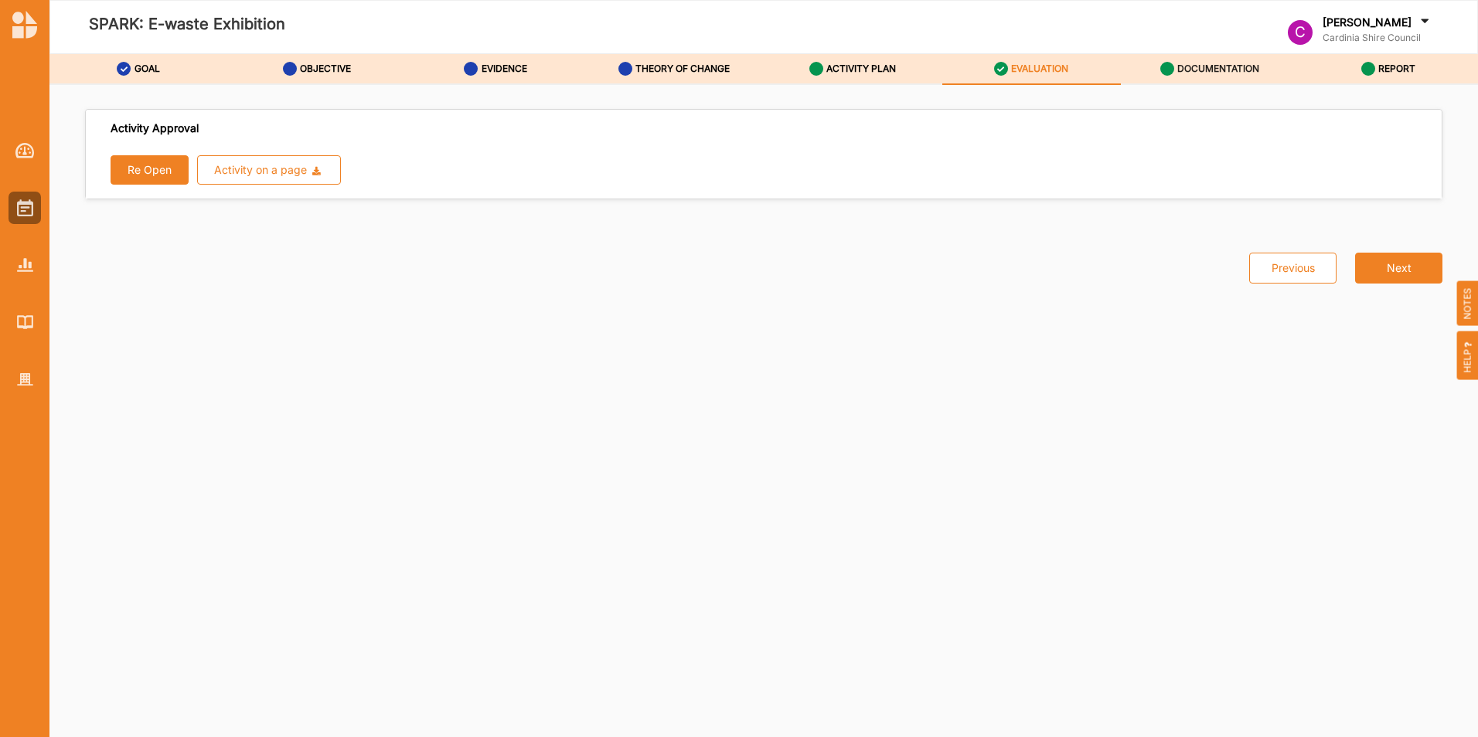
click at [1196, 70] on label "DOCUMENTATION" at bounding box center [1218, 69] width 82 height 12
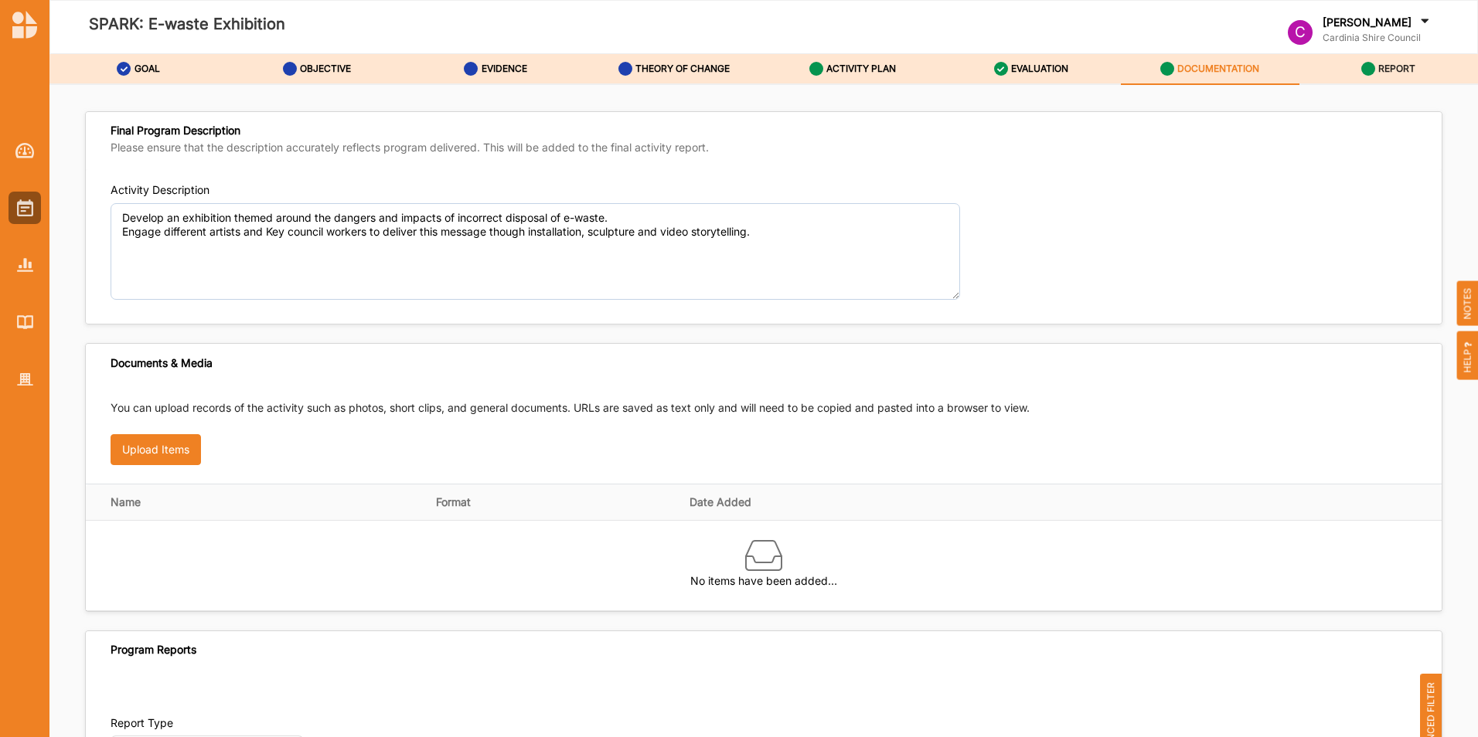
click at [1391, 63] on label "REPORT" at bounding box center [1396, 69] width 37 height 12
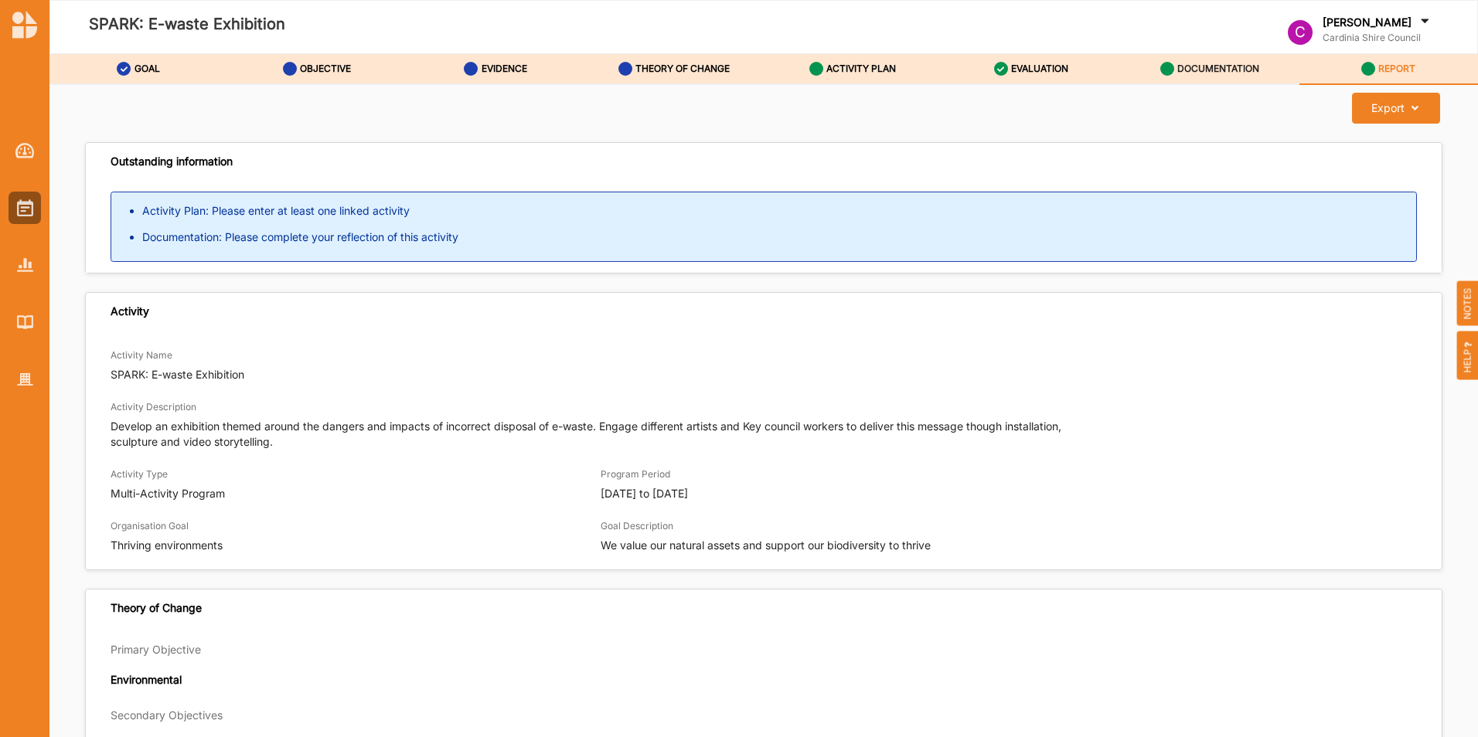
click at [1178, 63] on label "DOCUMENTATION" at bounding box center [1218, 69] width 82 height 12
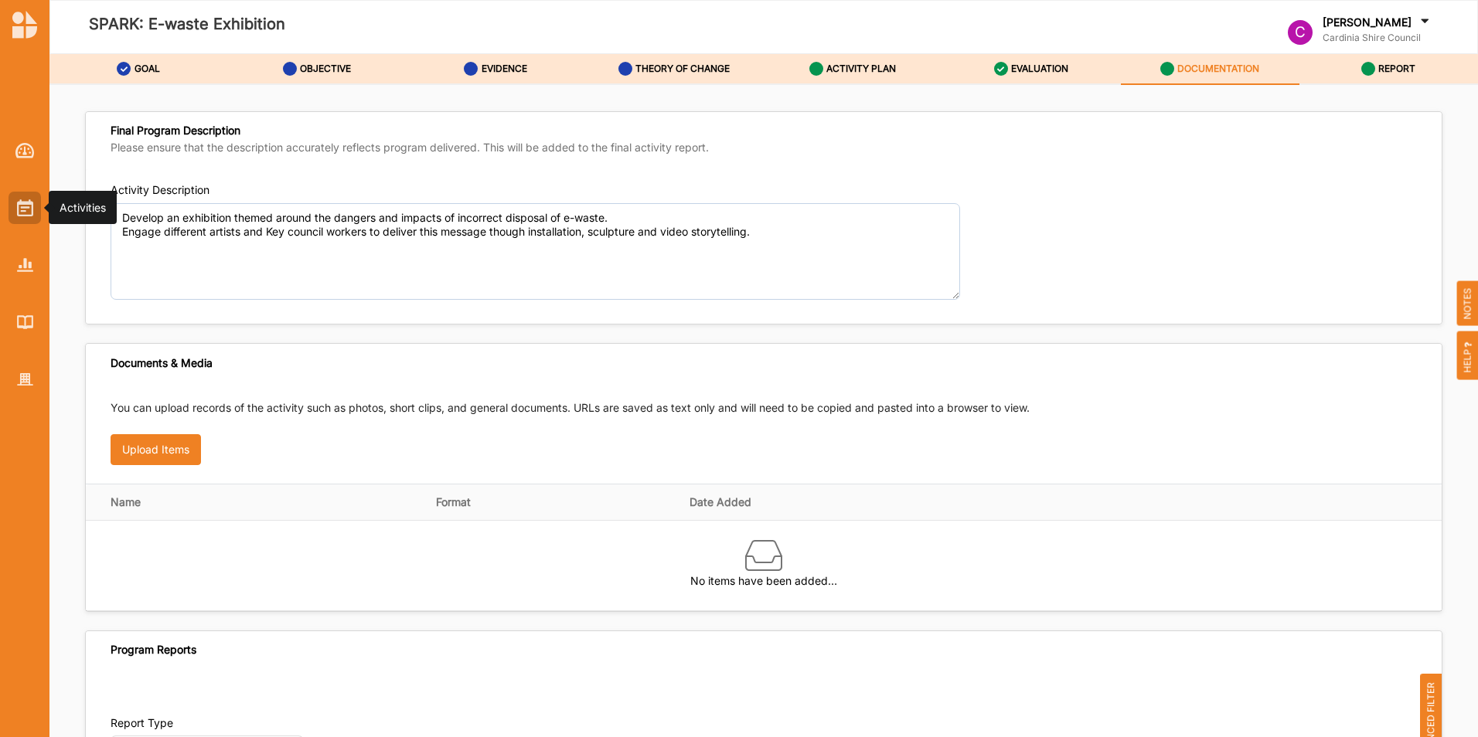
click at [24, 210] on img at bounding box center [25, 207] width 16 height 17
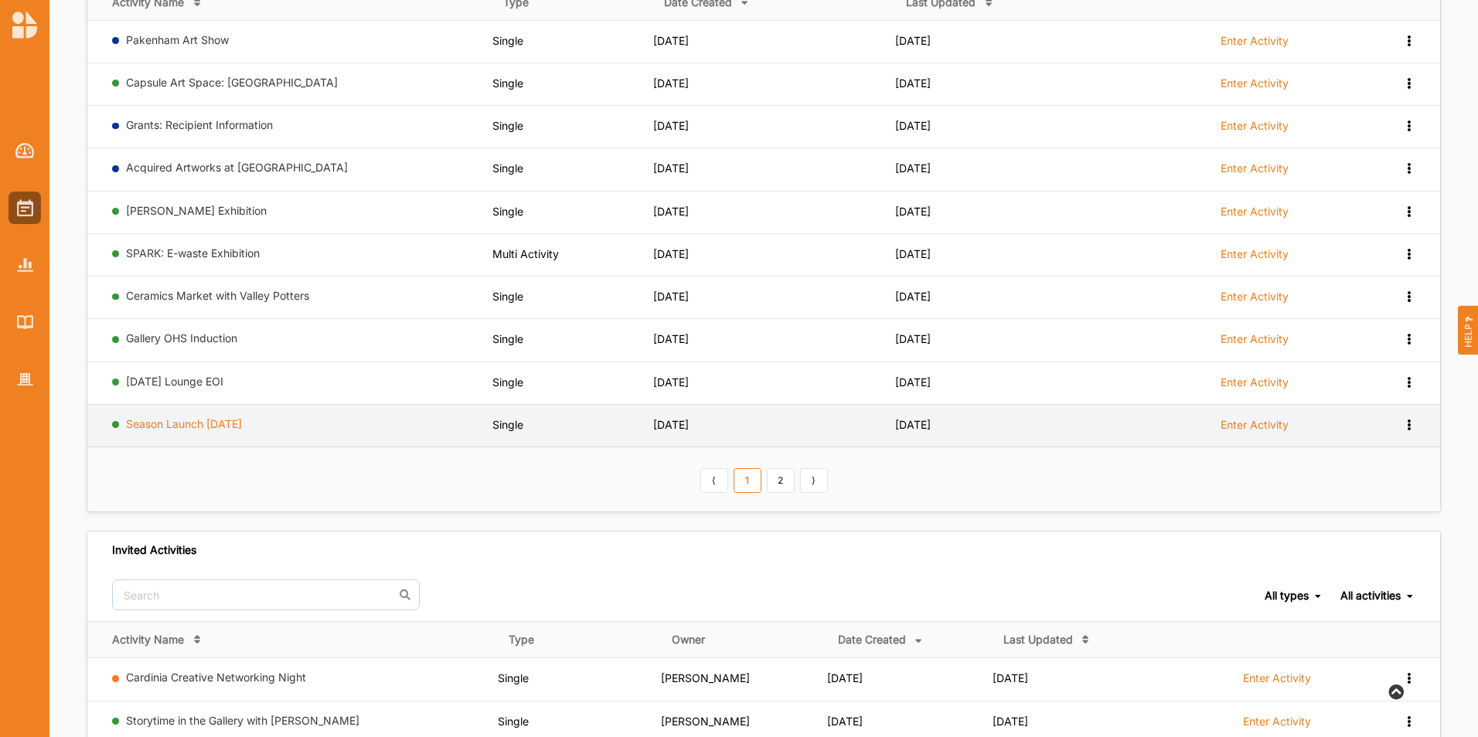
scroll to position [232, 0]
click at [220, 424] on link "Season Launch [DATE]" at bounding box center [184, 421] width 116 height 13
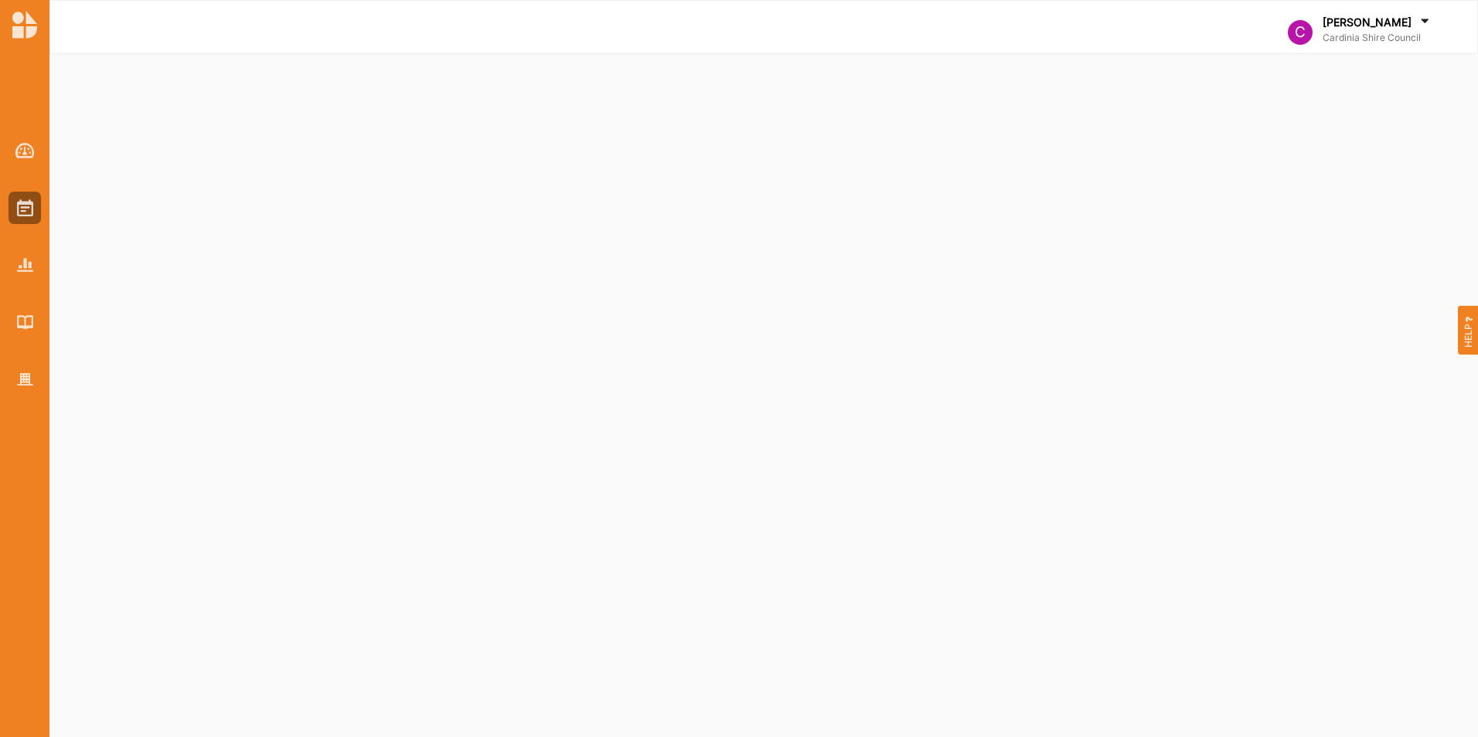
select select "2"
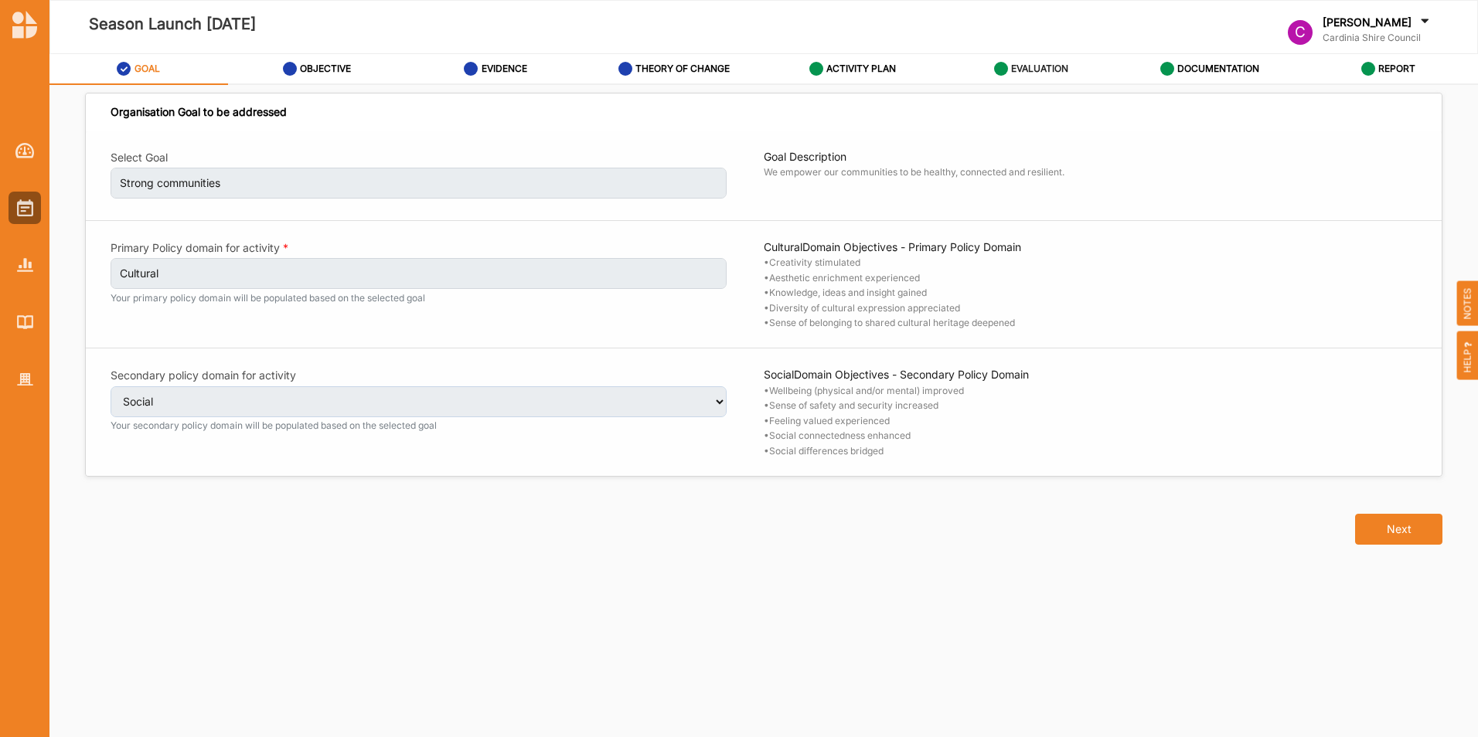
click at [1049, 63] on label "EVALUATION" at bounding box center [1039, 69] width 57 height 12
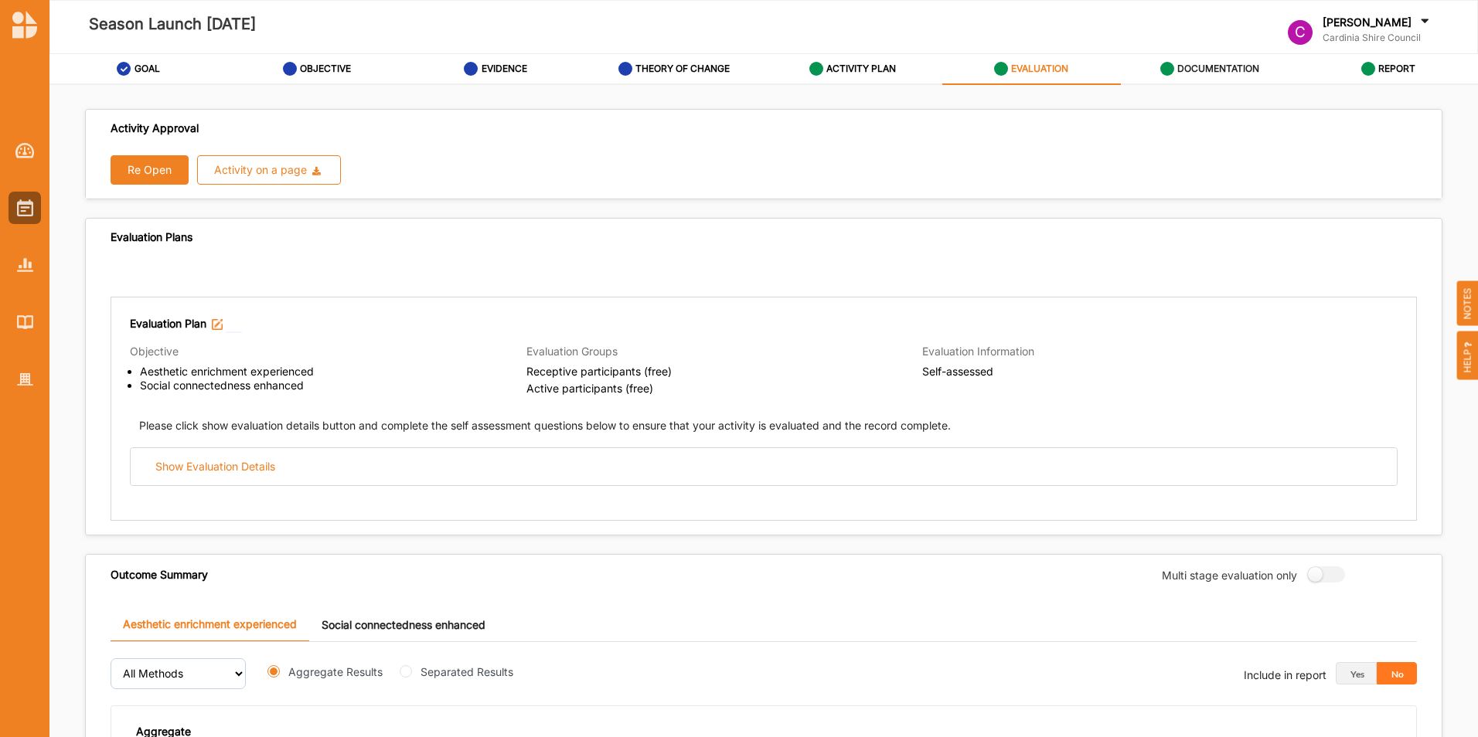
click at [1194, 64] on label "DOCUMENTATION" at bounding box center [1218, 69] width 82 height 12
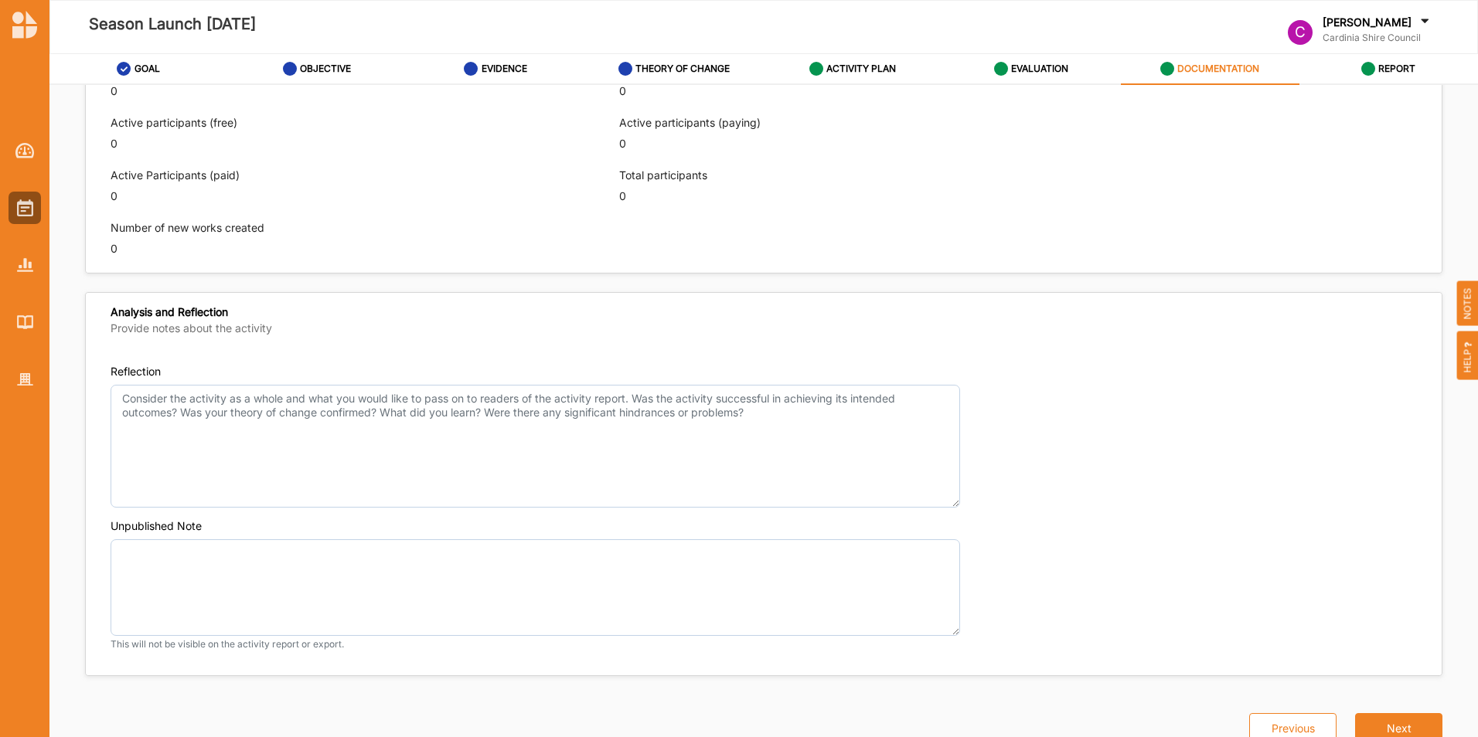
scroll to position [1029, 0]
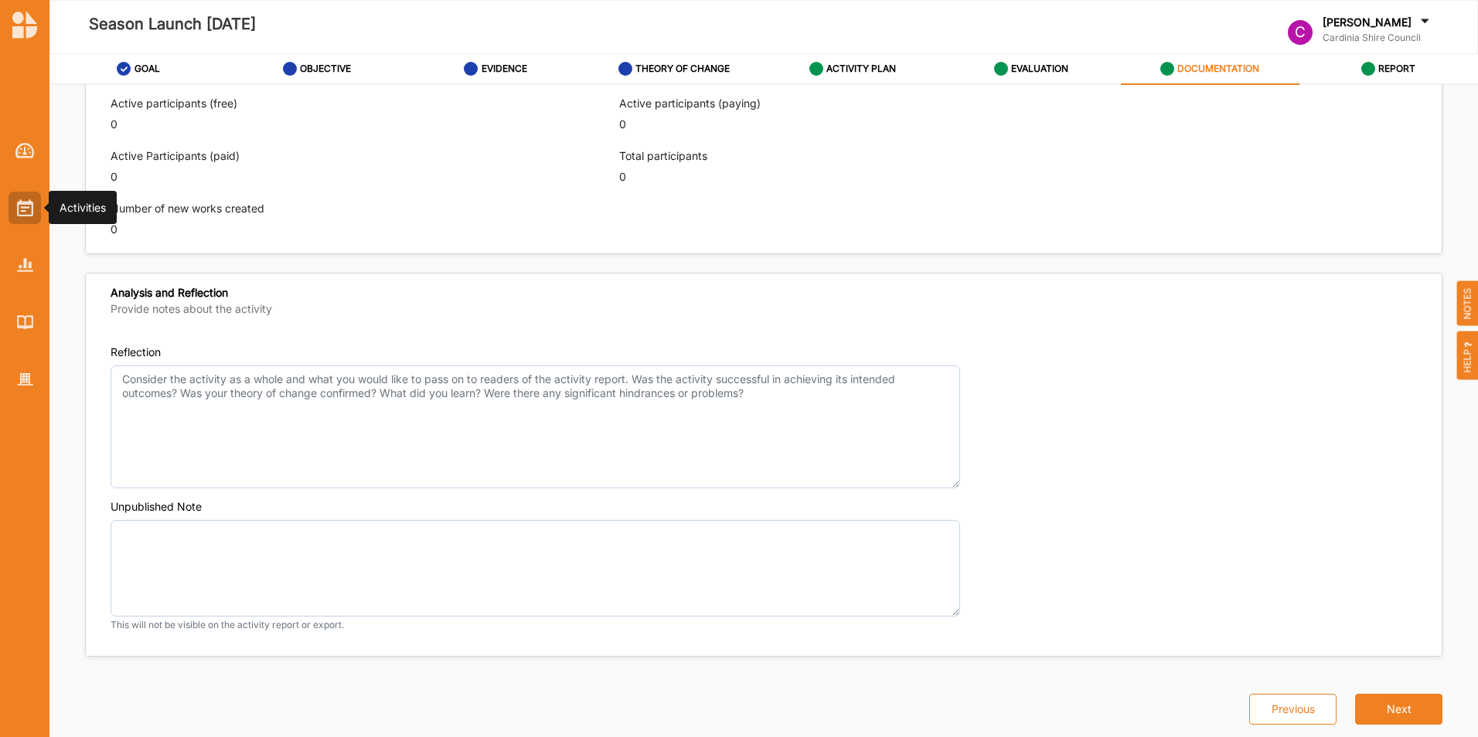
click at [13, 212] on div at bounding box center [25, 208] width 32 height 32
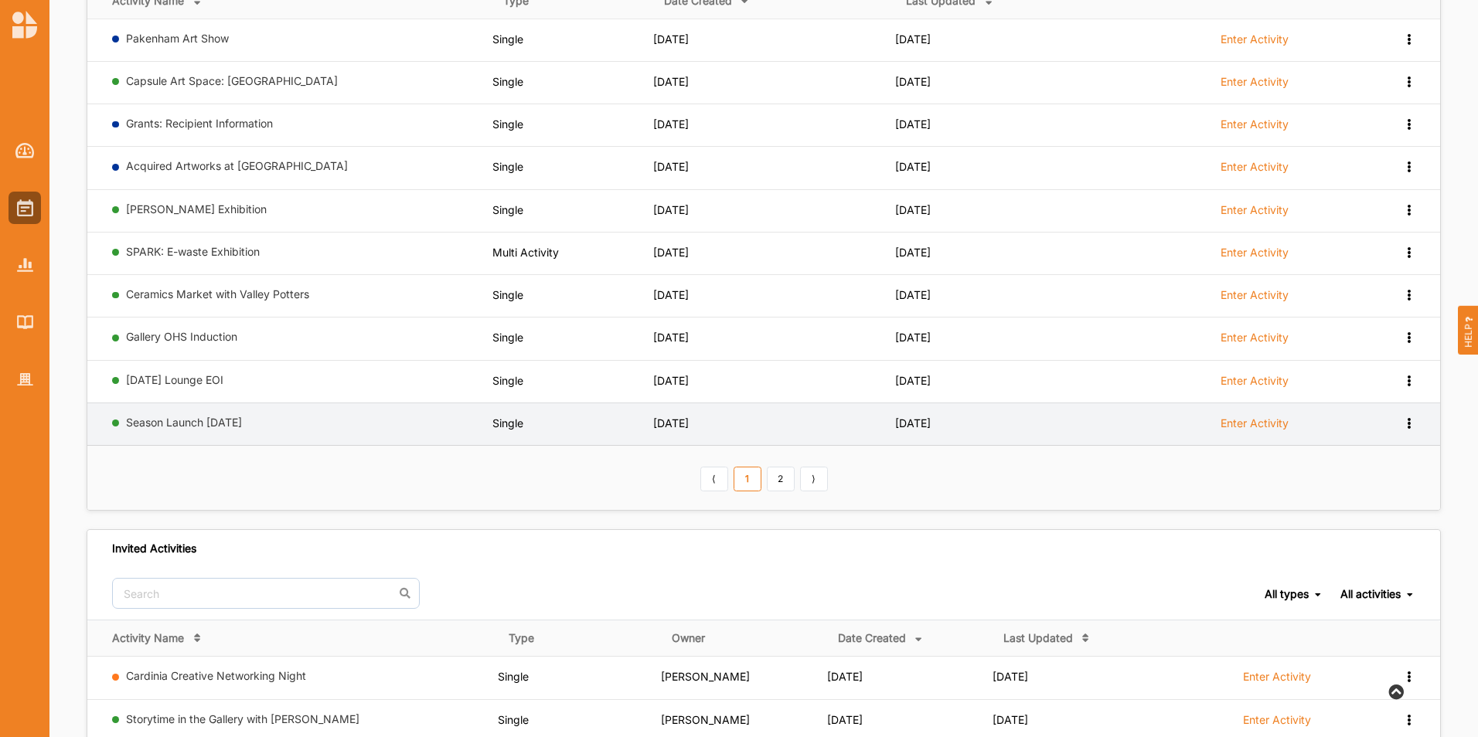
scroll to position [232, 0]
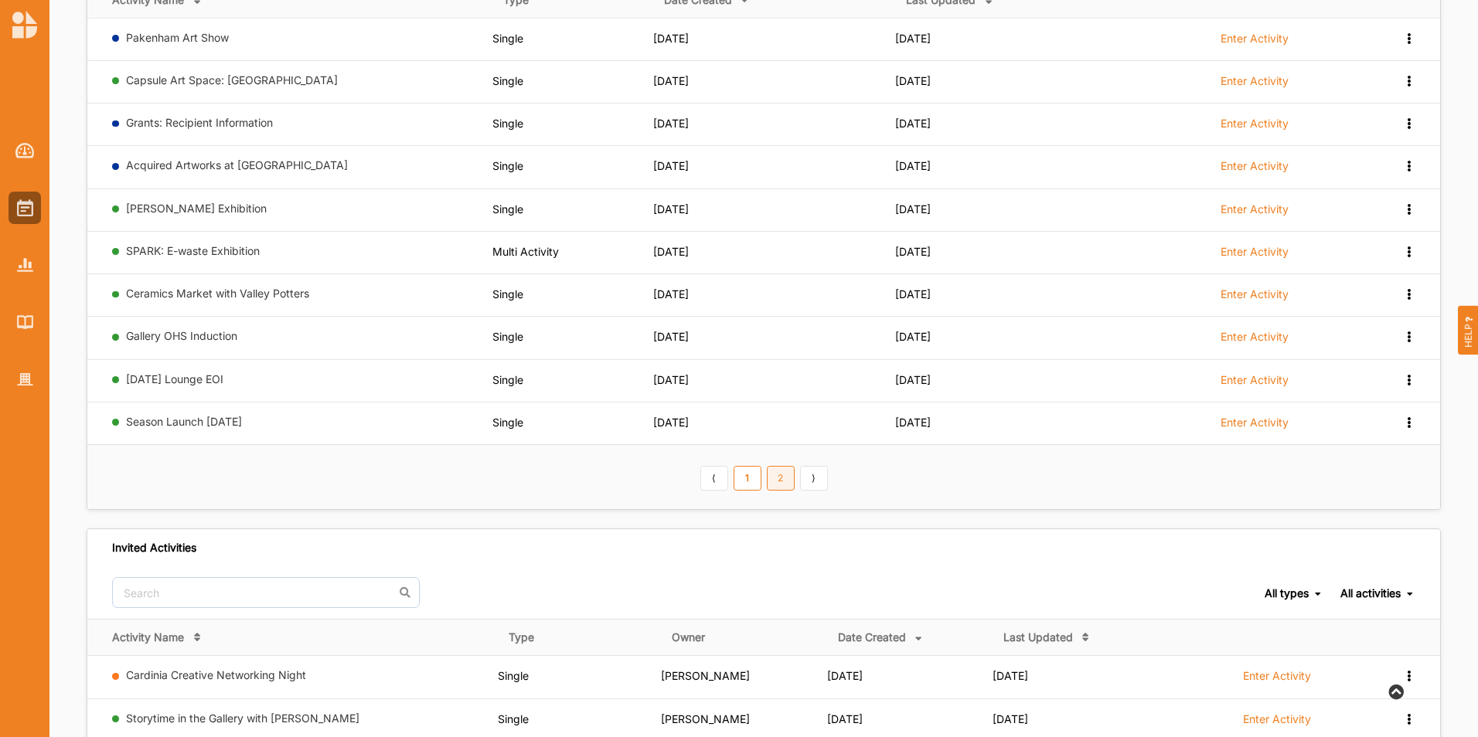
click at [780, 472] on link "2" at bounding box center [781, 478] width 28 height 25
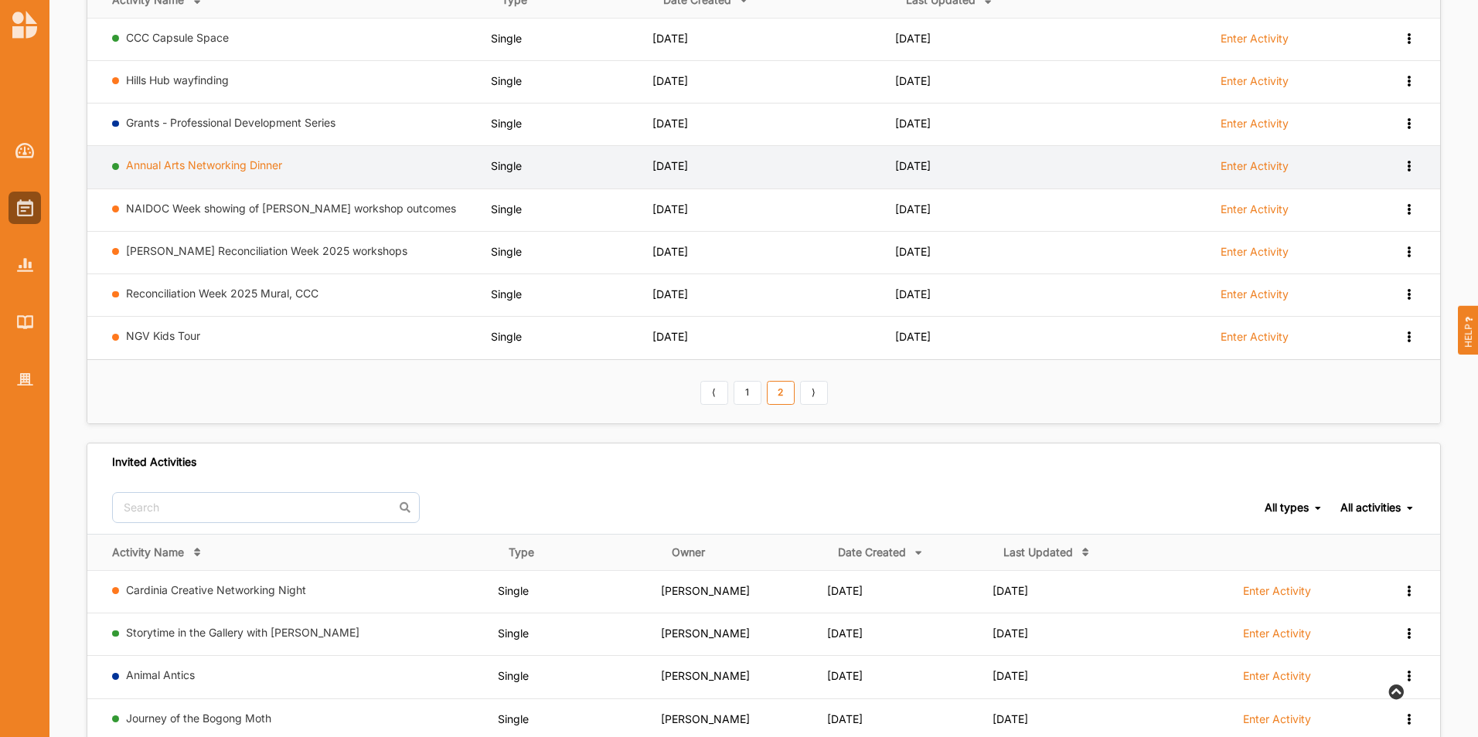
click at [146, 168] on link "Annual Arts Networking Dinner" at bounding box center [204, 164] width 156 height 13
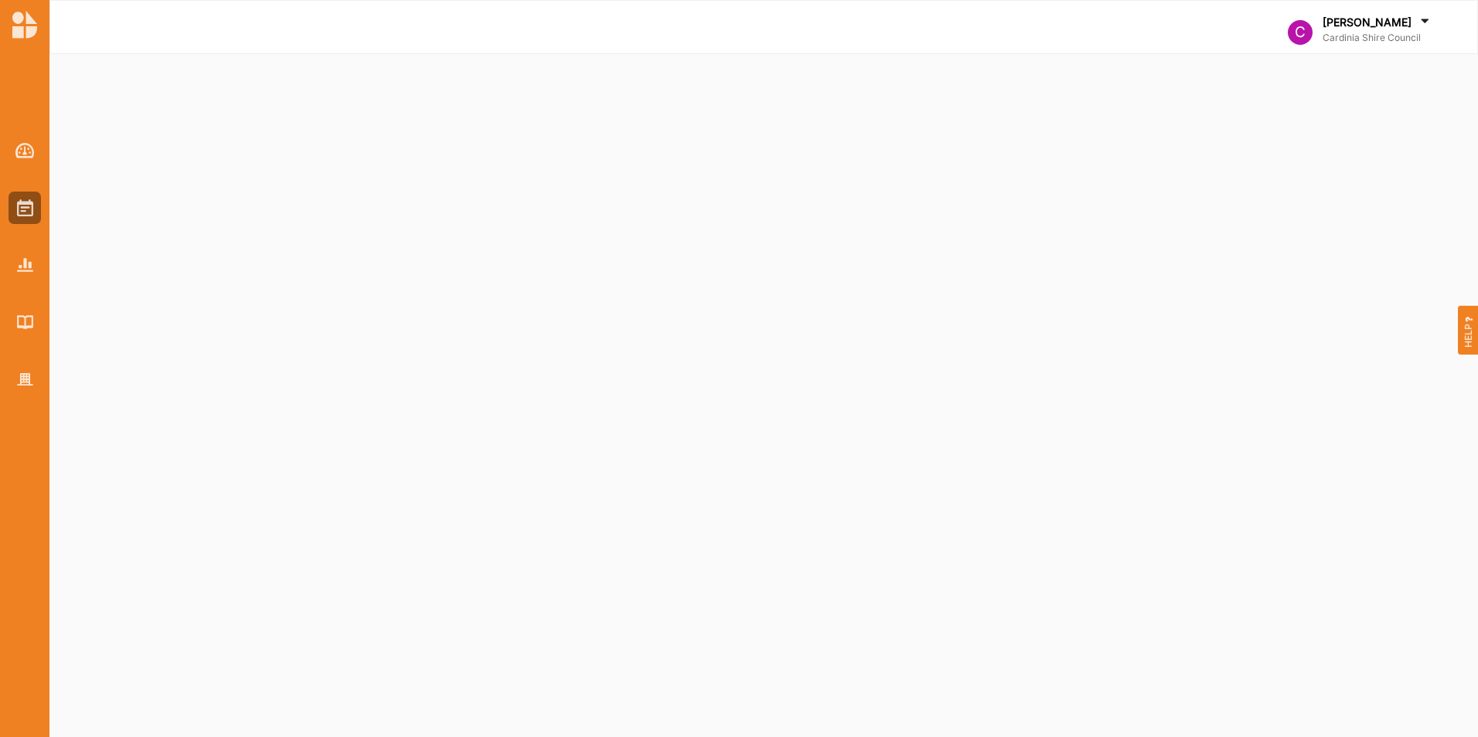
select select "2"
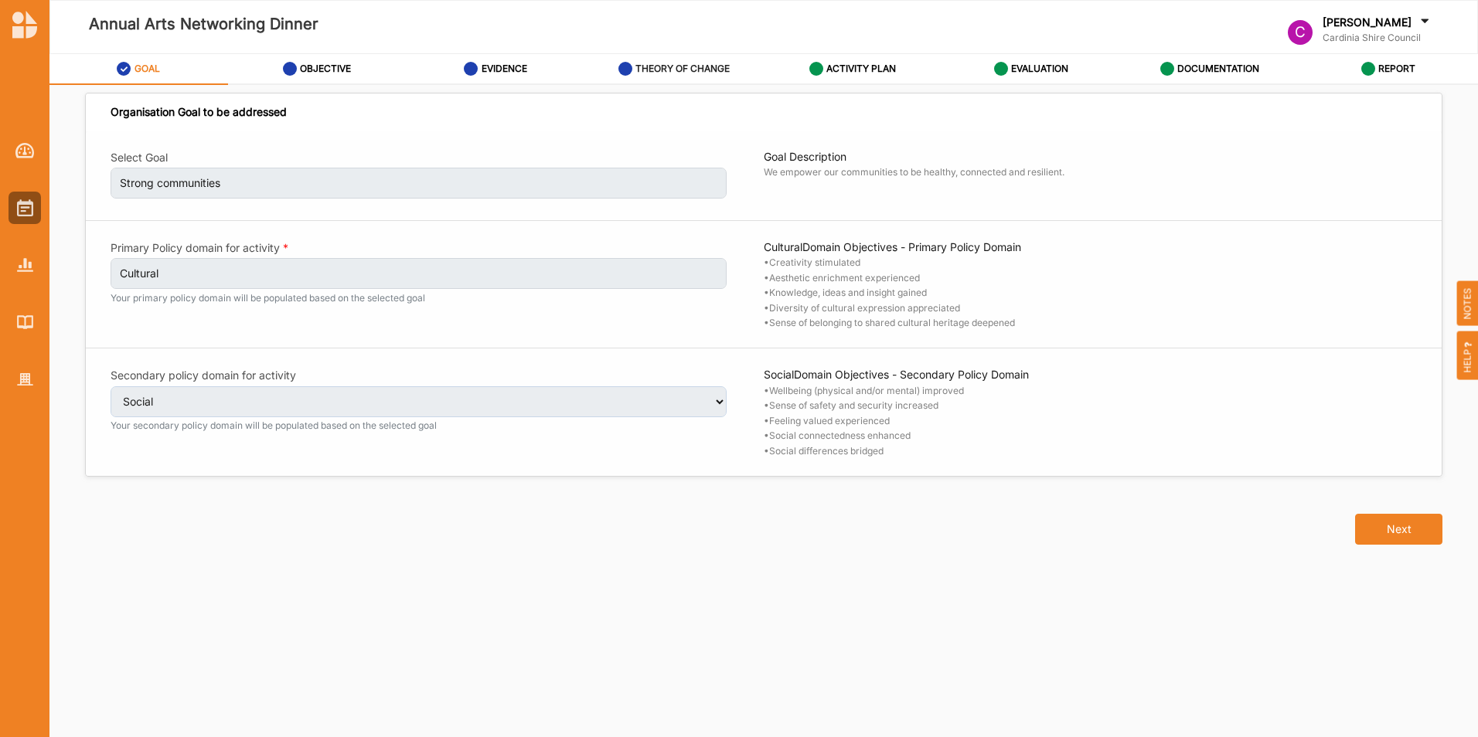
click at [662, 72] on label "THEORY OF CHANGE" at bounding box center [682, 69] width 94 height 12
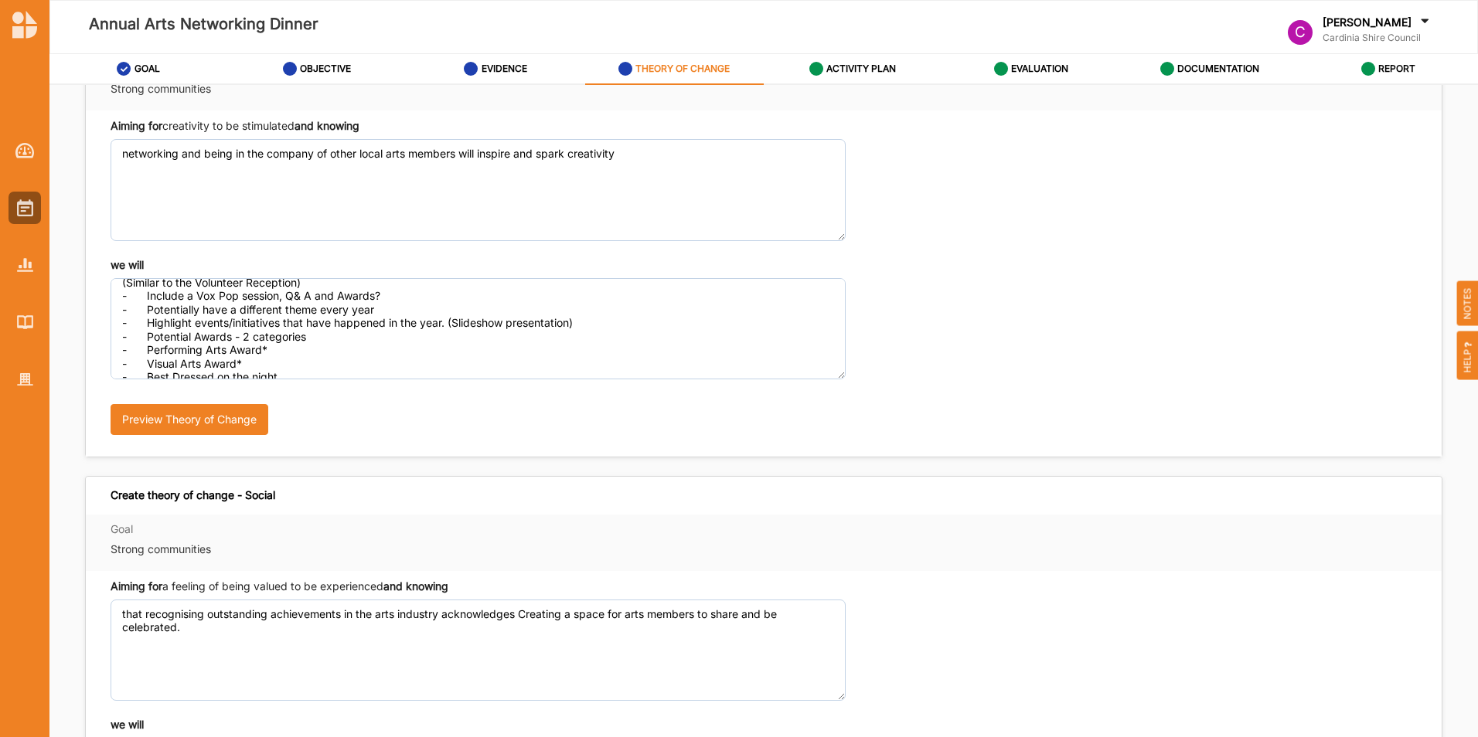
scroll to position [63, 0]
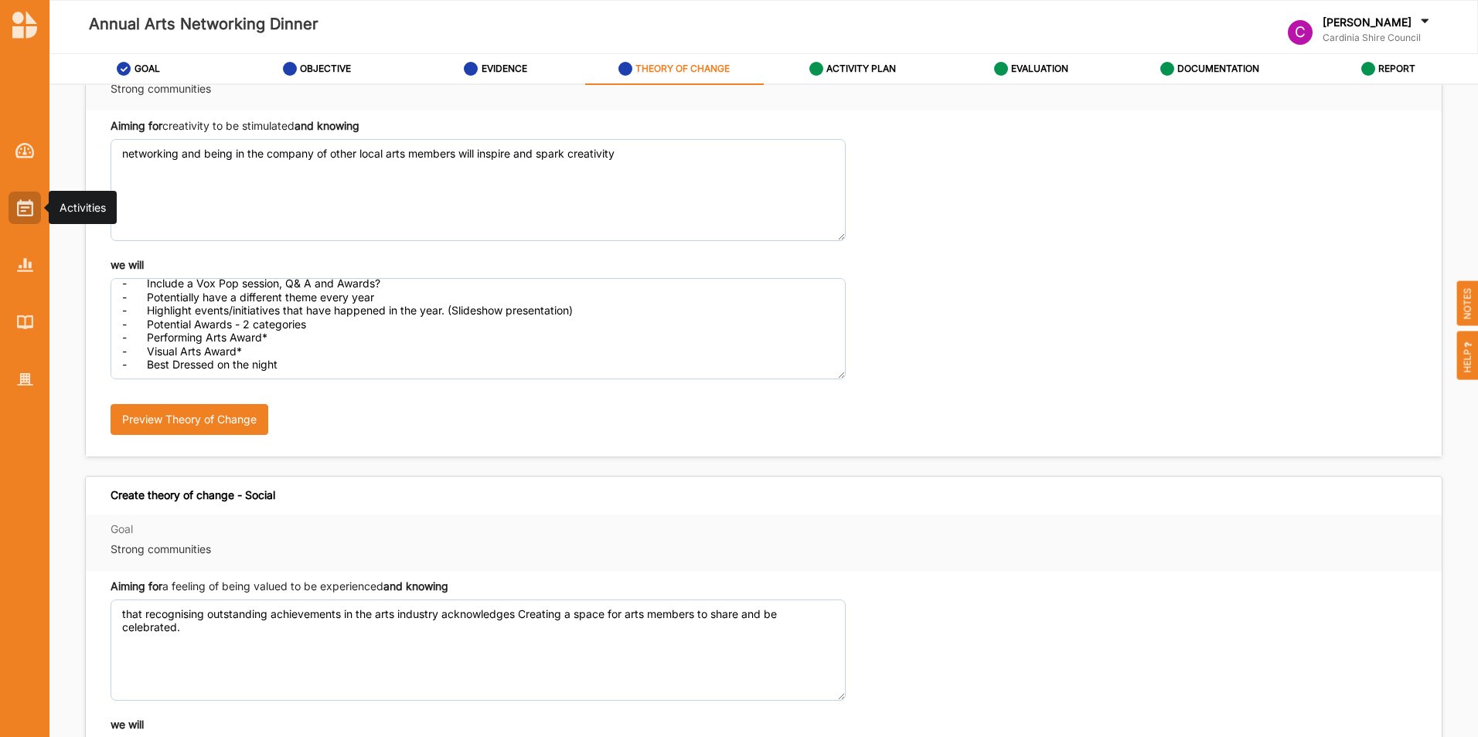
click at [25, 208] on img at bounding box center [25, 207] width 16 height 17
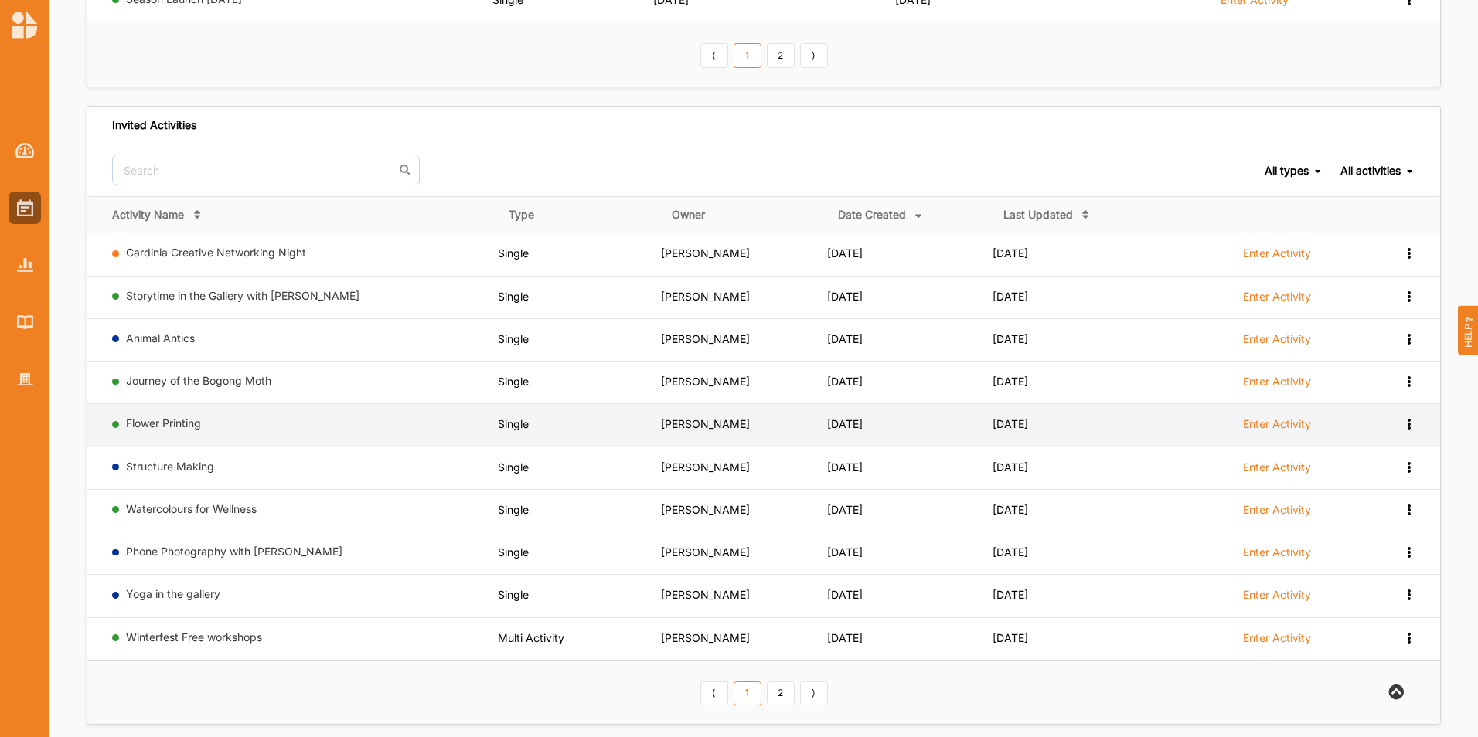
scroll to position [673, 0]
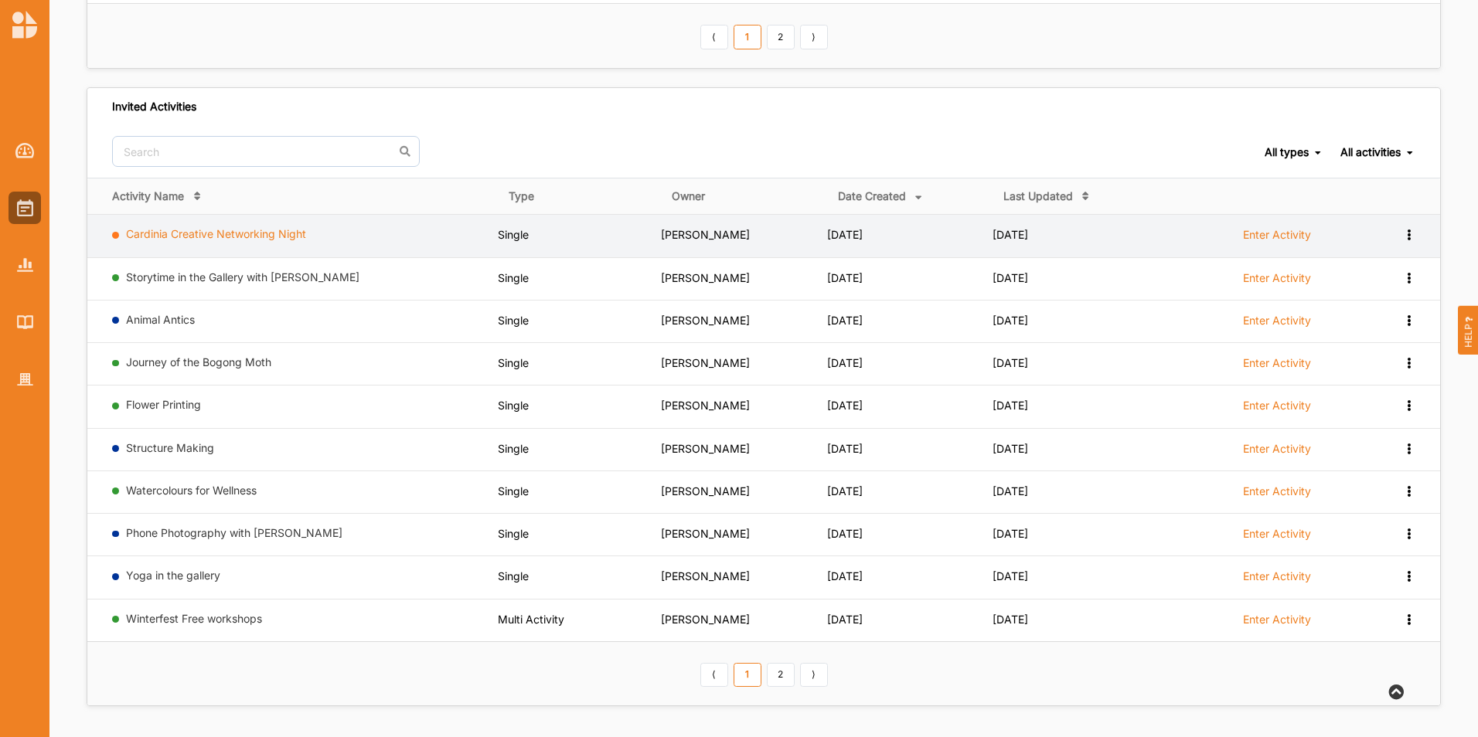
click at [152, 233] on link "Cardinia Creative Networking Night" at bounding box center [216, 233] width 180 height 13
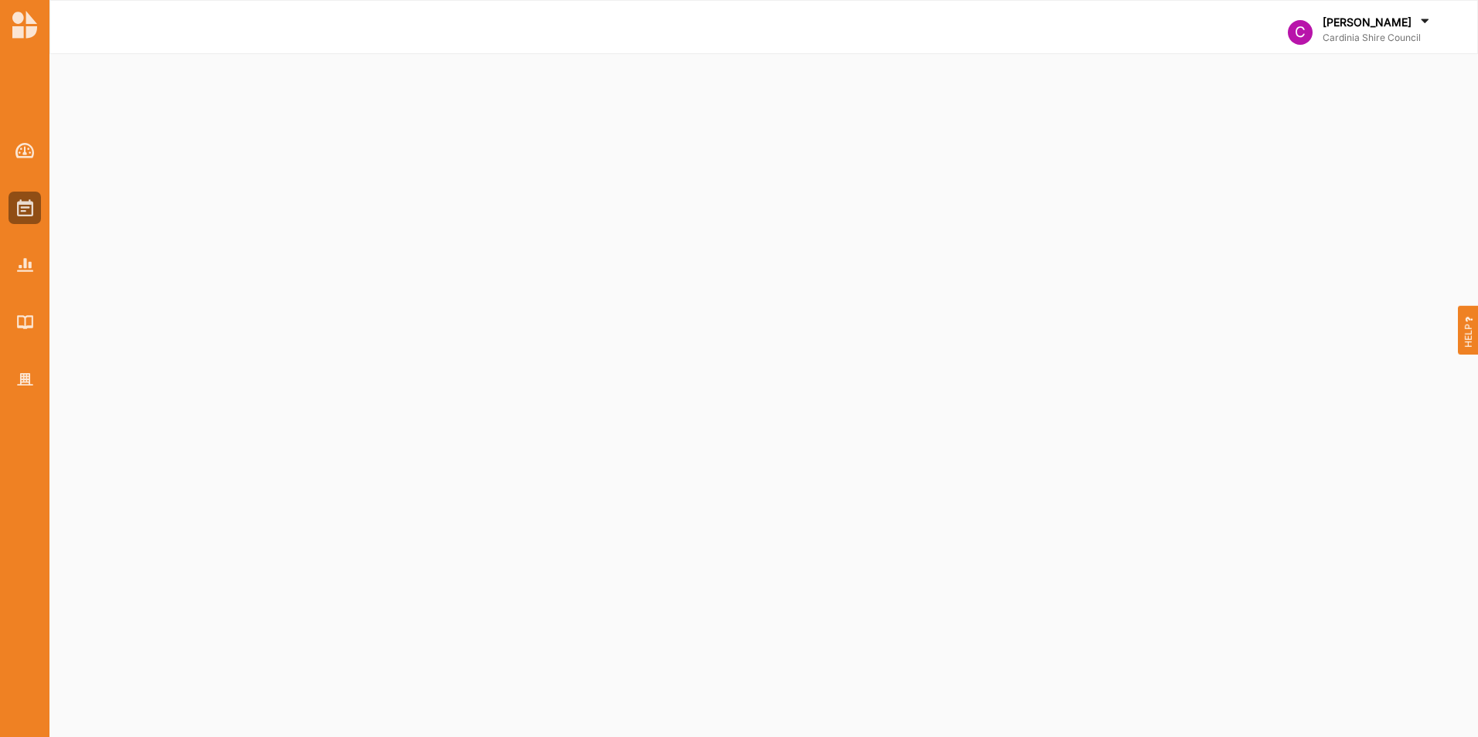
select select "2"
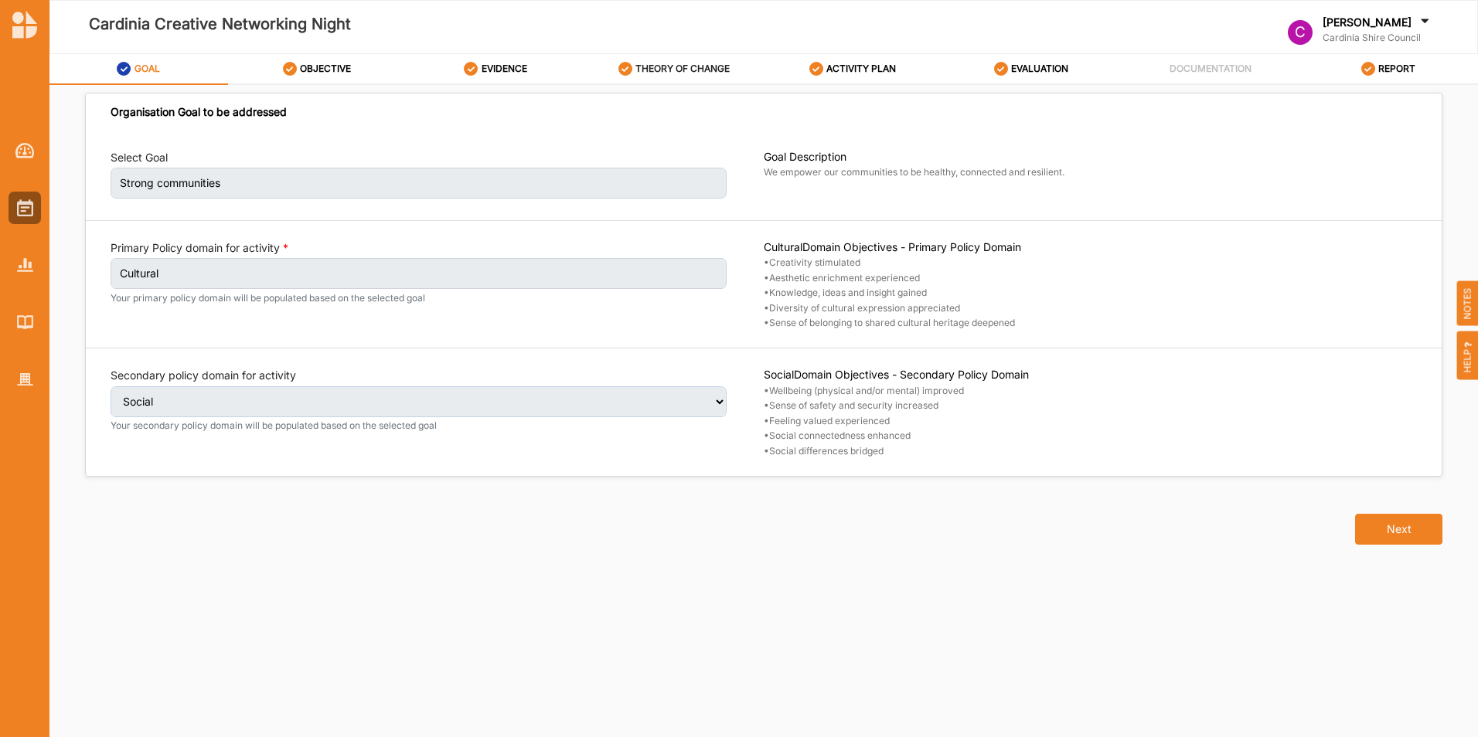
click at [675, 63] on label "THEORY OF CHANGE" at bounding box center [682, 69] width 94 height 12
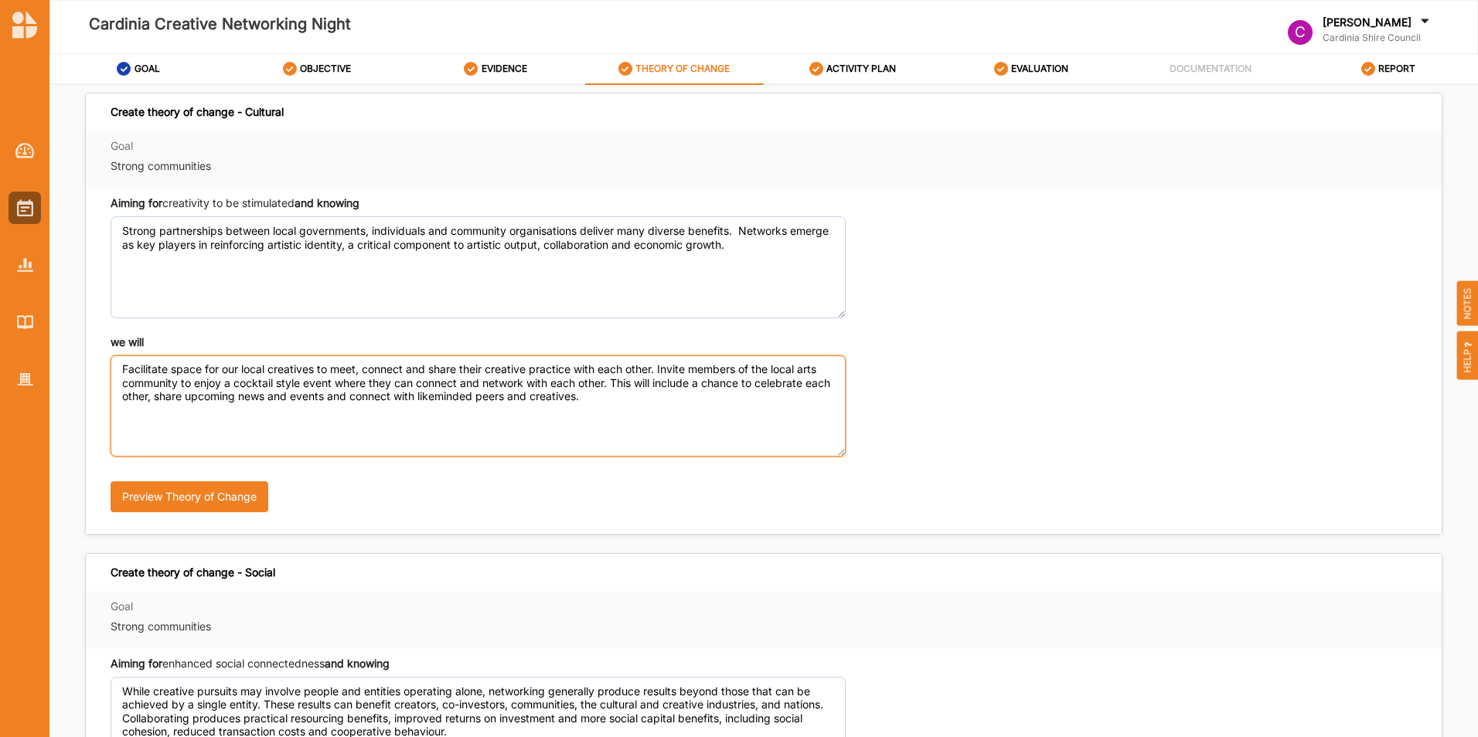
click at [623, 395] on textarea "Facilitate space for our local creatives to meet, connect and share their creat…" at bounding box center [478, 406] width 735 height 101
paste textarea "- Invite members from the Arts community to come together to enjoy a meal, ente…"
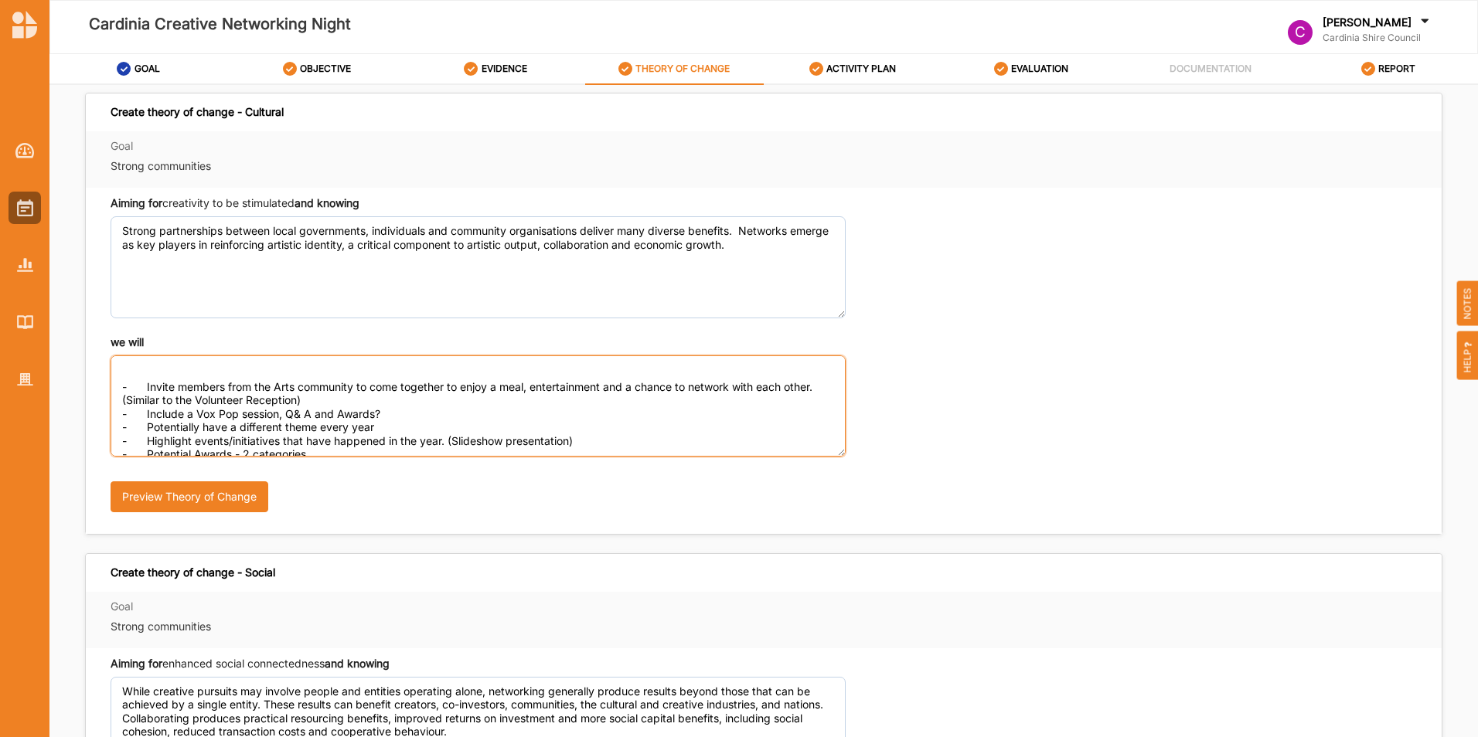
scroll to position [77, 0]
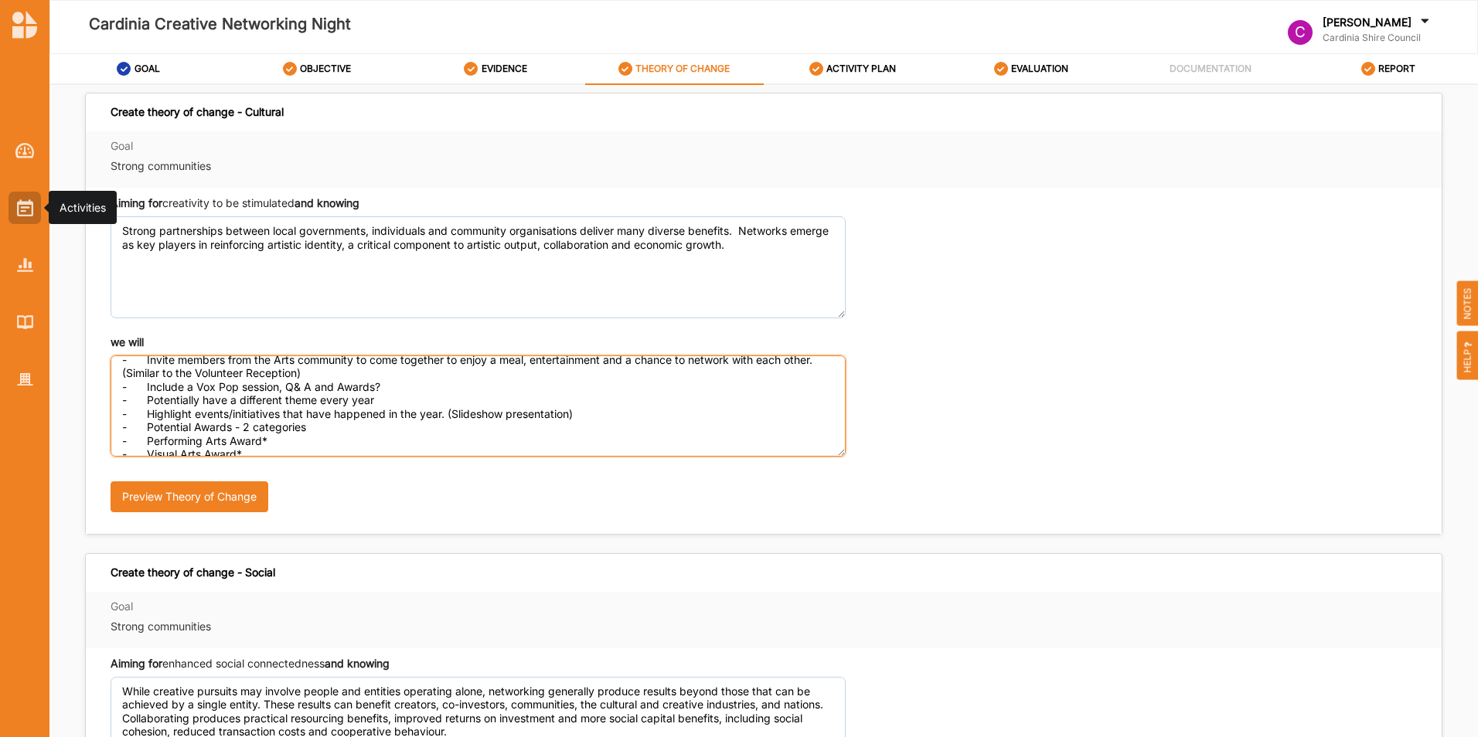
type textarea "Facilitate space for our local creatives to meet, connect and share their creat…"
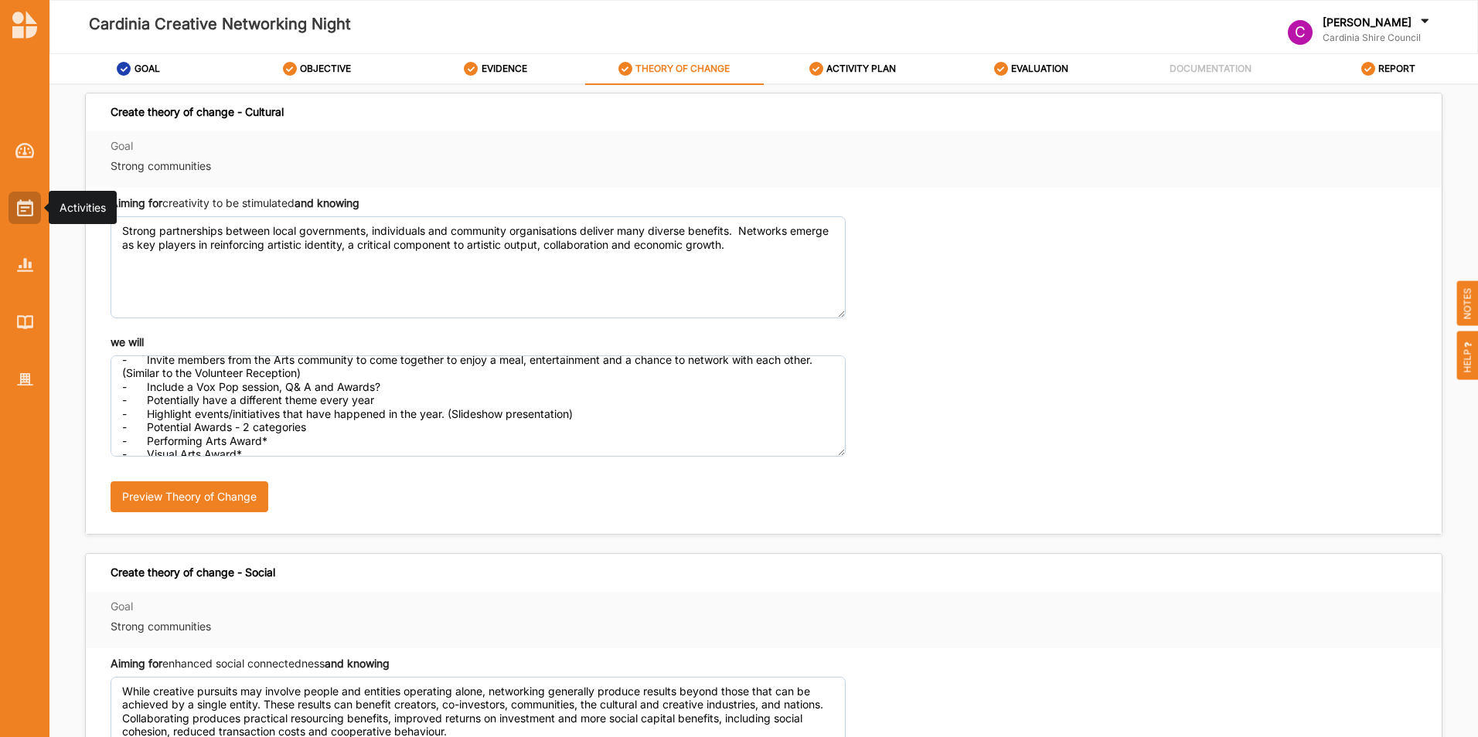
click at [24, 202] on img at bounding box center [25, 207] width 16 height 17
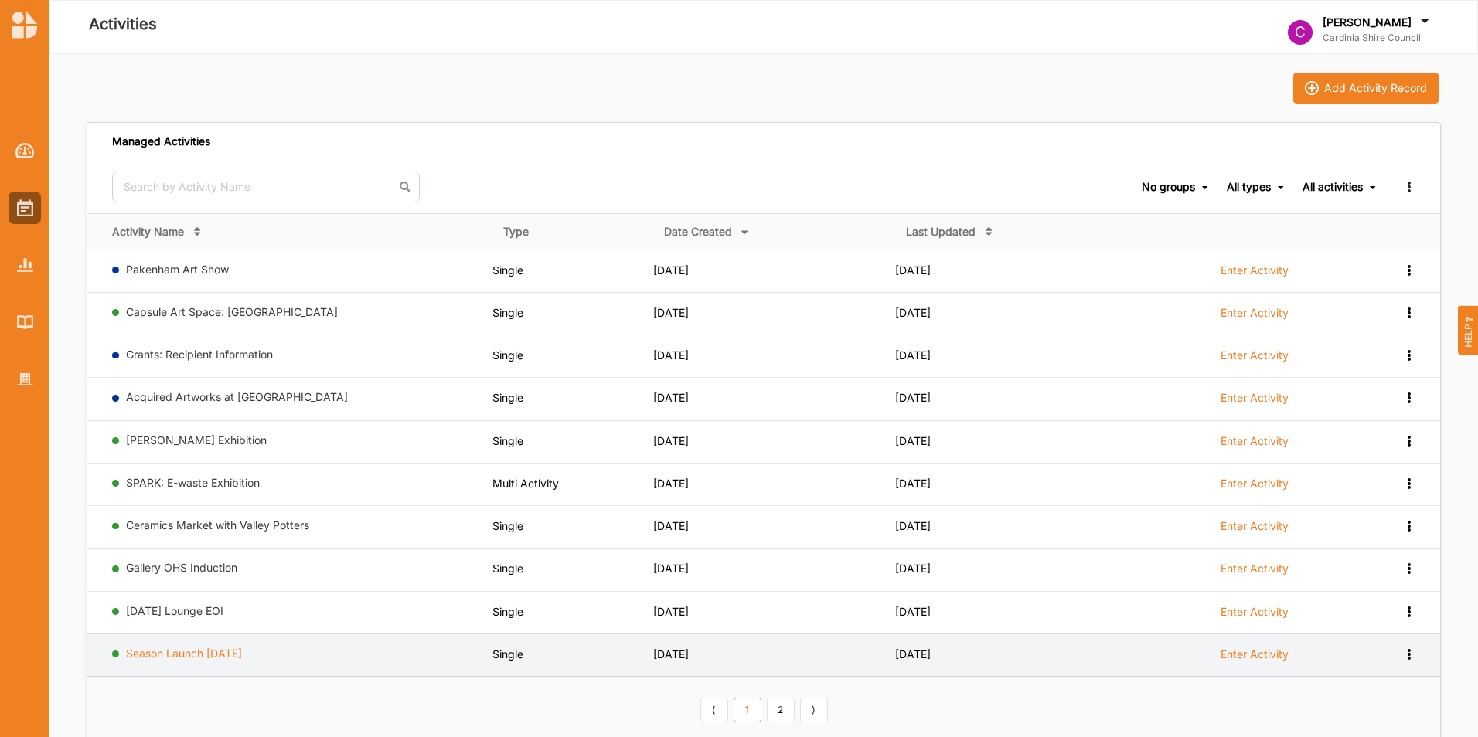
click at [182, 652] on link "Season Launch [DATE]" at bounding box center [184, 653] width 116 height 13
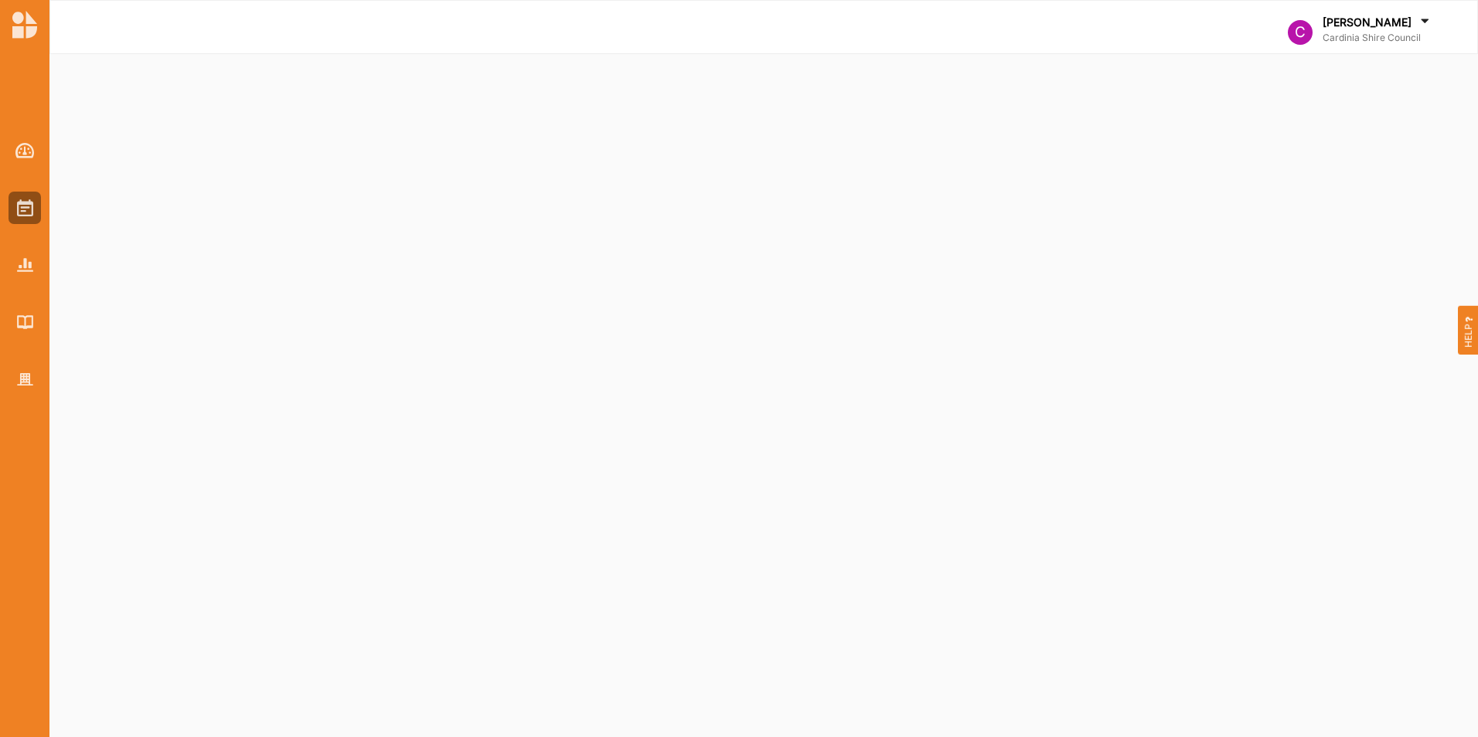
select select "2"
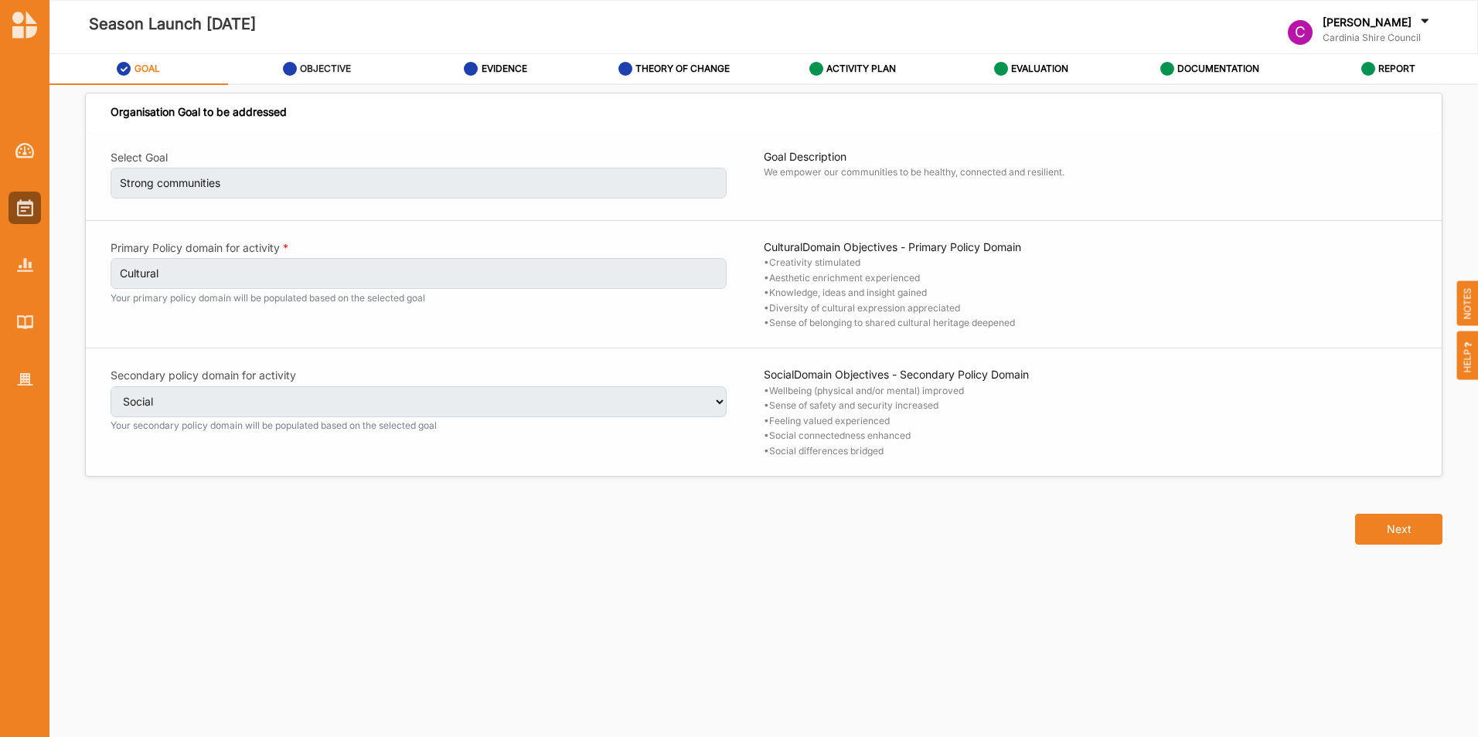
click at [337, 66] on label "OBJECTIVE" at bounding box center [325, 69] width 51 height 12
select select "2"
select select "9"
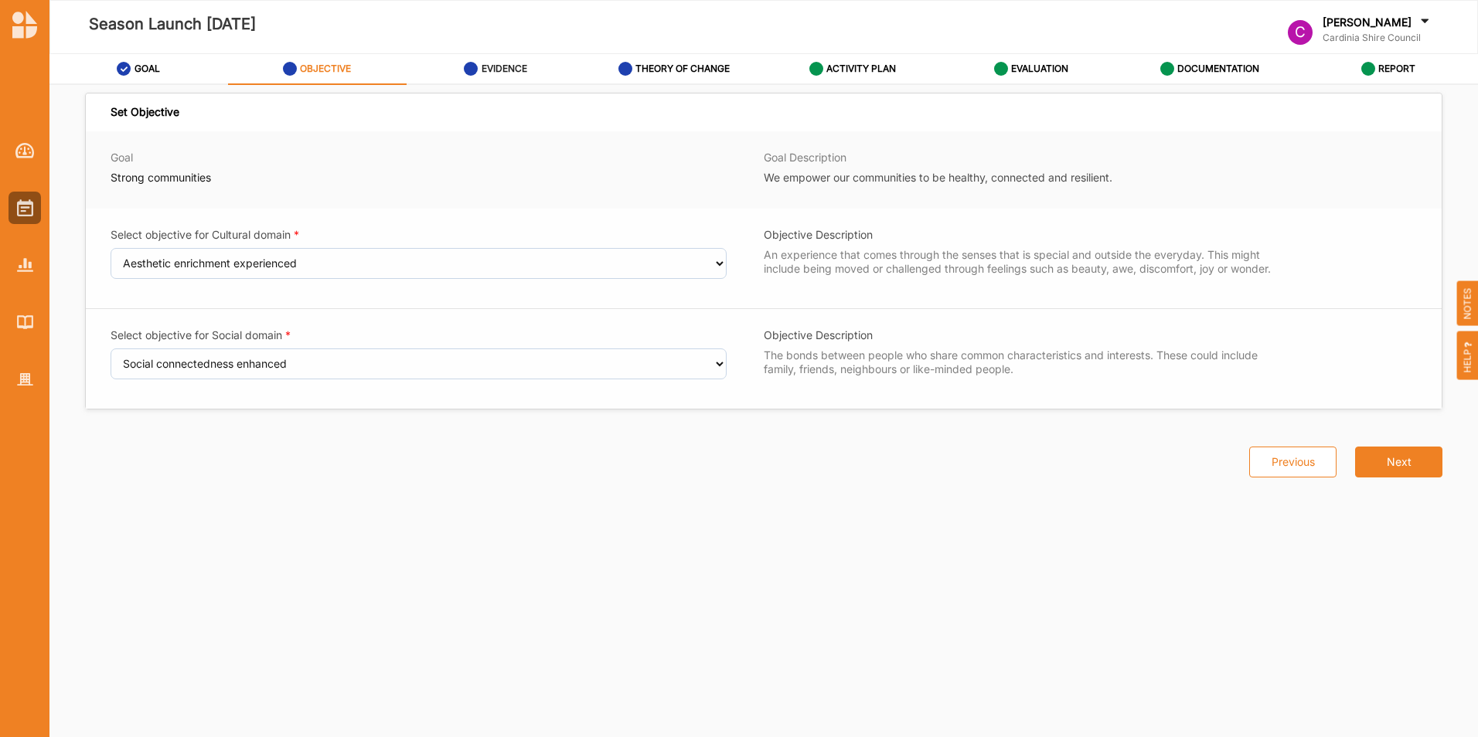
click at [509, 66] on label "EVIDENCE" at bounding box center [504, 69] width 46 height 12
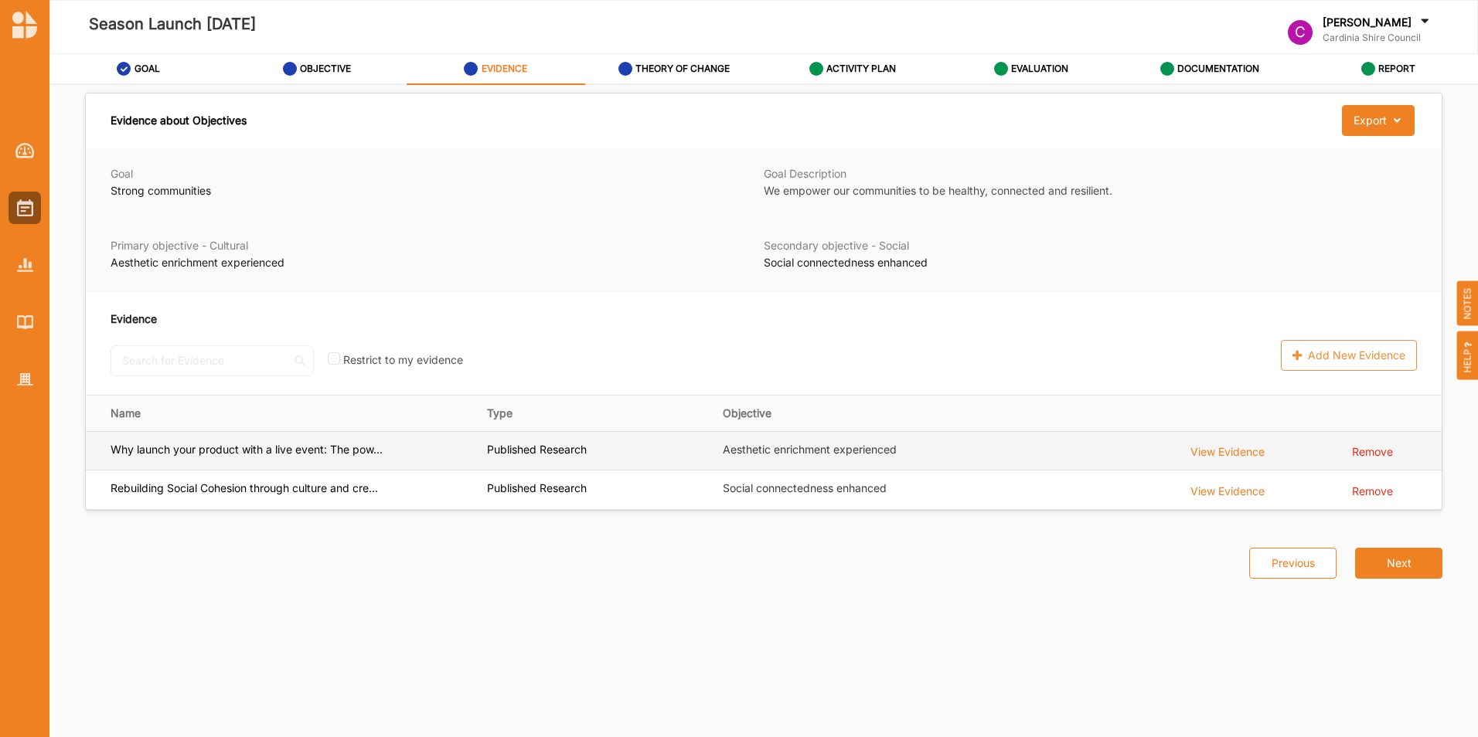
click at [1210, 458] on div "View Evidence" at bounding box center [1227, 451] width 74 height 17
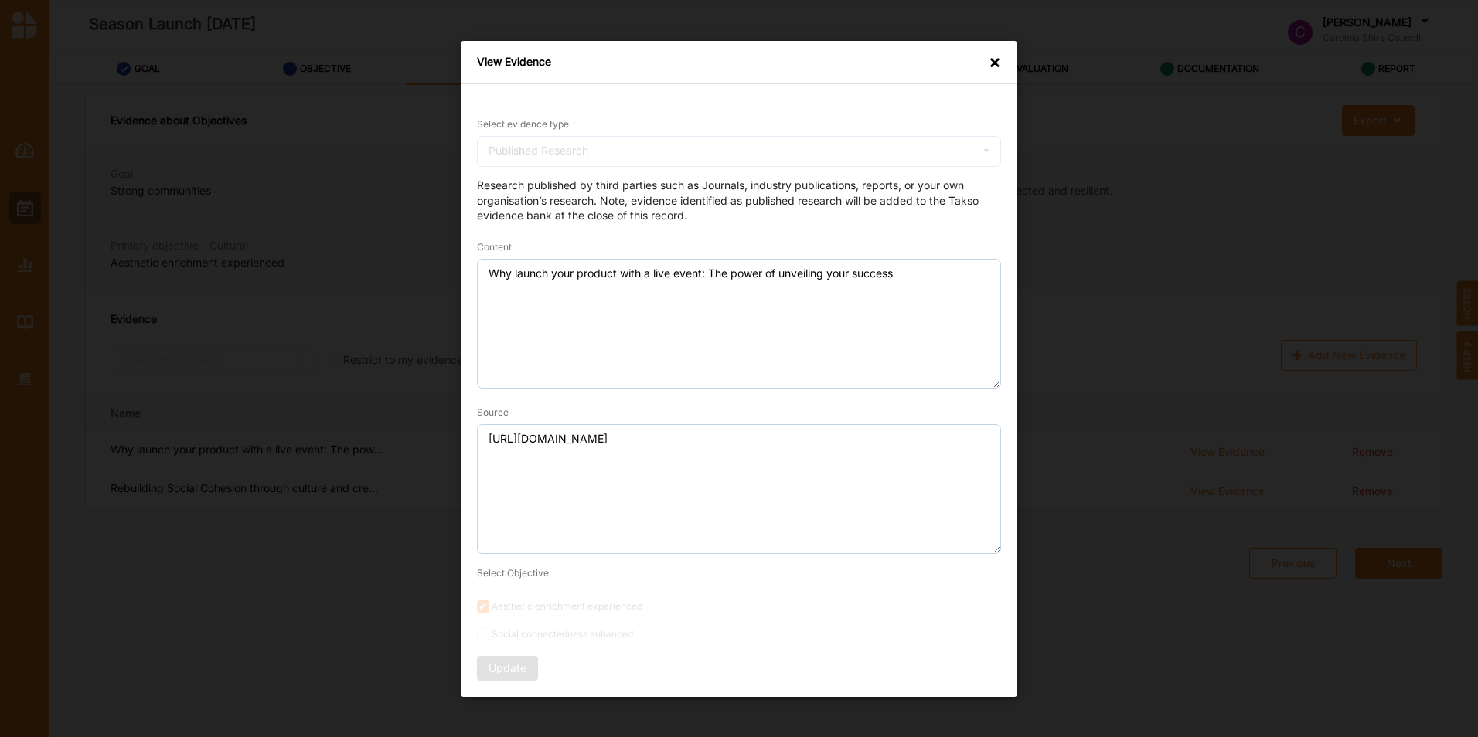
click at [476, 287] on div "Select evidence type Published Research Practice Knowledge Published Research D…" at bounding box center [739, 390] width 556 height 613
click at [473, 436] on div "Select evidence type Published Research Practice Knowledge Published Research D…" at bounding box center [739, 390] width 556 height 613
click at [993, 58] on div "×" at bounding box center [994, 61] width 12 height 15
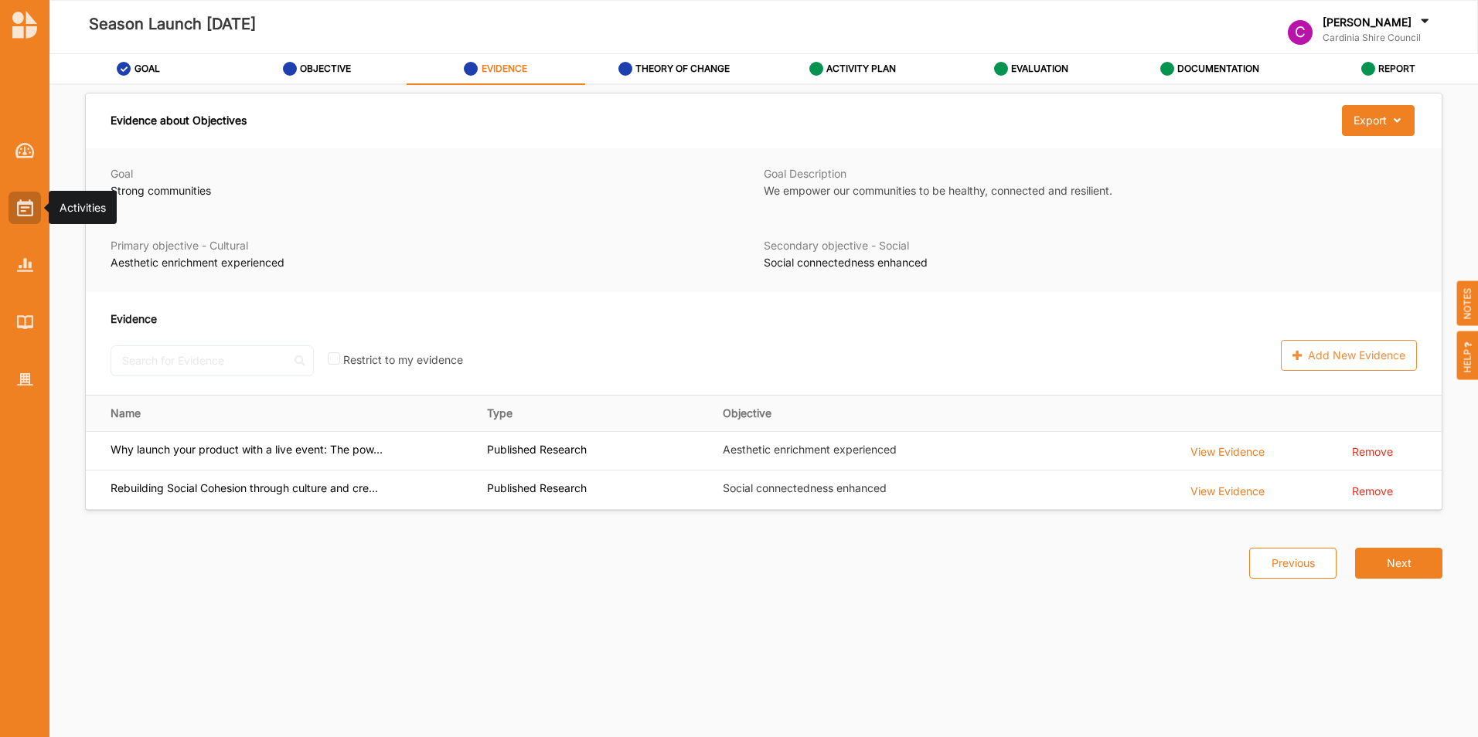
click at [19, 206] on img at bounding box center [25, 207] width 16 height 17
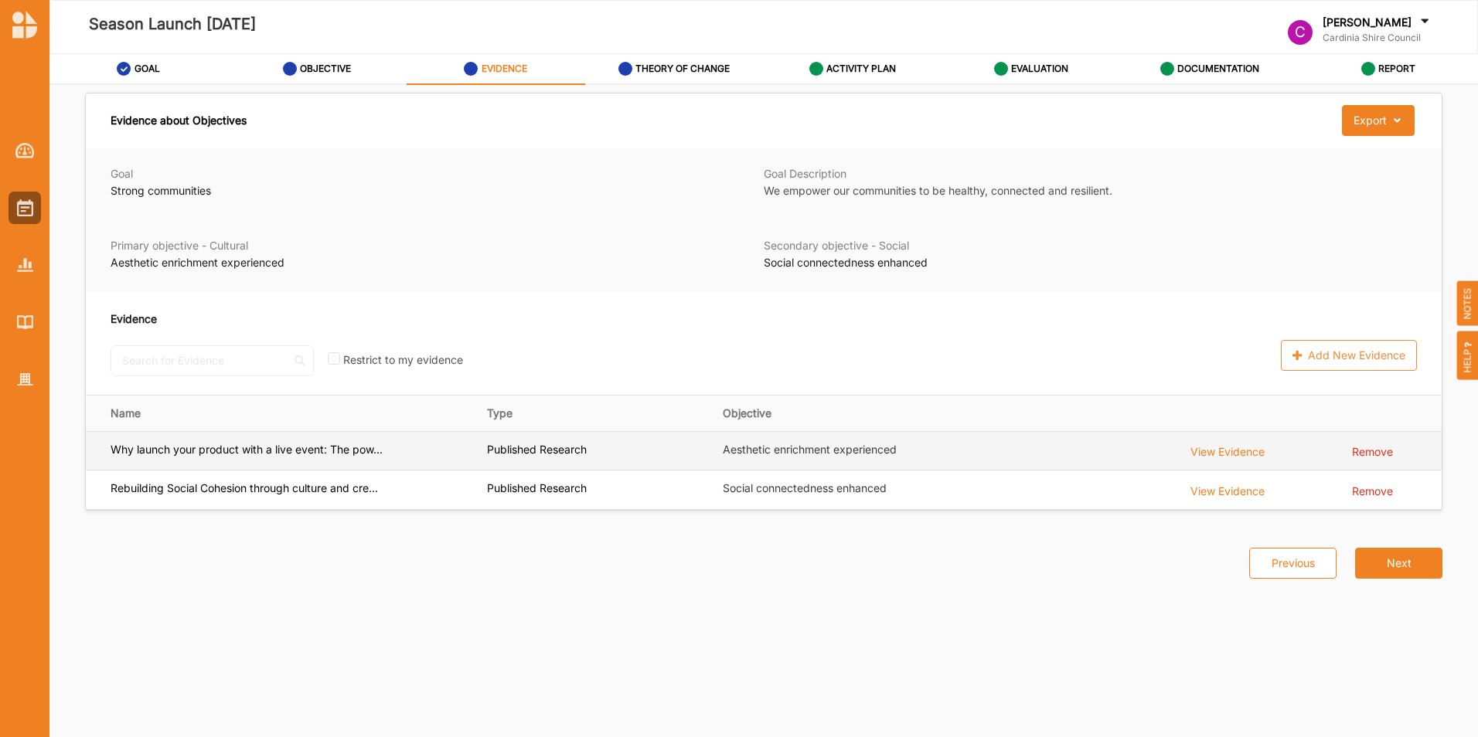
click at [1213, 446] on div "View Evidence" at bounding box center [1227, 451] width 74 height 17
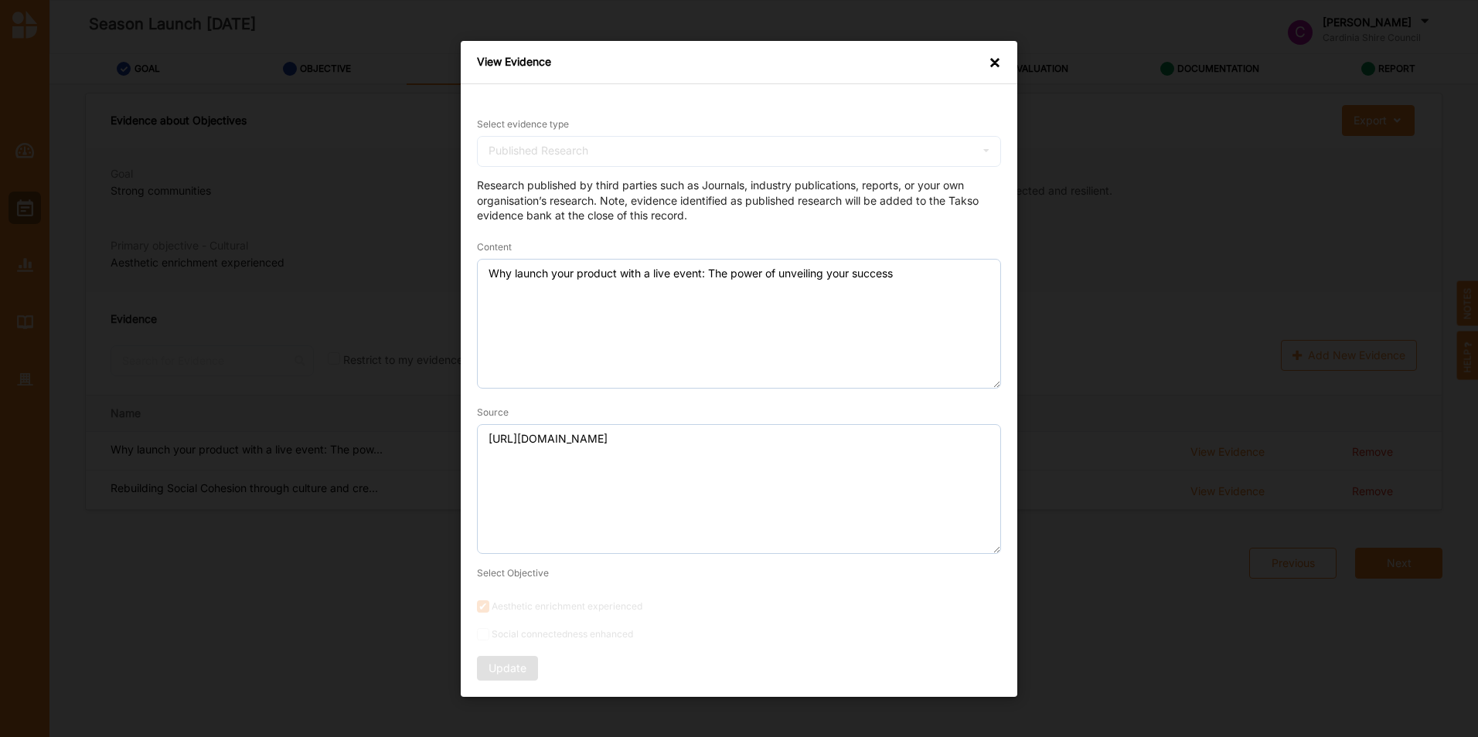
click at [451, 317] on div "View Evidence × Select evidence type Published Research Practice Knowledge Publ…" at bounding box center [739, 368] width 1478 height 737
click at [995, 62] on div "×" at bounding box center [994, 61] width 12 height 15
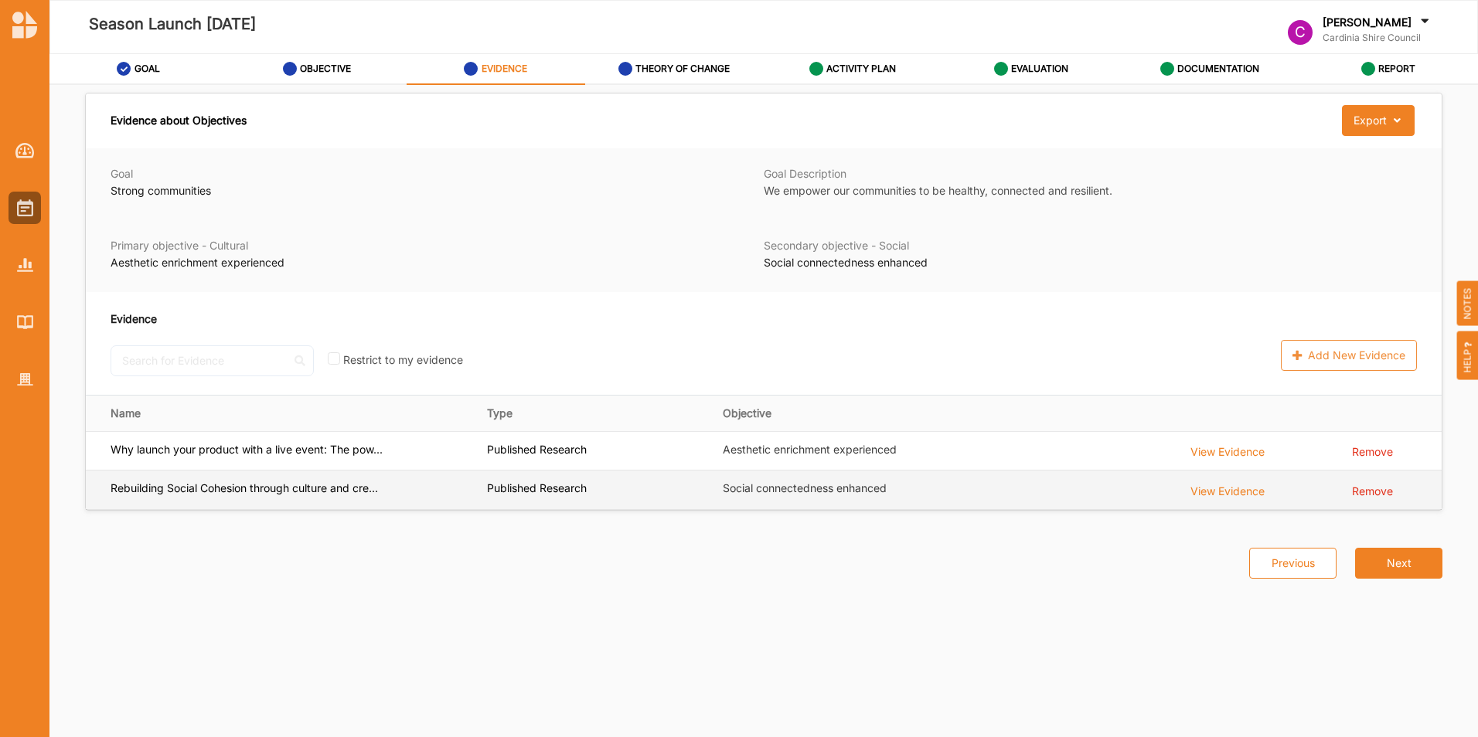
click at [1234, 460] on div "View Evidence" at bounding box center [1227, 451] width 74 height 17
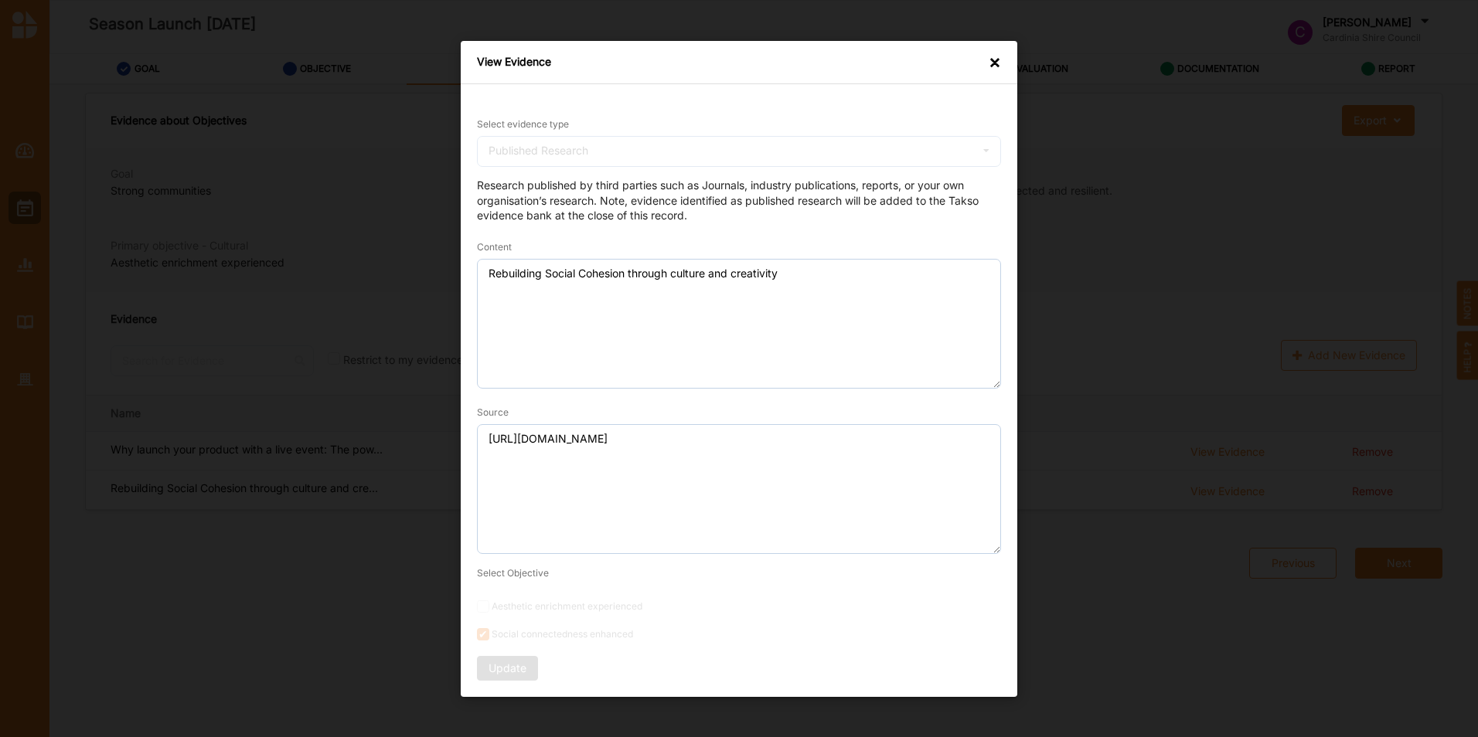
click at [468, 460] on div "Select evidence type Published Research Practice Knowledge Published Research D…" at bounding box center [739, 390] width 556 height 613
click at [472, 289] on div "Select evidence type Published Research Practice Knowledge Published Research D…" at bounding box center [739, 390] width 556 height 613
click at [994, 56] on div "×" at bounding box center [994, 61] width 12 height 15
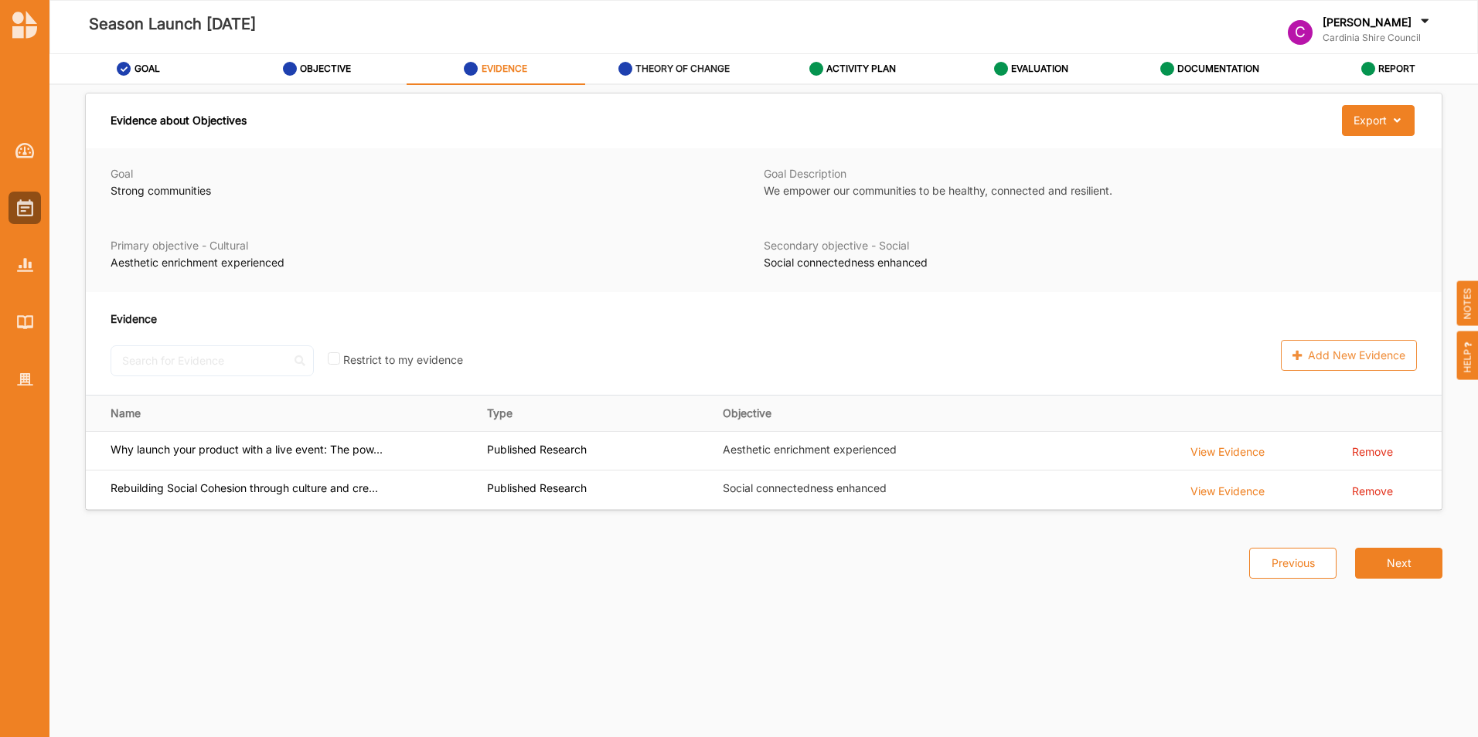
click at [692, 66] on label "THEORY OF CHANGE" at bounding box center [682, 69] width 94 height 12
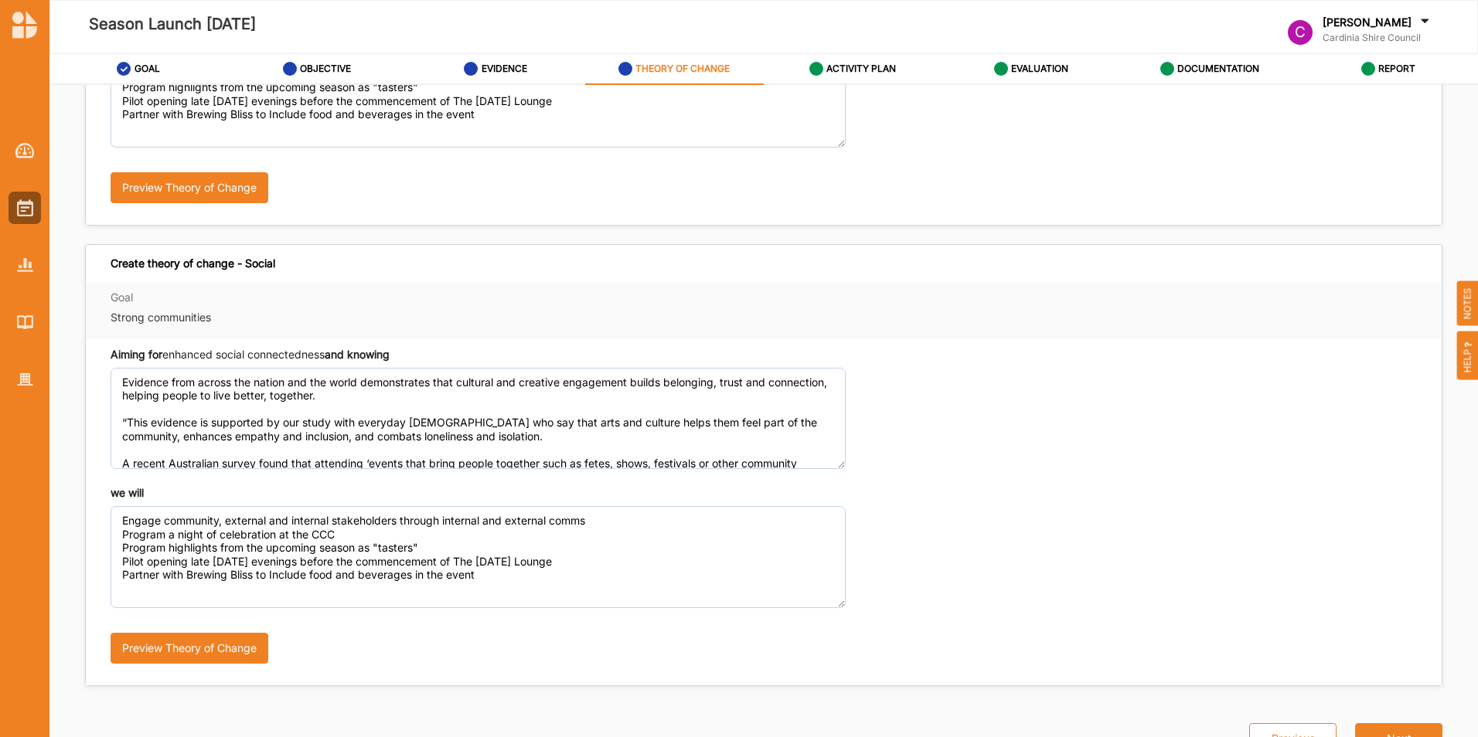
scroll to position [36, 0]
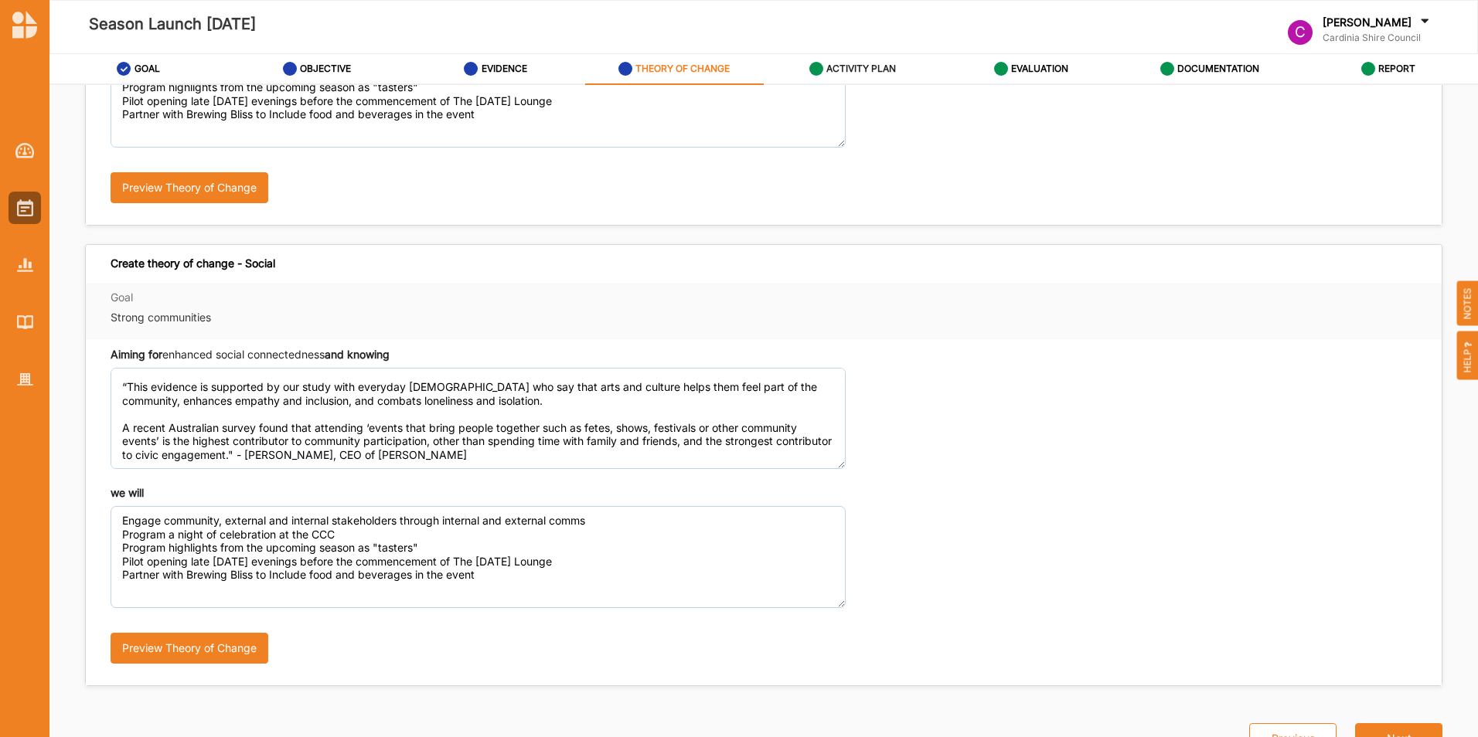
click at [827, 66] on label "ACTIVITY PLAN" at bounding box center [861, 69] width 70 height 12
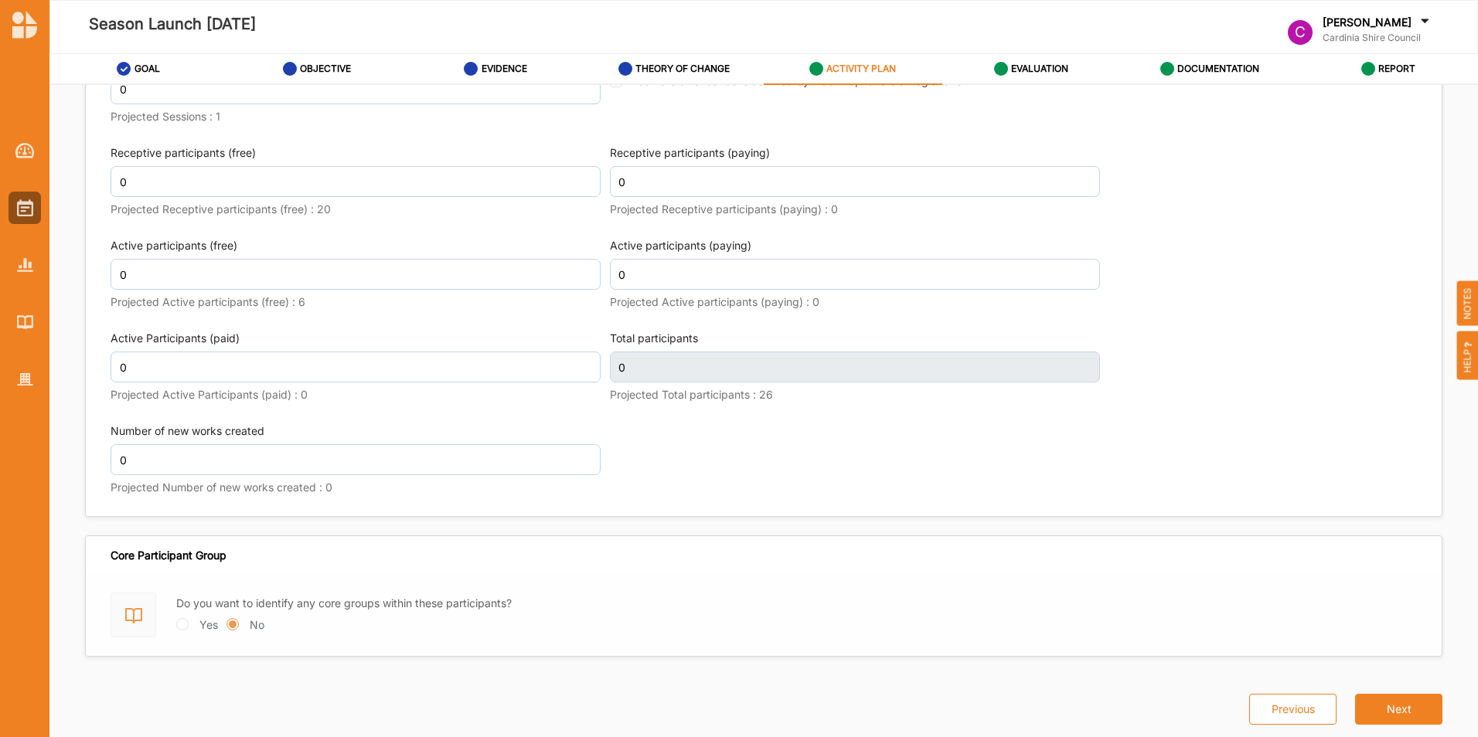
scroll to position [2084, 0]
click at [29, 206] on img at bounding box center [25, 207] width 16 height 17
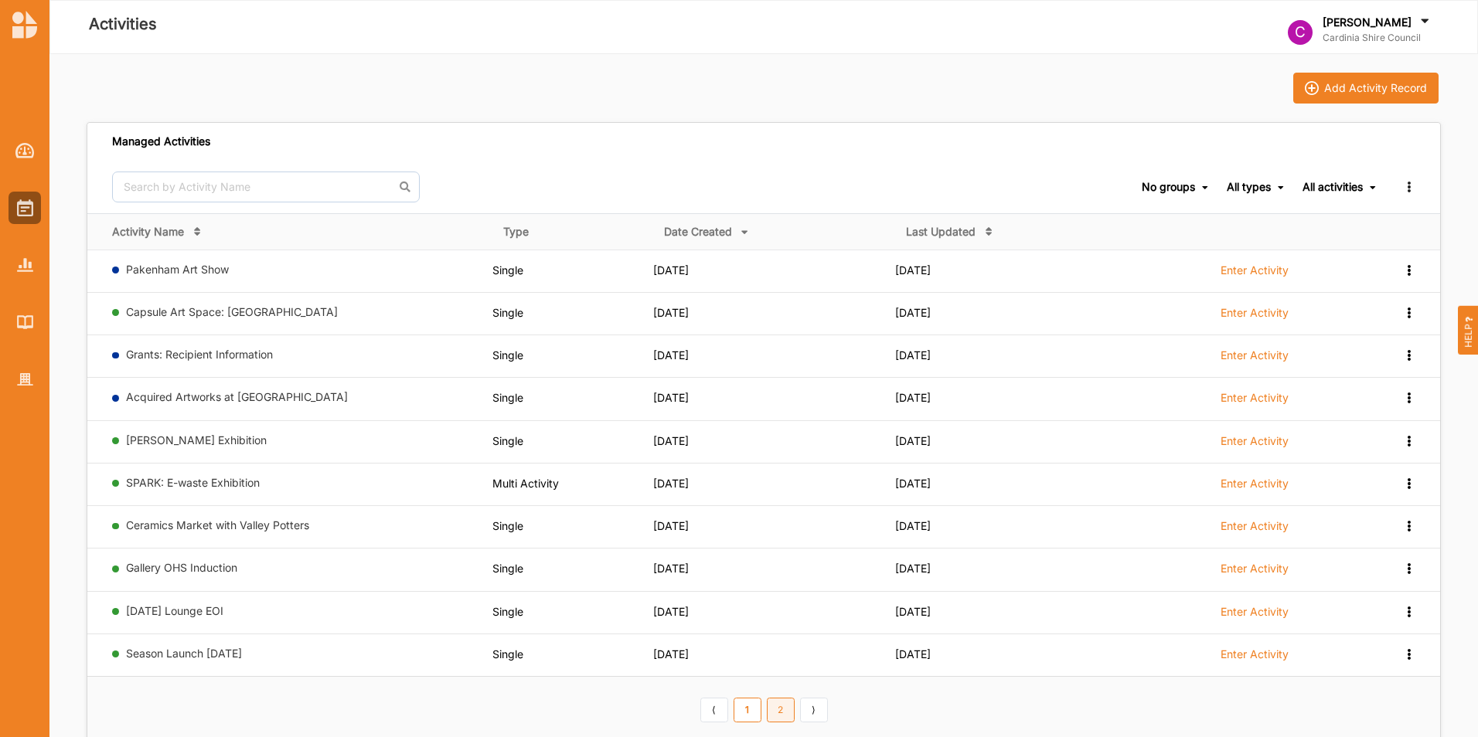
click at [784, 711] on link "2" at bounding box center [781, 710] width 28 height 25
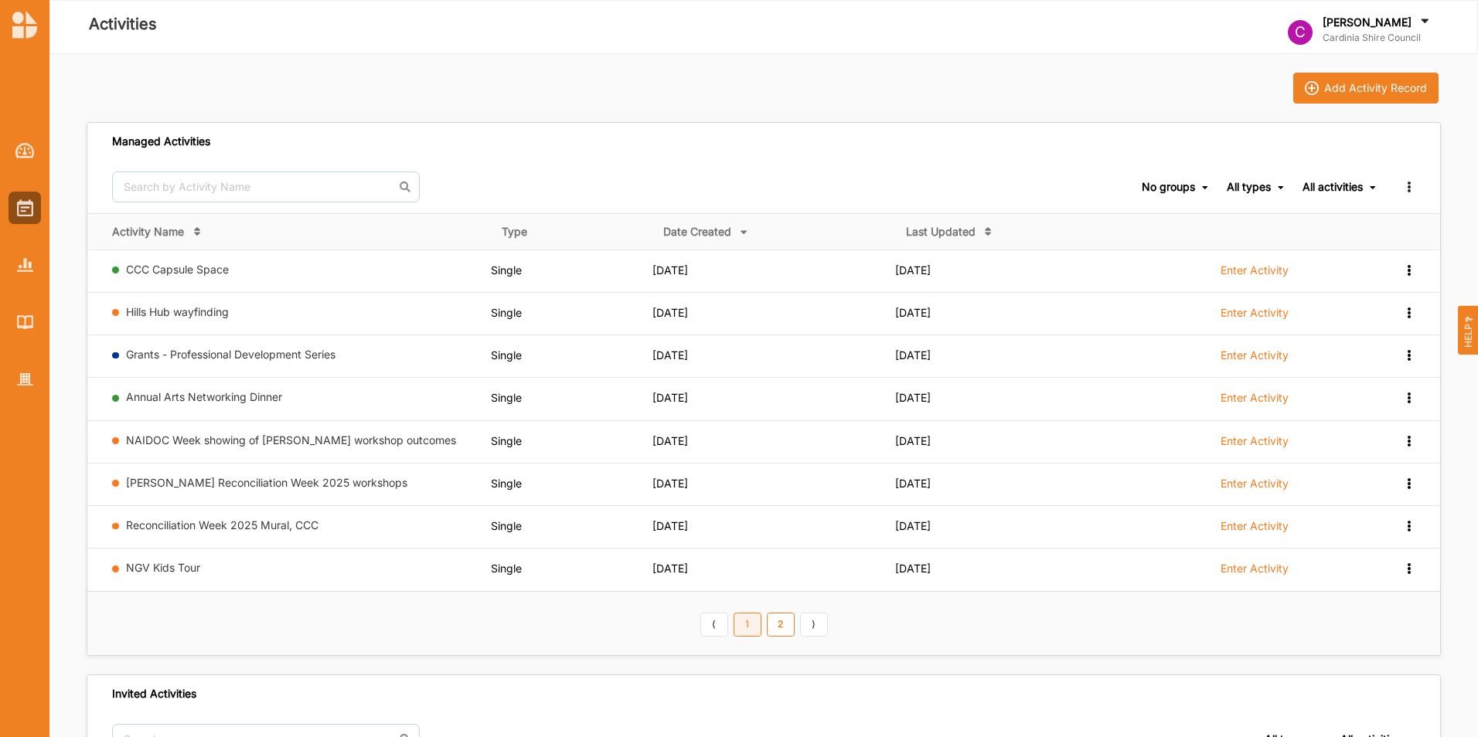
click at [745, 625] on link "1" at bounding box center [747, 625] width 28 height 25
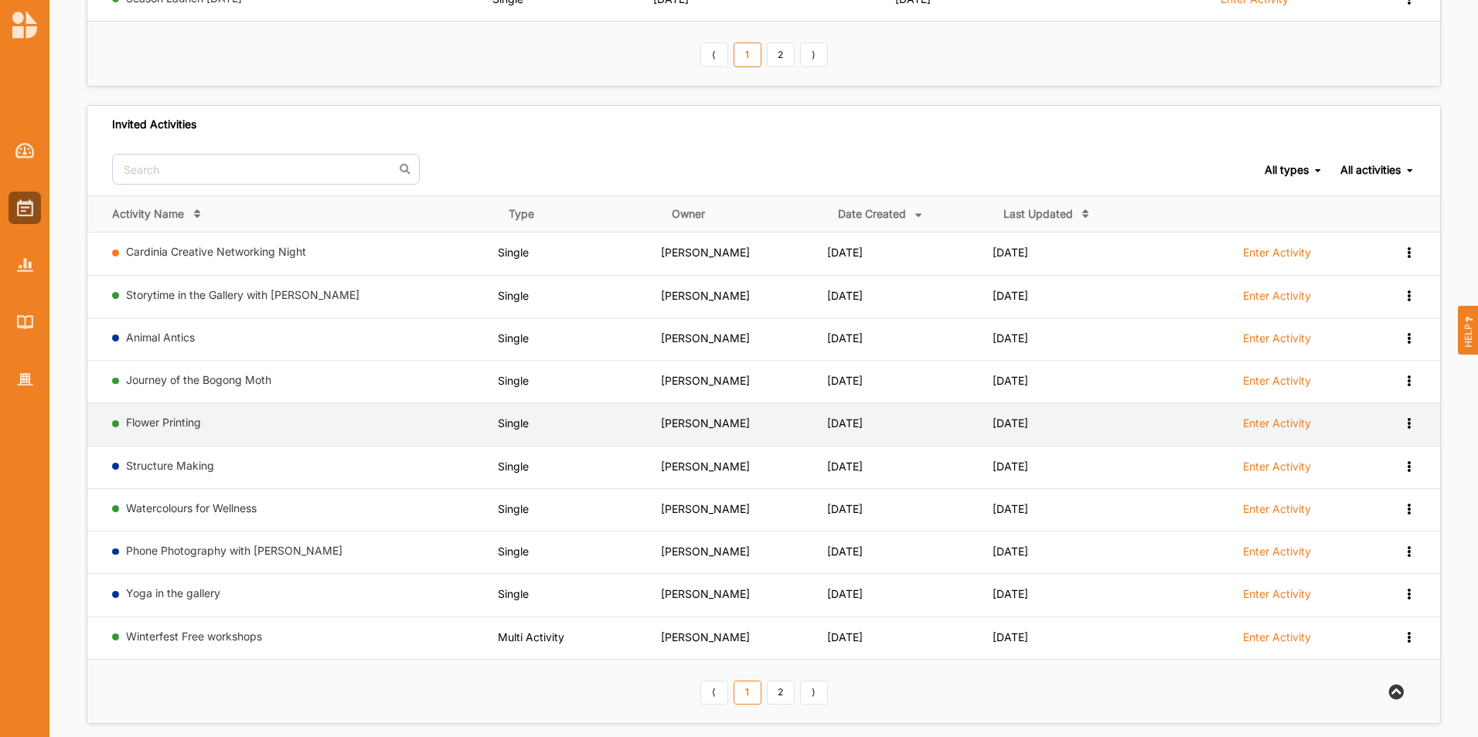
scroll to position [673, 0]
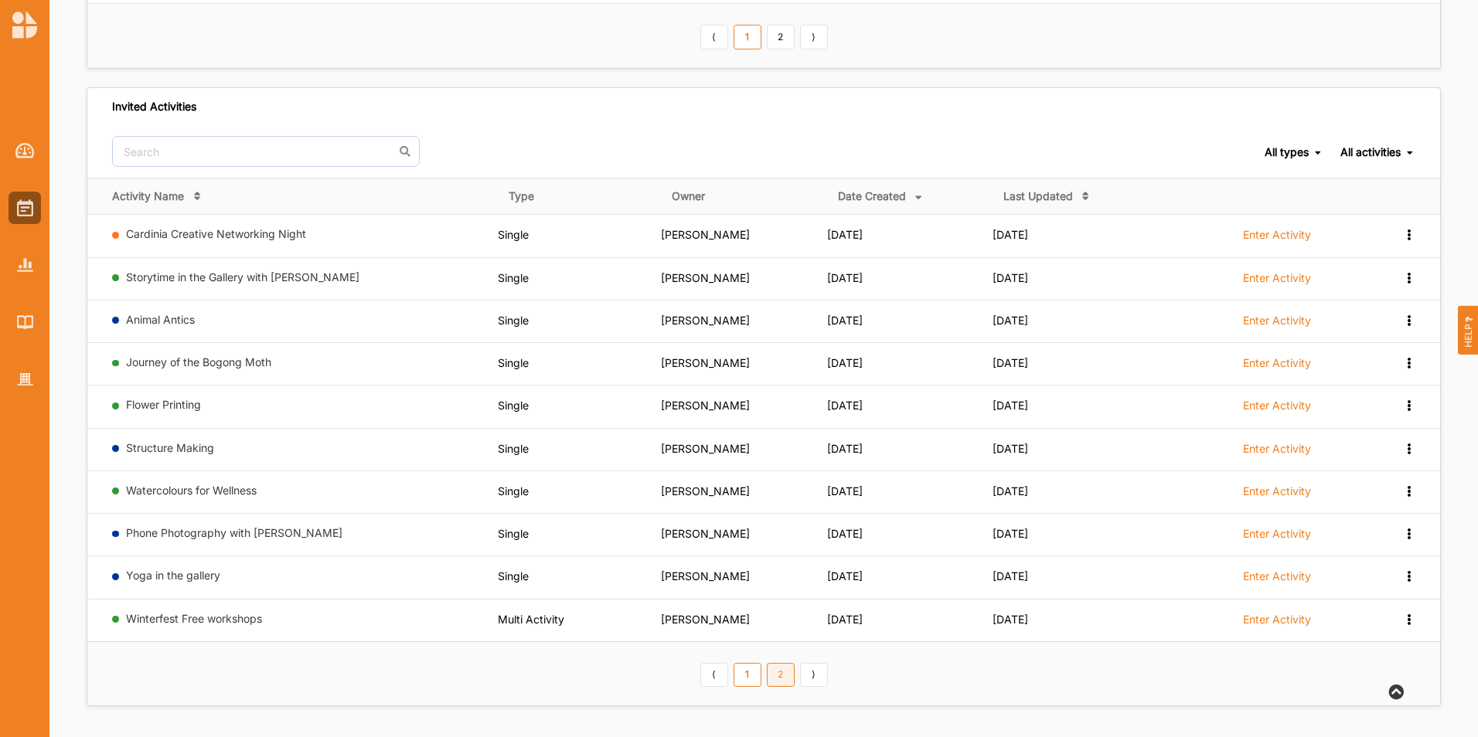
click at [788, 676] on link "2" at bounding box center [781, 675] width 28 height 25
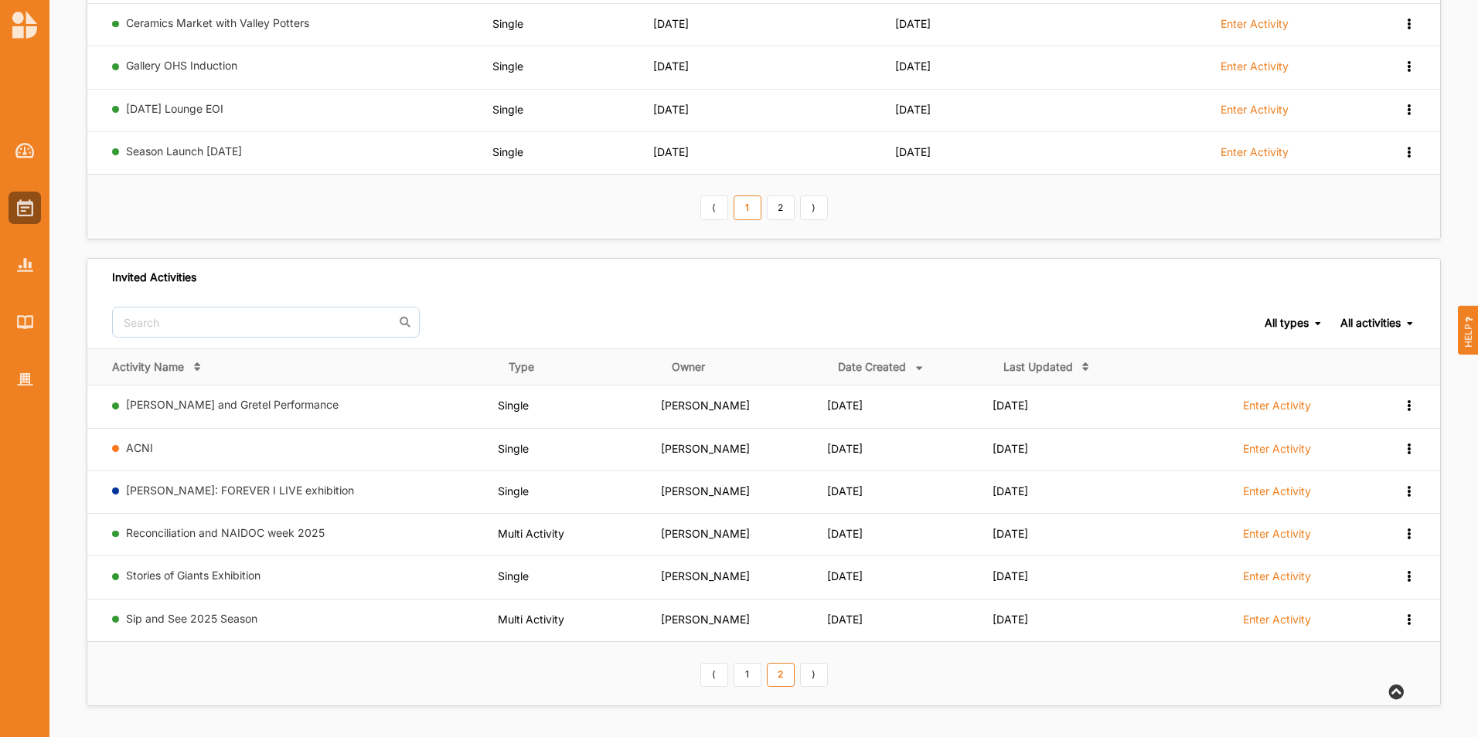
scroll to position [502, 0]
click at [757, 675] on link "1" at bounding box center [747, 675] width 28 height 25
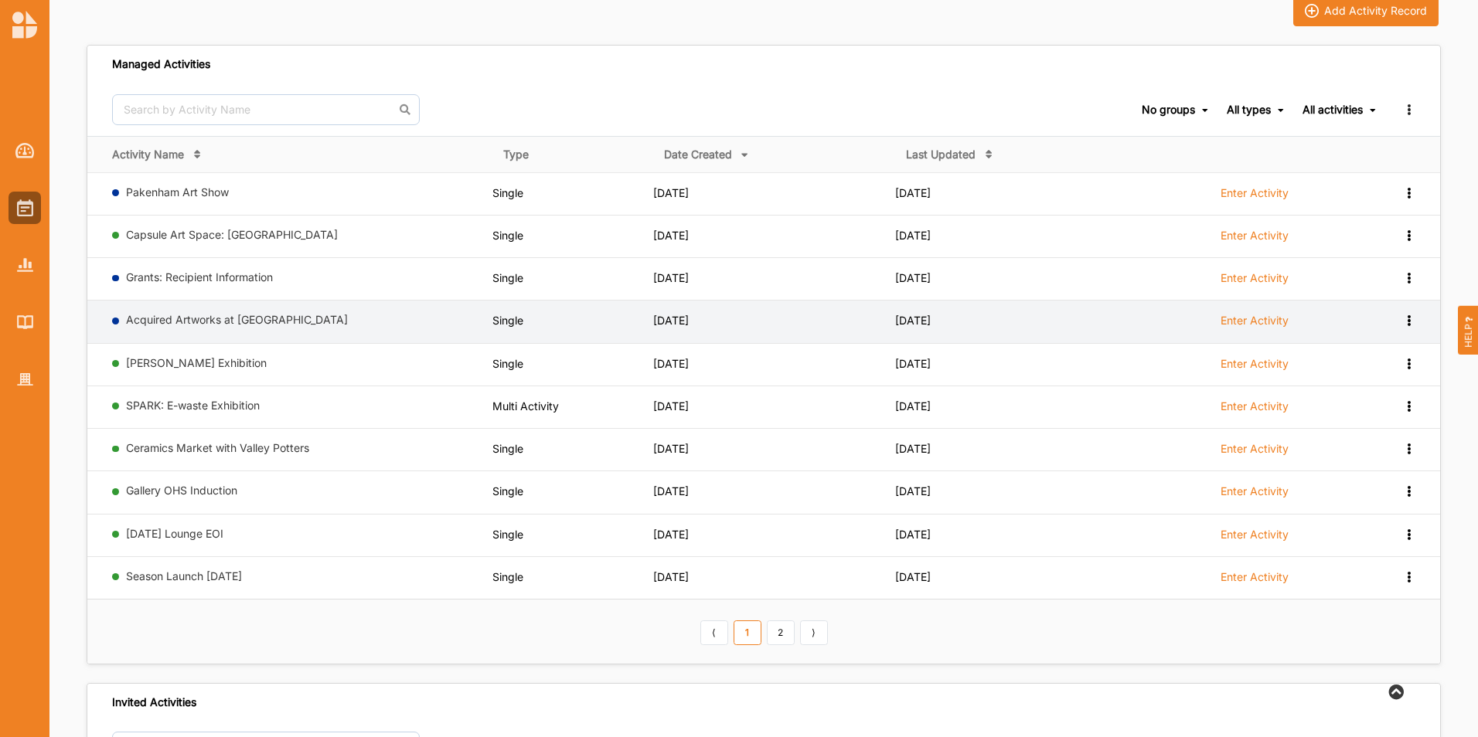
scroll to position [155, 0]
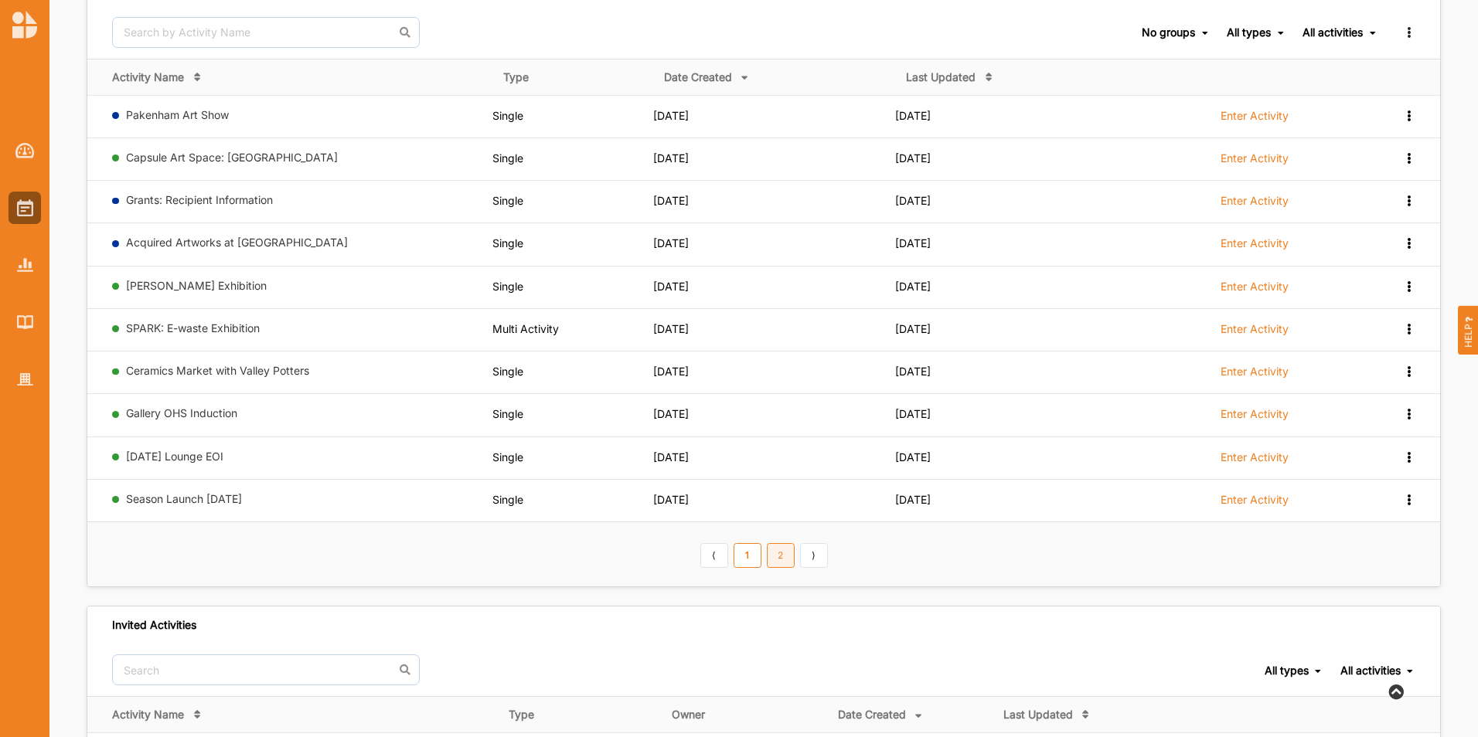
click at [780, 557] on link "2" at bounding box center [781, 555] width 28 height 25
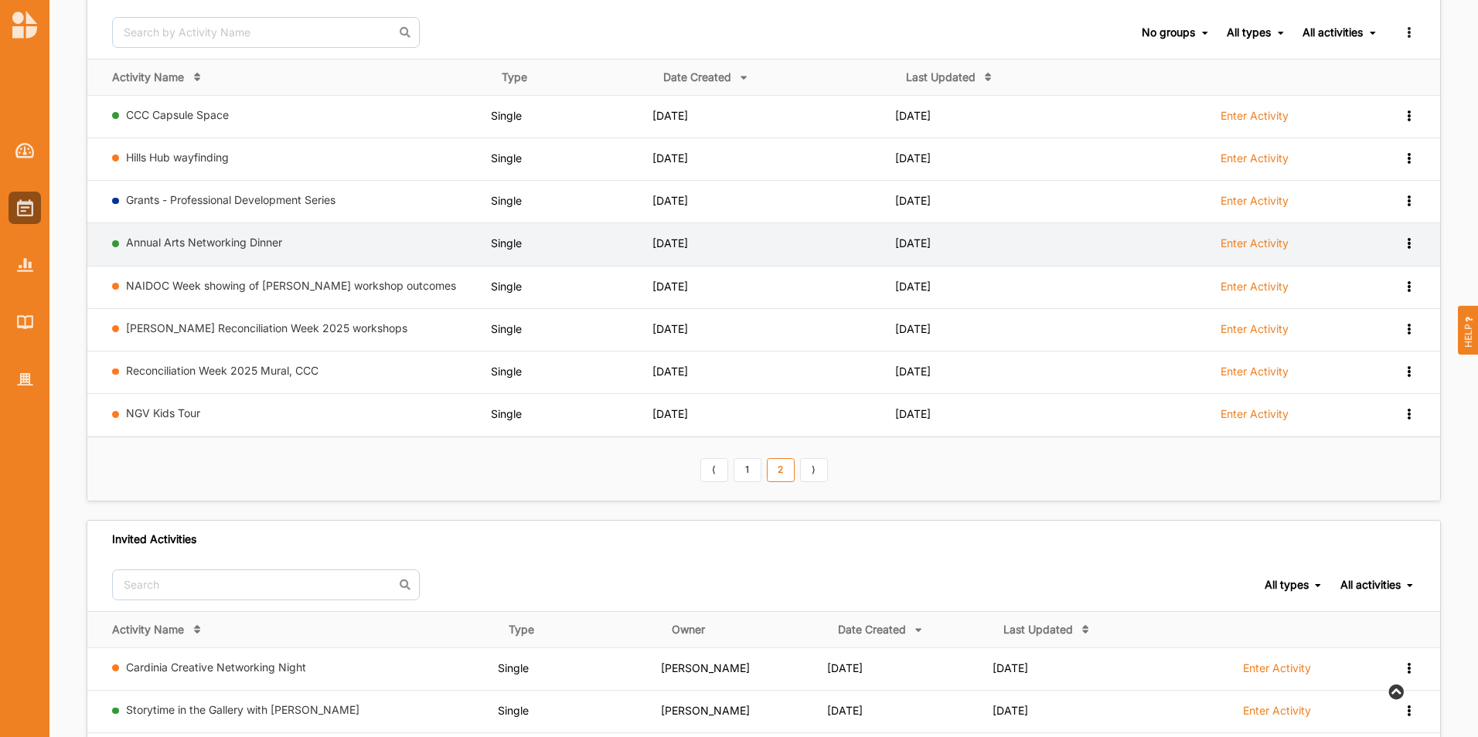
click at [1407, 120] on icon at bounding box center [1408, 114] width 13 height 11
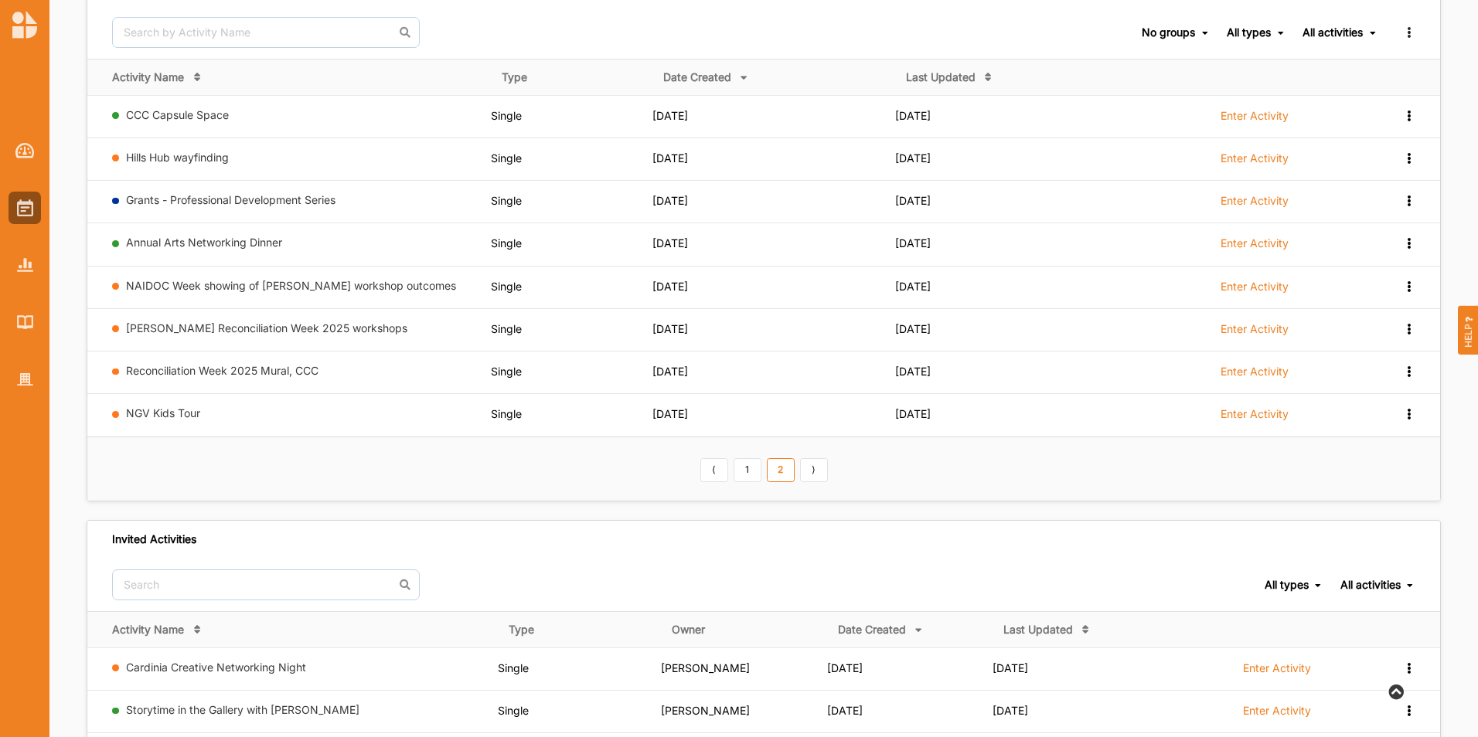
drag, startPoint x: 189, startPoint y: 247, endPoint x: 162, endPoint y: 246, distance: 27.1
click at [162, 246] on link "Annual Arts Networking Dinner" at bounding box center [204, 242] width 156 height 13
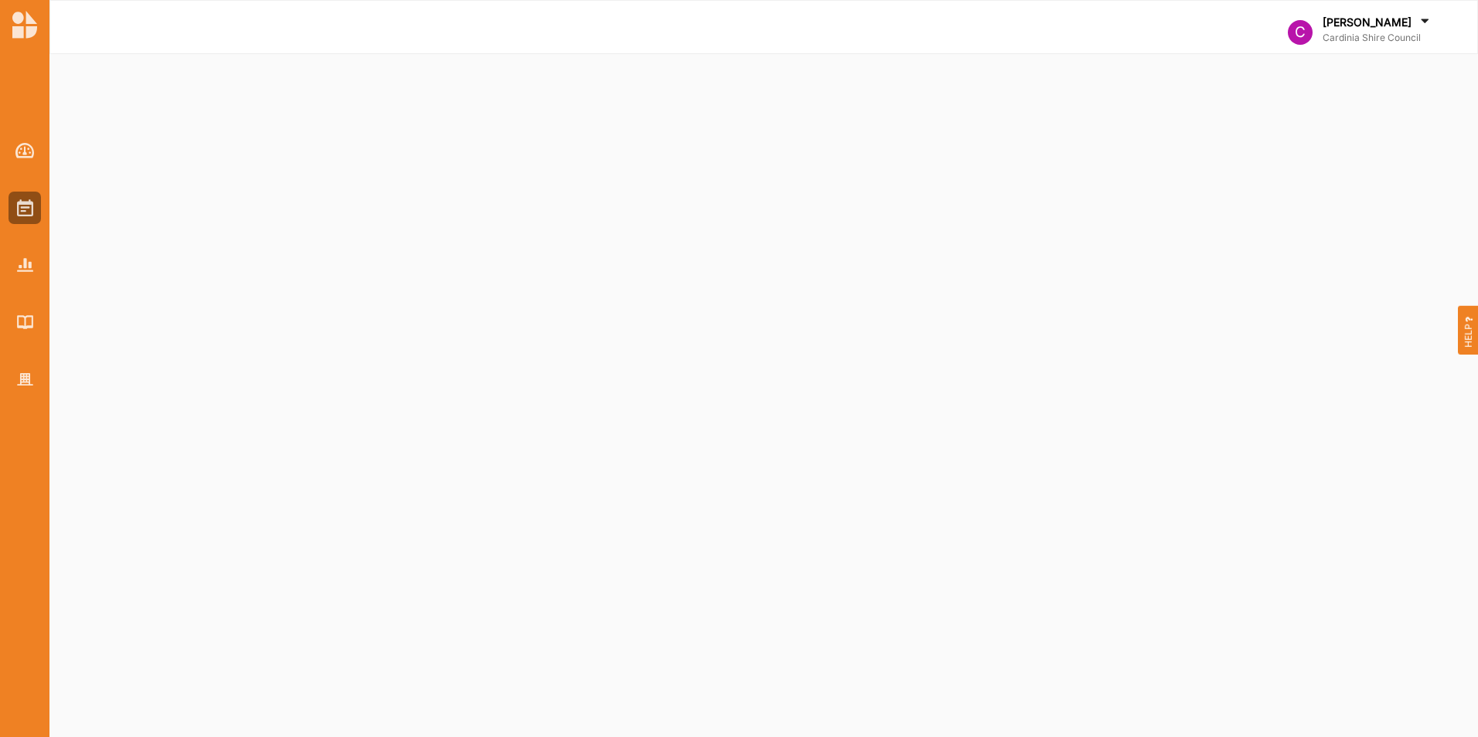
select select "2"
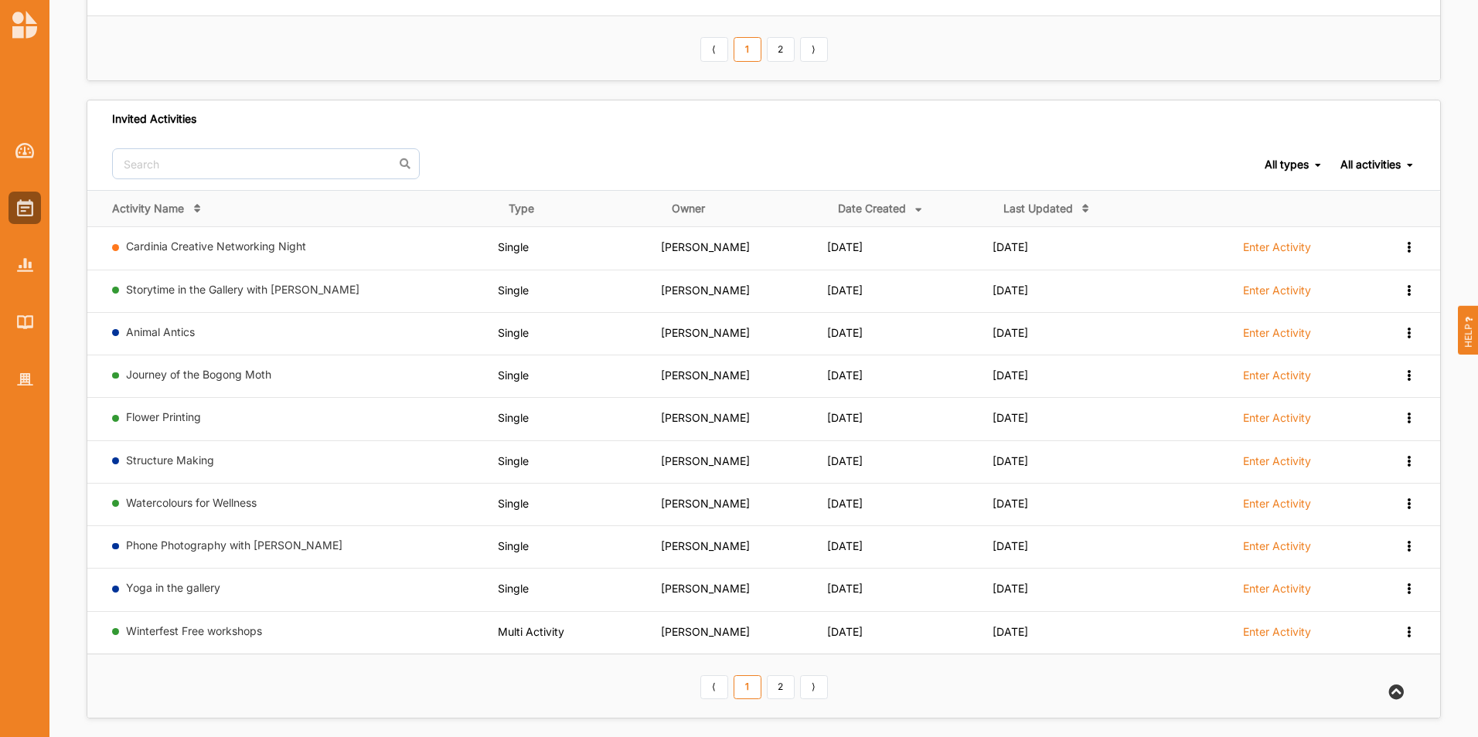
scroll to position [673, 0]
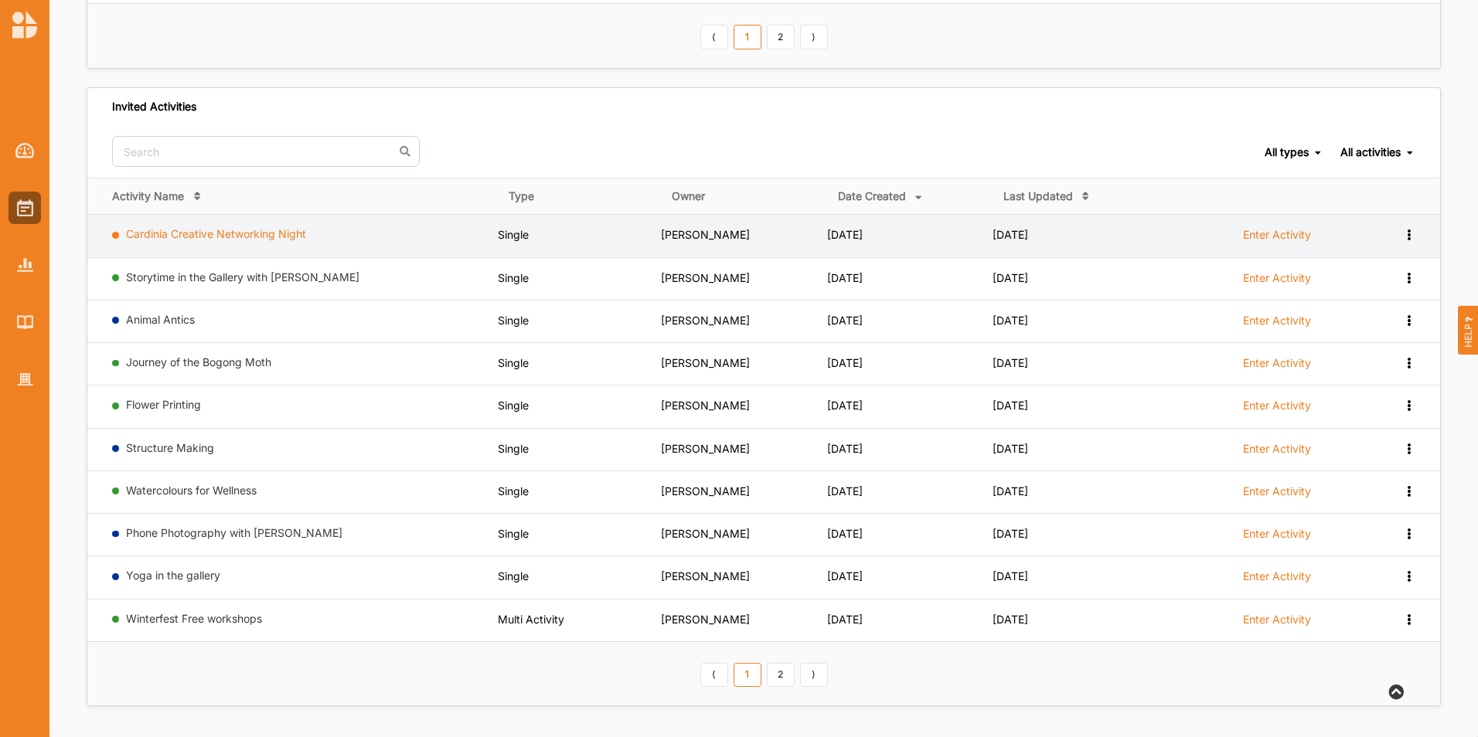
click at [230, 235] on link "Cardinia Creative Networking Night" at bounding box center [216, 233] width 180 height 13
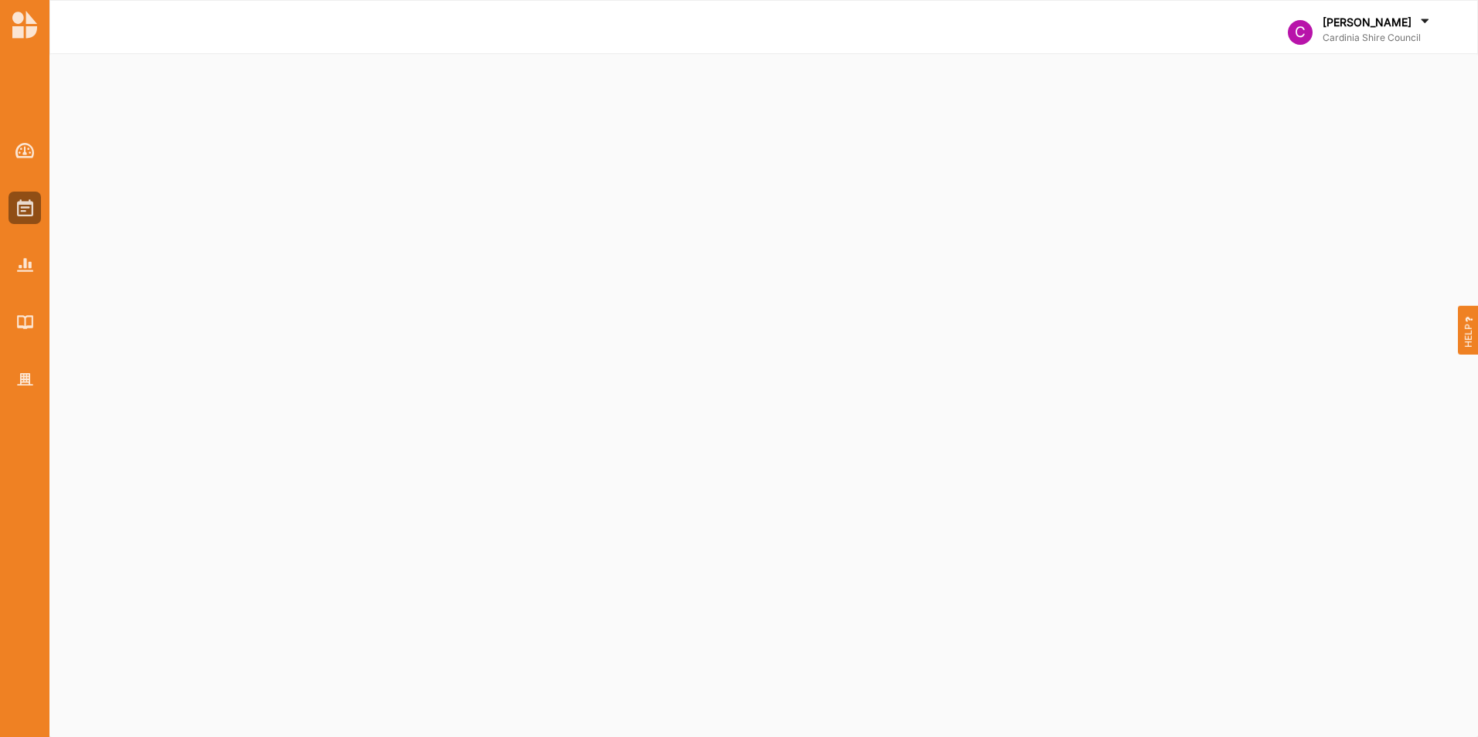
select select "2"
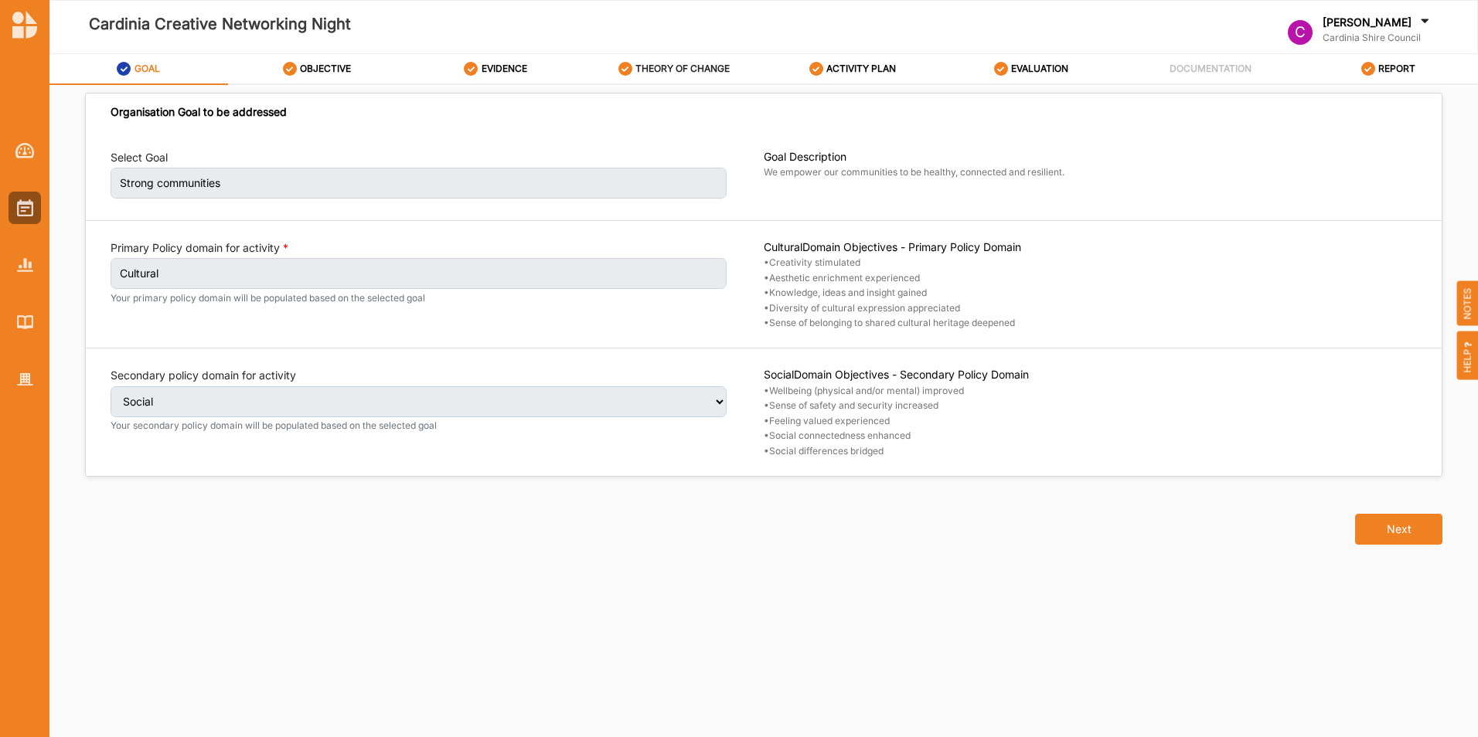
click at [646, 68] on label "THEORY OF CHANGE" at bounding box center [682, 69] width 94 height 12
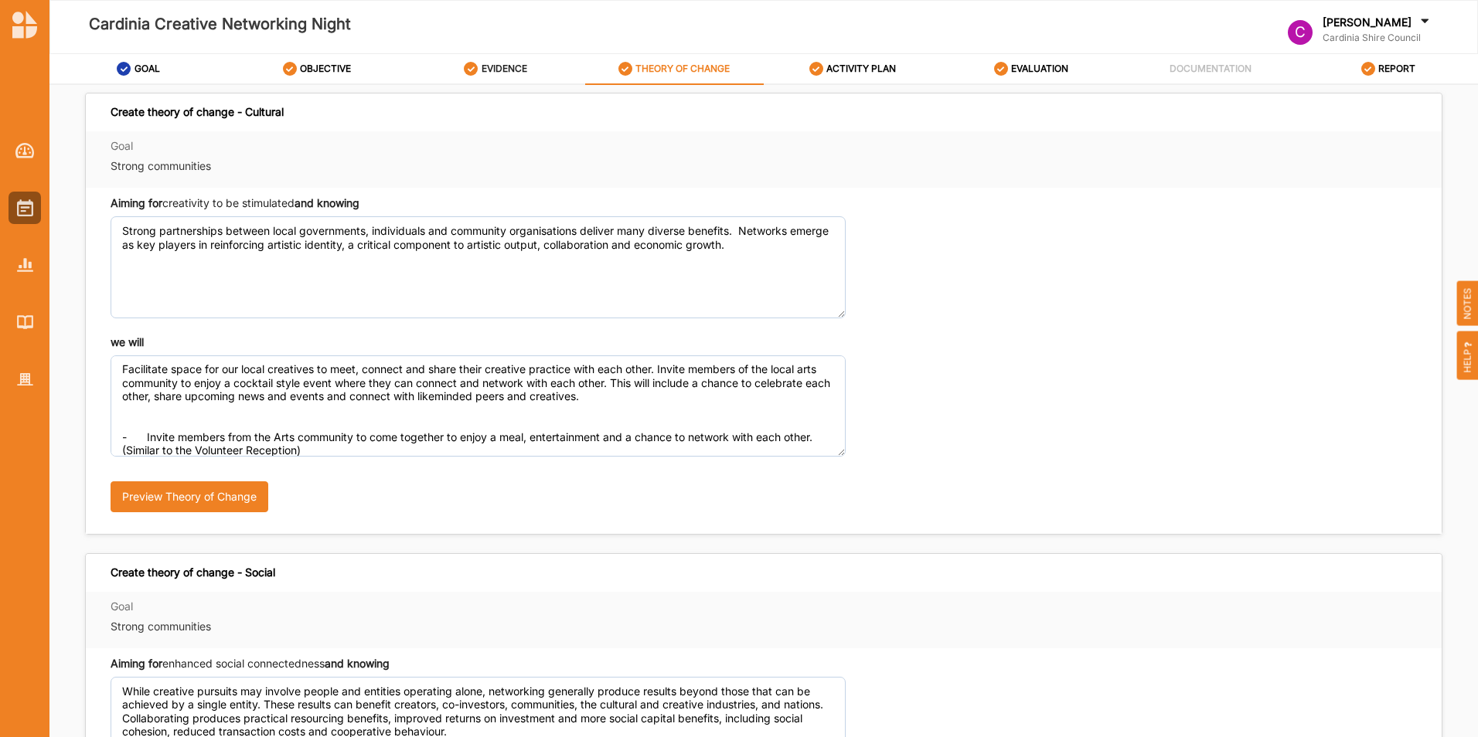
click at [502, 64] on label "EVIDENCE" at bounding box center [504, 69] width 46 height 12
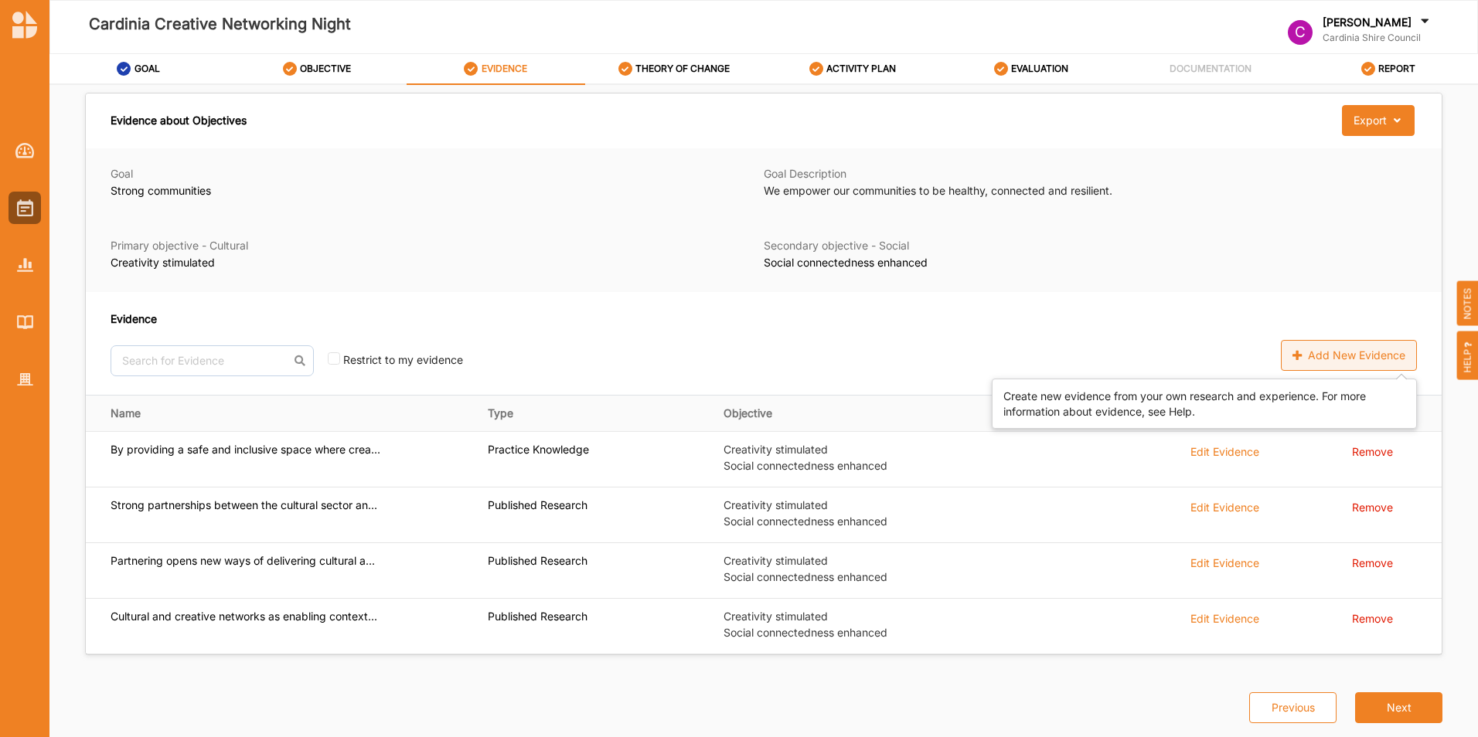
click at [1331, 355] on div "Add New Evidence" at bounding box center [1349, 355] width 136 height 31
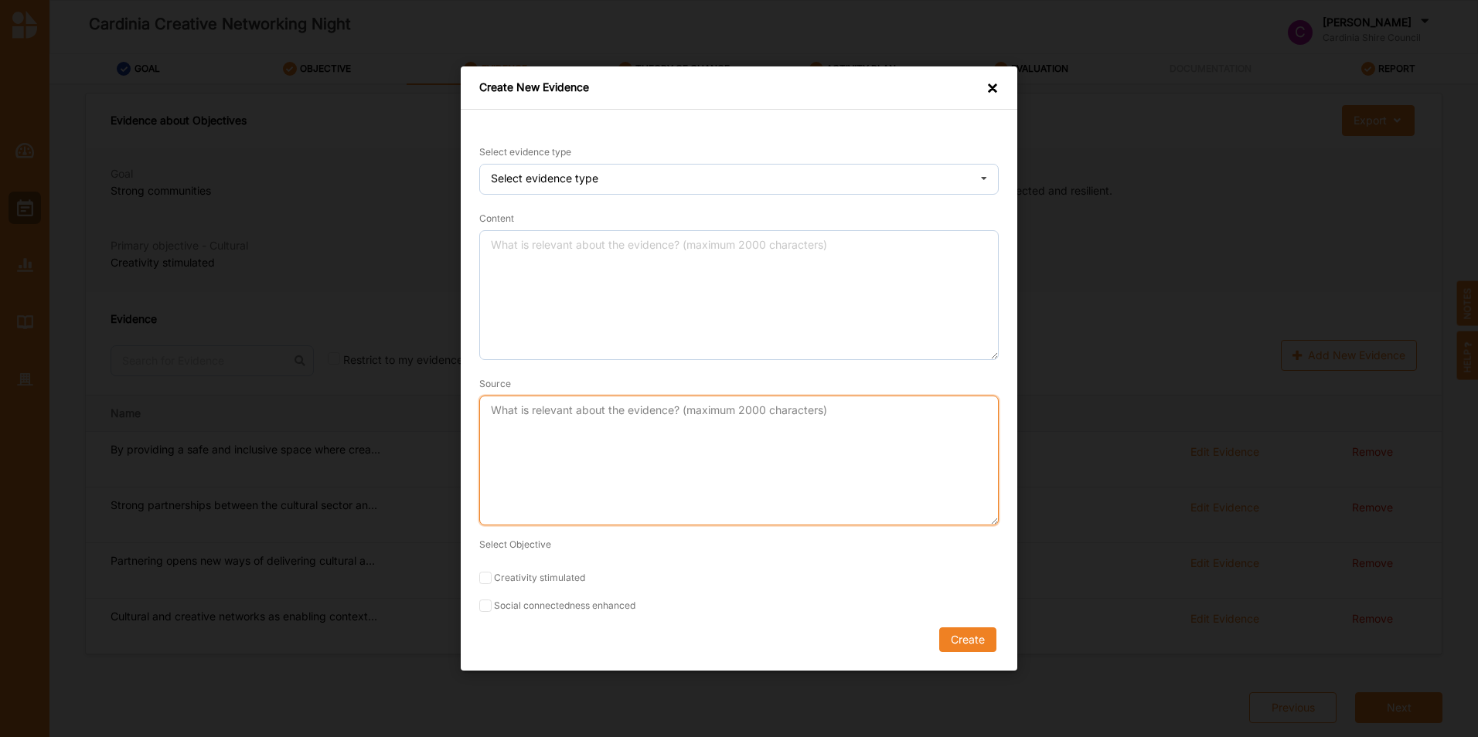
click at [540, 423] on textarea "Source" at bounding box center [738, 461] width 519 height 130
paste textarea "[URL][DOMAIN_NAME]"
type textarea "[URL][DOMAIN_NAME]"
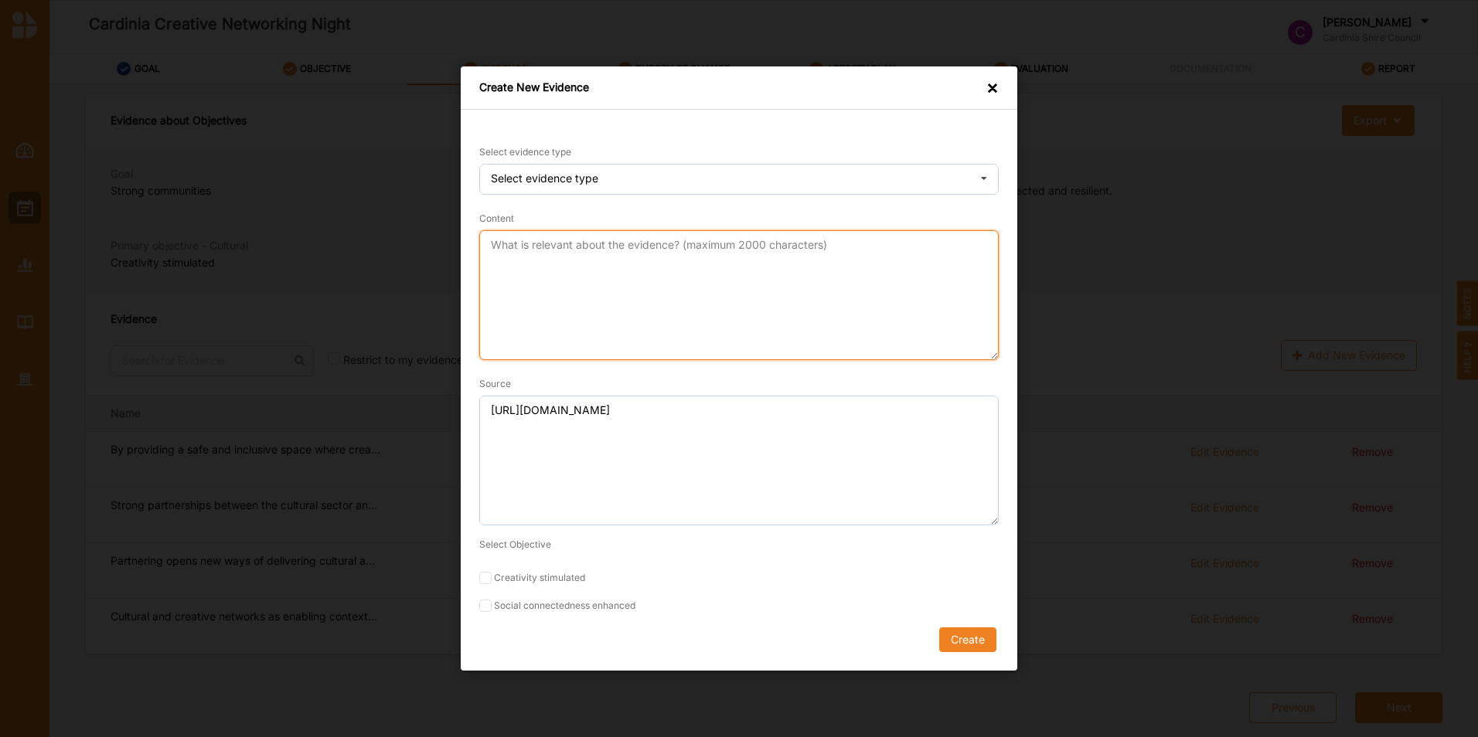
click at [553, 251] on textarea "Content" at bounding box center [738, 295] width 519 height 130
paste textarea "Why launch your product with a live event: The power of unveiling your success"
type textarea "Why launch your product with a live event: The power of unveiling your success"
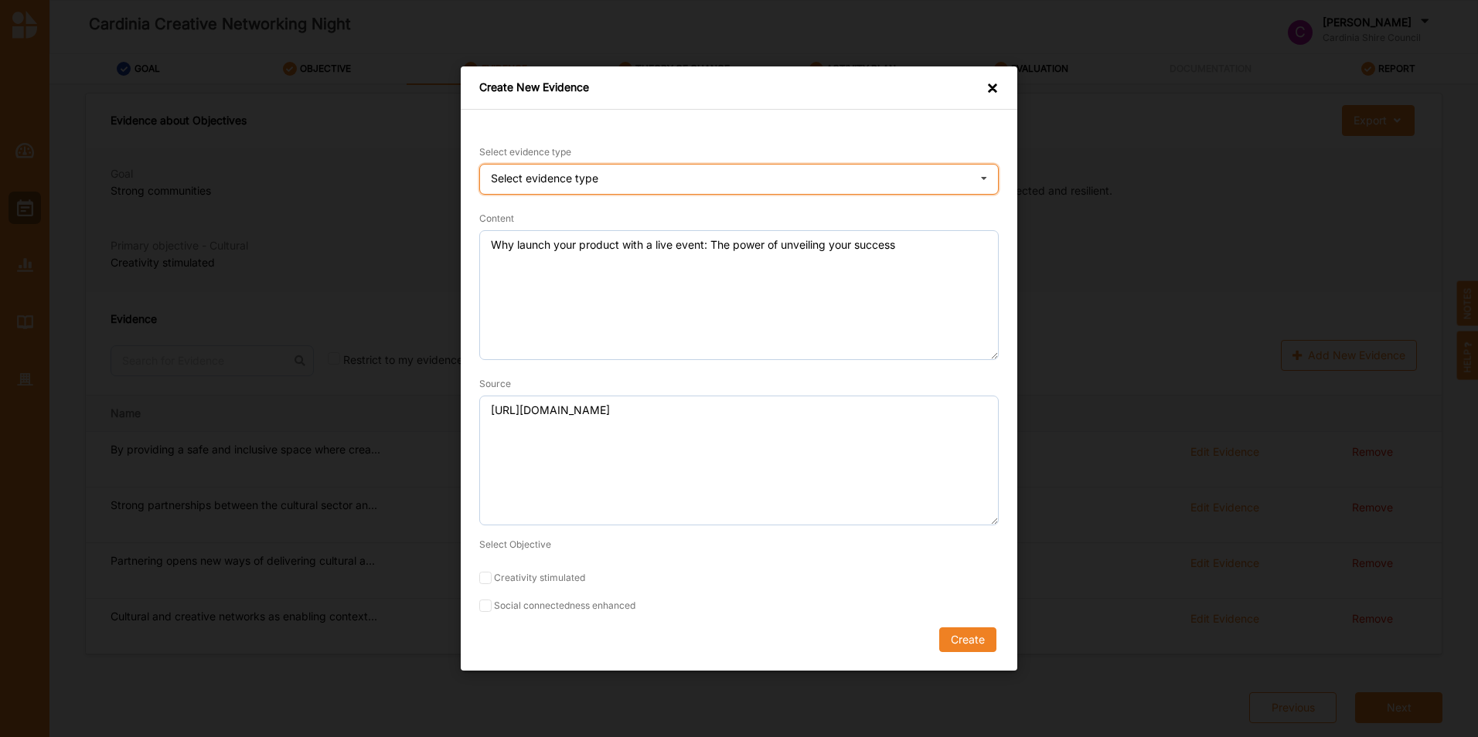
click at [564, 175] on div "Select evidence type" at bounding box center [544, 178] width 107 height 11
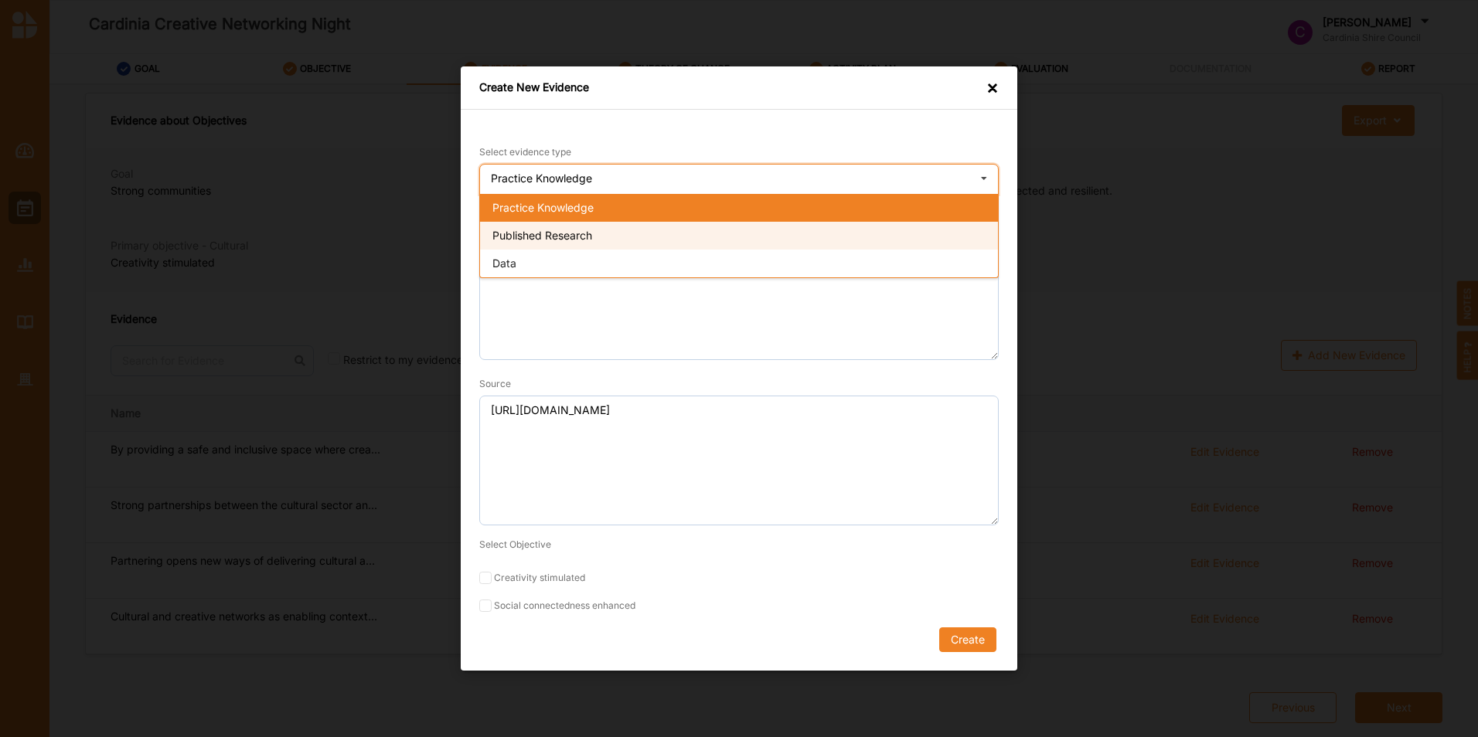
click at [539, 237] on span "Published Research" at bounding box center [542, 235] width 100 height 13
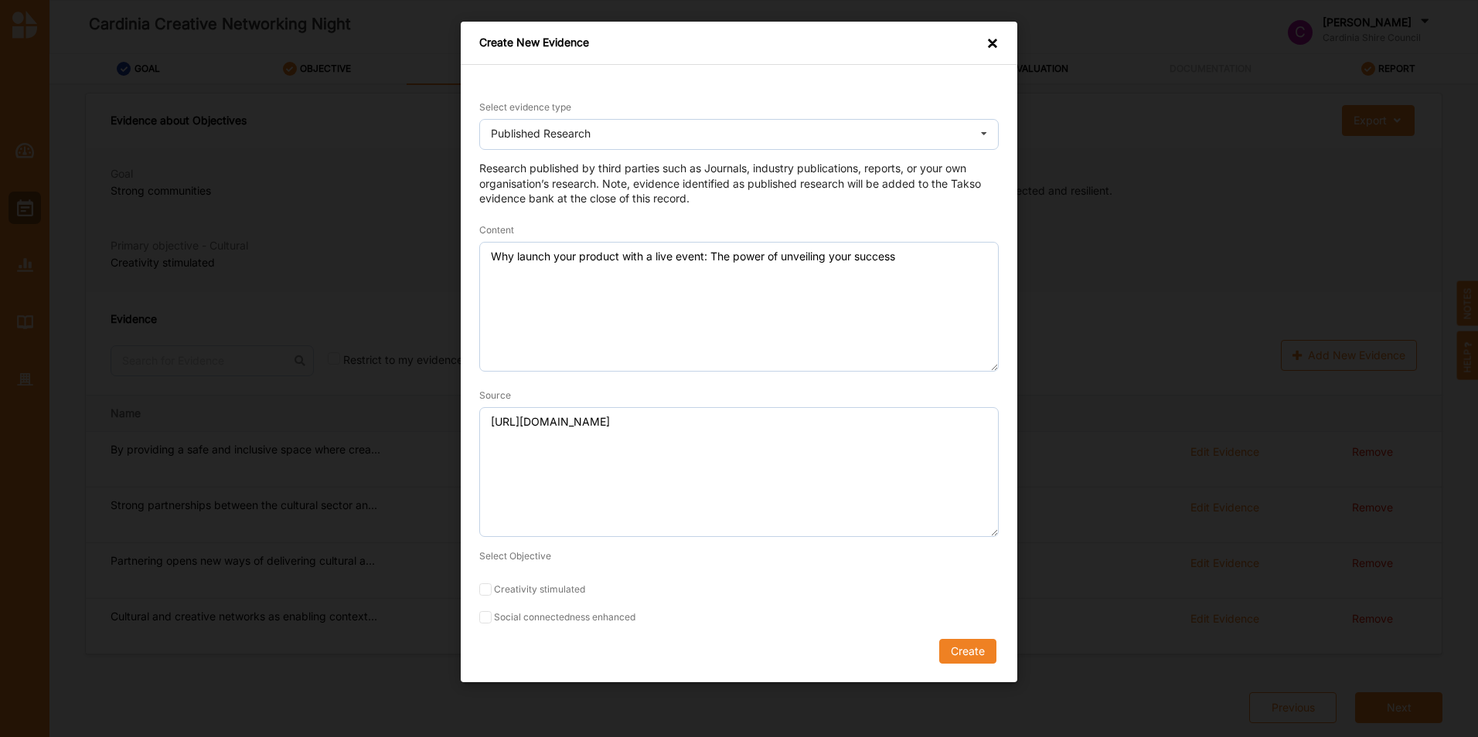
drag, startPoint x: 982, startPoint y: 653, endPoint x: 655, endPoint y: 648, distance: 327.0
click at [663, 652] on div "Create" at bounding box center [738, 651] width 519 height 25
click at [488, 616] on input "Social connectedness enhanced" at bounding box center [485, 617] width 12 height 12
checkbox input "true"
click at [976, 647] on button "Create" at bounding box center [967, 651] width 57 height 25
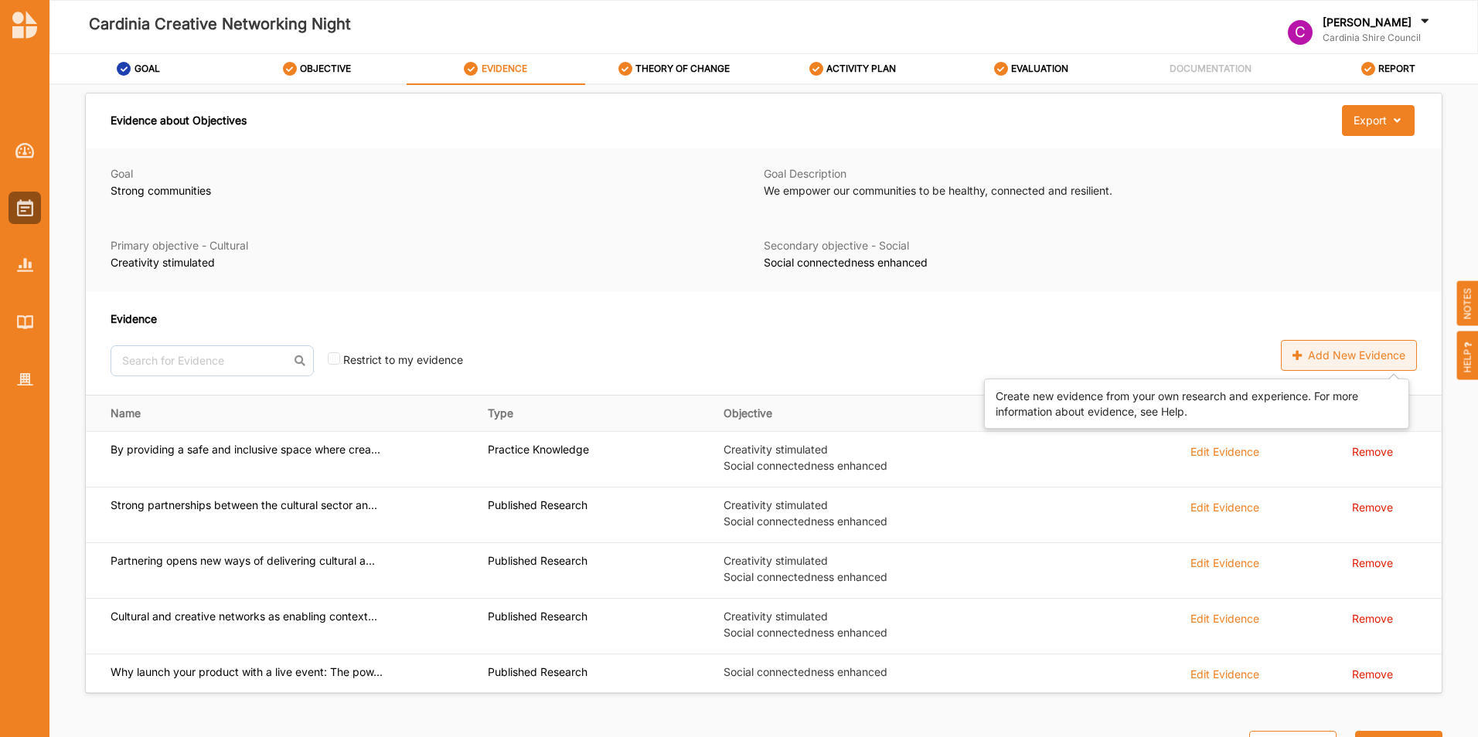
click at [1315, 356] on div "Add New Evidence" at bounding box center [1349, 355] width 136 height 31
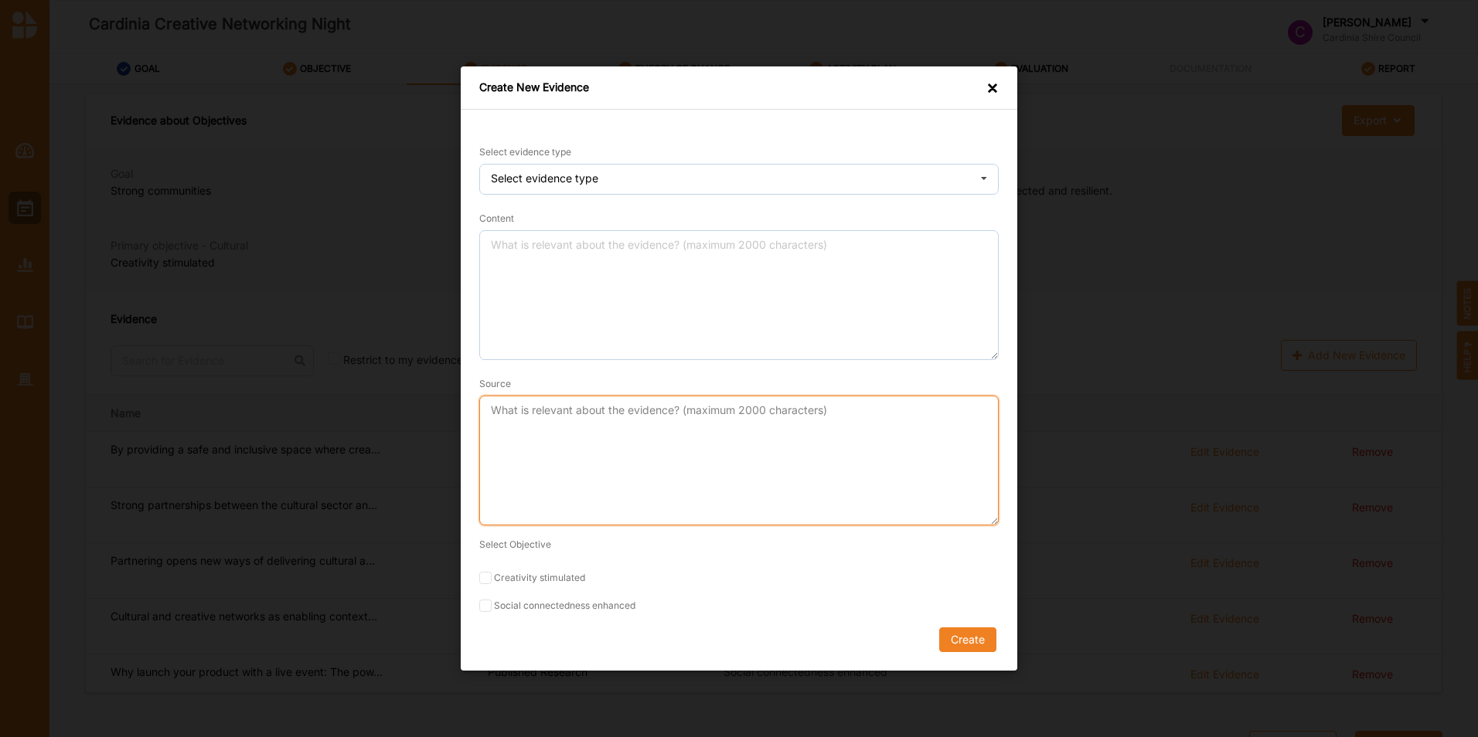
click at [620, 424] on textarea "Source" at bounding box center [738, 461] width 519 height 130
paste textarea "[URL][DOMAIN_NAME]"
type textarea "[URL][DOMAIN_NAME]"
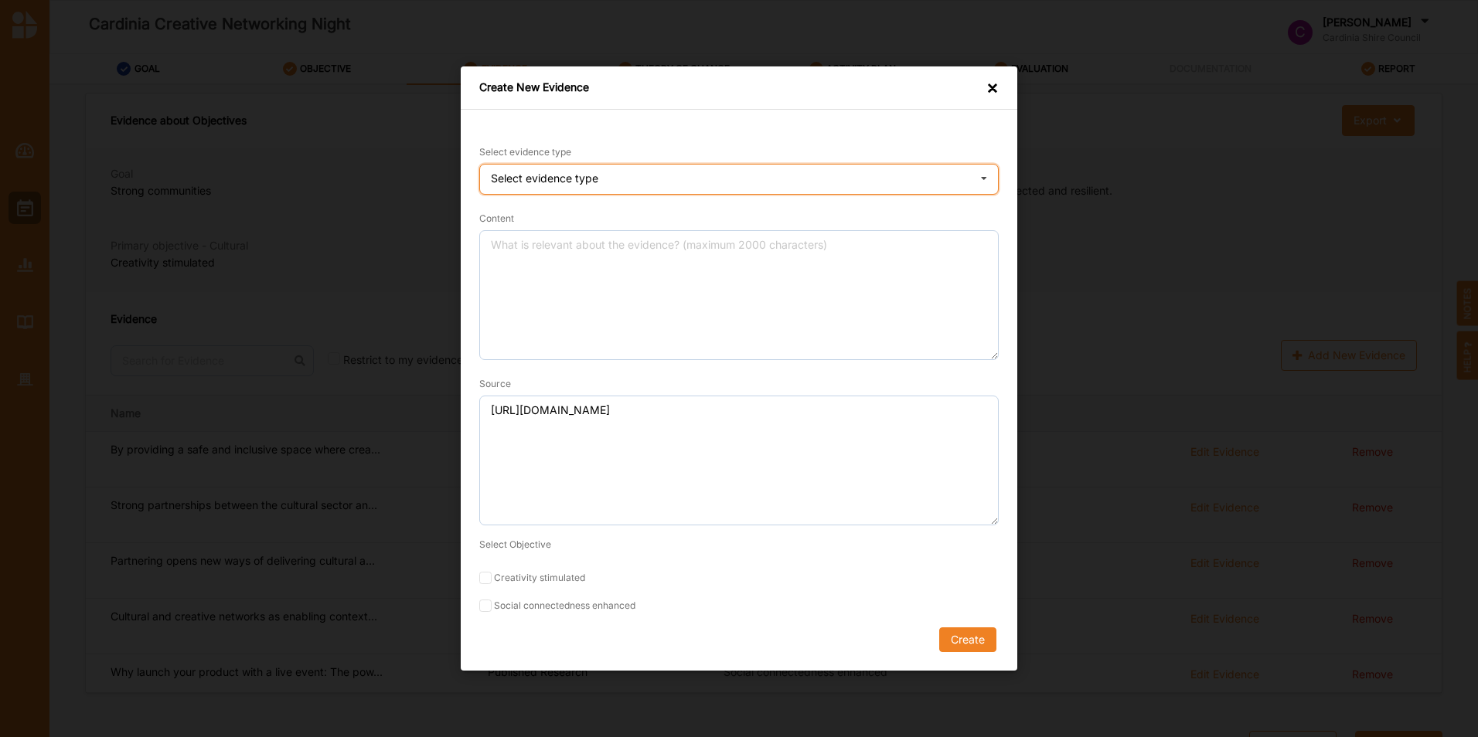
click at [592, 169] on div "Select evidence type Practice Knowledge Published Research Data" at bounding box center [738, 179] width 519 height 31
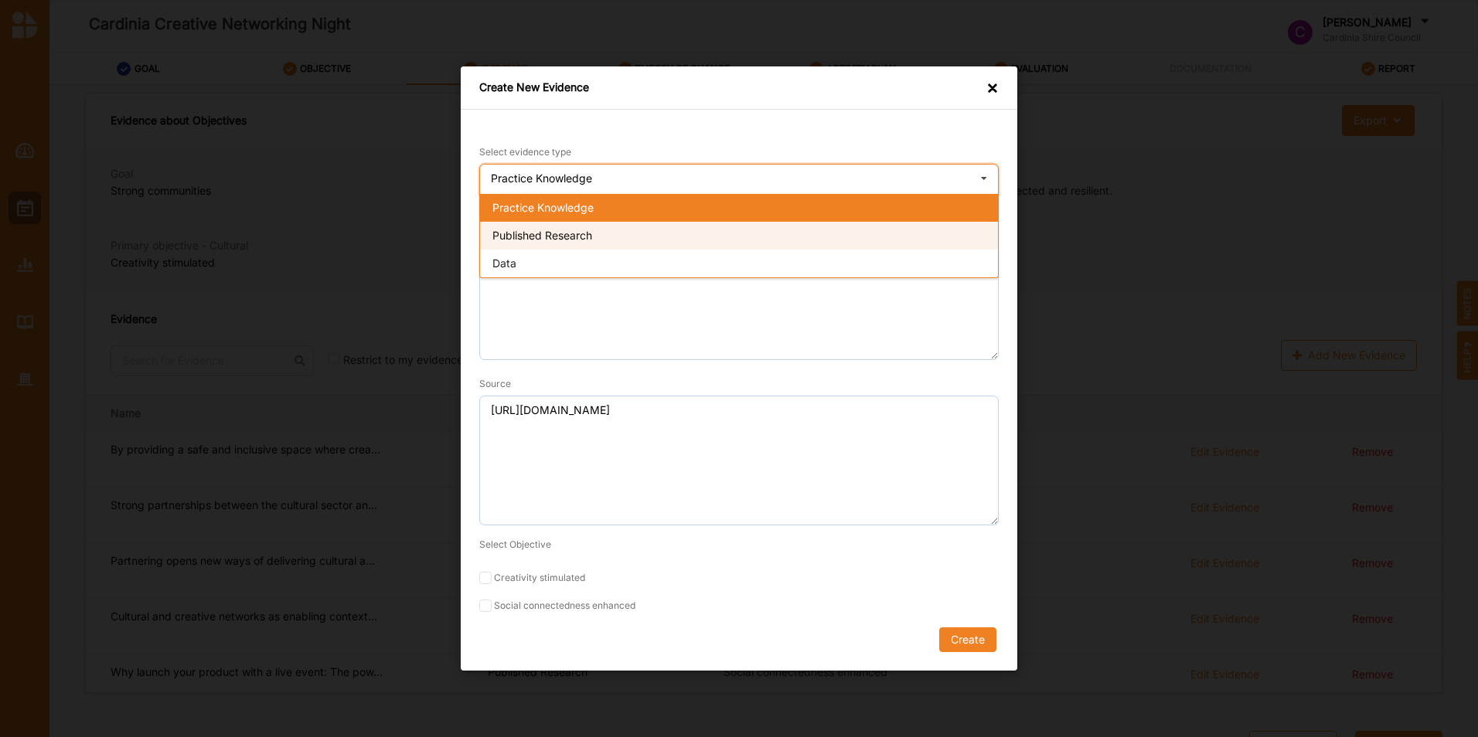
click at [585, 230] on span "Published Research" at bounding box center [542, 235] width 100 height 13
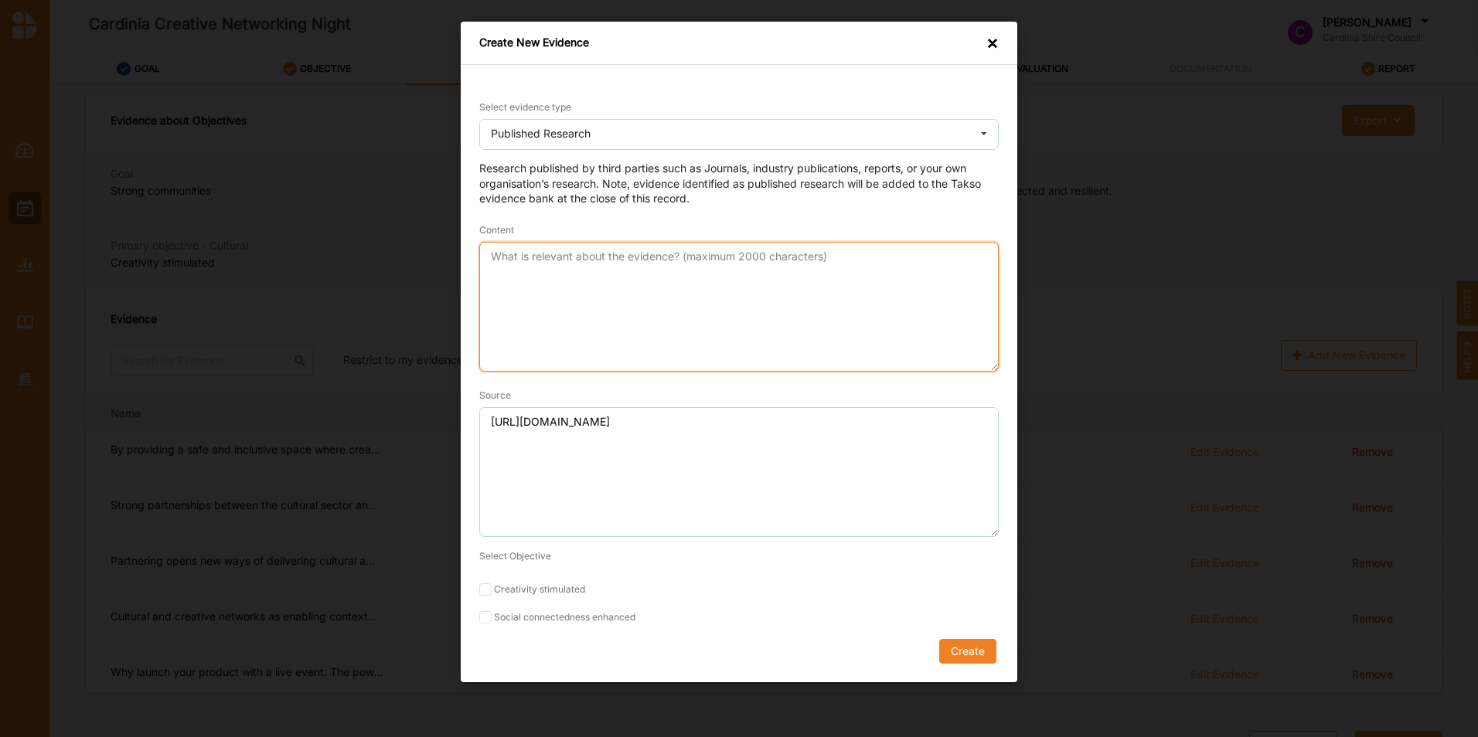
click at [563, 267] on textarea "Content" at bounding box center [738, 307] width 519 height 130
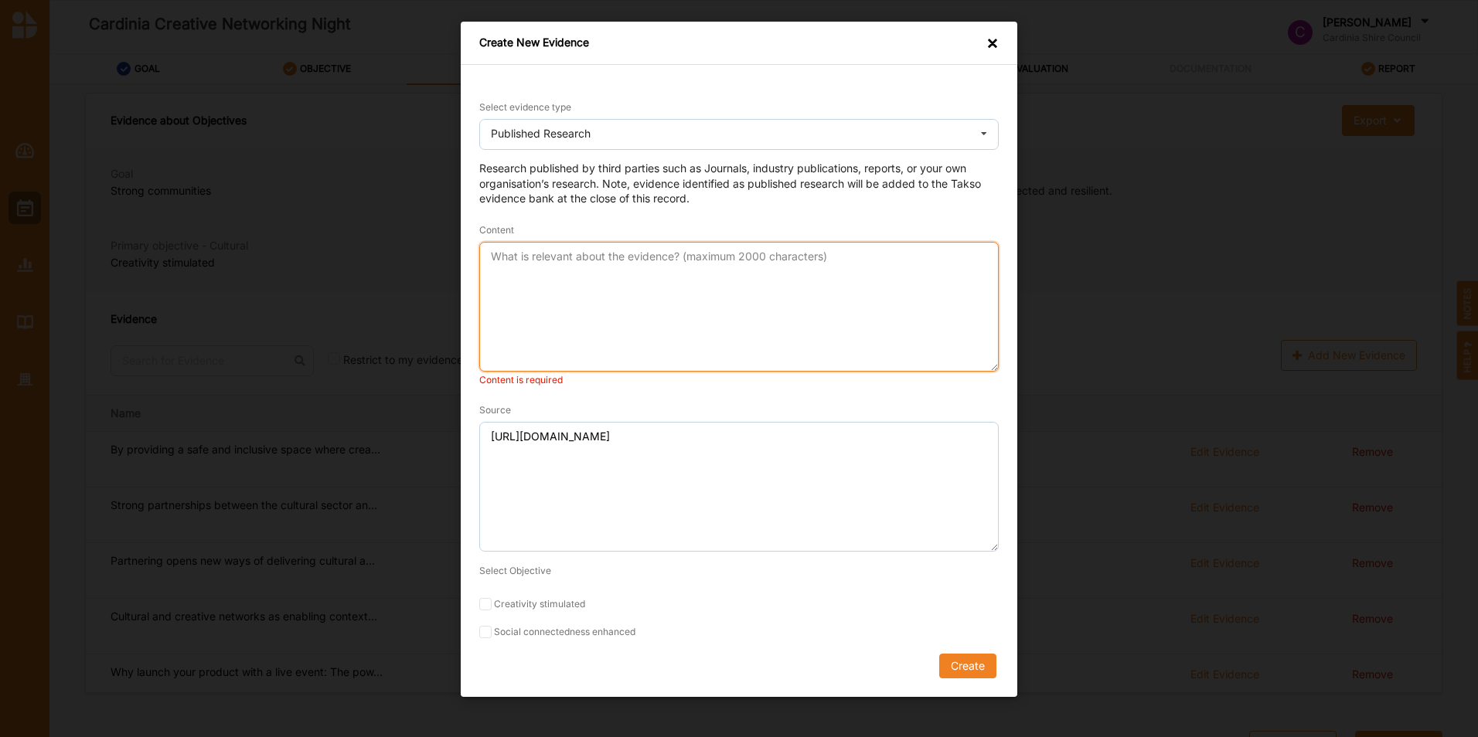
click at [530, 259] on textarea "Content" at bounding box center [738, 307] width 519 height 130
paste textarea "Rebuilding Social Cohesion through culture and creativity"
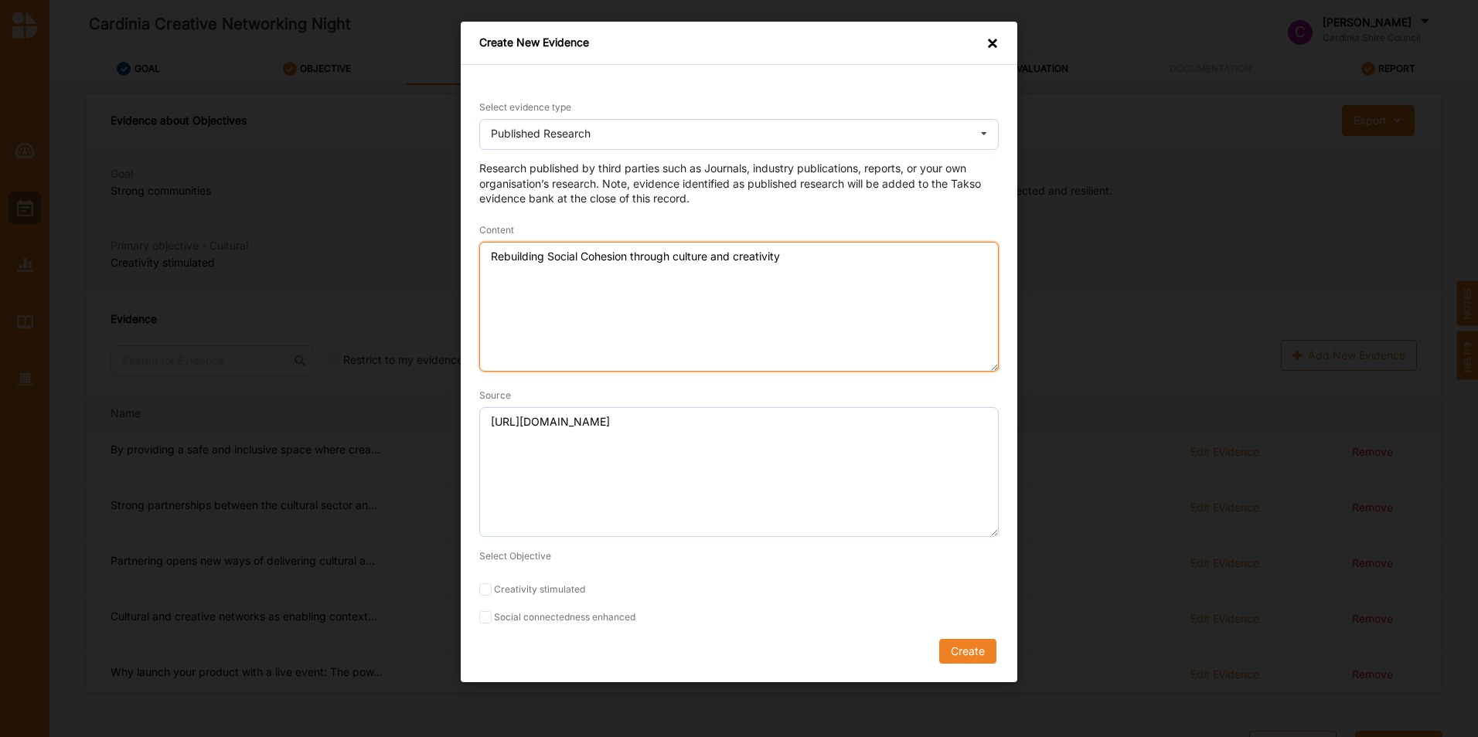
type textarea "Rebuilding Social Cohesion through culture and creativity"
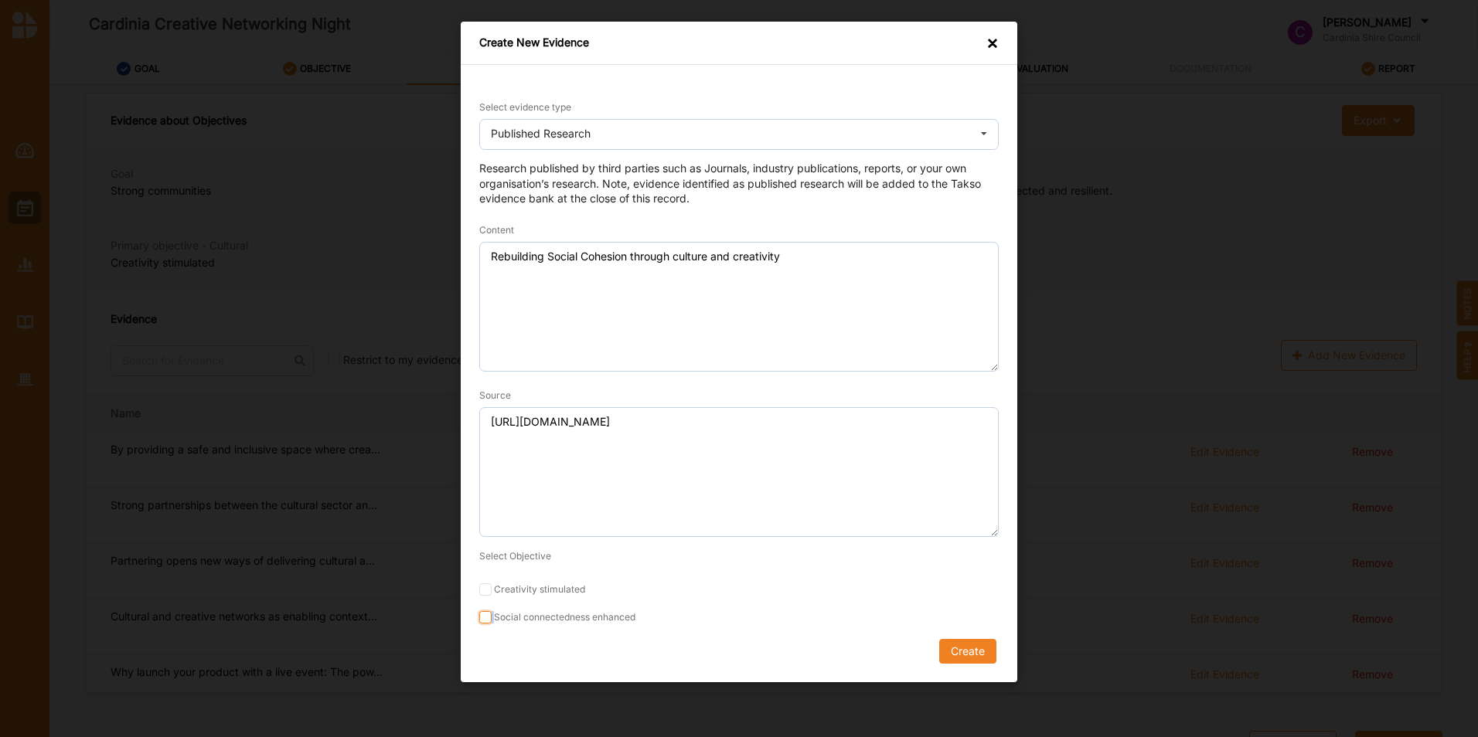
click at [491, 616] on label "Social connectedness enhanced" at bounding box center [738, 617] width 519 height 12
click at [483, 614] on input "Social connectedness enhanced" at bounding box center [485, 617] width 12 height 12
checkbox input "true"
click at [958, 650] on button "Create" at bounding box center [967, 651] width 57 height 25
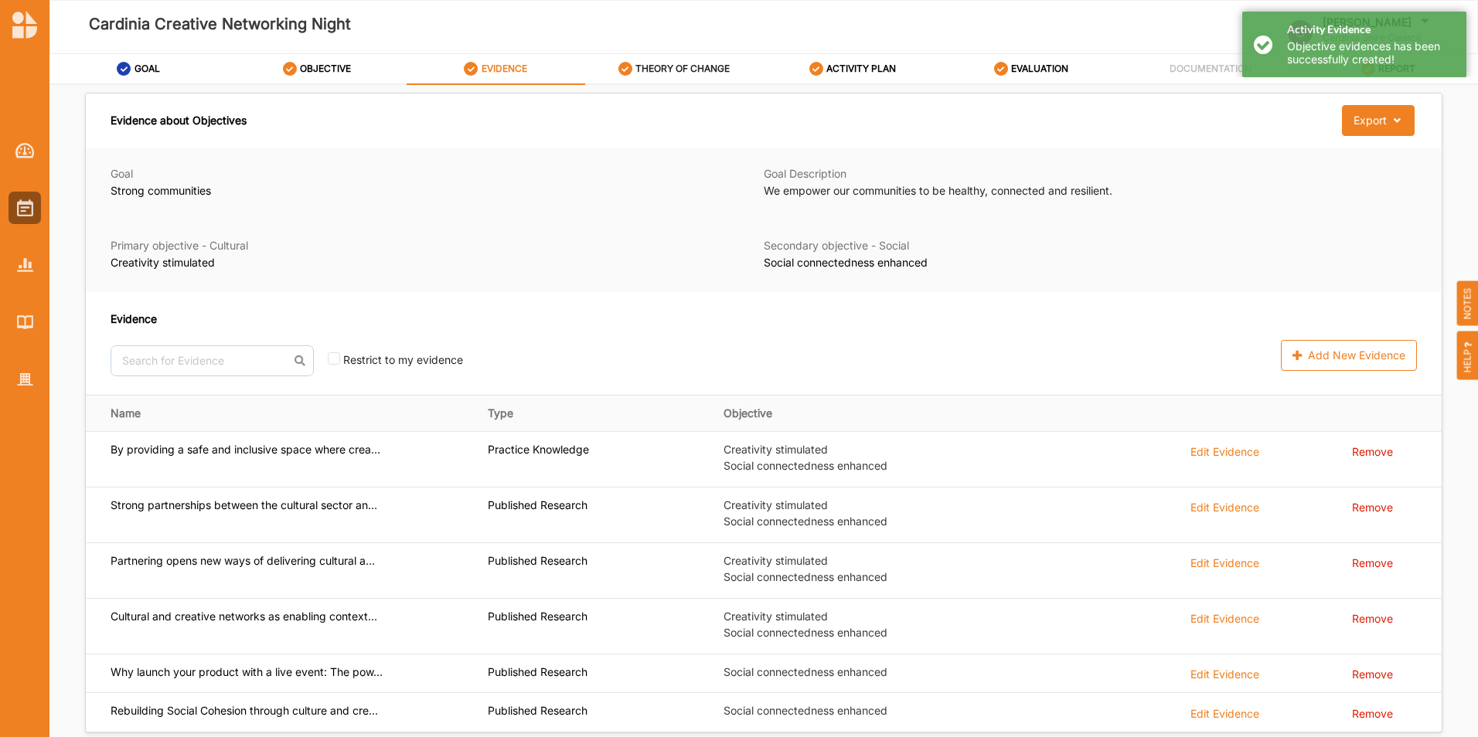
click at [649, 65] on label "THEORY OF CHANGE" at bounding box center [682, 69] width 94 height 12
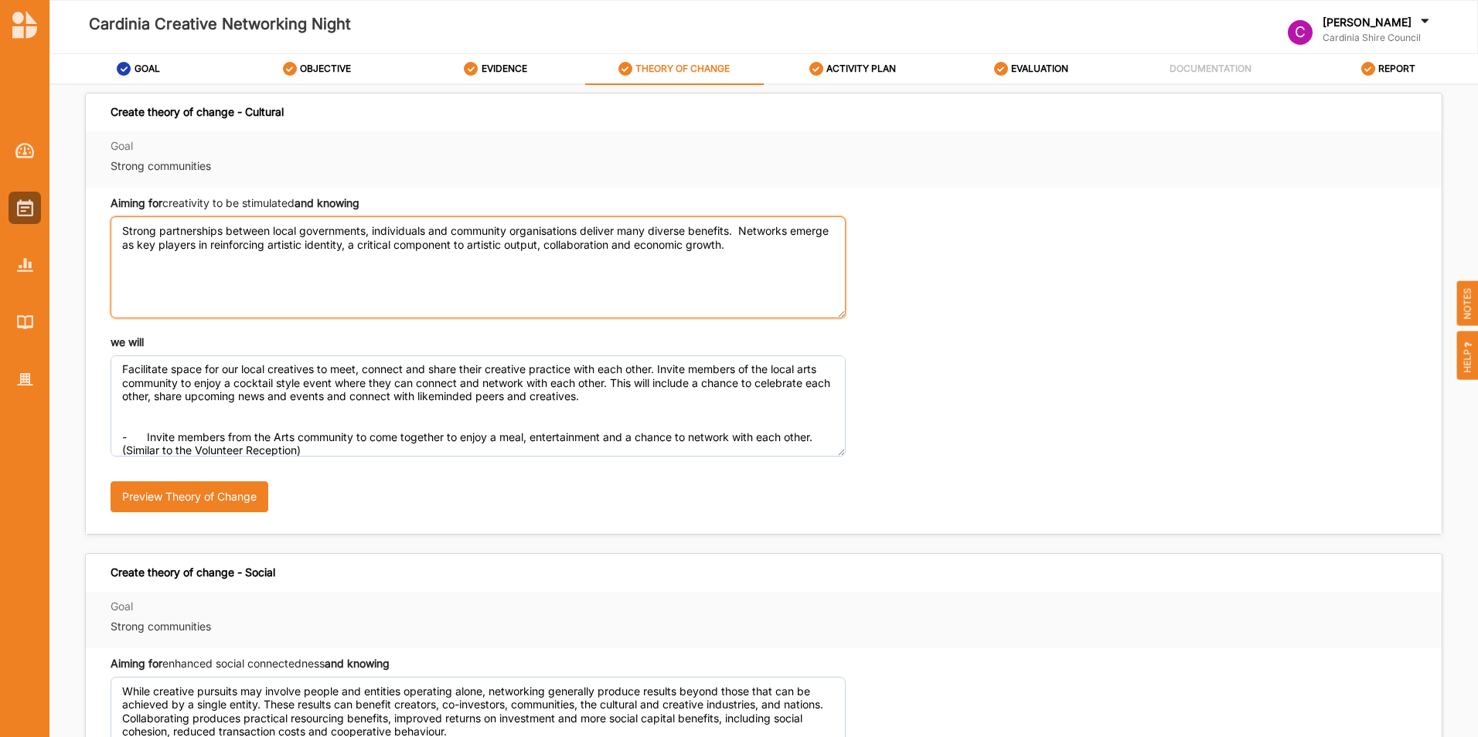
click at [797, 250] on textarea "Strong partnerships between local governments, individuals and community organi…" at bounding box center [478, 266] width 735 height 101
paste textarea "Launching with a live event is a strategic move that offers a myriad of benefit…"
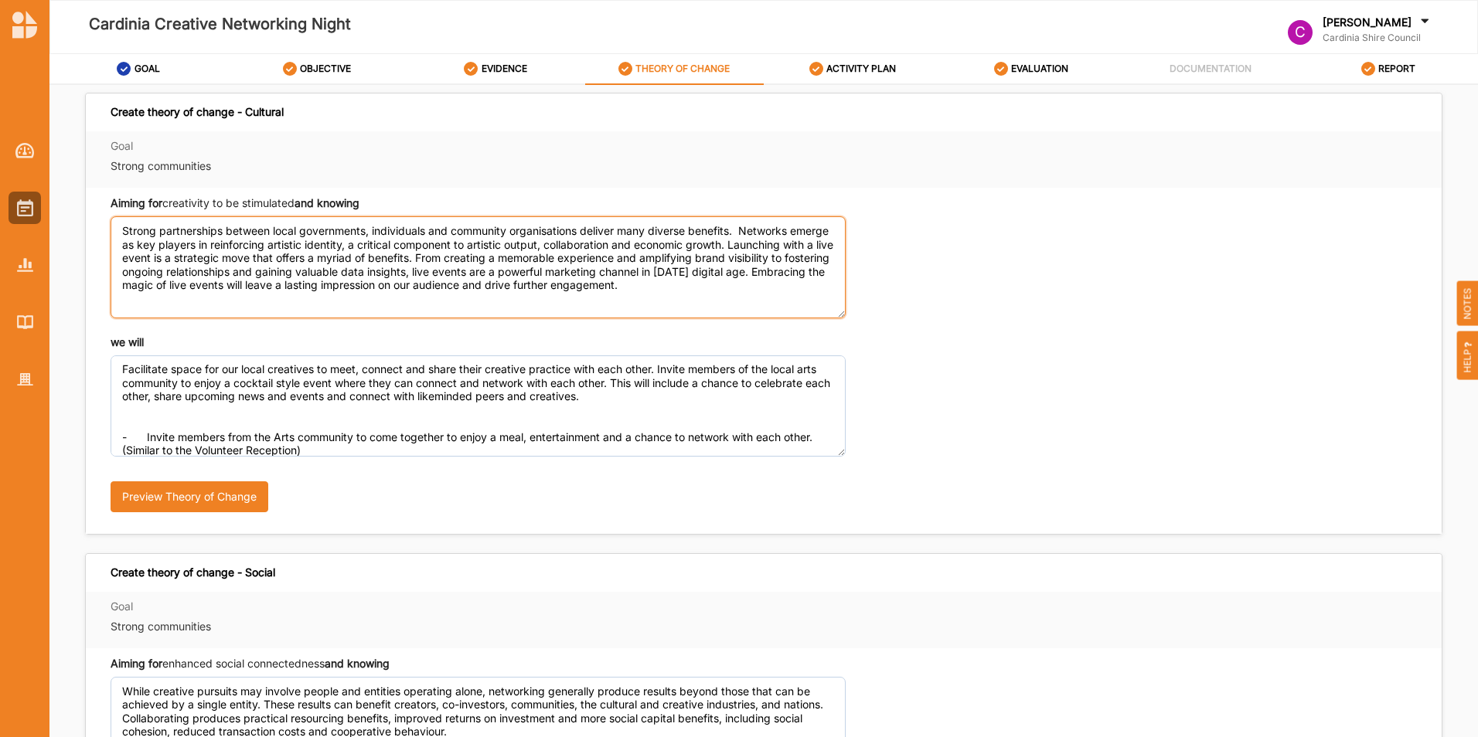
type textarea "Strong partnerships between local governments, individuals and community organi…"
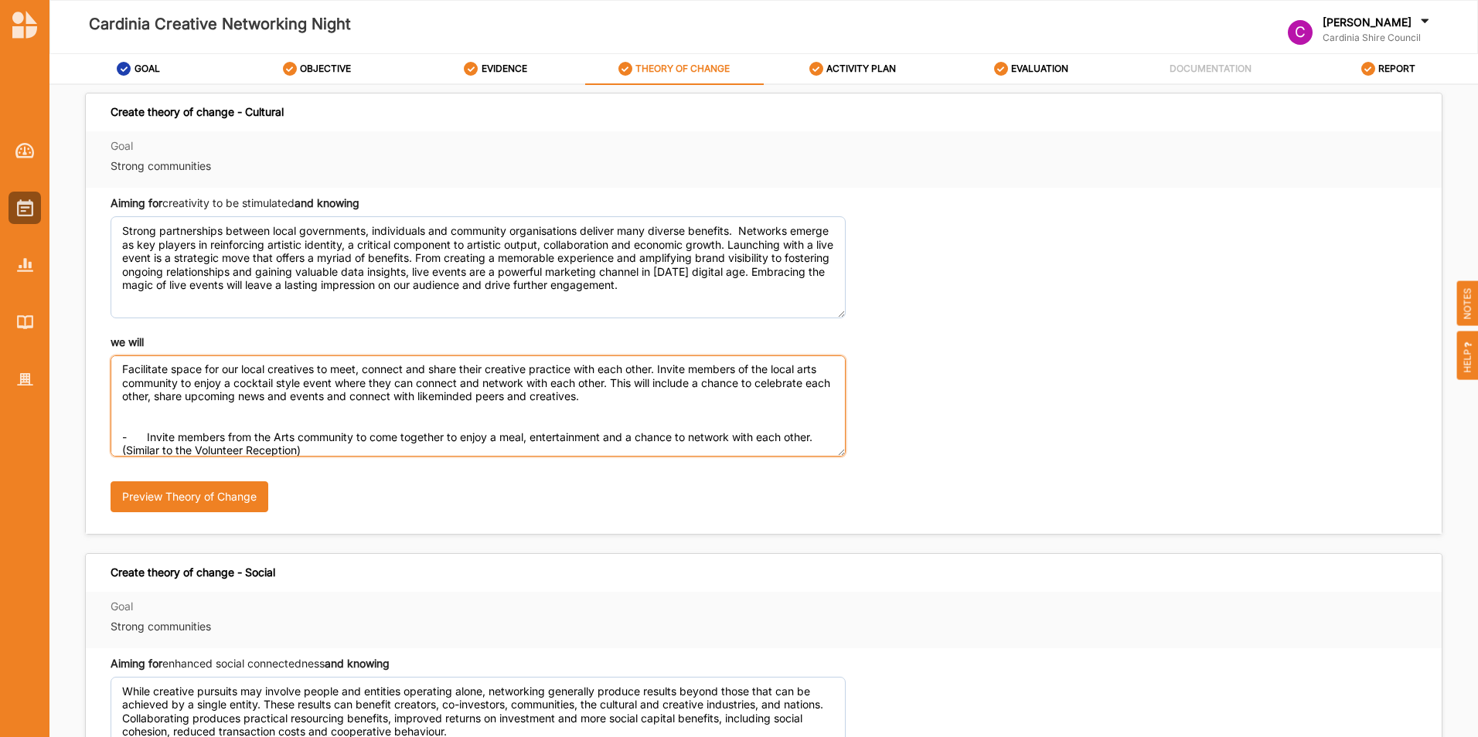
click at [124, 371] on textarea "Facilitate space for our local creatives to meet, connect and share their creat…" at bounding box center [478, 406] width 735 height 101
paste textarea "Engage community, external and internal stakeholders through internal and exter…"
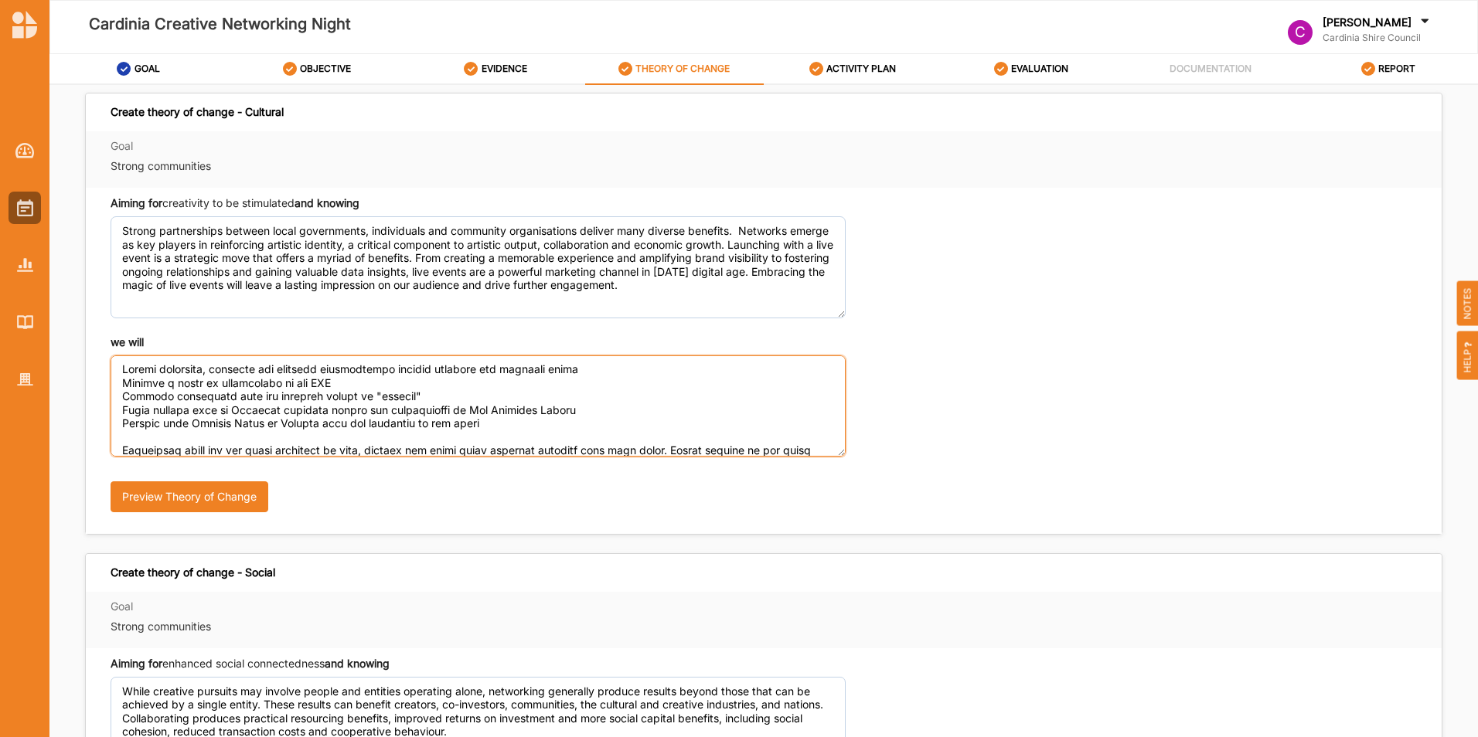
drag, startPoint x: 492, startPoint y: 424, endPoint x: 104, endPoint y: 355, distance: 393.3
click at [104, 355] on div "Aiming for creativity to be stimulated and knowing Strong partnerships between …" at bounding box center [764, 361] width 1356 height 346
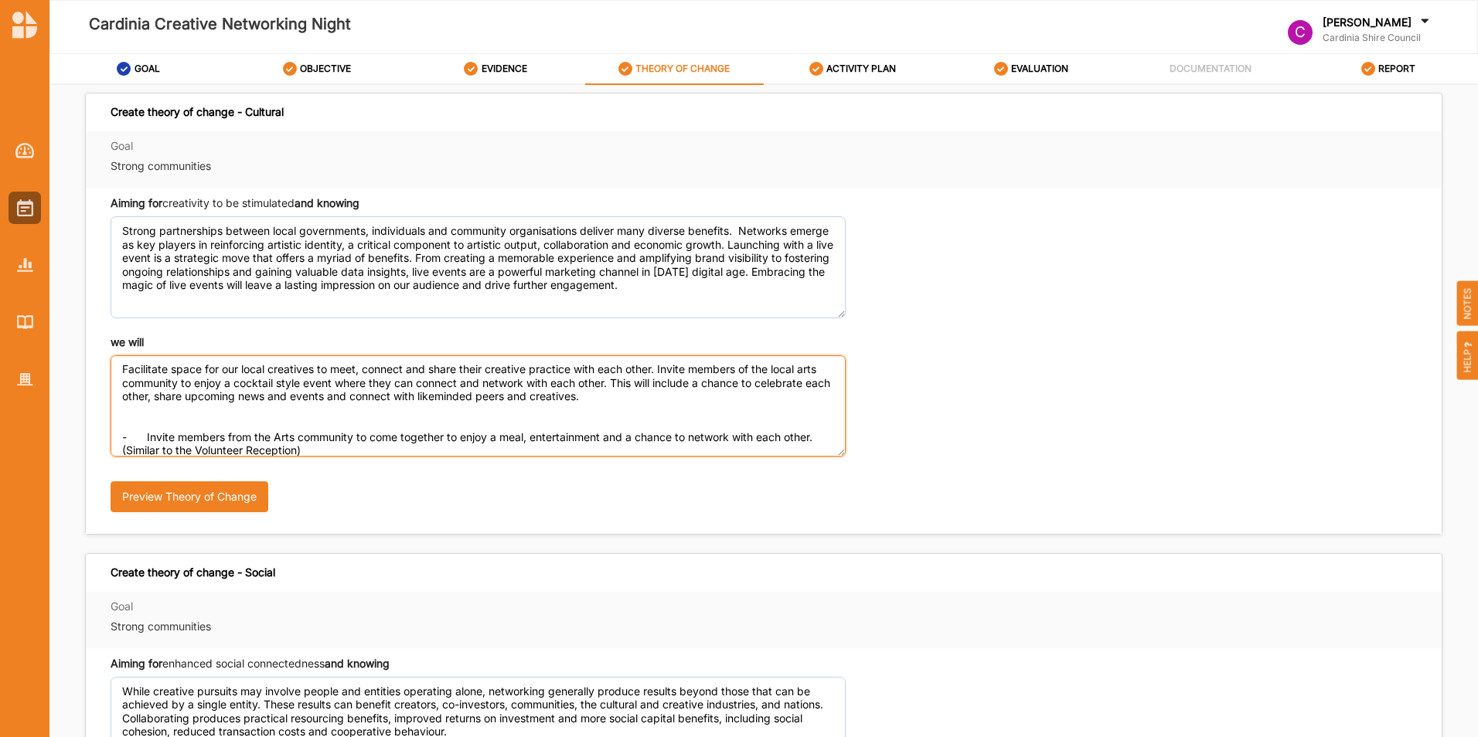
type textarea "Facilitate space for our local creatives to meet, connect and share their creat…"
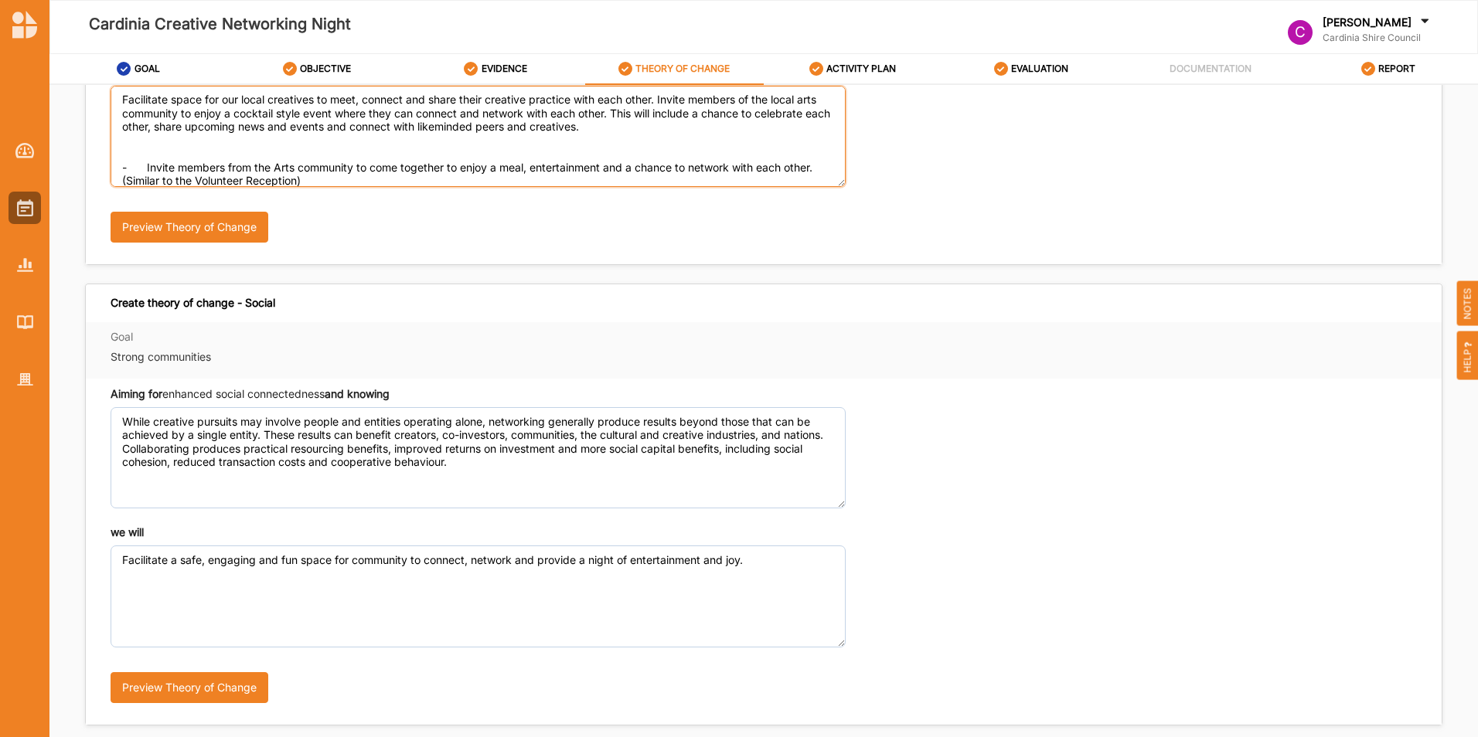
scroll to position [309, 0]
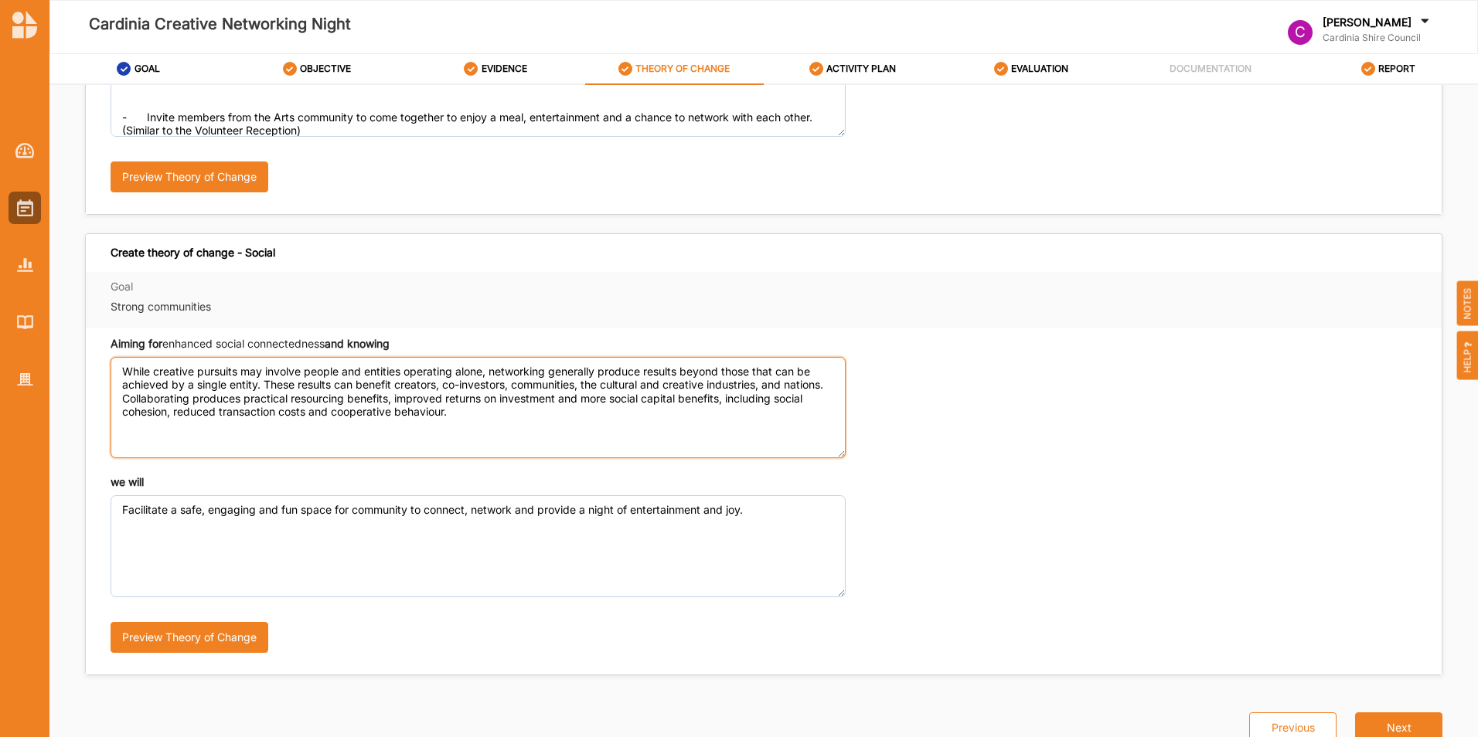
click at [509, 423] on textarea "While creative pursuits may involve people and entities operating alone, networ…" at bounding box center [478, 407] width 735 height 101
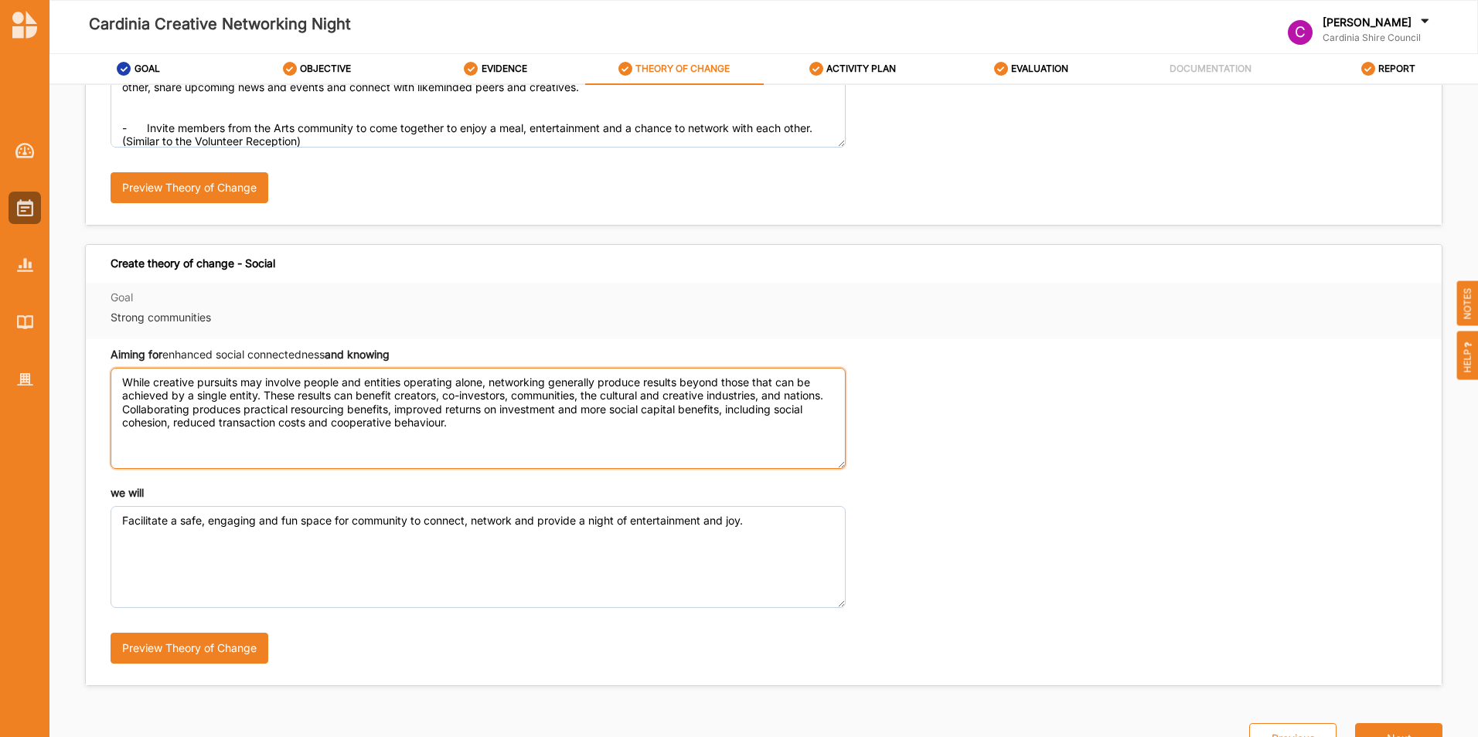
paste textarea "Evidence from across the nation and the world demonstrates that cultural and cr…"
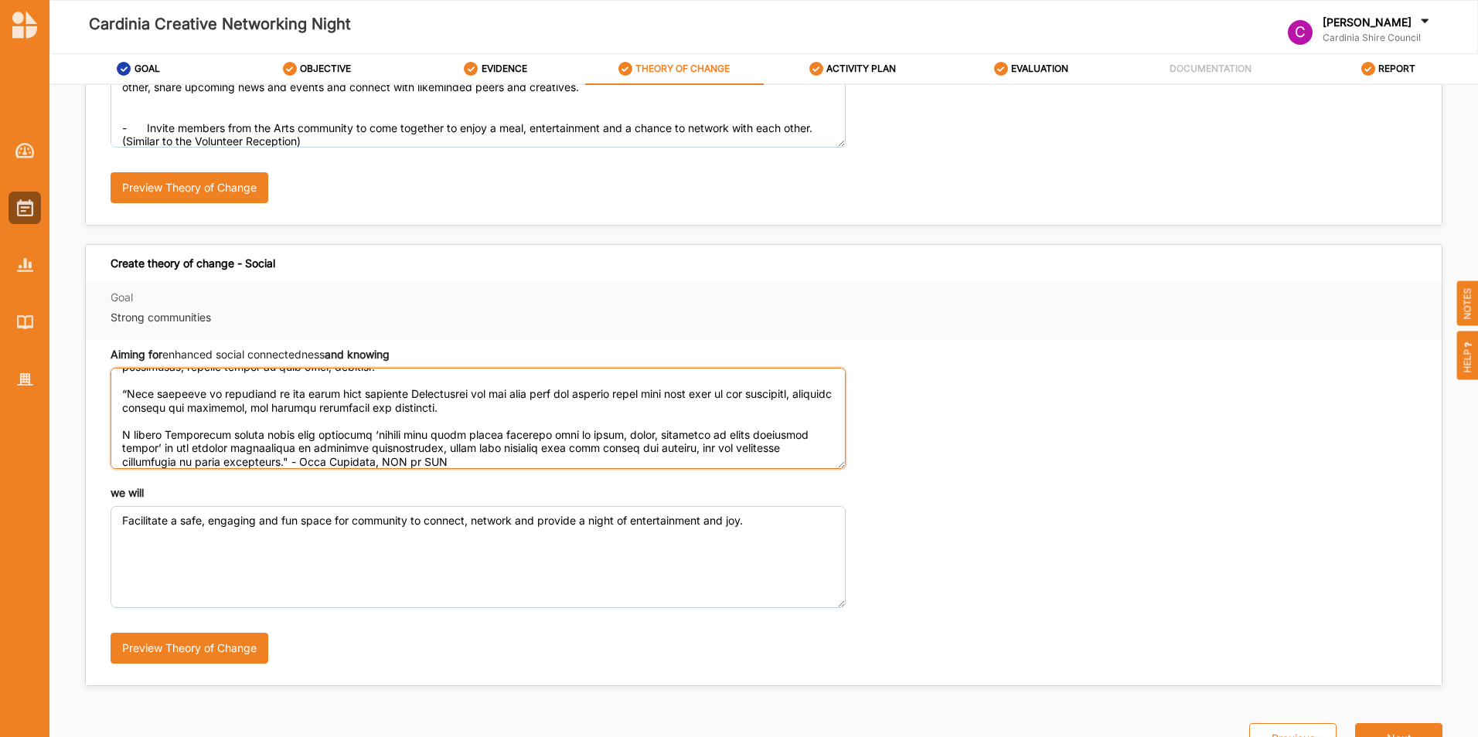
type textarea "While creative pursuits may involve people and entities operating alone, networ…"
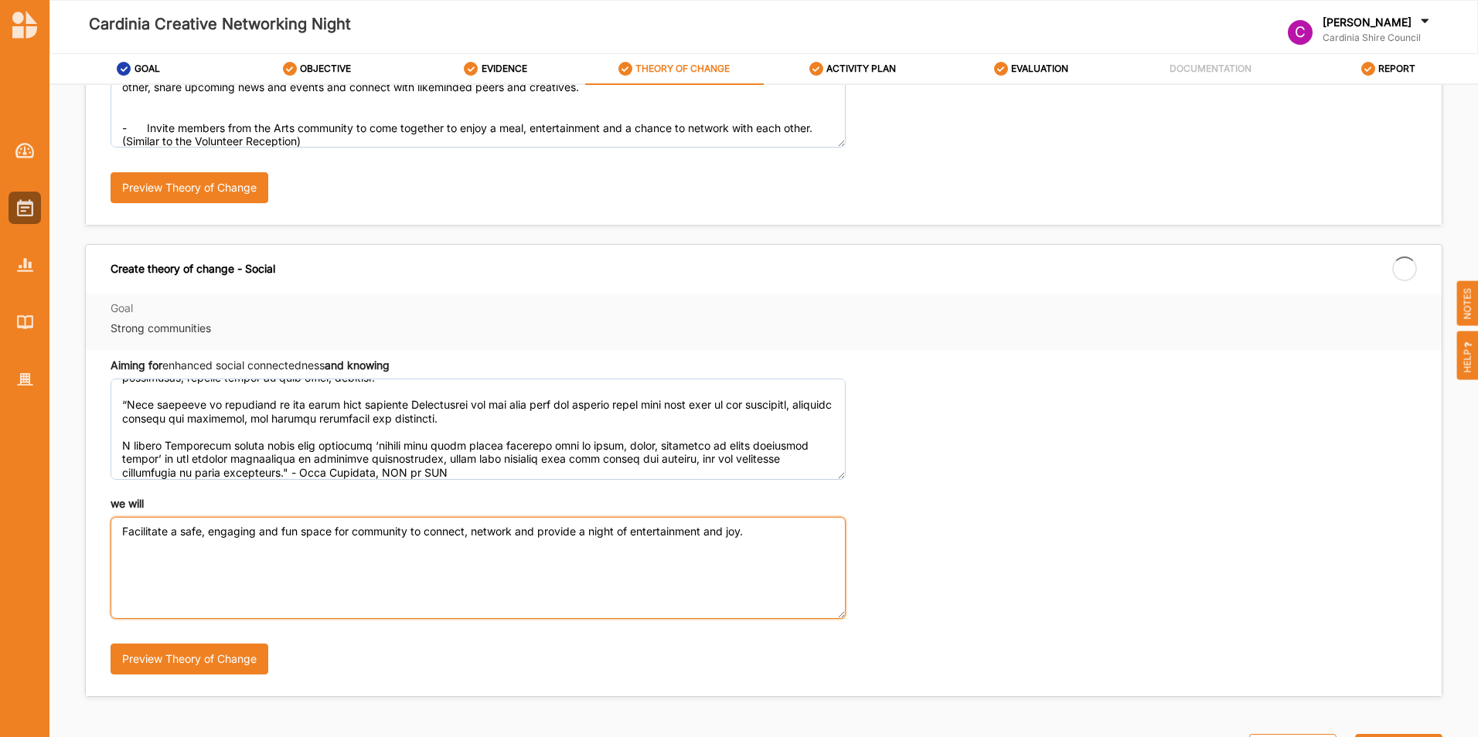
click at [138, 545] on textarea "Facilitate a safe, engaging and fun space for community to connect, network and…" at bounding box center [478, 567] width 735 height 101
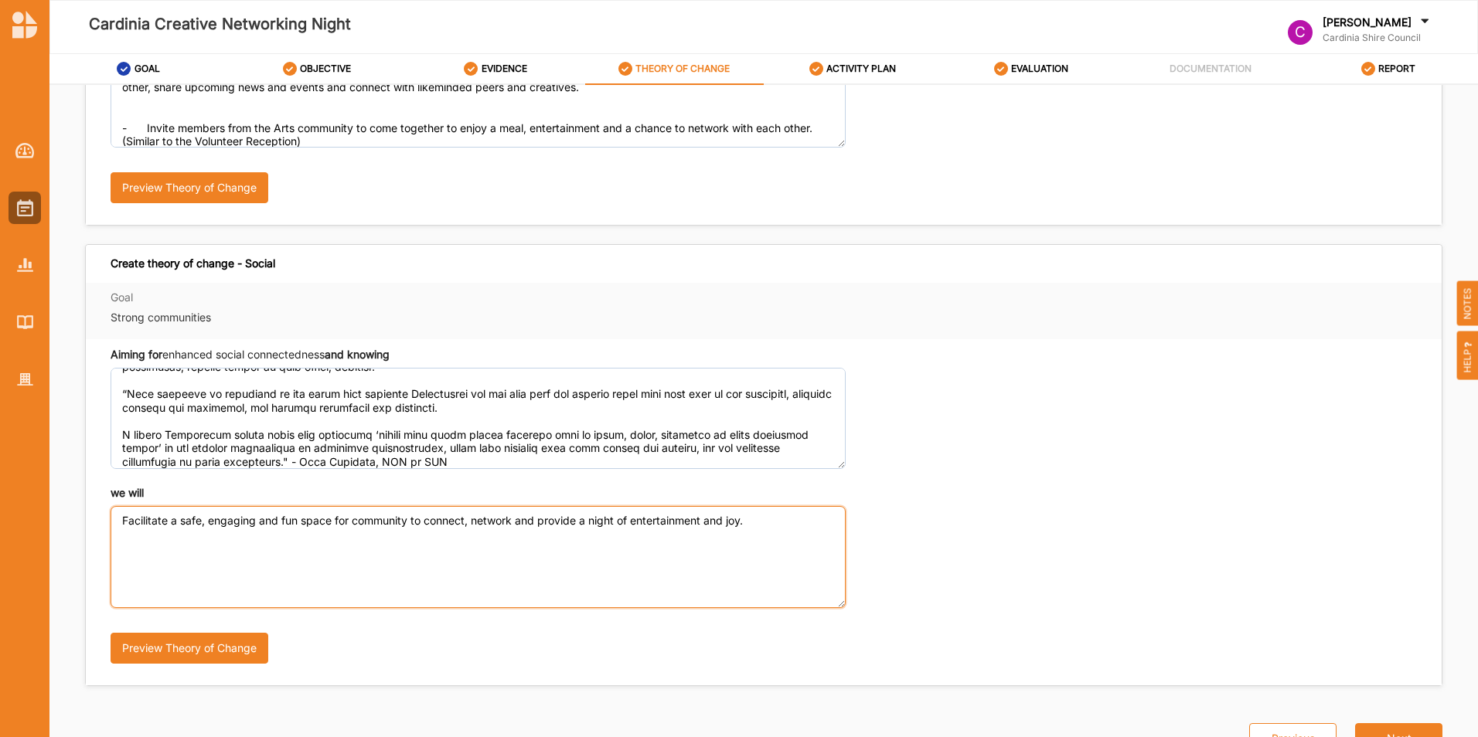
click at [121, 517] on textarea "Facilitate a safe, engaging and fun space for community to connect, network and…" at bounding box center [478, 556] width 735 height 101
click at [766, 522] on textarea "Facilitate a safe, engaging and fun space for community to connect, network and…" at bounding box center [478, 556] width 735 height 101
paste textarea "Engage community, external and internal stakeholders through internal and exter…"
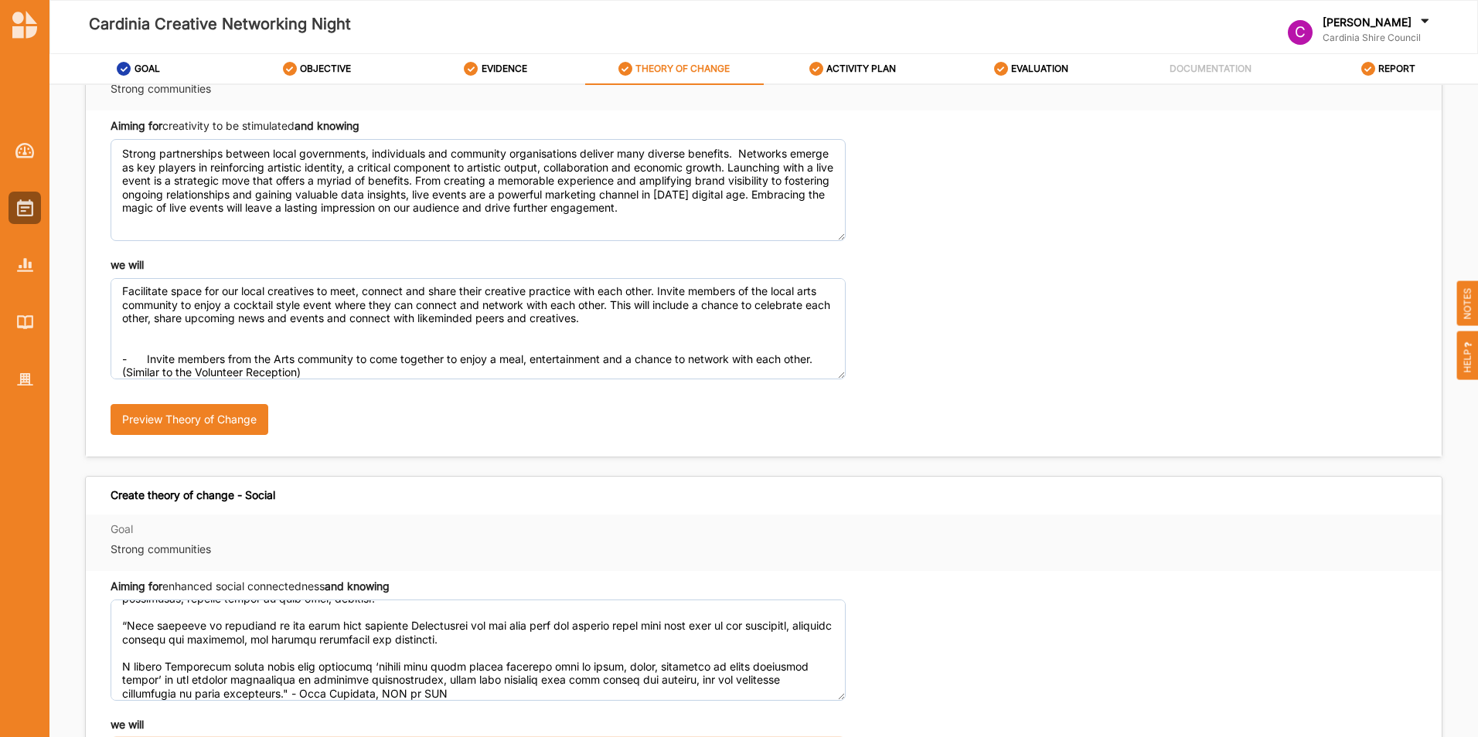
scroll to position [0, 0]
type textarea "Facilitate a safe, engaging and fun space for community to connect, network and…"
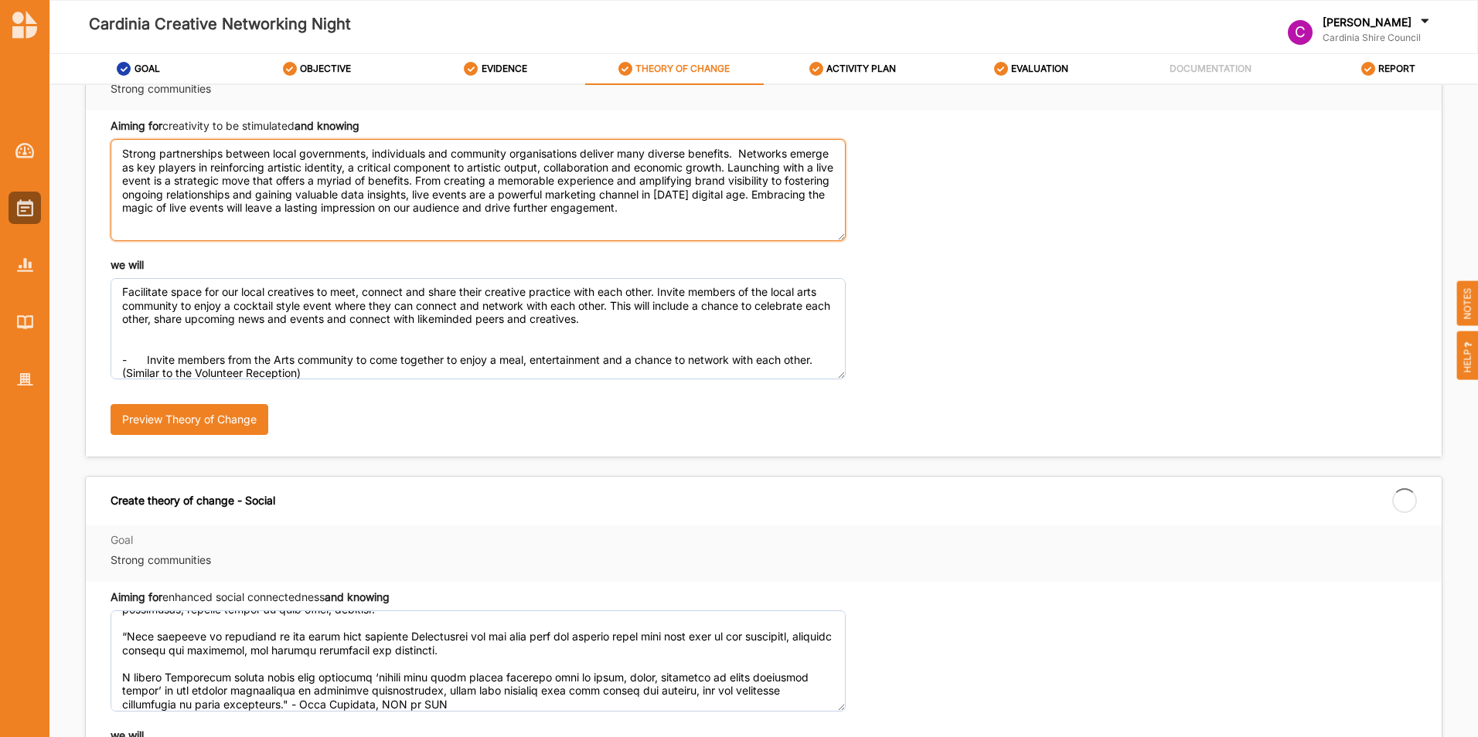
click at [121, 171] on textarea "Strong partnerships between local governments, individuals and community organi…" at bounding box center [478, 189] width 735 height 101
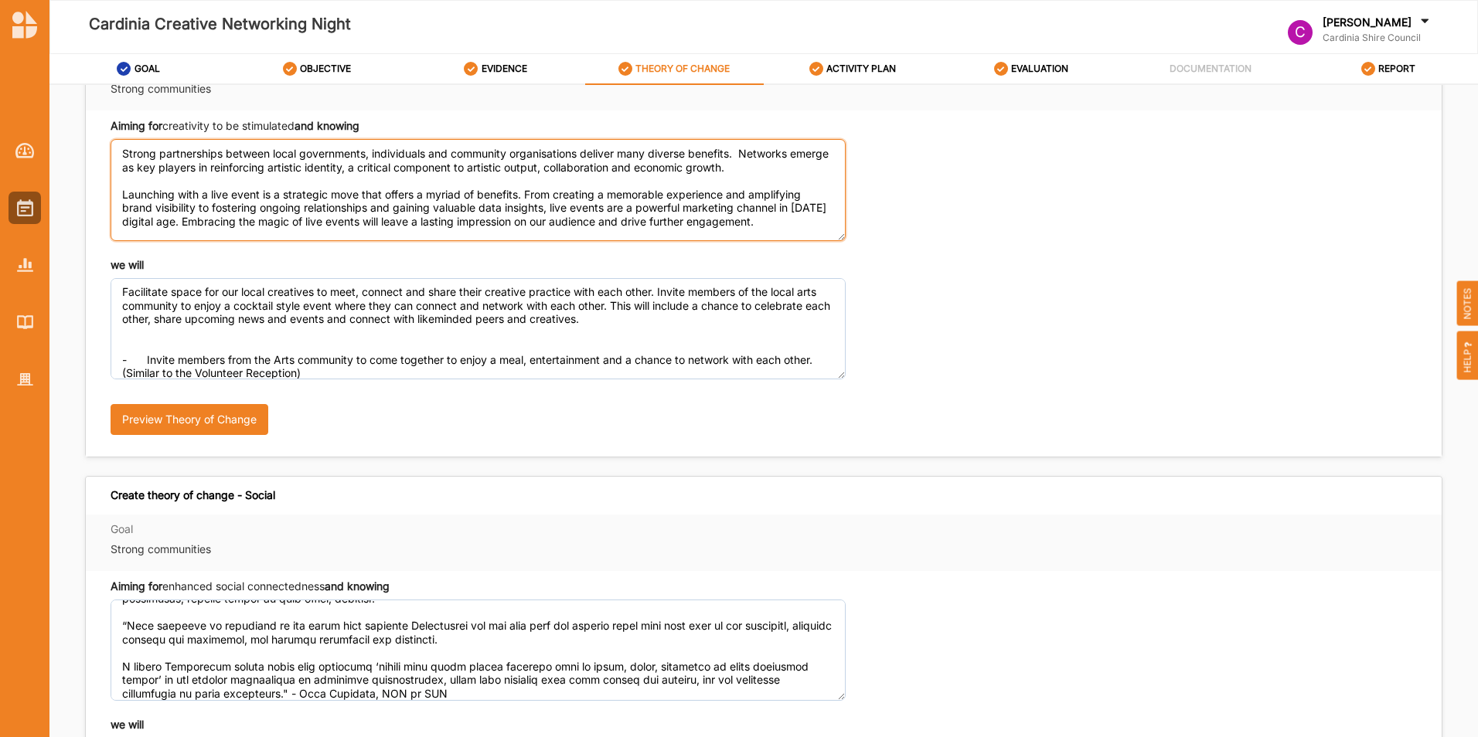
scroll to position [22, 0]
type textarea "Strong partnerships between local governments, individuals and community organi…"
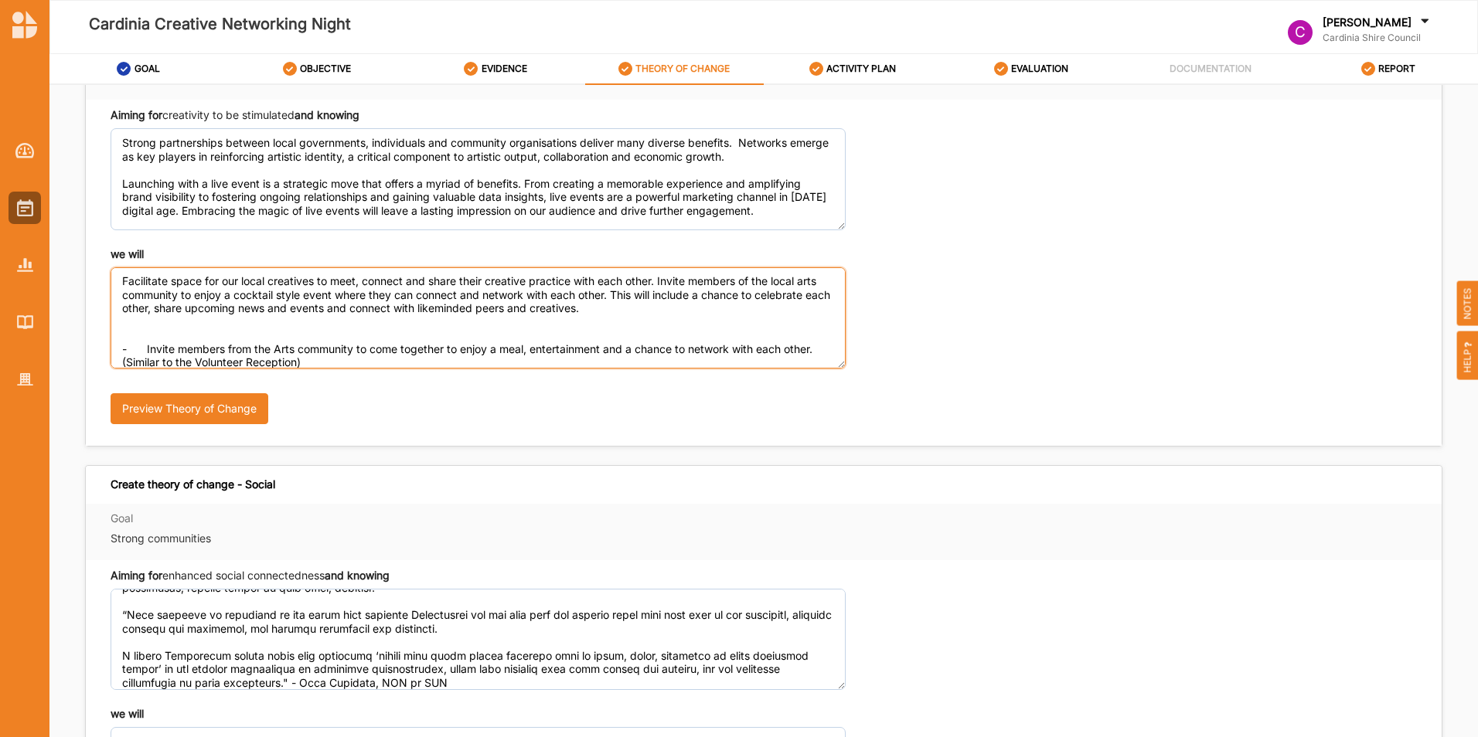
click at [167, 306] on textarea "Facilitate space for our local creatives to meet, connect and share their creat…" at bounding box center [478, 317] width 735 height 101
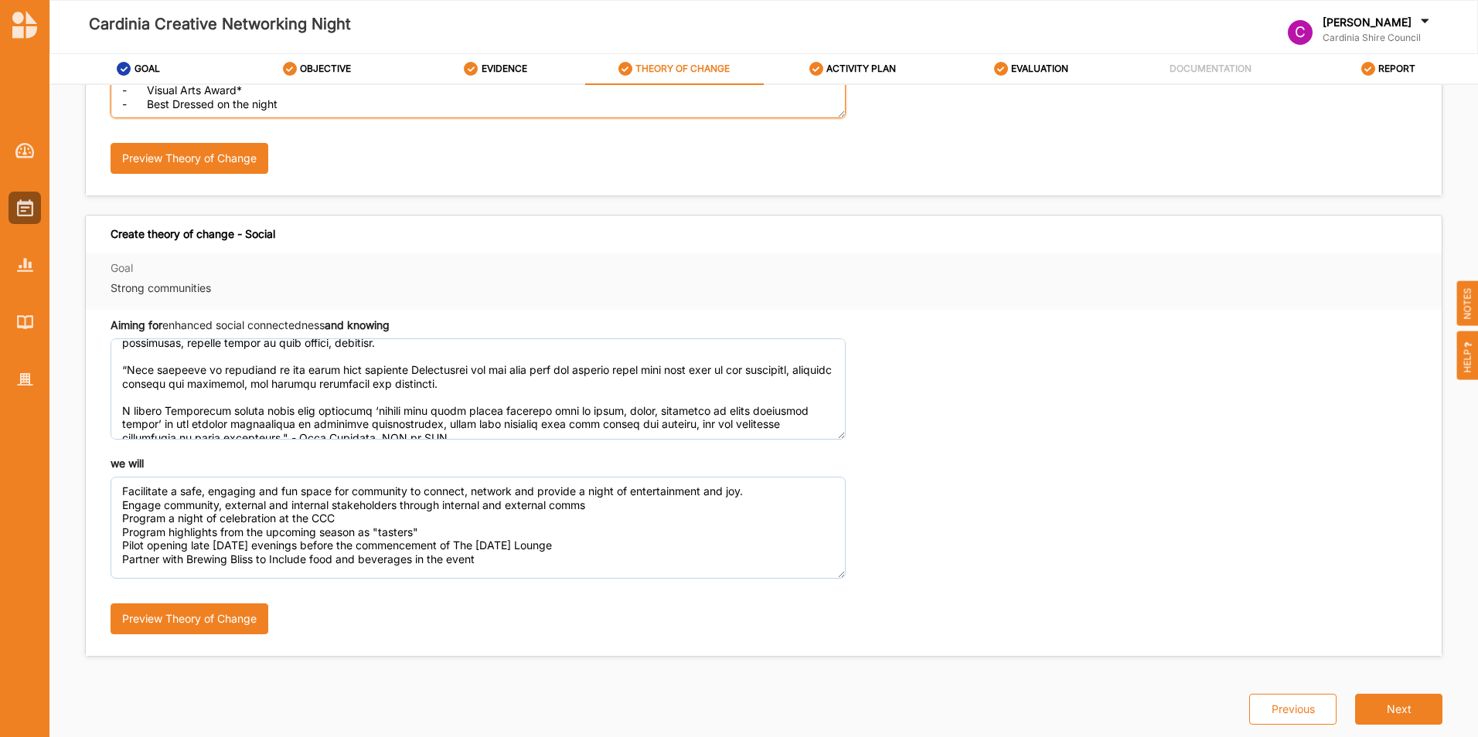
scroll to position [90, 0]
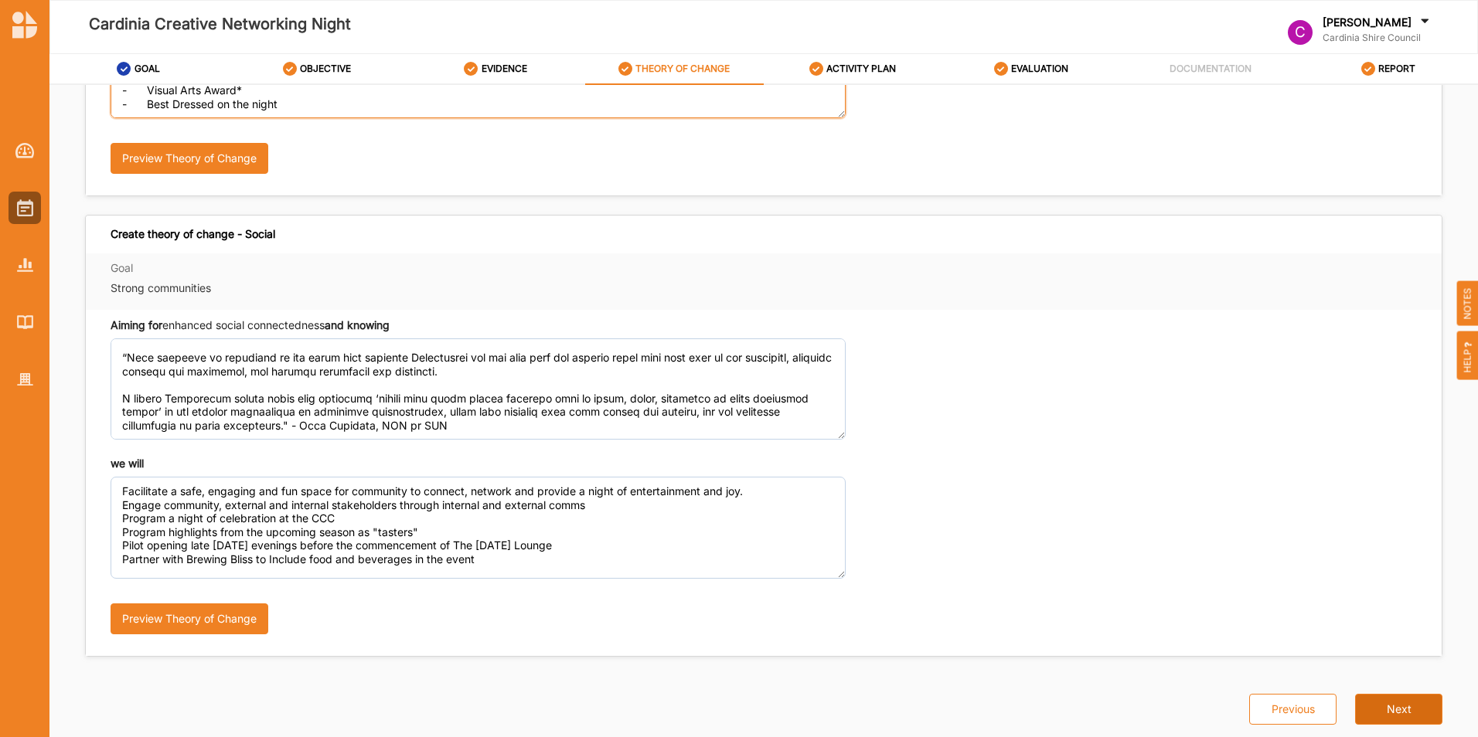
type textarea "Facilitate space for our local creatives to meet, connect and share their creat…"
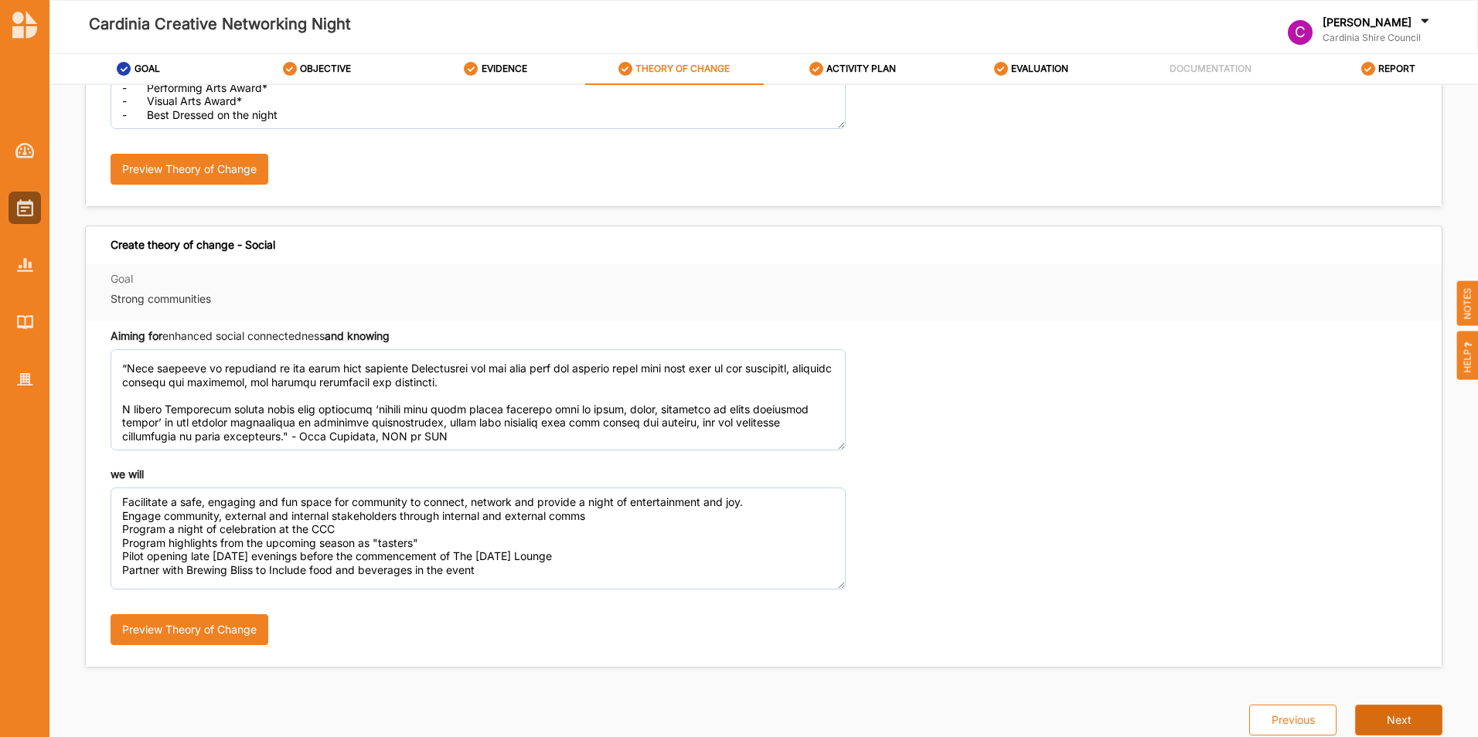
click at [1372, 705] on button "Next" at bounding box center [1398, 720] width 87 height 31
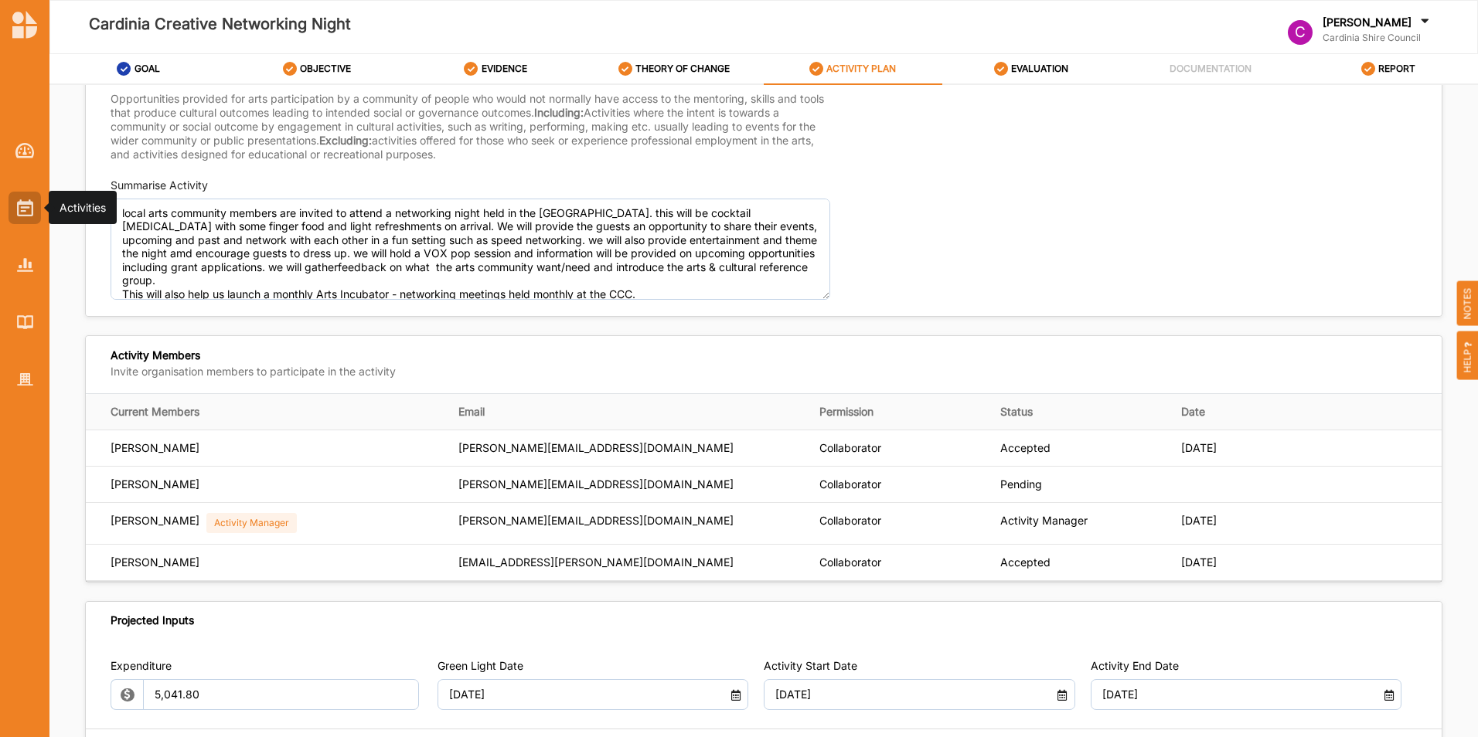
click at [13, 208] on div at bounding box center [25, 208] width 32 height 32
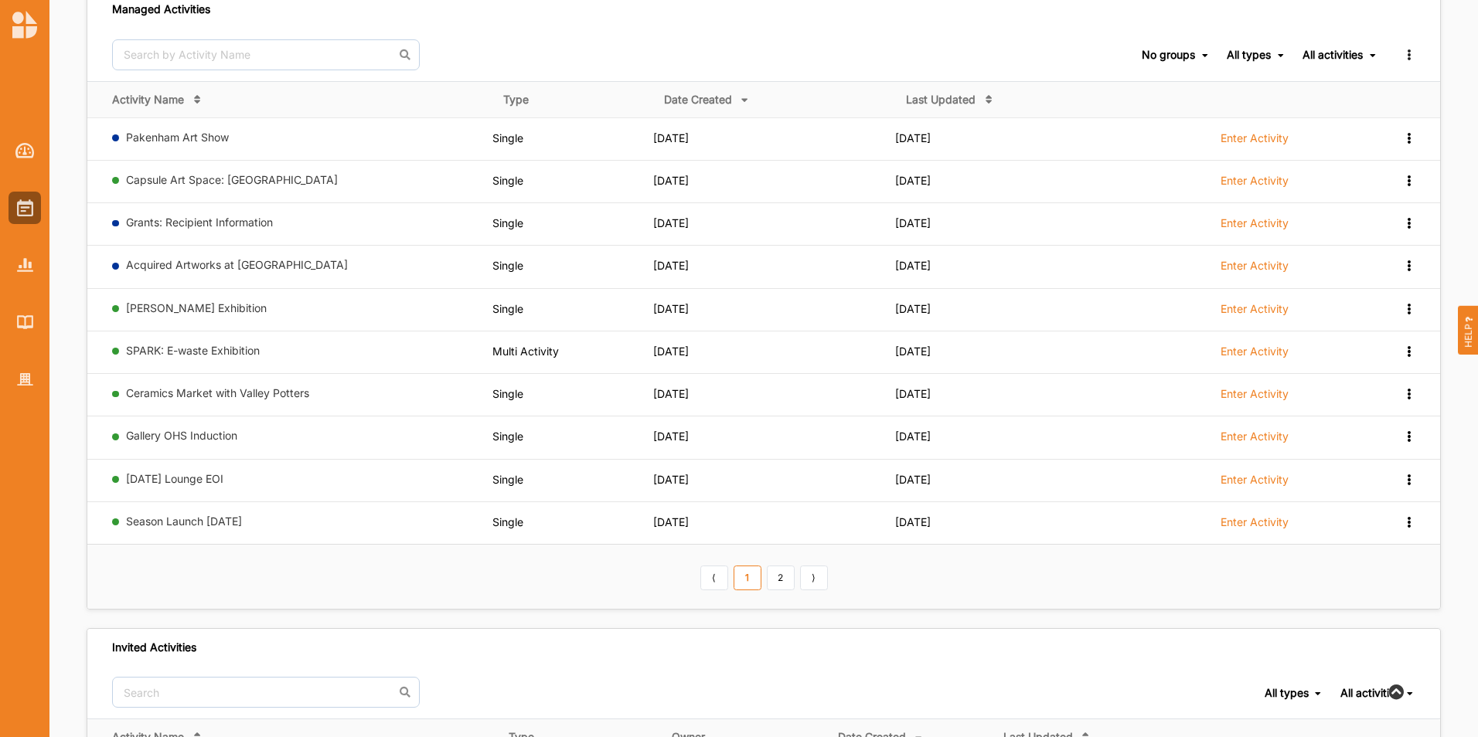
scroll to position [209, 0]
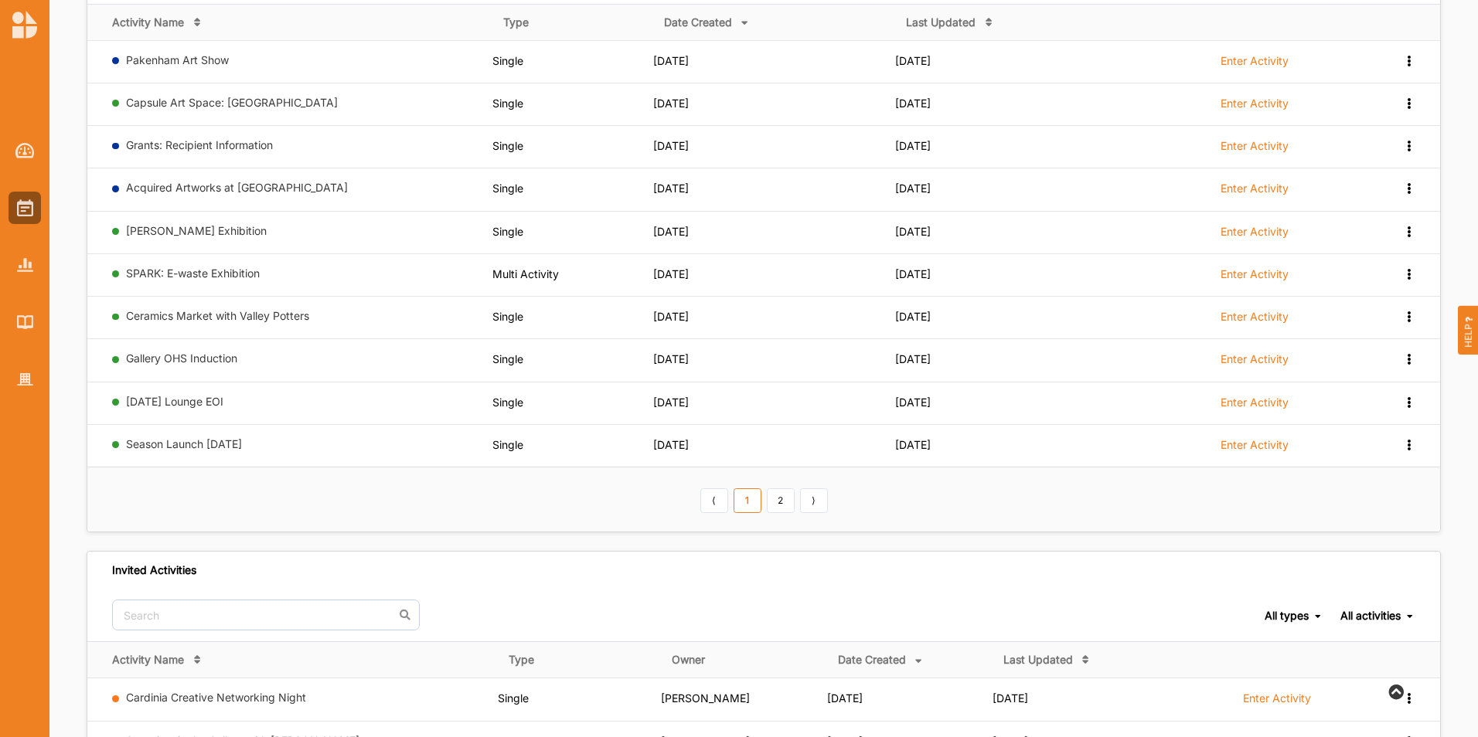
click at [782, 498] on link "2" at bounding box center [781, 500] width 28 height 25
